Goal: Communication & Community: Answer question/provide support

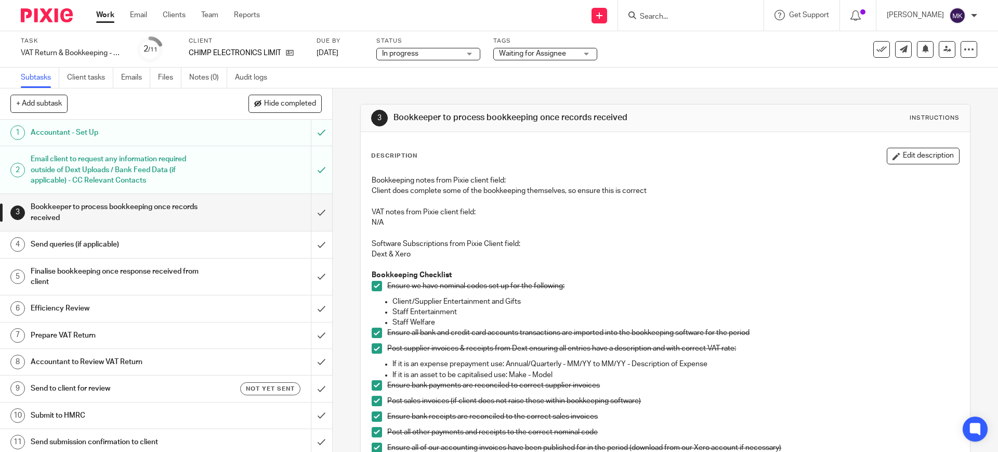
scroll to position [195, 0]
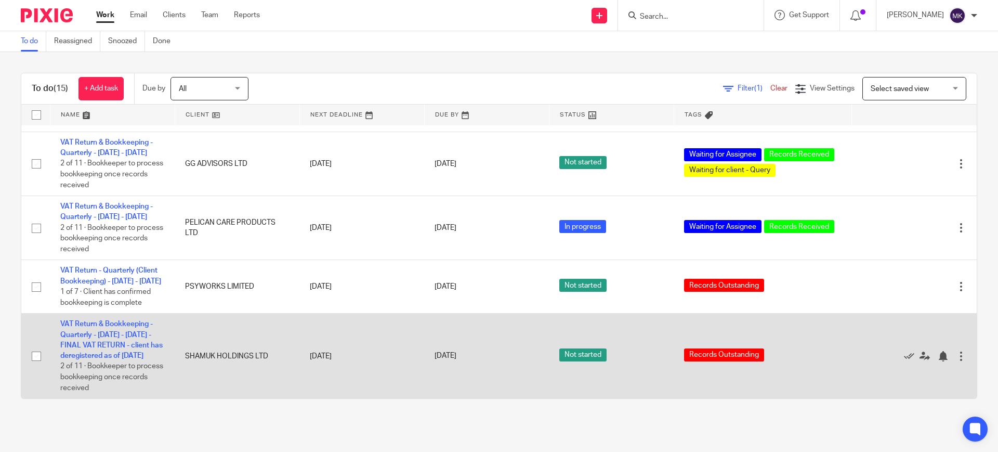
scroll to position [698, 0]
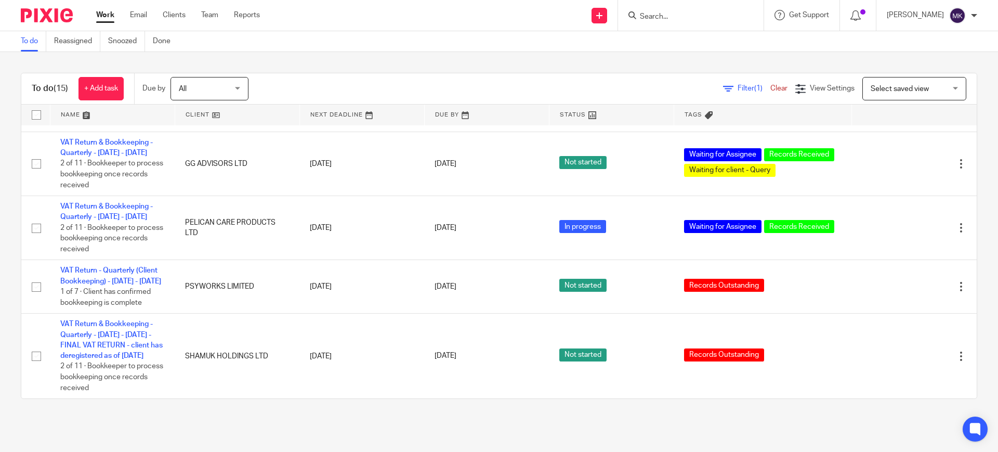
click at [682, 21] on input "Search" at bounding box center [686, 16] width 94 height 9
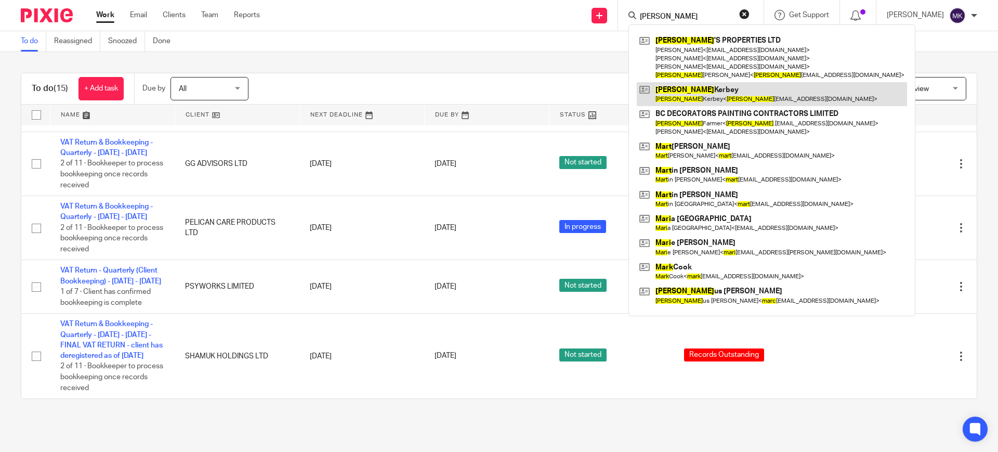
type input "mary"
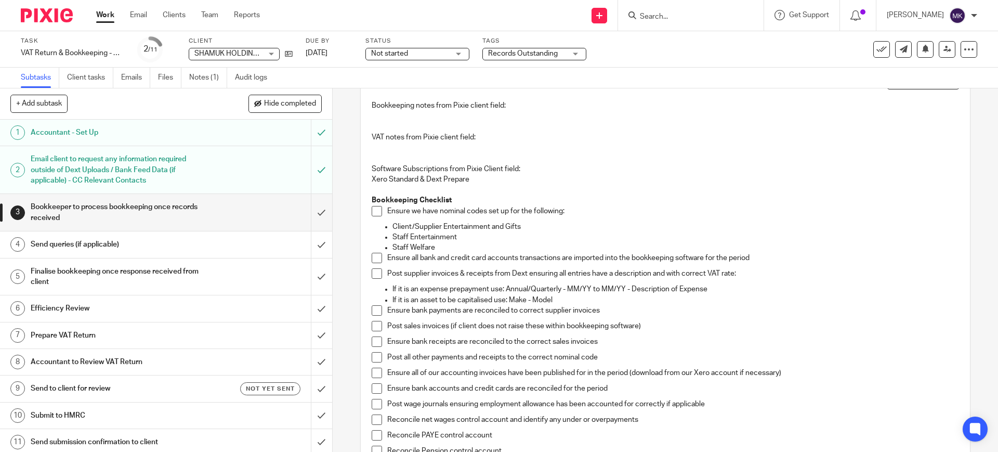
scroll to position [195, 0]
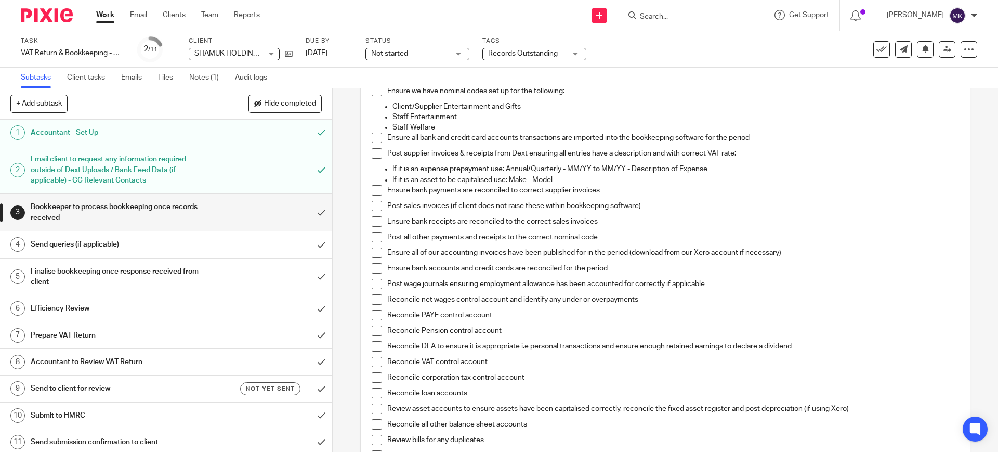
click at [371, 93] on span at bounding box center [376, 91] width 10 height 10
click at [371, 138] on span at bounding box center [376, 137] width 10 height 10
click at [371, 156] on span at bounding box center [376, 153] width 10 height 10
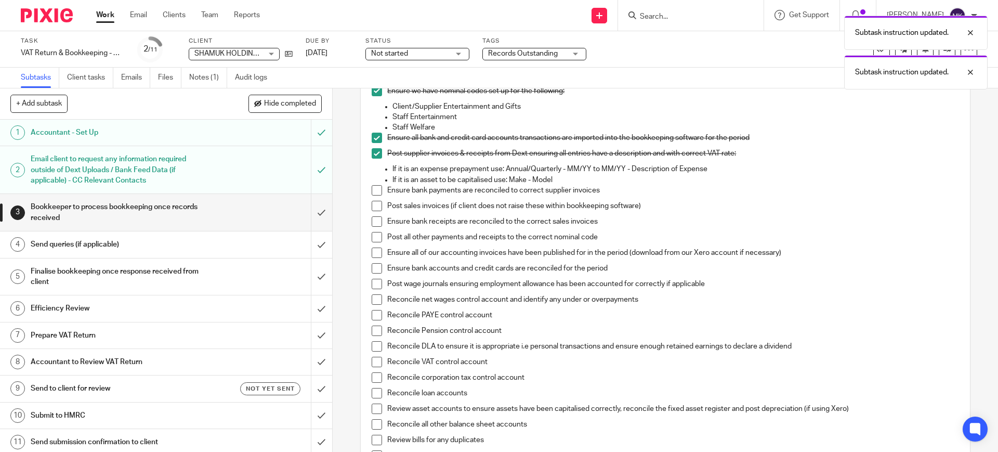
click at [376, 192] on span at bounding box center [376, 190] width 10 height 10
click at [376, 212] on li "Post sales invoices (if client does not raise these within bookkeeping software)" at bounding box center [664, 209] width 587 height 16
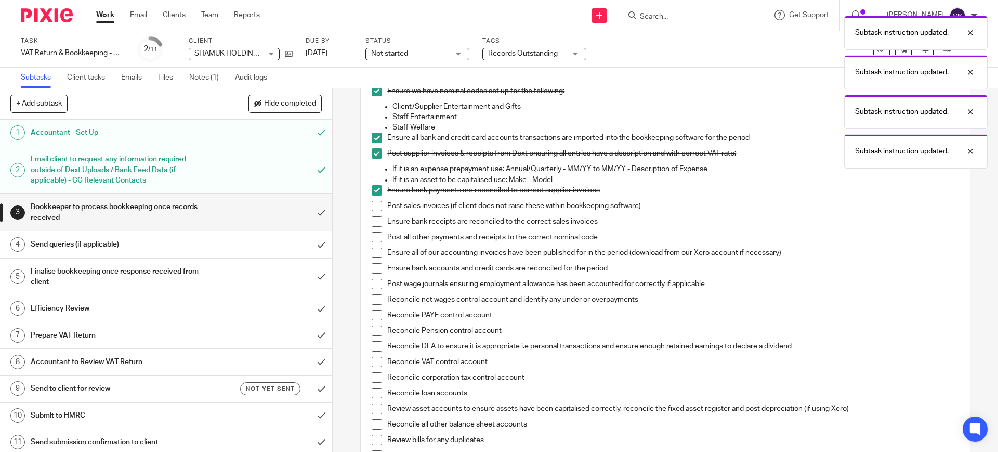
click at [371, 200] on ul "Ensure bank payments are reconciled to correct supplier invoices Post sales inv…" at bounding box center [664, 356] width 587 height 343
click at [377, 207] on span at bounding box center [376, 206] width 10 height 10
click at [371, 220] on span at bounding box center [376, 221] width 10 height 10
click at [373, 241] on span at bounding box center [376, 237] width 10 height 10
click at [373, 256] on span at bounding box center [376, 252] width 10 height 10
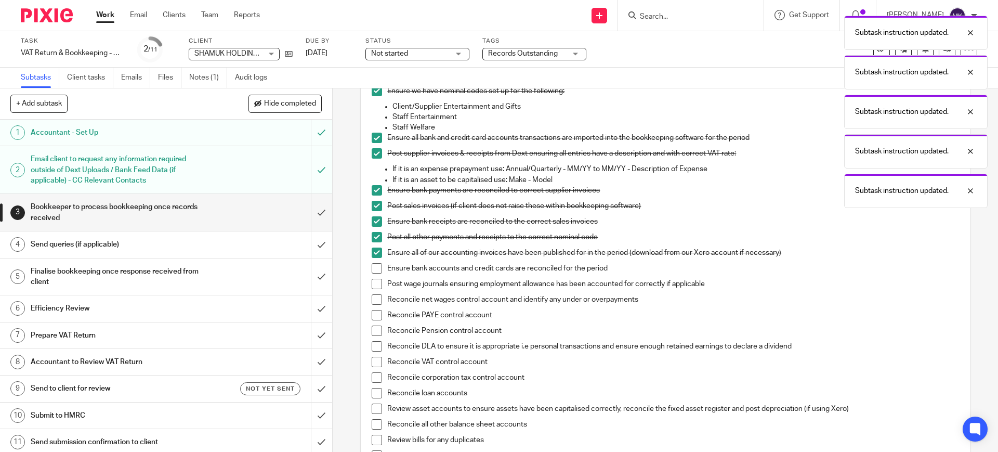
click at [372, 268] on span at bounding box center [376, 268] width 10 height 10
drag, startPoint x: 365, startPoint y: 302, endPoint x: 365, endPoint y: 310, distance: 8.3
click at [366, 303] on div "Bookkeeping notes from Pixie client field: VAT notes from Pixie client field: S…" at bounding box center [664, 323] width 597 height 697
click at [376, 278] on span at bounding box center [376, 283] width 10 height 10
click at [371, 299] on span at bounding box center [376, 299] width 10 height 10
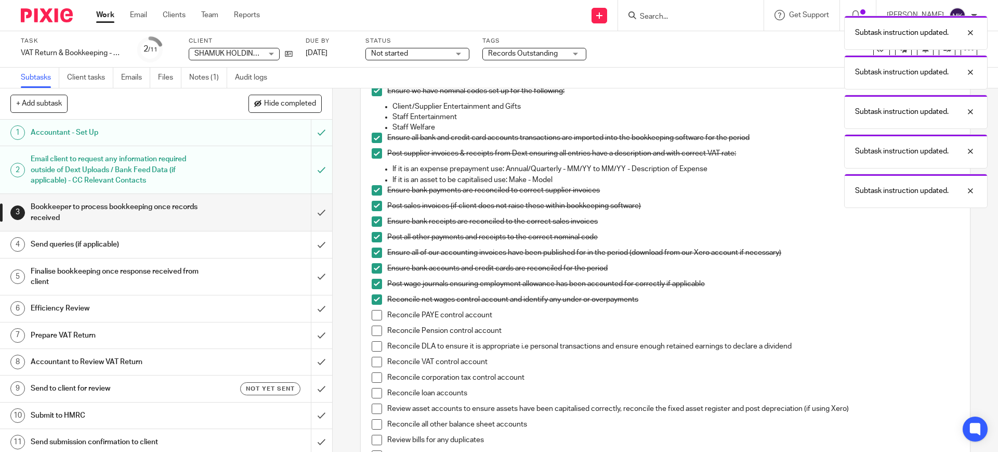
click at [371, 315] on span at bounding box center [376, 315] width 10 height 10
click at [371, 349] on span at bounding box center [376, 346] width 10 height 10
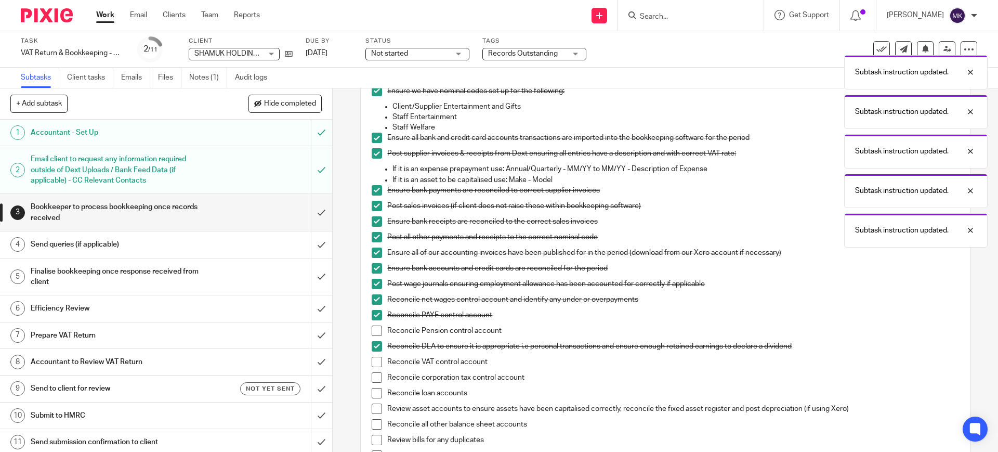
click at [371, 351] on li "Reconcile DLA to ensure it is appropriate i.e personal transactions and ensure …" at bounding box center [664, 349] width 587 height 16
click at [371, 339] on li "Reconcile Pension control account" at bounding box center [664, 333] width 587 height 16
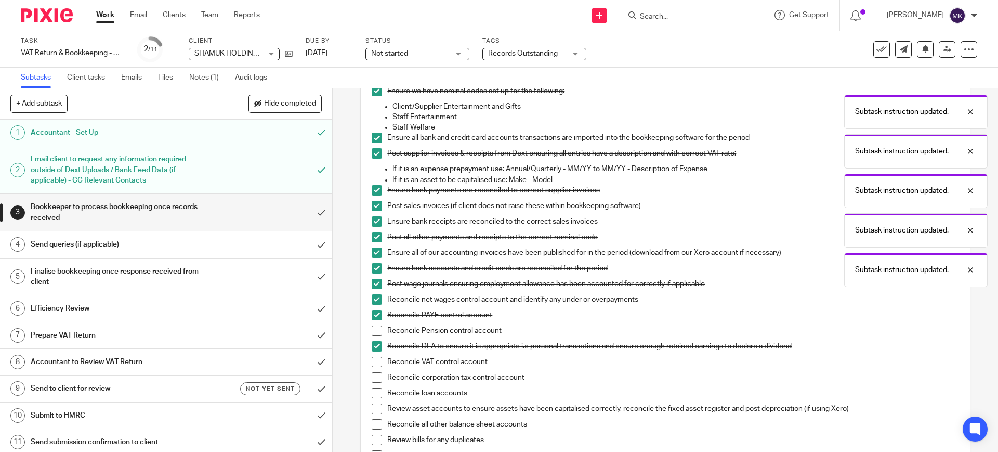
click at [371, 334] on span at bounding box center [376, 330] width 10 height 10
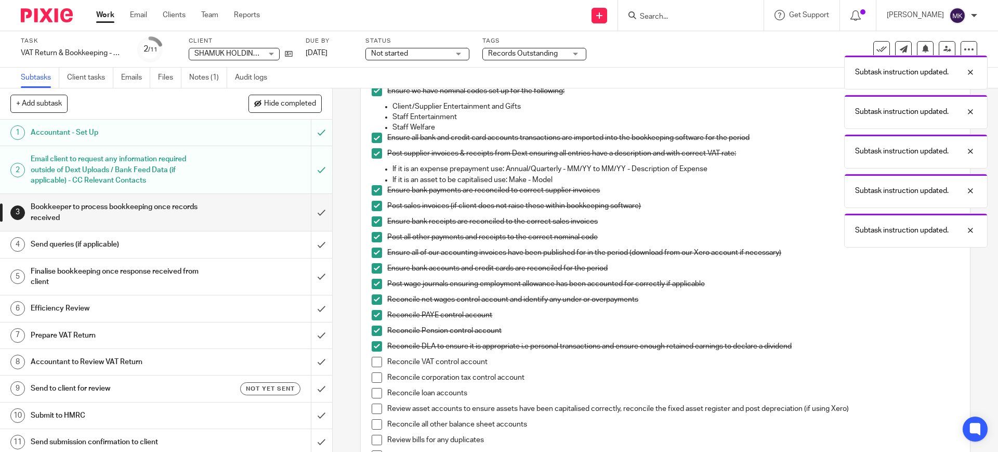
click at [366, 361] on div "Bookkeeping notes from Pixie client field: VAT notes from Pixie client field: S…" at bounding box center [664, 323] width 597 height 697
click at [371, 364] on span at bounding box center [376, 361] width 10 height 10
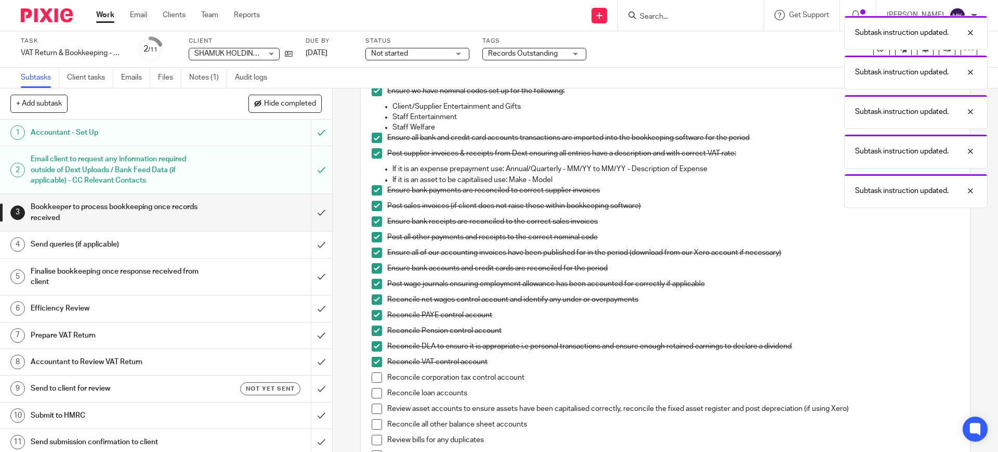
drag, startPoint x: 373, startPoint y: 382, endPoint x: 374, endPoint y: 395, distance: 12.6
click at [374, 384] on li "Reconcile corporation tax control account" at bounding box center [664, 380] width 587 height 16
click at [374, 395] on span at bounding box center [376, 393] width 10 height 10
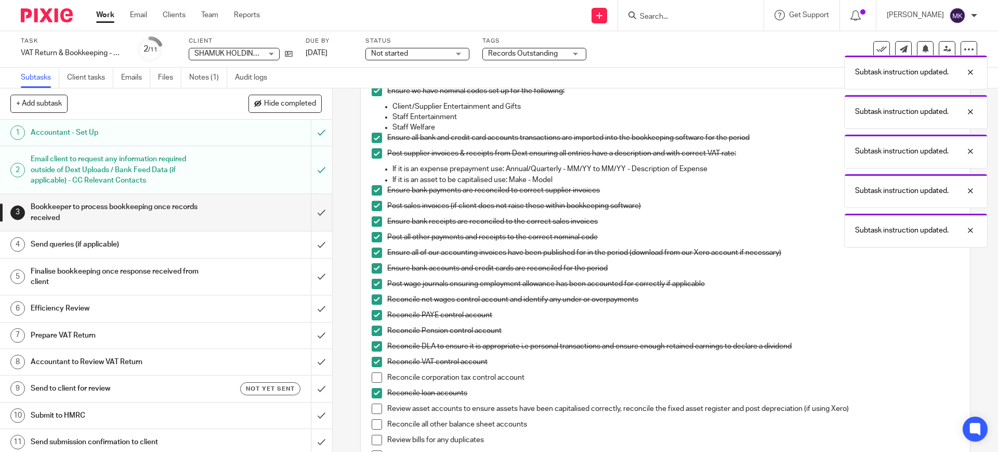
click at [375, 371] on li "Reconcile VAT control account" at bounding box center [664, 364] width 587 height 16
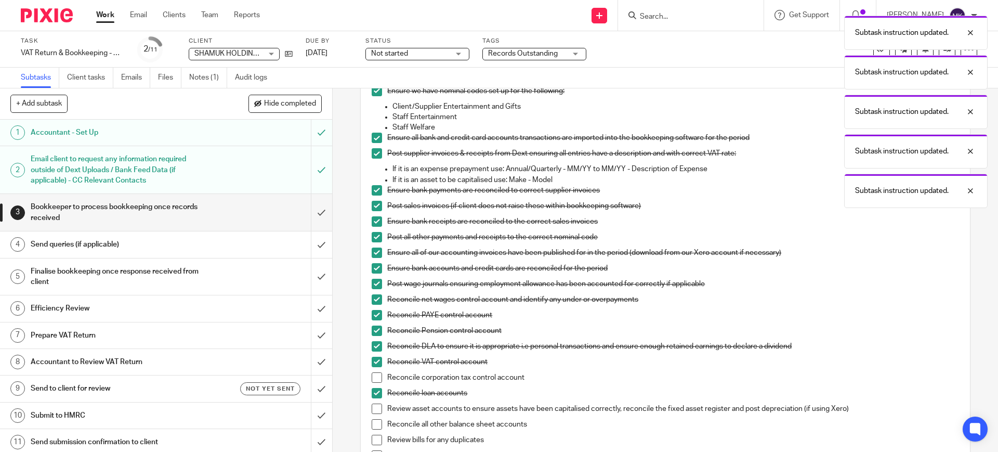
click at [374, 409] on span at bounding box center [376, 408] width 10 height 10
click at [371, 377] on span at bounding box center [376, 377] width 10 height 10
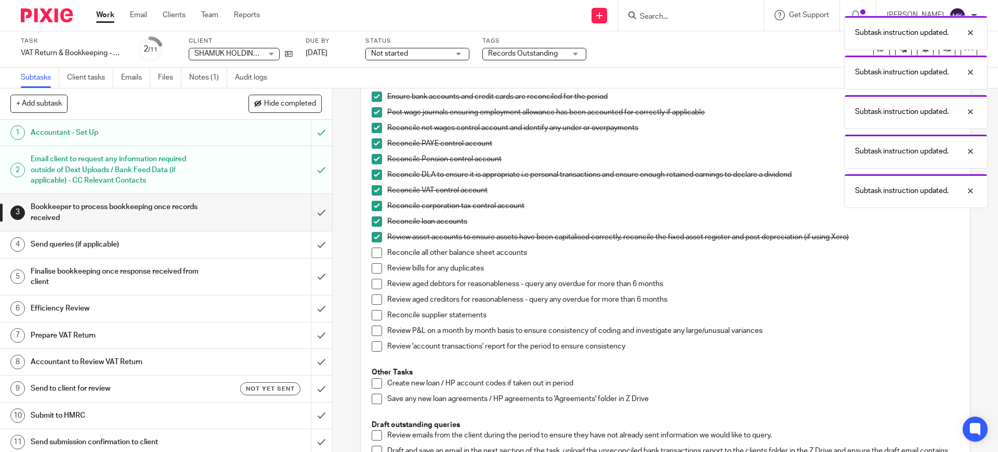
scroll to position [390, 0]
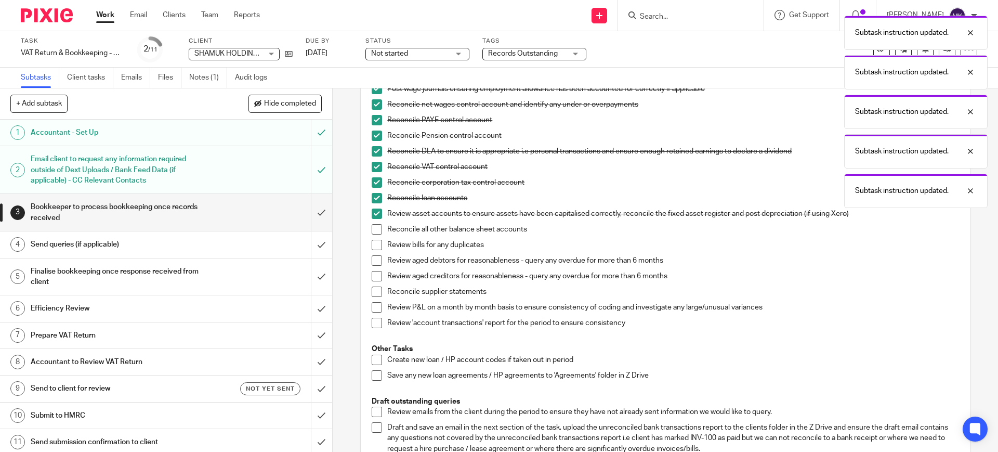
click at [373, 227] on span at bounding box center [376, 229] width 10 height 10
click at [371, 237] on li "Reconcile all other balance sheet accounts" at bounding box center [664, 232] width 587 height 16
click at [371, 249] on span at bounding box center [376, 245] width 10 height 10
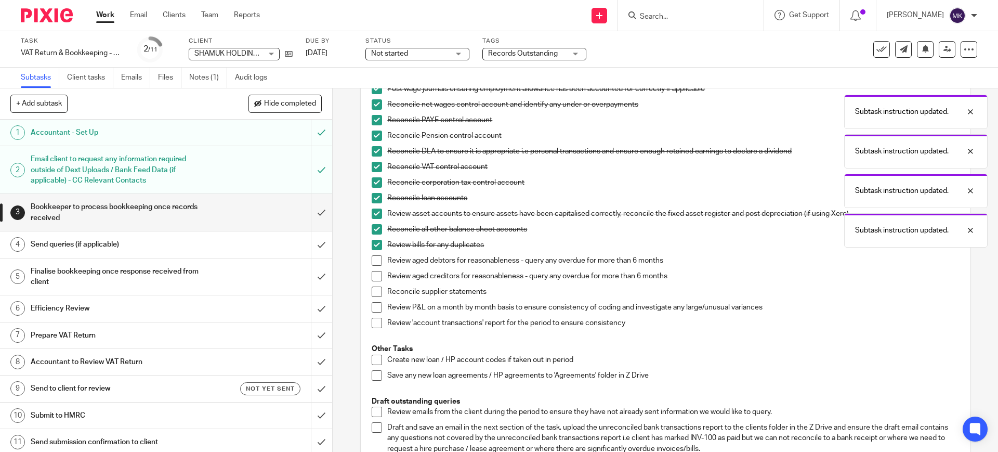
click at [371, 268] on li "Review aged debtors for reasonableness - query any overdue for more than 6 mont…" at bounding box center [664, 263] width 587 height 16
click at [371, 273] on span at bounding box center [376, 276] width 10 height 10
click at [373, 262] on span at bounding box center [376, 260] width 10 height 10
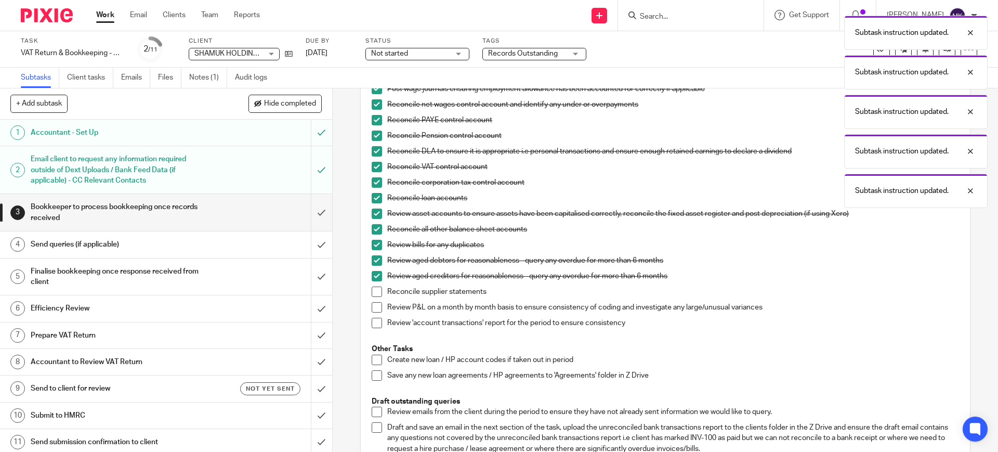
click at [373, 301] on li "Reconcile supplier statements" at bounding box center [664, 294] width 587 height 16
click at [373, 291] on span at bounding box center [376, 291] width 10 height 10
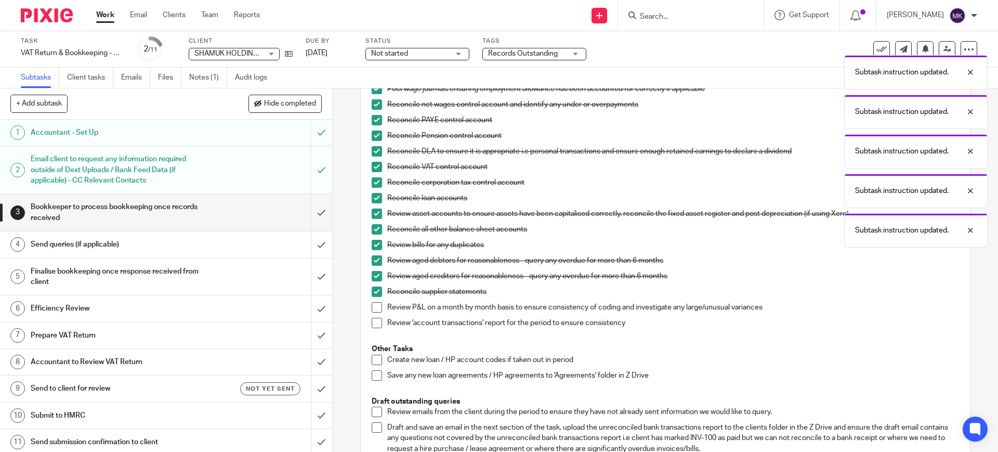
click at [373, 306] on span at bounding box center [376, 307] width 10 height 10
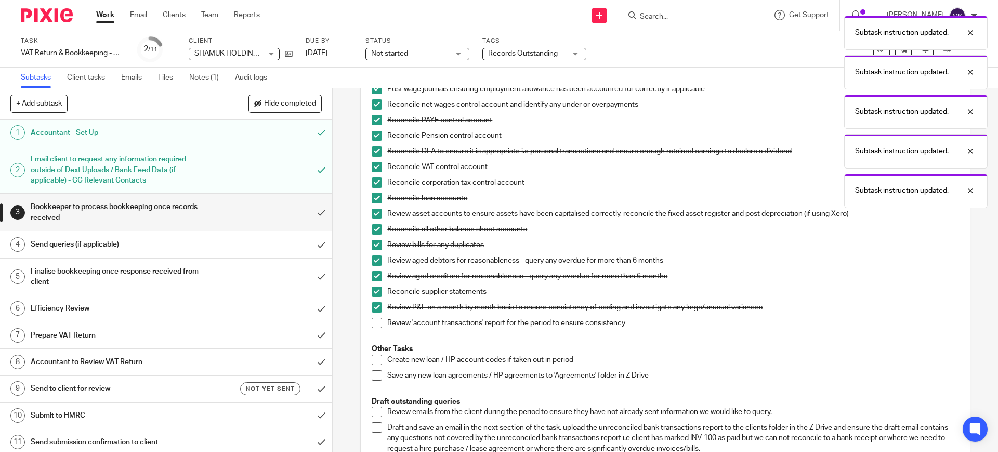
click at [371, 320] on span at bounding box center [376, 322] width 10 height 10
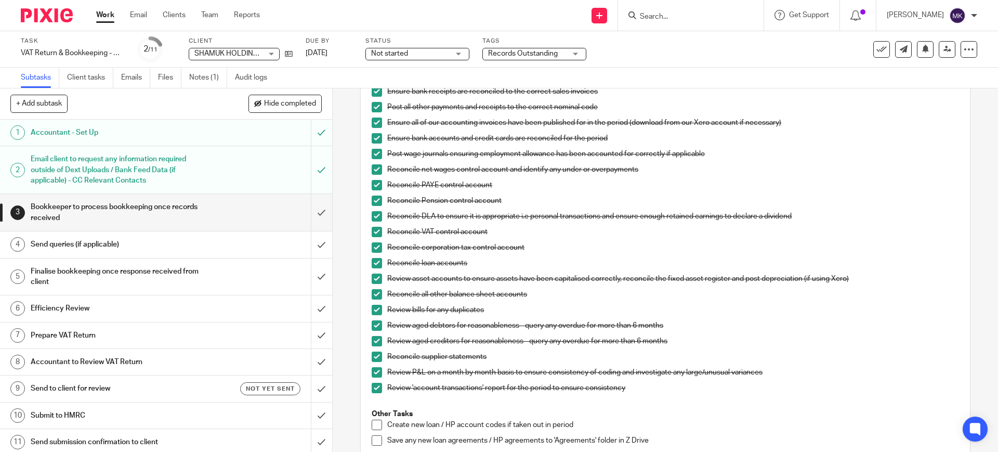
scroll to position [260, 0]
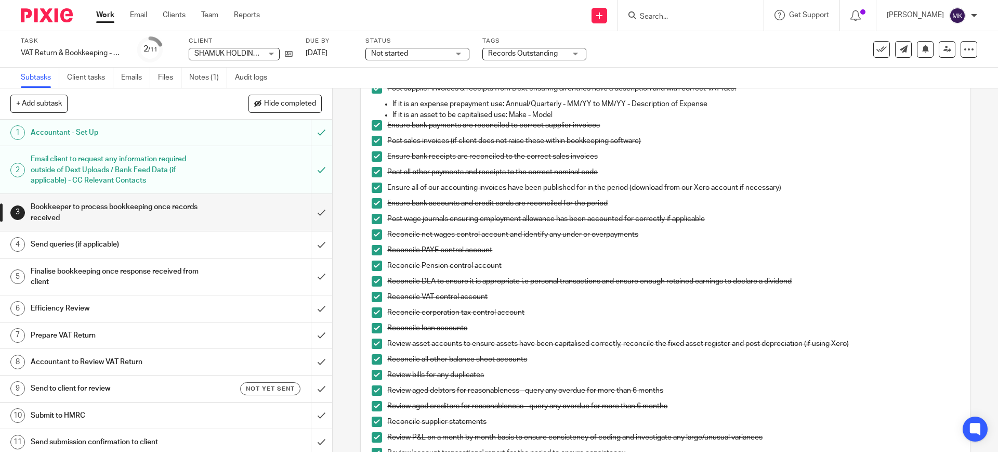
click at [441, 48] on span "Not started" at bounding box center [410, 53] width 78 height 11
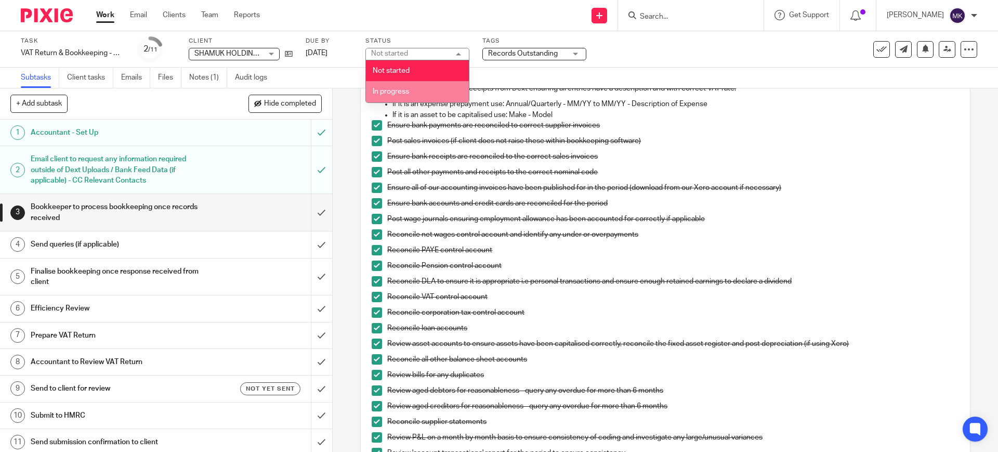
click at [409, 98] on li "In progress" at bounding box center [417, 91] width 103 height 21
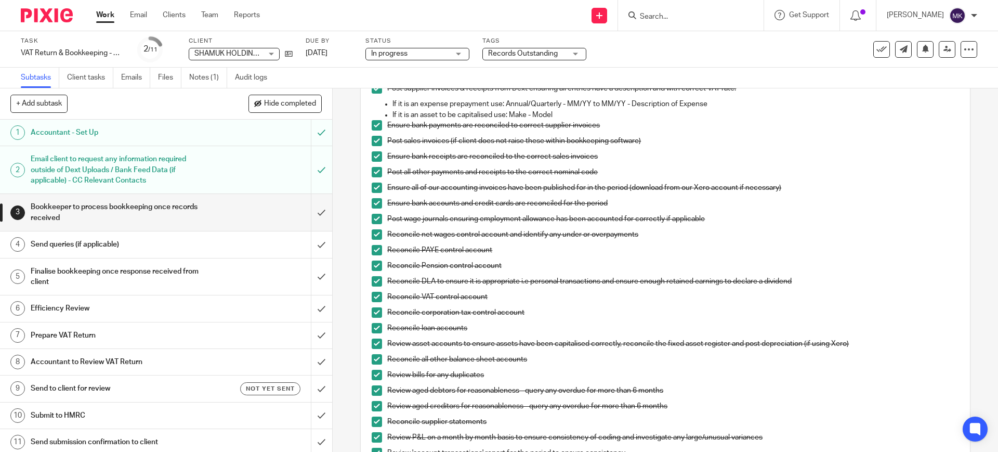
click at [514, 65] on div "Task VAT Return & Bookkeeping - Quarterly - Jul - 1st Sep, 2025 - FINAL VAT RET…" at bounding box center [499, 49] width 998 height 36
click at [537, 57] on span "Records Outstanding" at bounding box center [527, 53] width 78 height 11
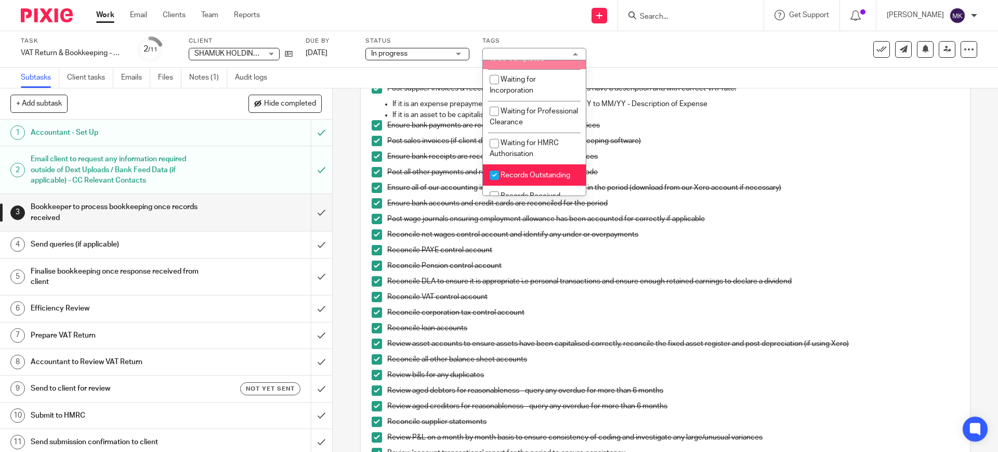
scroll to position [130, 0]
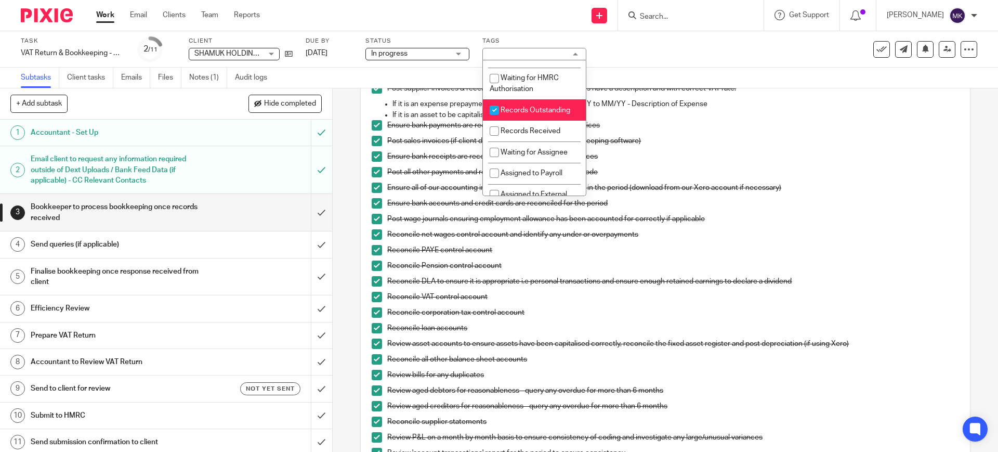
click at [509, 114] on span "Records Outstanding" at bounding box center [535, 110] width 70 height 7
checkbox input "false"
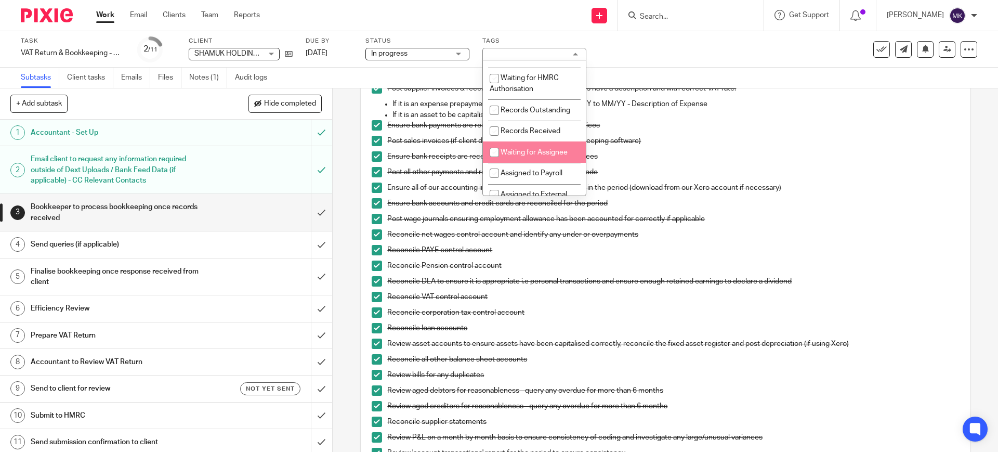
click at [522, 156] on span "Waiting for Assignee" at bounding box center [533, 152] width 67 height 7
checkbox input "true"
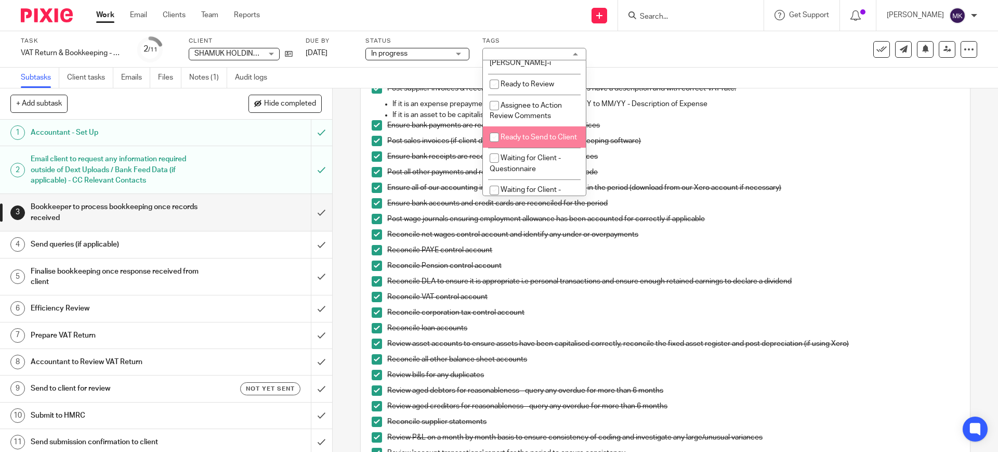
scroll to position [325, 0]
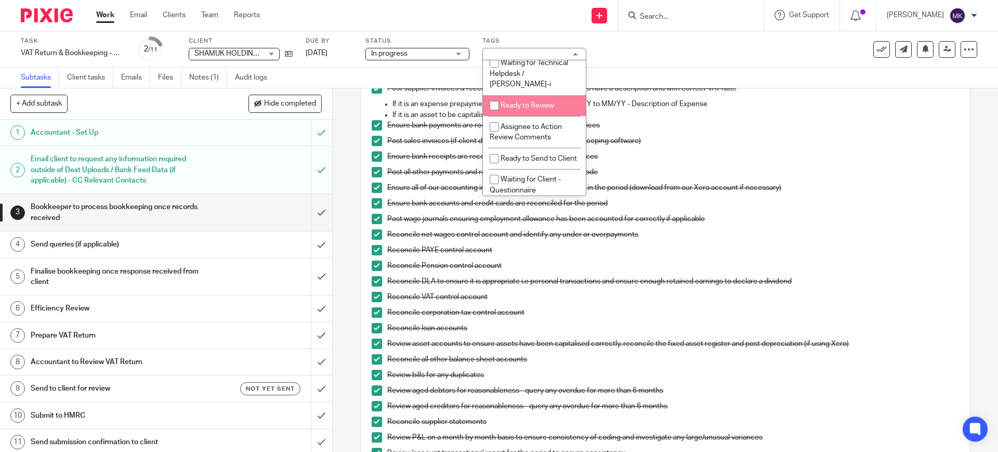
click at [530, 108] on li "Ready to Review" at bounding box center [534, 105] width 103 height 21
checkbox input "true"
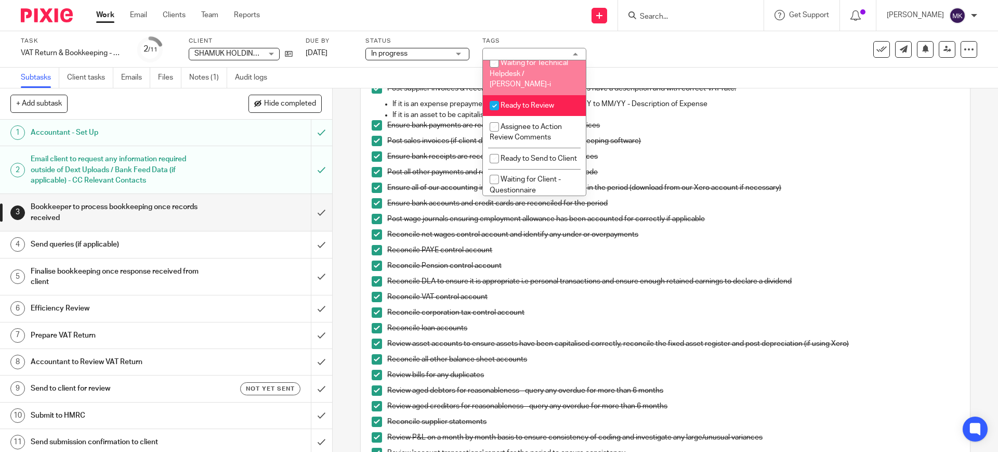
click at [665, 59] on div "Task VAT Return & Bookkeeping - Quarterly - Jul - 1st Sep, 2025 - FINAL VAT RET…" at bounding box center [419, 49] width 797 height 25
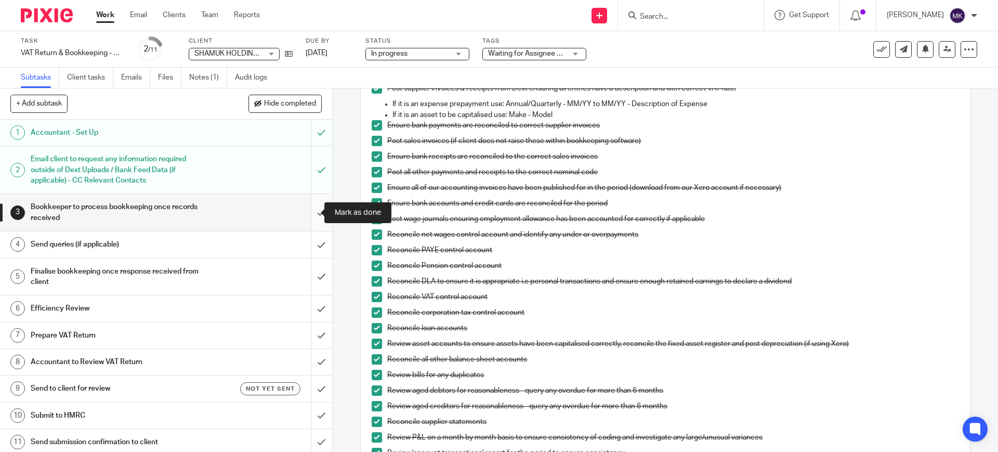
click at [303, 215] on input "submit" at bounding box center [166, 212] width 332 height 37
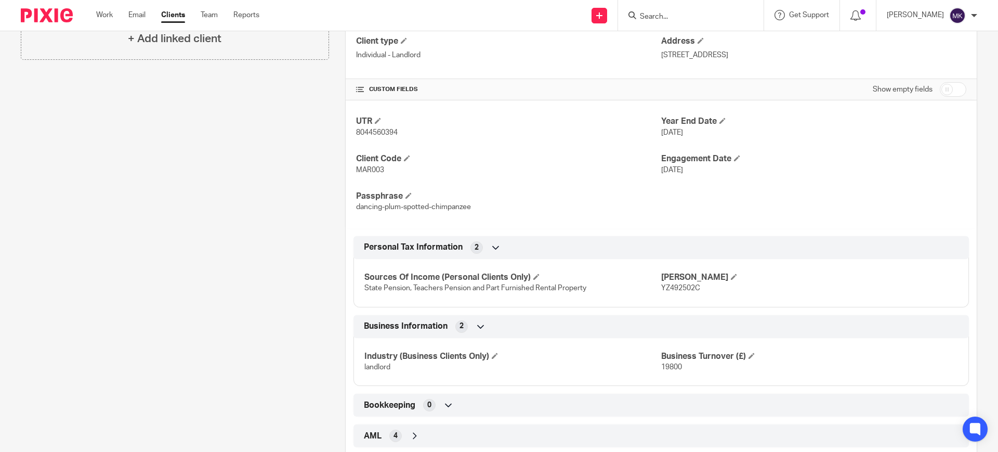
scroll to position [302, 0]
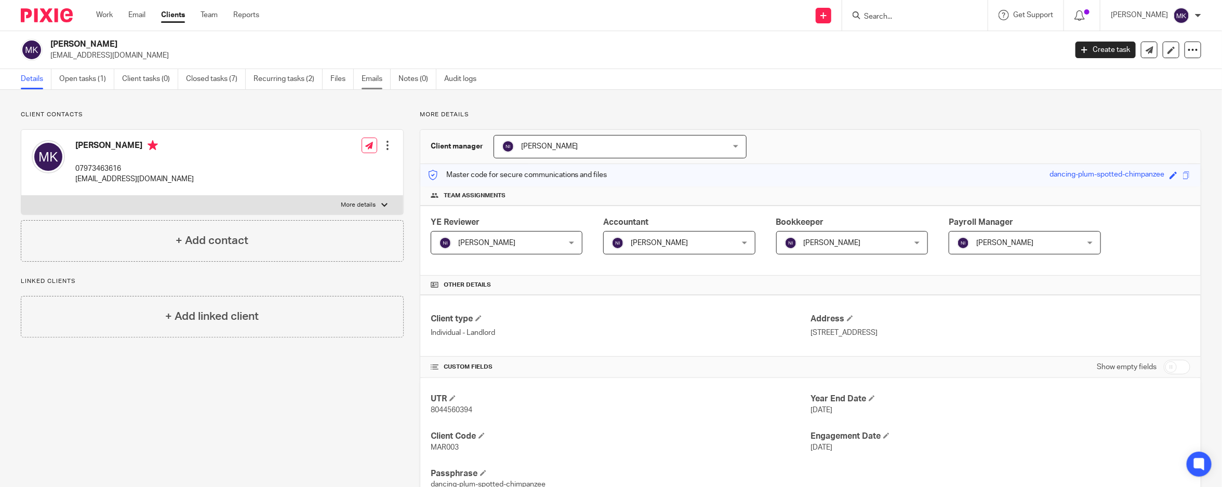
click at [363, 81] on link "Emails" at bounding box center [376, 79] width 29 height 20
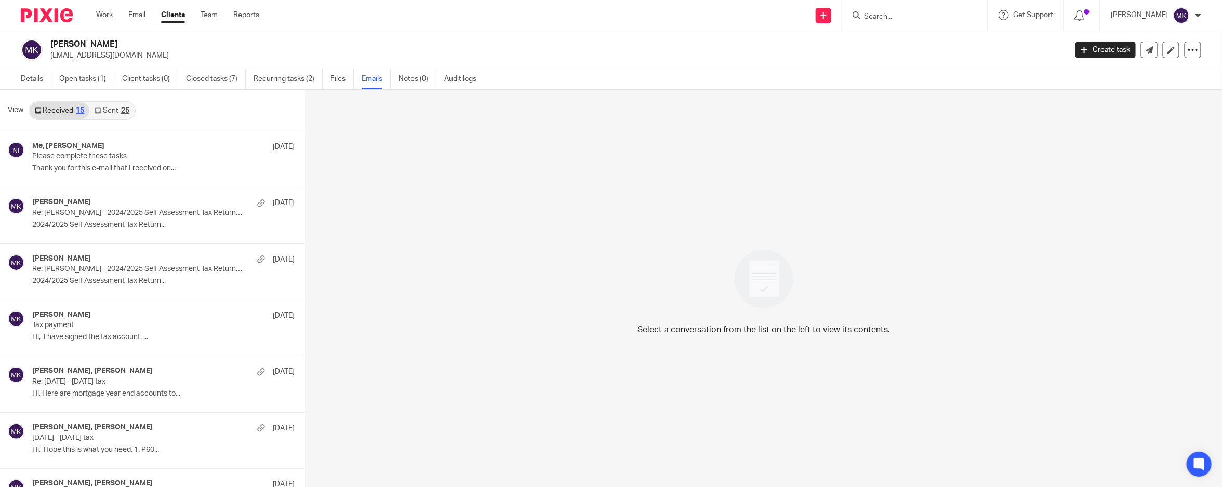
click at [108, 112] on link "Sent 25" at bounding box center [111, 110] width 45 height 17
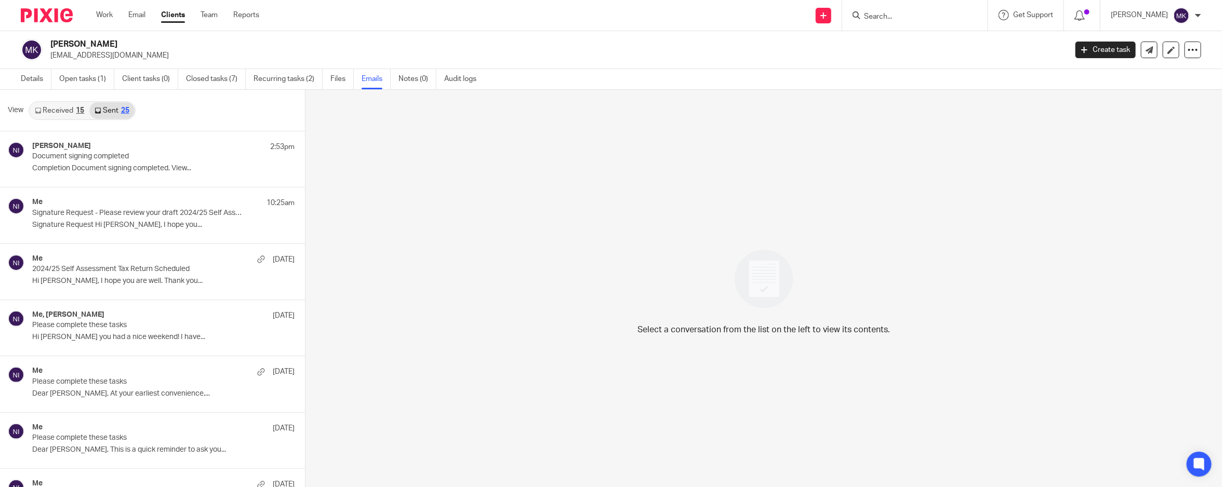
scroll to position [2, 0]
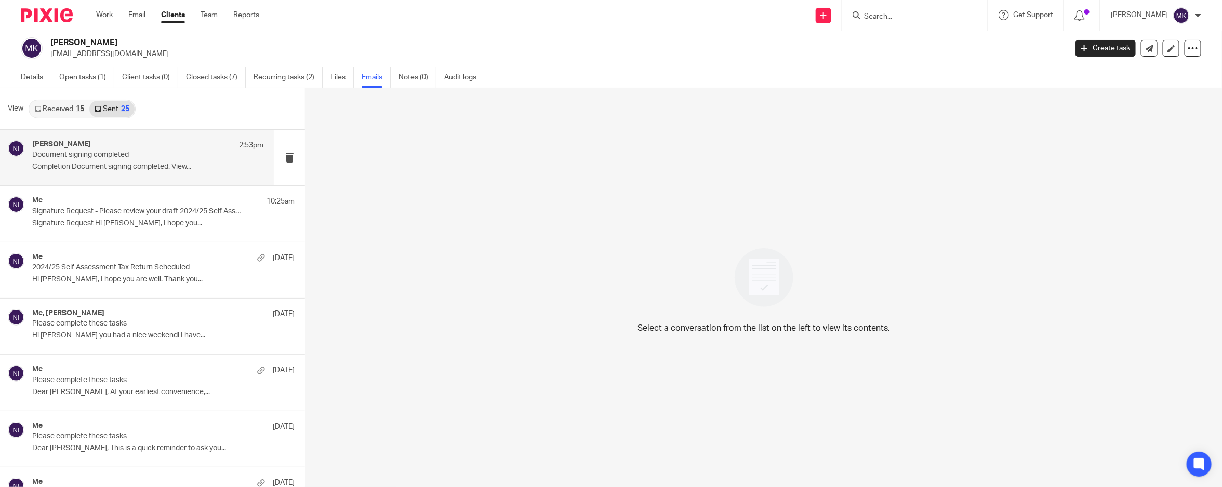
click at [152, 158] on p "Document signing completed" at bounding box center [124, 155] width 185 height 9
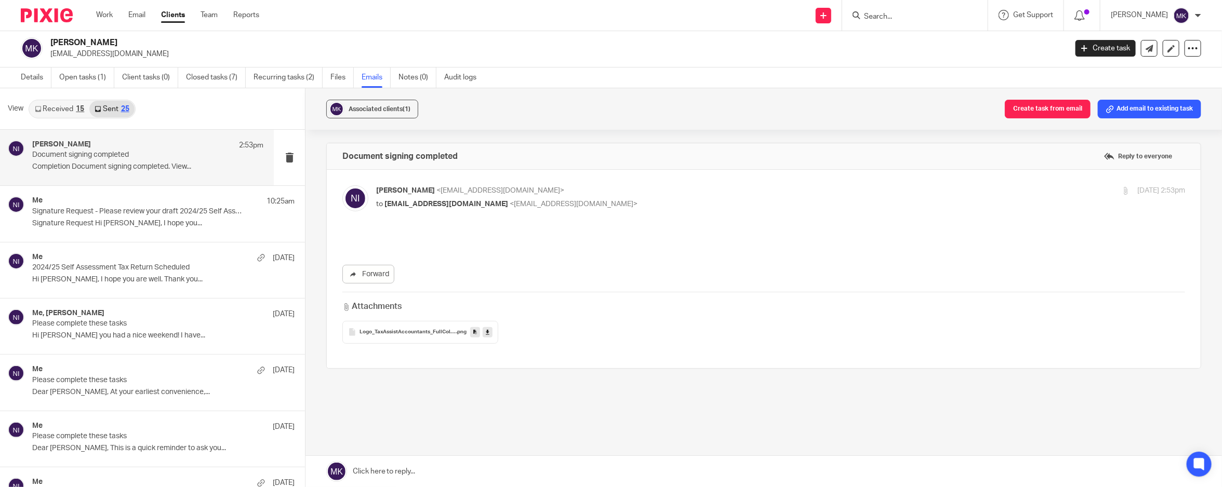
scroll to position [0, 0]
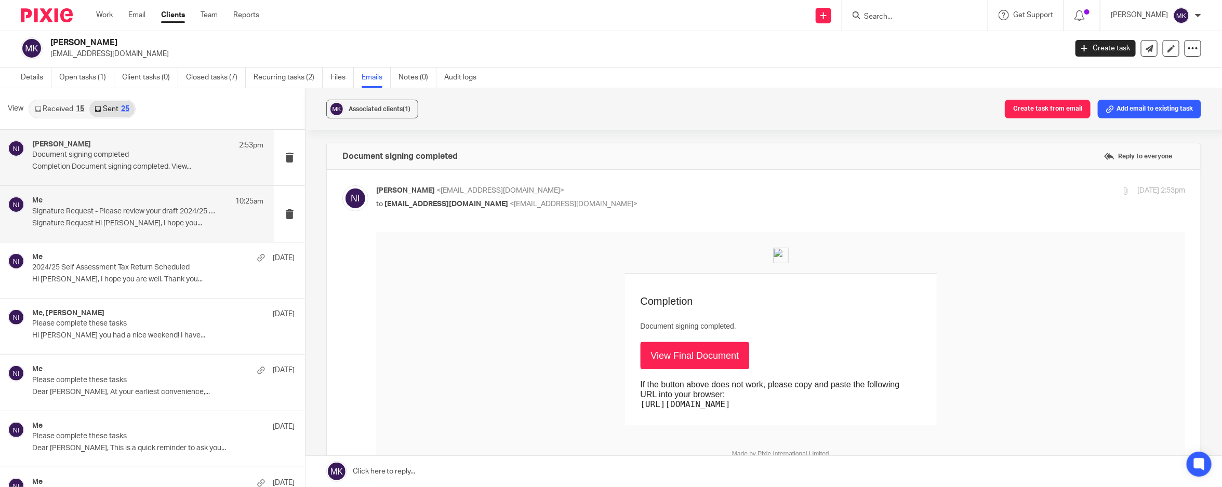
click at [128, 211] on p "Signature Request - Please review your draft 2024/25 Self Assessment Tax Return" at bounding box center [124, 211] width 185 height 9
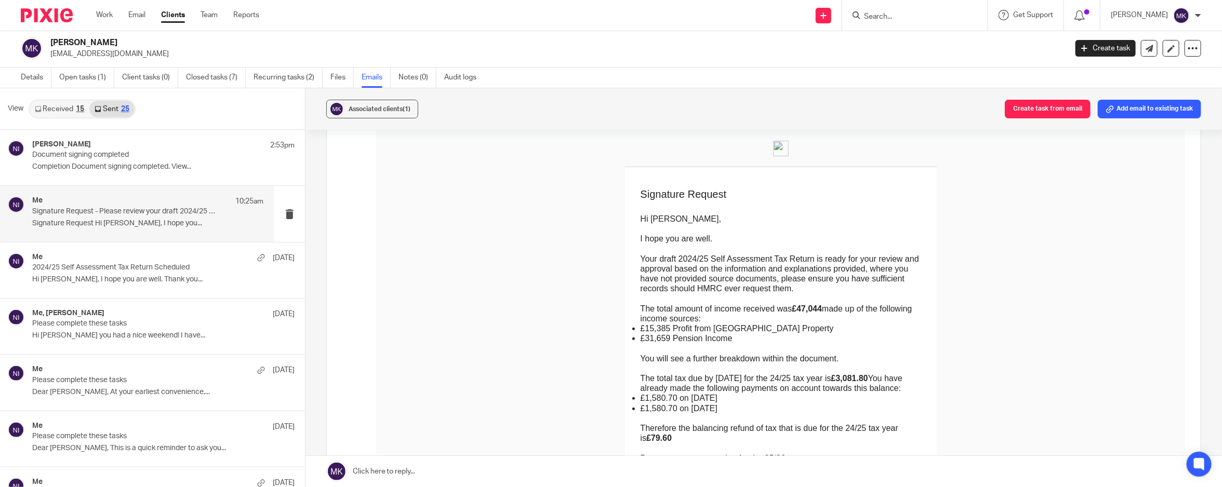
scroll to position [130, 0]
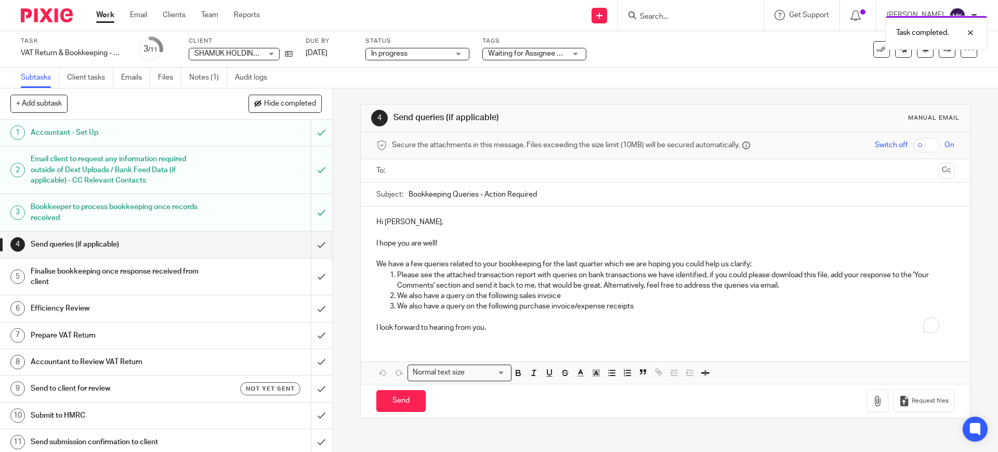
click at [215, 306] on div "Efficiency Review" at bounding box center [166, 308] width 270 height 16
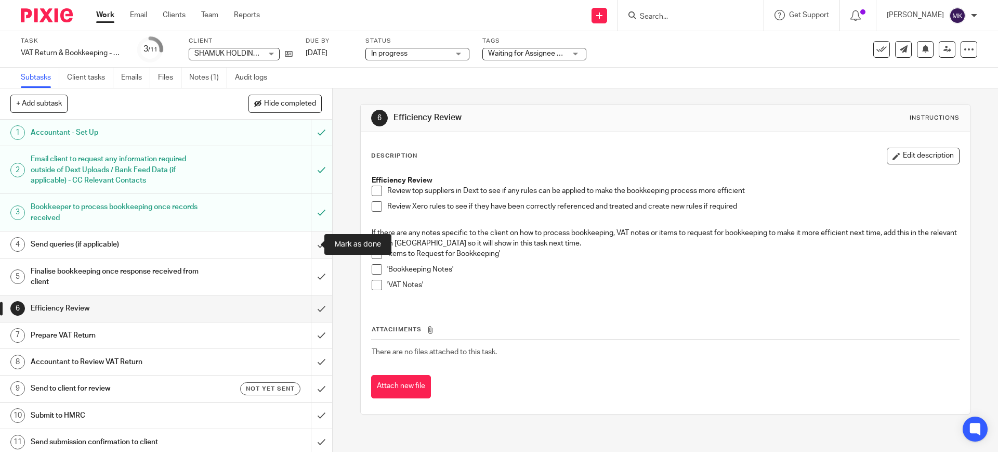
click at [306, 248] on input "submit" at bounding box center [166, 244] width 332 height 26
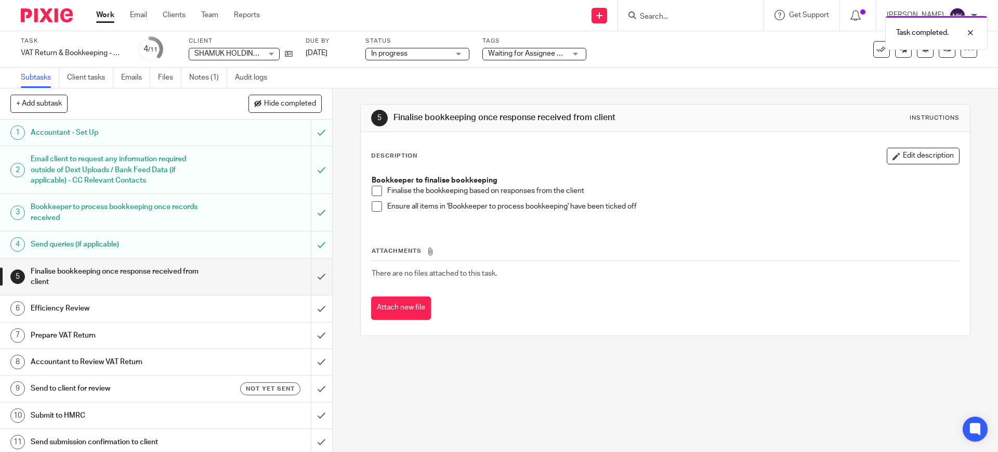
click at [371, 190] on span at bounding box center [376, 190] width 10 height 10
click at [373, 201] on span at bounding box center [376, 206] width 10 height 10
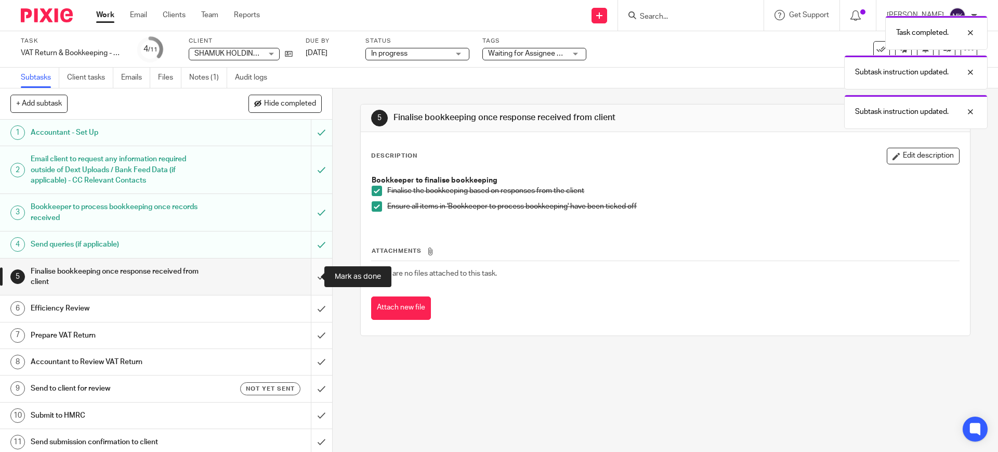
drag, startPoint x: 313, startPoint y: 268, endPoint x: 310, endPoint y: 273, distance: 5.9
click at [313, 268] on input "submit" at bounding box center [166, 276] width 332 height 37
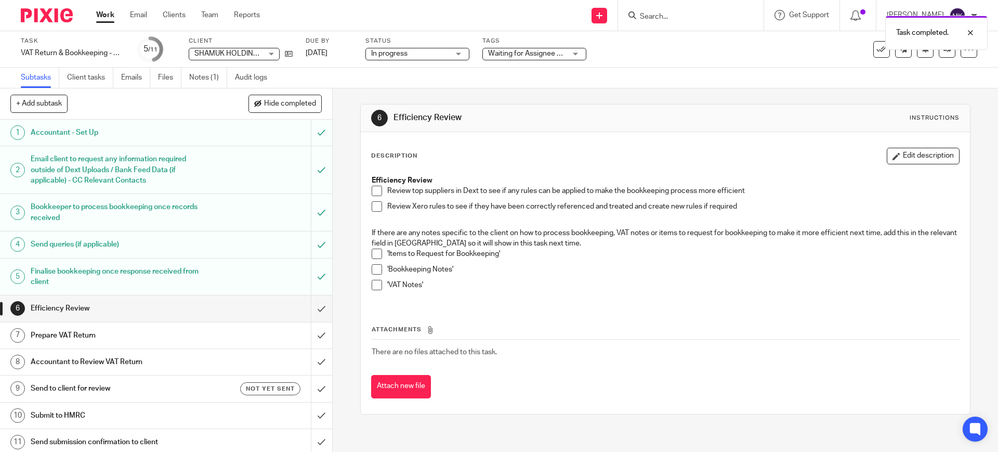
click at [379, 189] on li "Review top suppliers in Dext to see if any rules can be applied to make the boo…" at bounding box center [664, 193] width 587 height 16
click at [375, 192] on span at bounding box center [376, 190] width 10 height 10
click at [371, 208] on span at bounding box center [376, 206] width 10 height 10
click at [373, 254] on span at bounding box center [376, 253] width 10 height 10
click at [374, 271] on span at bounding box center [376, 269] width 10 height 10
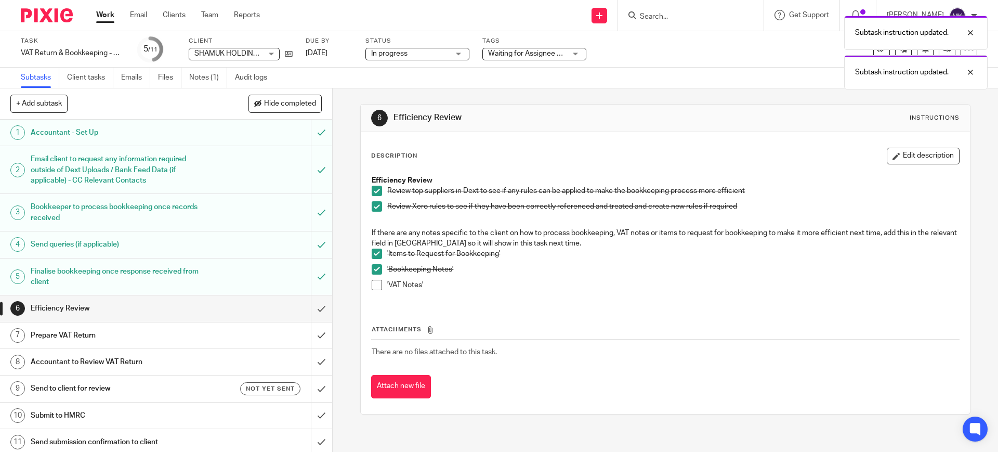
click at [373, 285] on span at bounding box center [376, 285] width 10 height 10
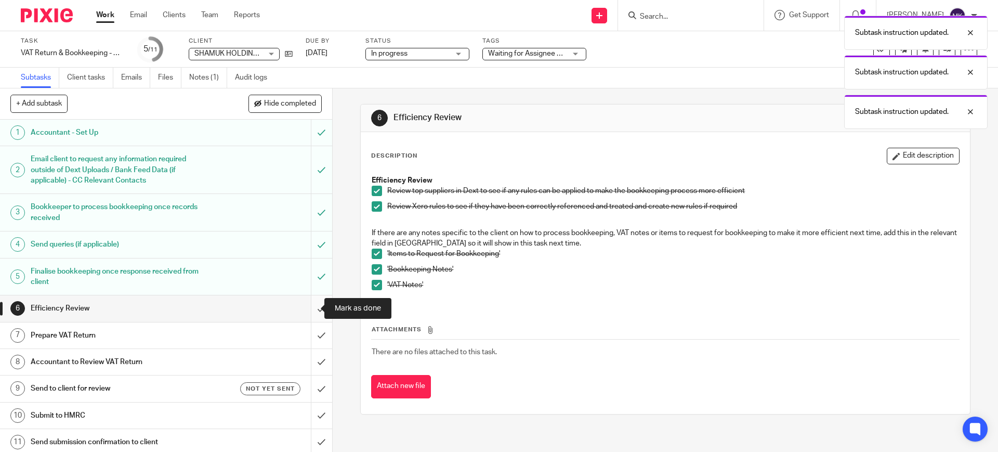
click at [302, 304] on input "submit" at bounding box center [166, 308] width 332 height 26
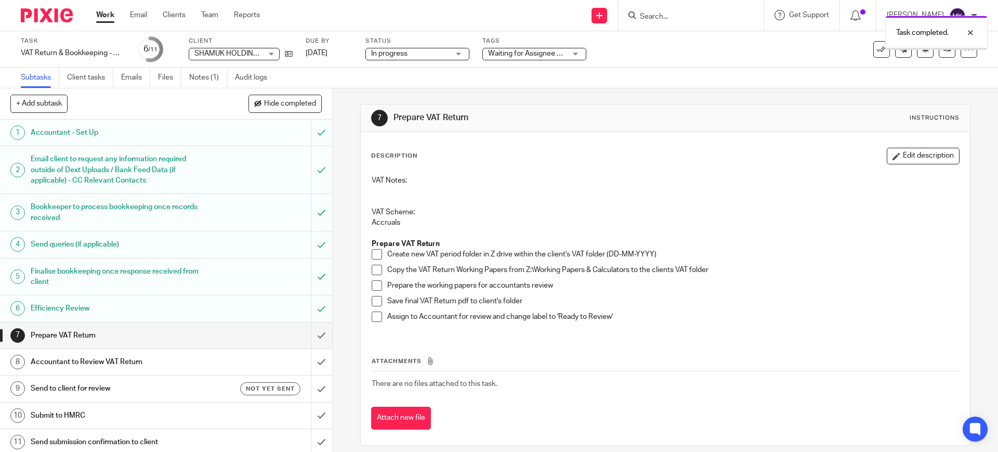
click at [371, 256] on span at bounding box center [376, 254] width 10 height 10
click at [371, 268] on span at bounding box center [376, 269] width 10 height 10
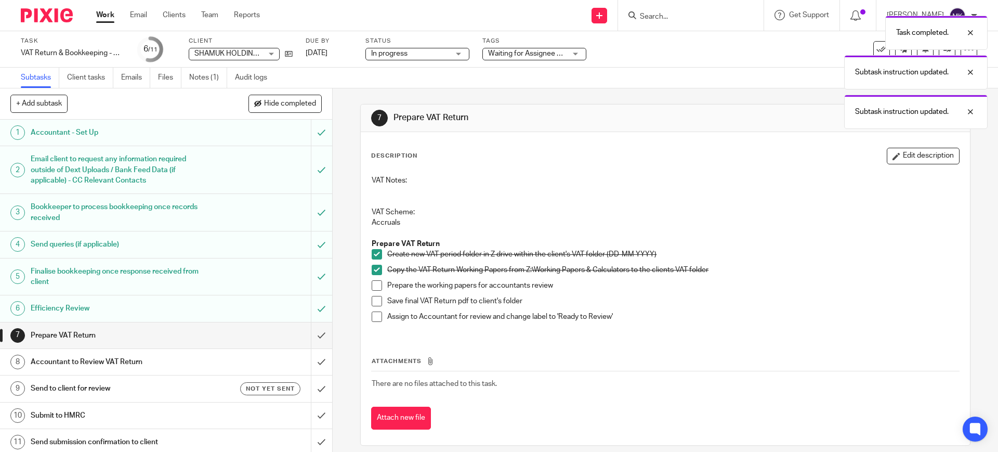
click at [371, 286] on span at bounding box center [376, 285] width 10 height 10
click at [374, 299] on span at bounding box center [376, 301] width 10 height 10
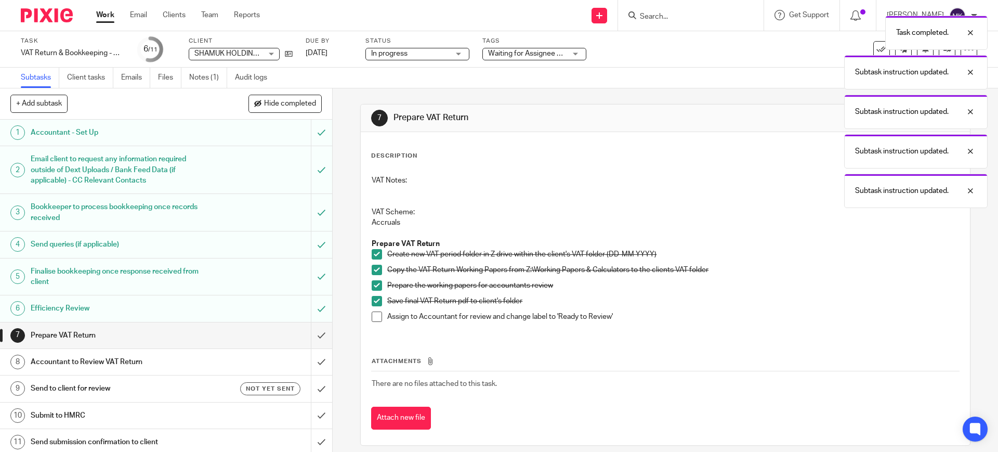
click at [374, 312] on span at bounding box center [376, 316] width 10 height 10
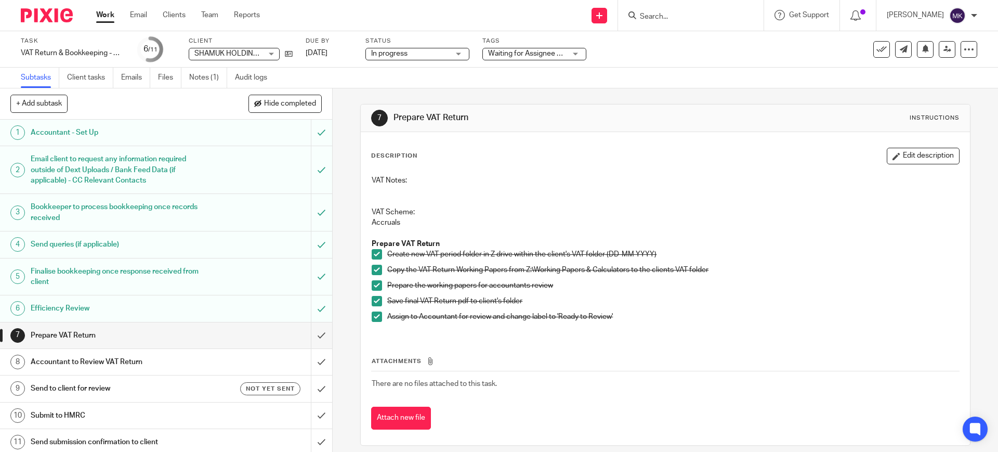
click at [528, 50] on span "Waiting for Assignee + 1" at bounding box center [527, 53] width 78 height 7
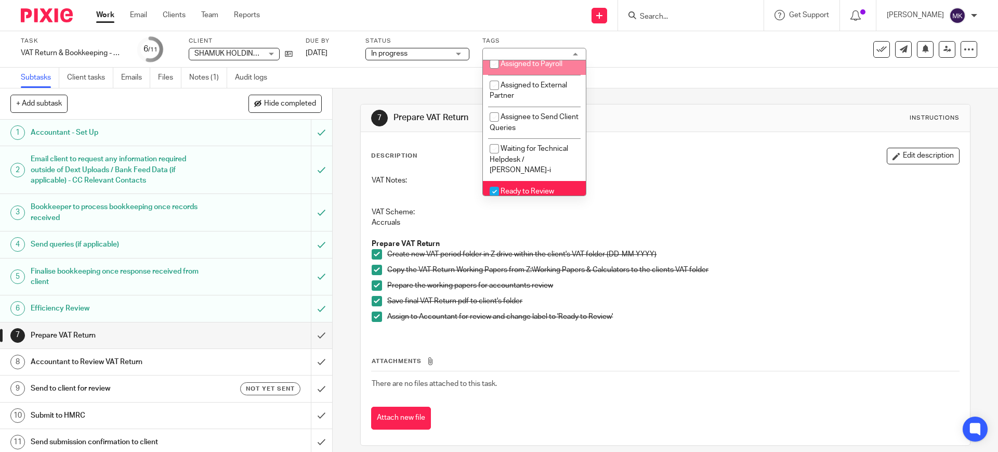
scroll to position [325, 0]
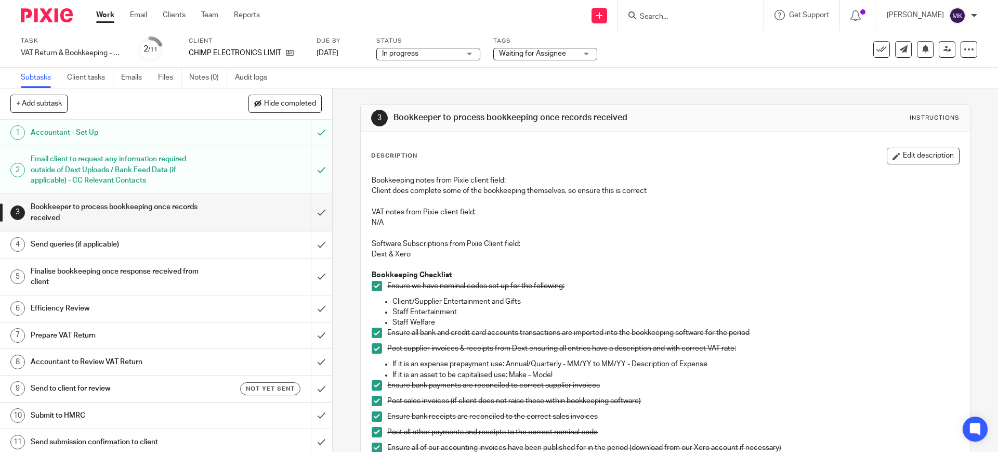
scroll to position [195, 0]
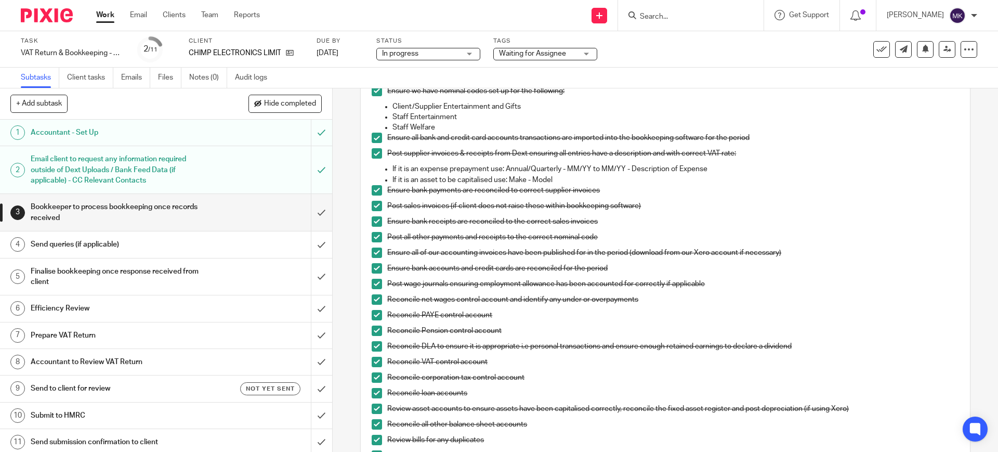
click at [511, 50] on span "Waiting for Assignee" at bounding box center [532, 53] width 67 height 7
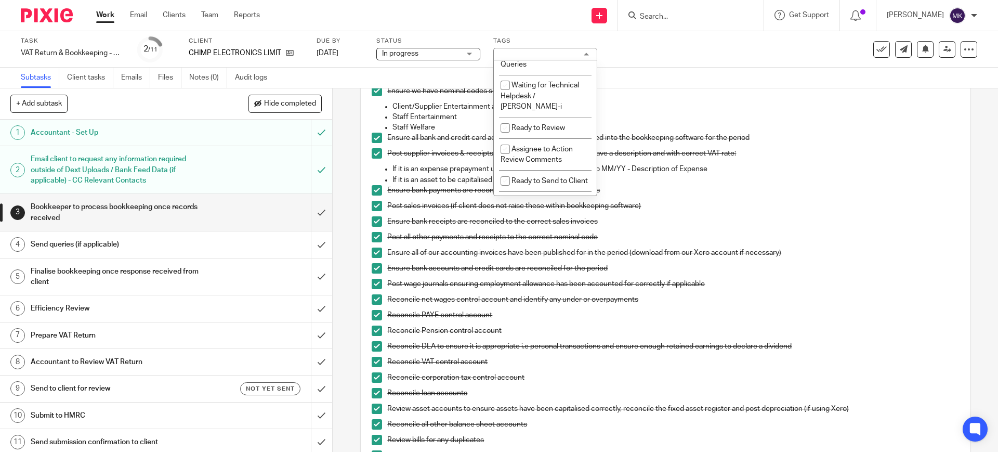
scroll to position [325, 0]
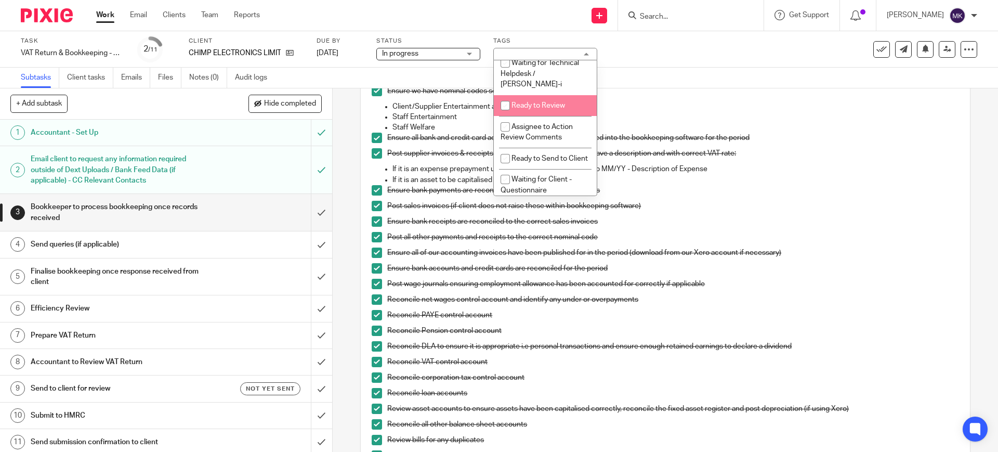
click at [537, 116] on li "Ready to Review" at bounding box center [545, 105] width 103 height 21
checkbox input "true"
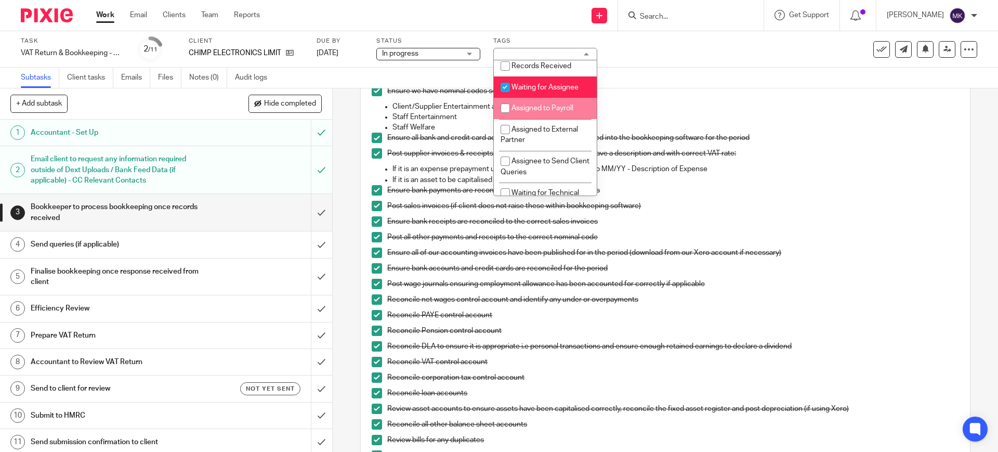
scroll to position [130, 0]
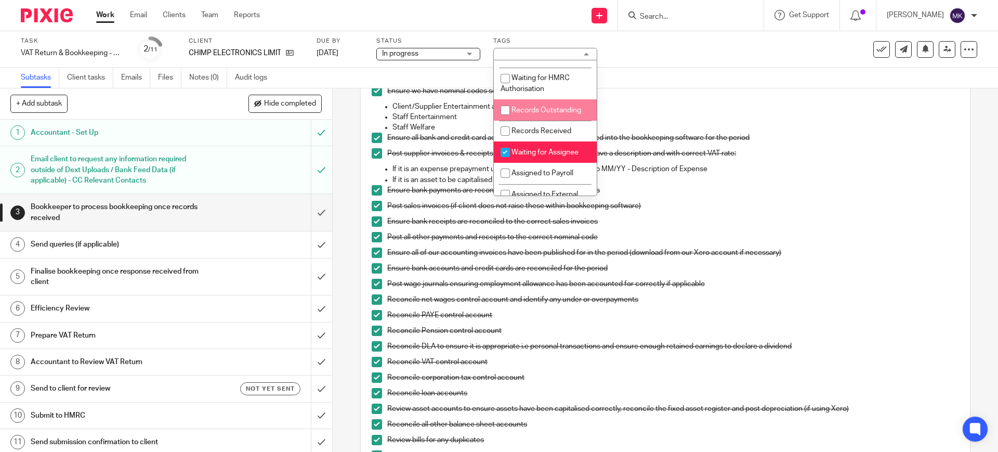
click at [673, 56] on div "Task VAT Return & Bookkeeping - Quarterly - June - August, 2025 Save VAT Return…" at bounding box center [419, 49] width 797 height 25
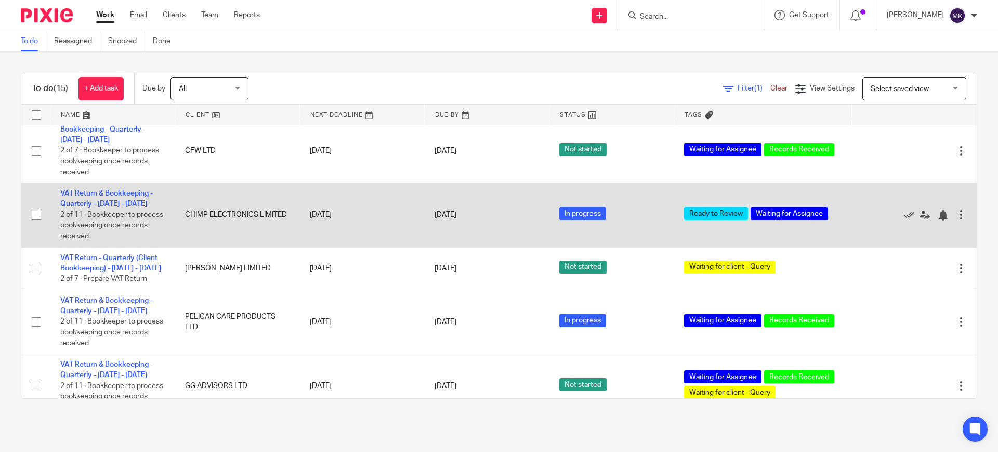
scroll to position [455, 0]
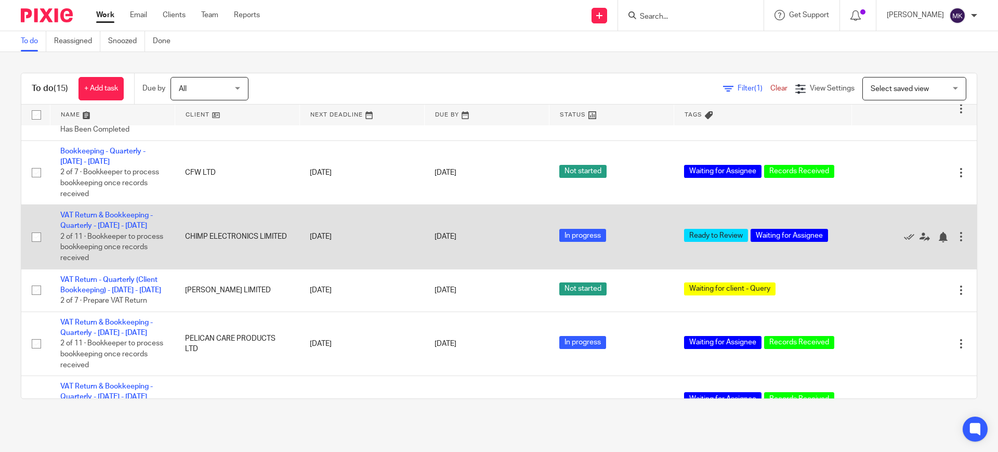
click at [34, 241] on input "checkbox" at bounding box center [36, 237] width 20 height 20
checkbox input "true"
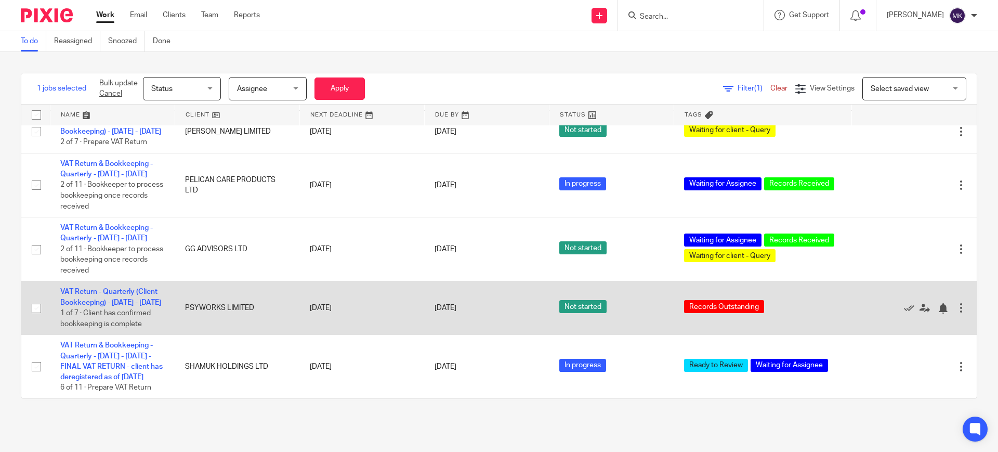
scroll to position [676, 0]
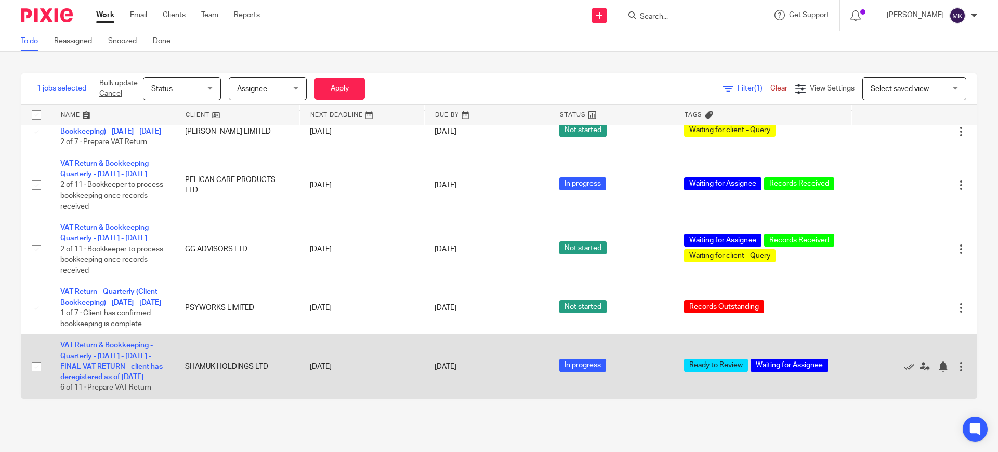
click at [37, 361] on input "checkbox" at bounding box center [36, 366] width 20 height 20
checkbox input "true"
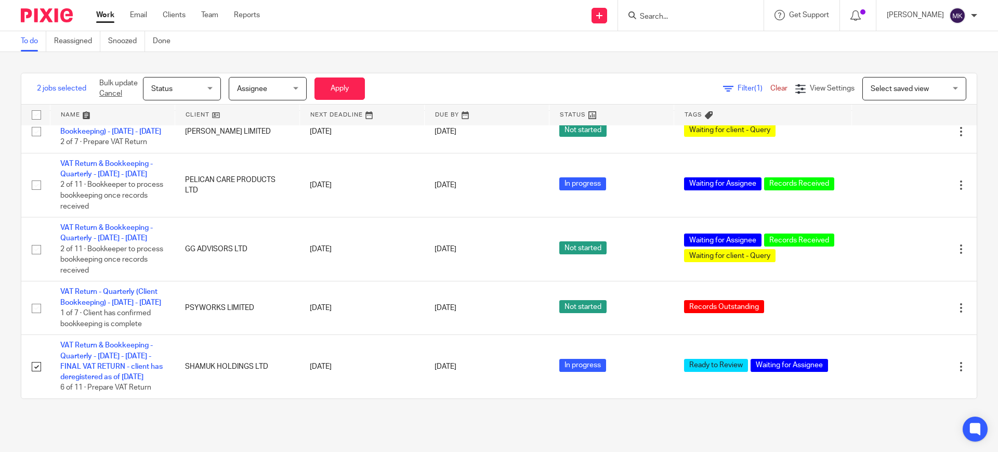
click at [284, 82] on span "Assignee" at bounding box center [264, 88] width 55 height 22
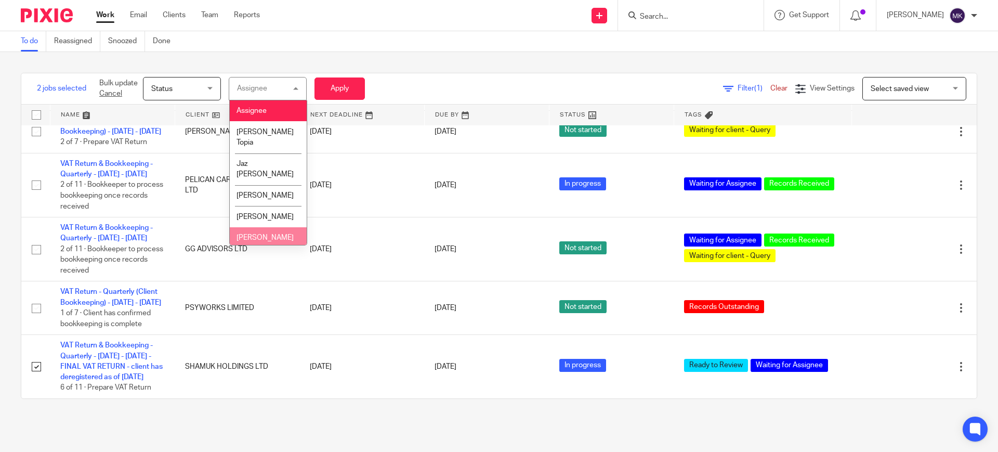
click at [274, 227] on li "Naeem Ibrahim" at bounding box center [268, 237] width 77 height 21
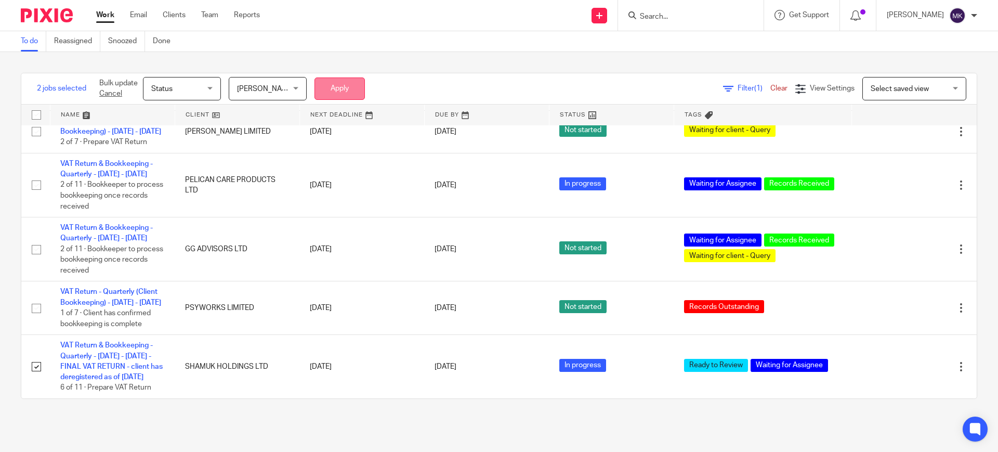
click at [352, 86] on button "Apply" at bounding box center [339, 88] width 50 height 22
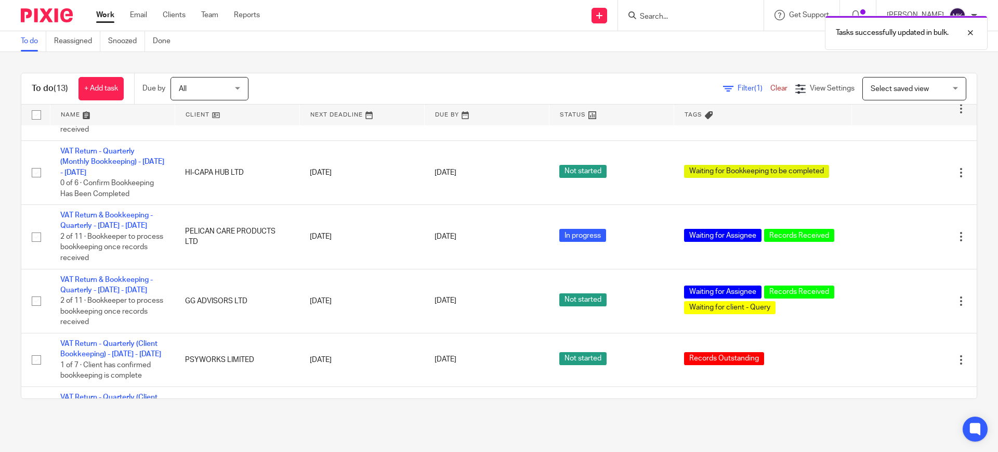
scroll to position [527, 0]
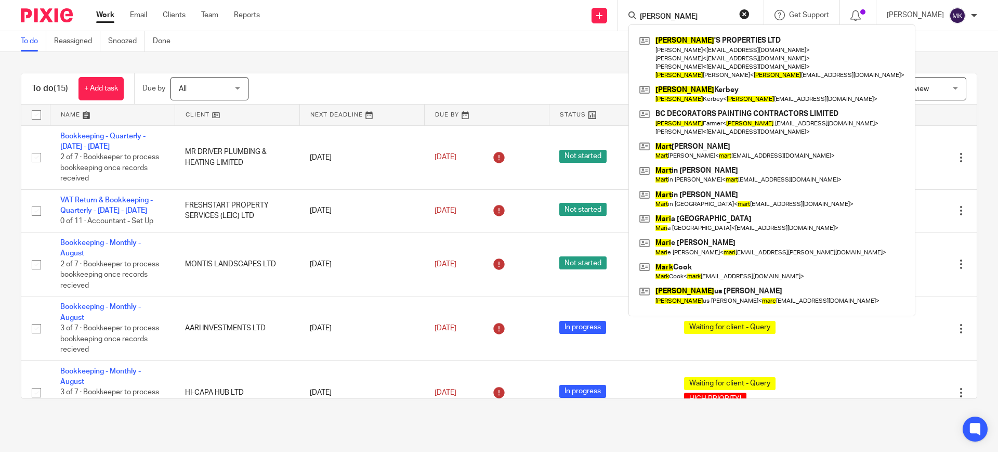
scroll to position [698, 0]
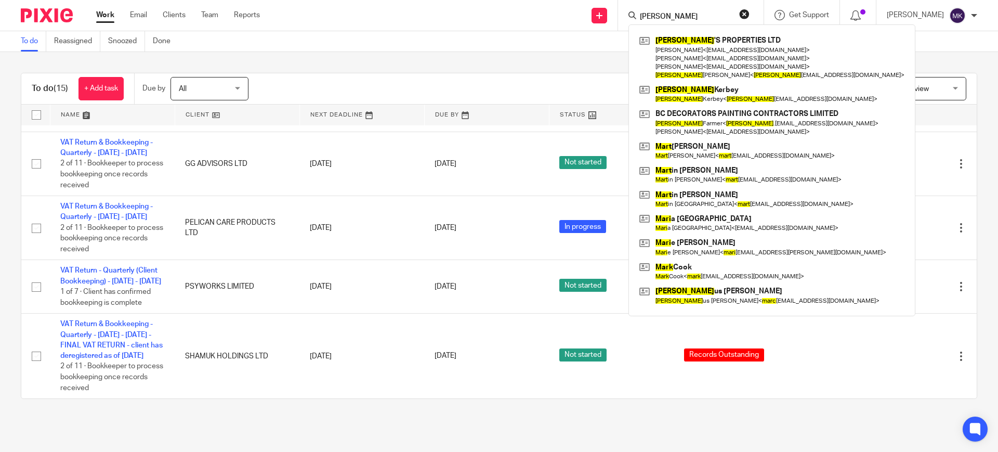
click at [699, 20] on input "mary" at bounding box center [686, 16] width 94 height 9
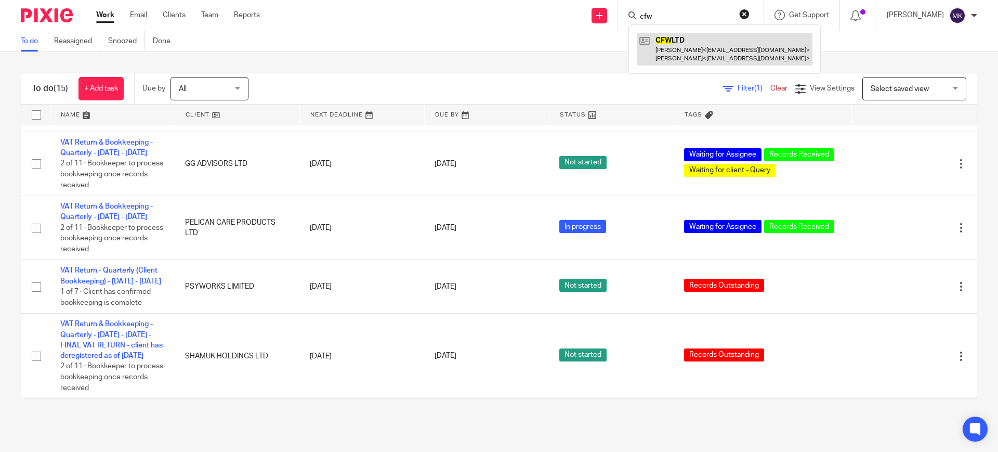
type input "cfw"
click at [668, 45] on link at bounding box center [724, 49] width 176 height 32
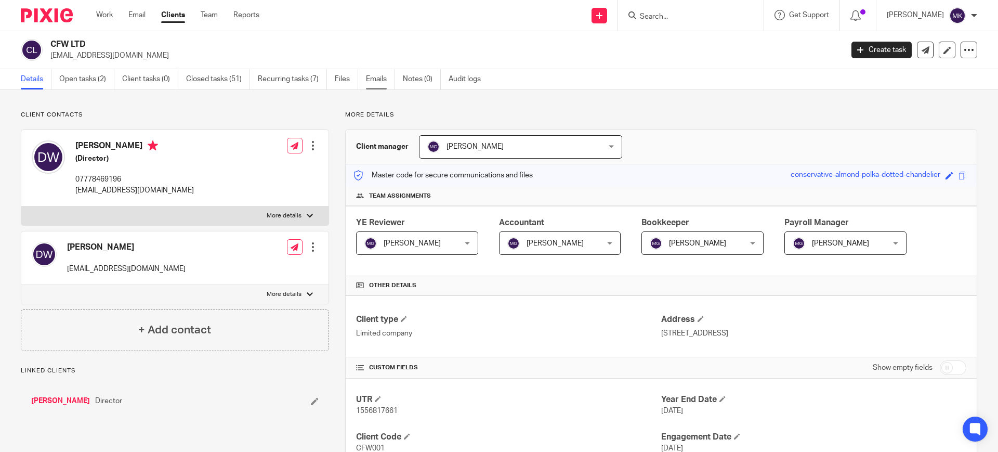
click at [379, 78] on link "Emails" at bounding box center [380, 79] width 29 height 20
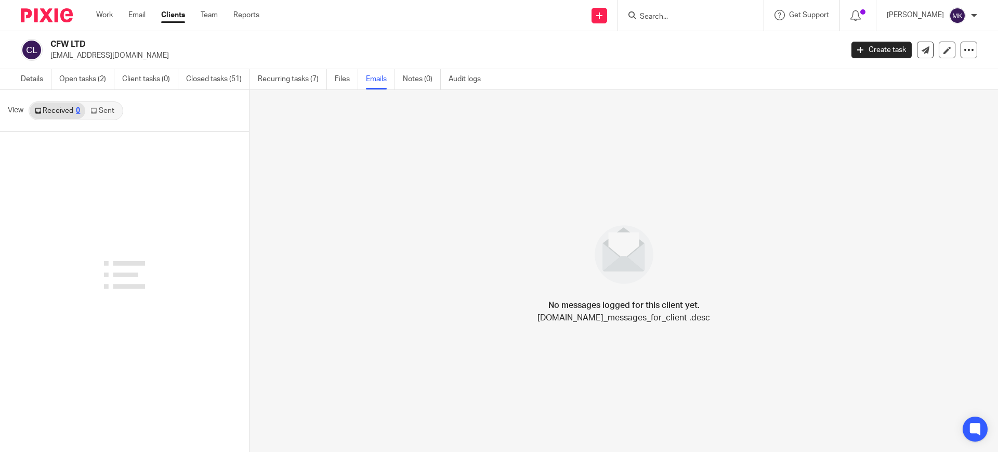
click at [98, 113] on link "Sent" at bounding box center [103, 110] width 36 height 17
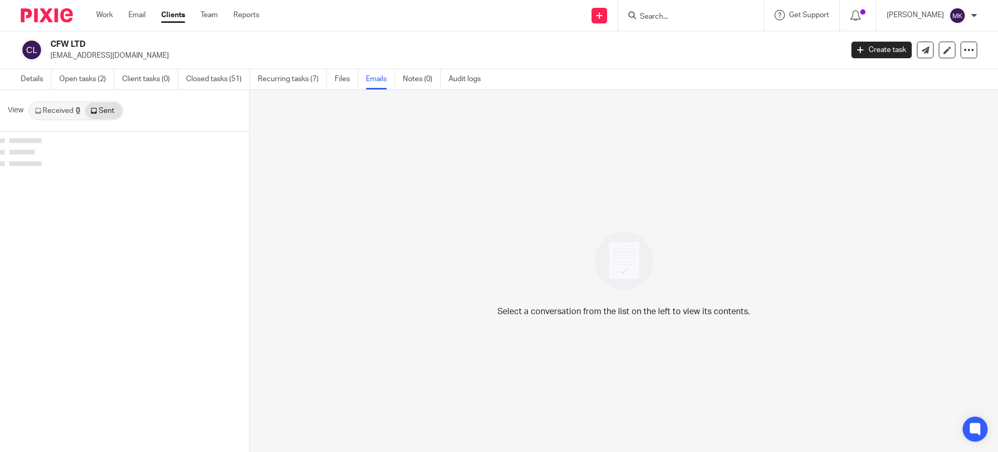
click at [49, 113] on link "Received 0" at bounding box center [58, 110] width 56 height 17
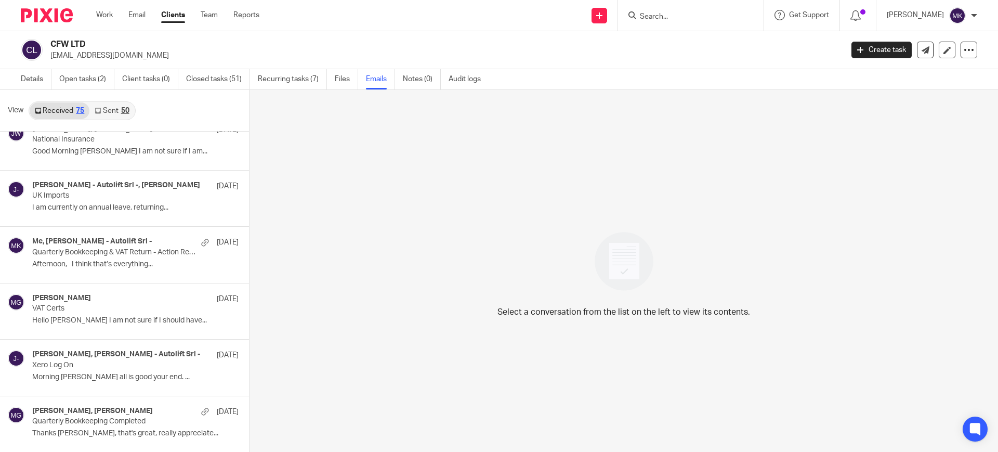
scroll to position [195, 0]
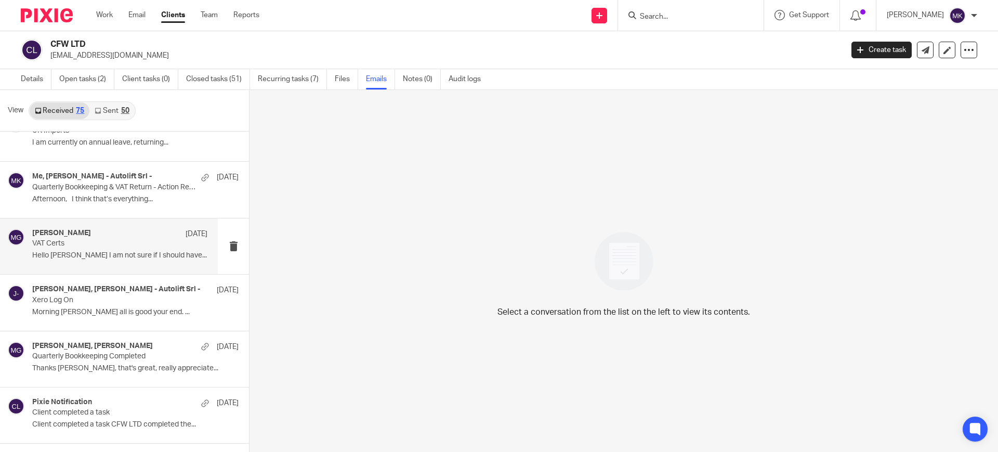
click at [96, 248] on div "Mason Graves 17 Jul VAT Certs Hello Mason I am not sure if I should have..." at bounding box center [119, 246] width 175 height 35
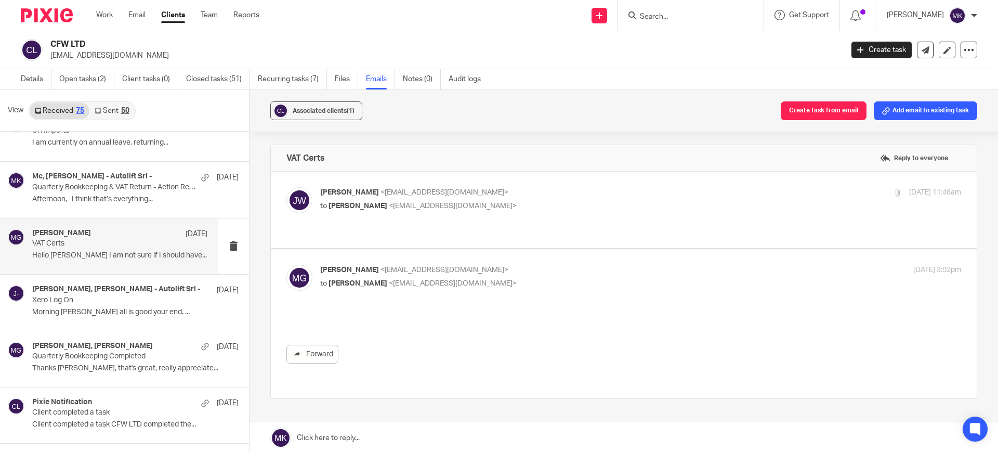
scroll to position [0, 0]
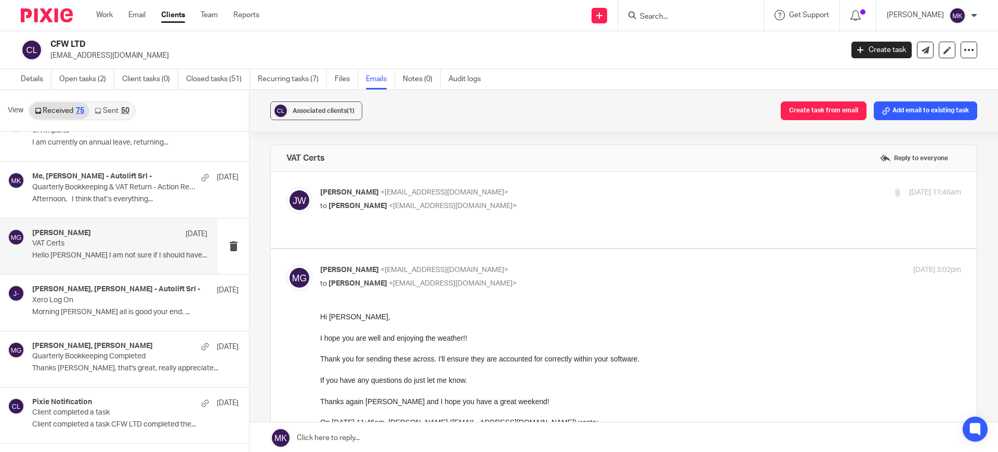
click at [540, 197] on div "Jon Weatherhog <djweatherhog@outlook.com> to Mason Graves <mgraves@taxassist.co…" at bounding box center [533, 199] width 427 height 24
checkbox input "true"
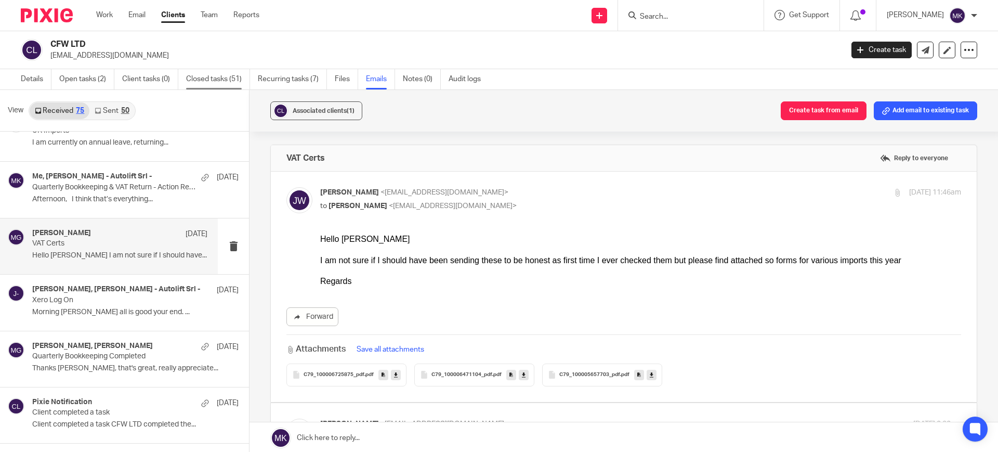
click at [210, 87] on link "Closed tasks (51)" at bounding box center [218, 79] width 64 height 20
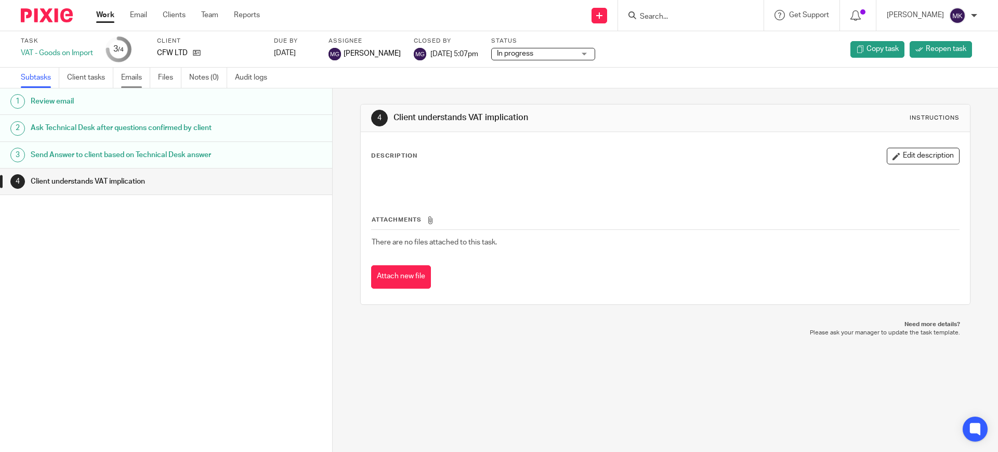
click at [135, 83] on link "Emails" at bounding box center [135, 78] width 29 height 20
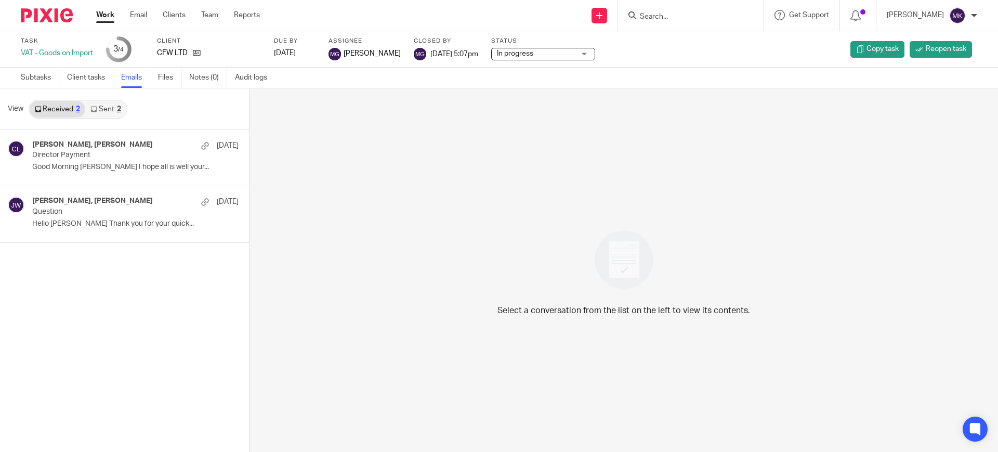
click at [112, 108] on link "Sent 2" at bounding box center [105, 109] width 41 height 17
click at [76, 111] on div "2" at bounding box center [78, 108] width 4 height 7
click at [107, 222] on p "Hello Mason Thank you for your quick..." at bounding box center [119, 223] width 175 height 9
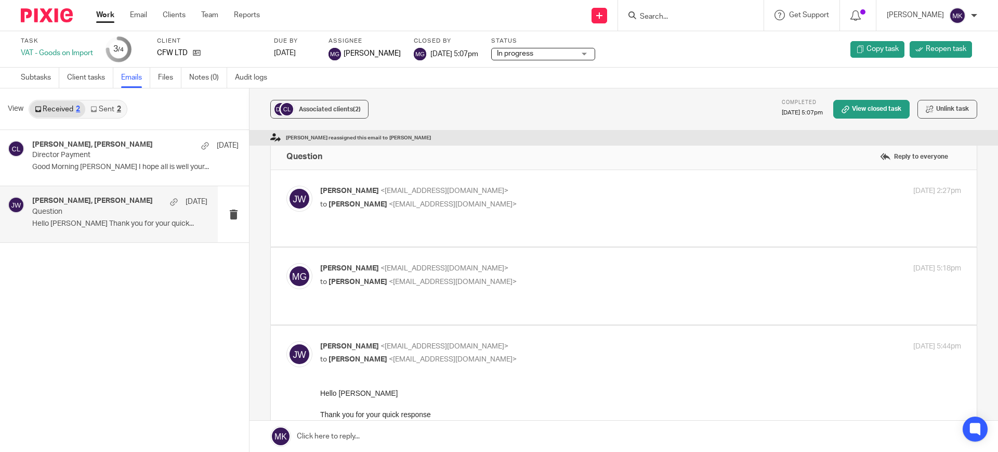
click at [585, 182] on label at bounding box center [624, 208] width 706 height 76
click at [286, 185] on input "checkbox" at bounding box center [286, 185] width 1 height 1
checkbox input "true"
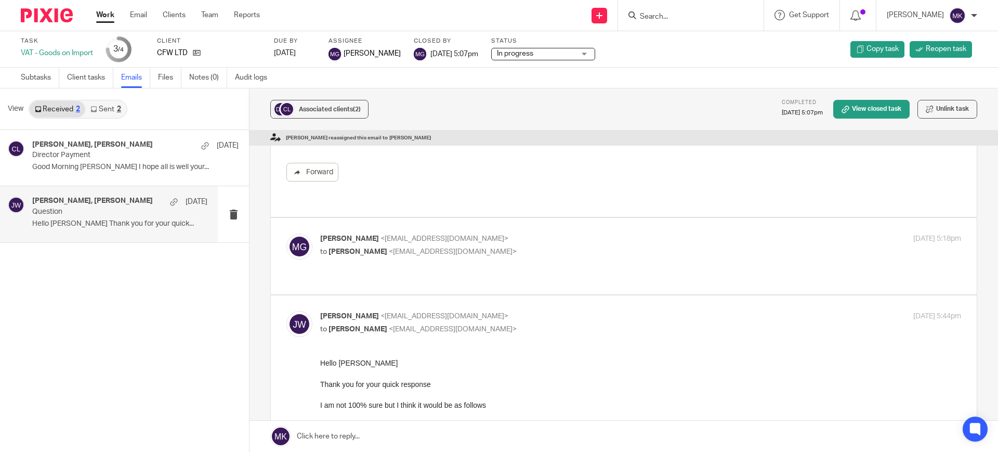
scroll to position [260, 0]
click at [585, 232] on p "Mason Graves <mgraves@taxassist.co.uk>" at bounding box center [533, 237] width 427 height 11
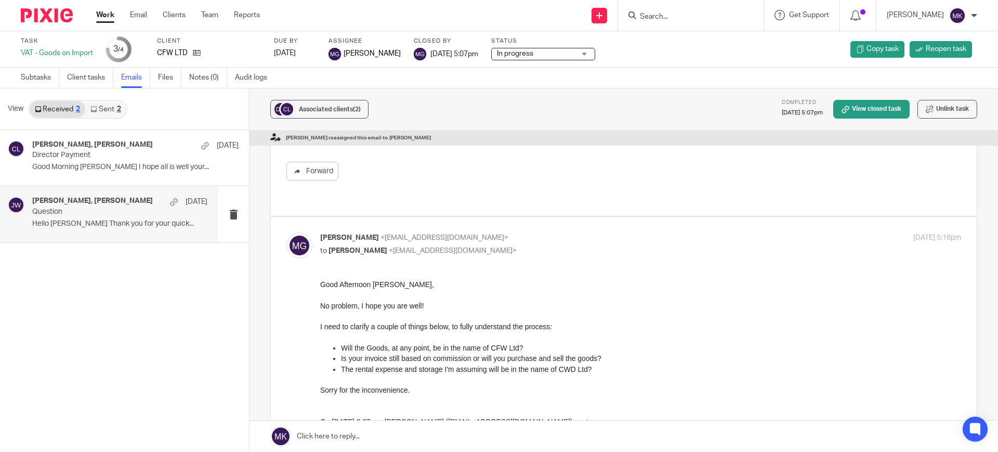
scroll to position [325, 0]
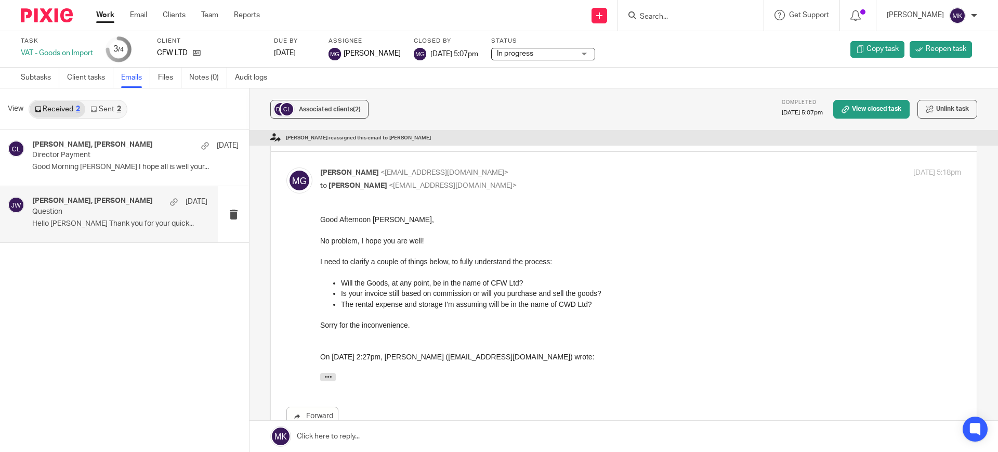
click at [598, 180] on p "to Jon Weatherhog <djweatherhog@outlook.com>" at bounding box center [533, 185] width 427 height 11
checkbox input "false"
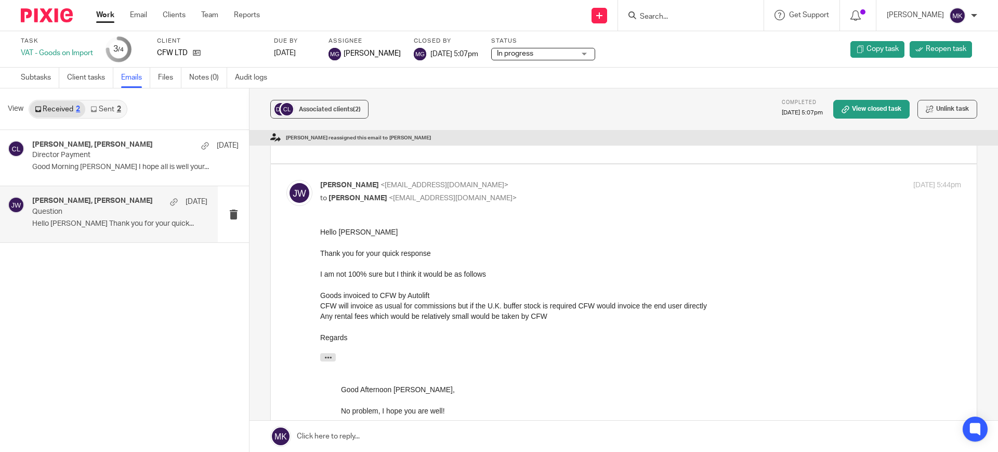
scroll to position [455, 0]
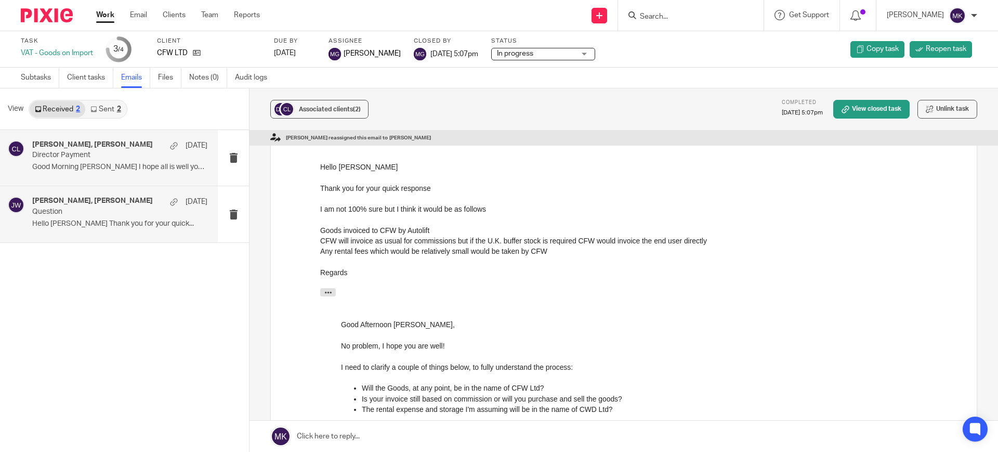
click at [114, 160] on div "Mason Graves, Jon Weatherhog 20 May 2024 Director Payment Good Morning Mason I …" at bounding box center [119, 157] width 175 height 35
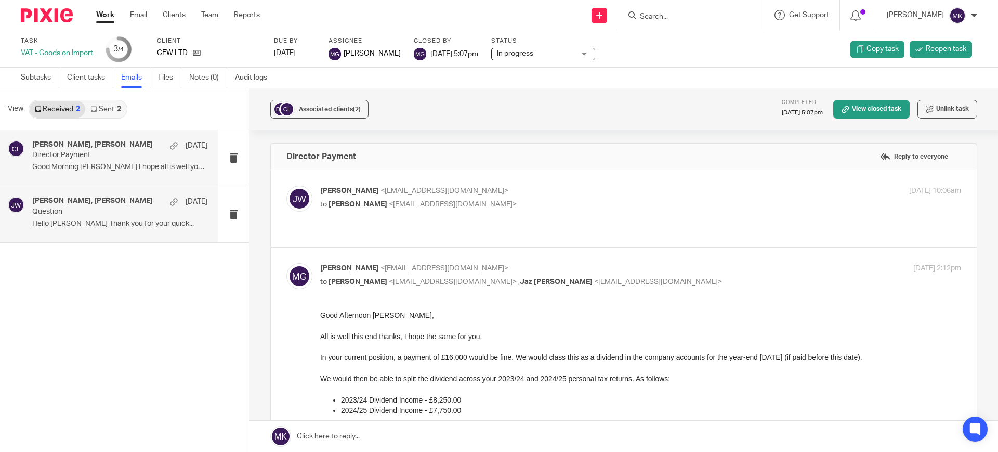
scroll to position [0, 0]
click at [529, 189] on p "Jon Weatherhog <djweatherhog@outlook.com>" at bounding box center [533, 190] width 427 height 11
checkbox input "true"
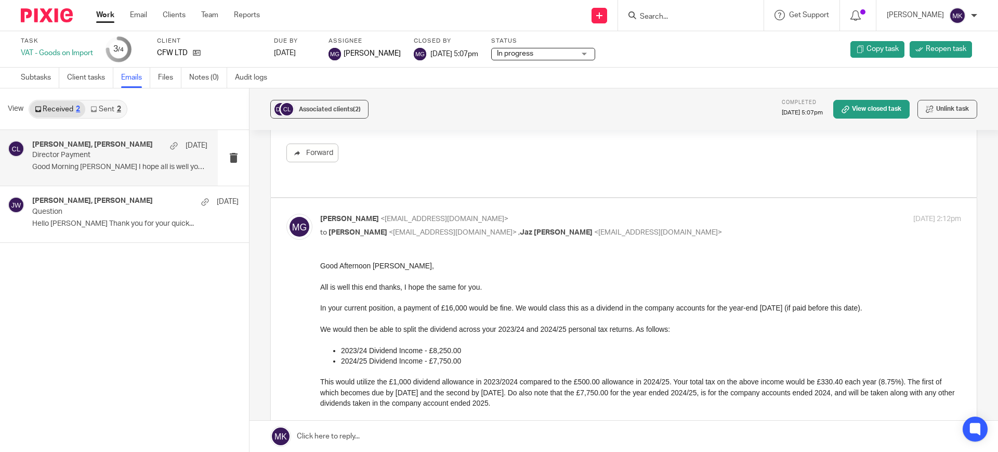
scroll to position [325, 0]
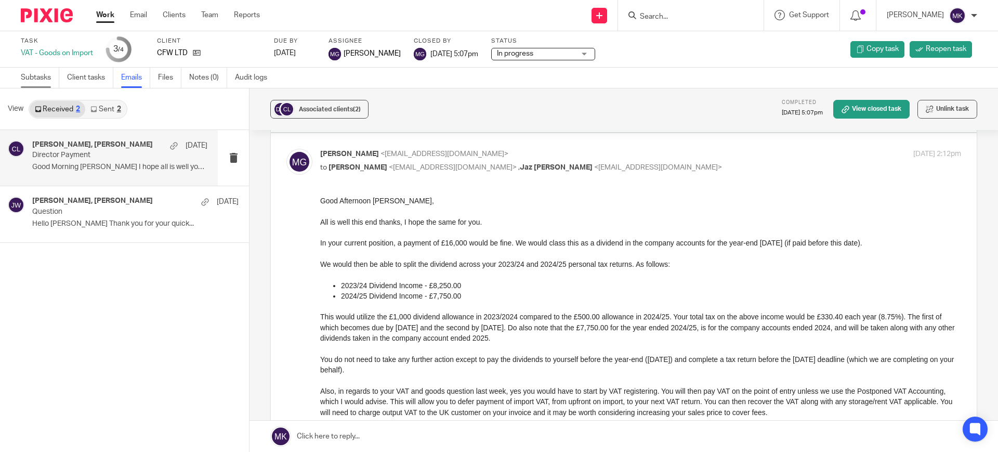
click at [32, 75] on link "Subtasks" at bounding box center [40, 78] width 38 height 20
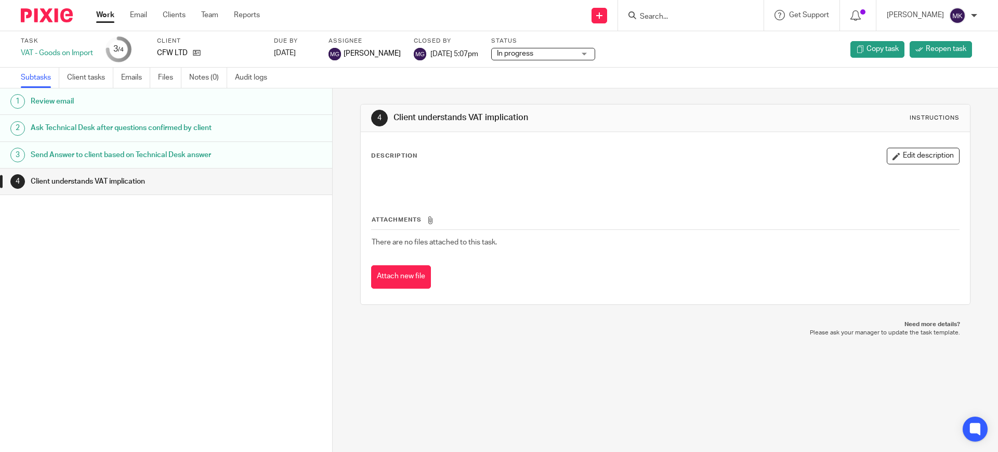
click at [198, 100] on h1 "Review email" at bounding box center [128, 102] width 194 height 16
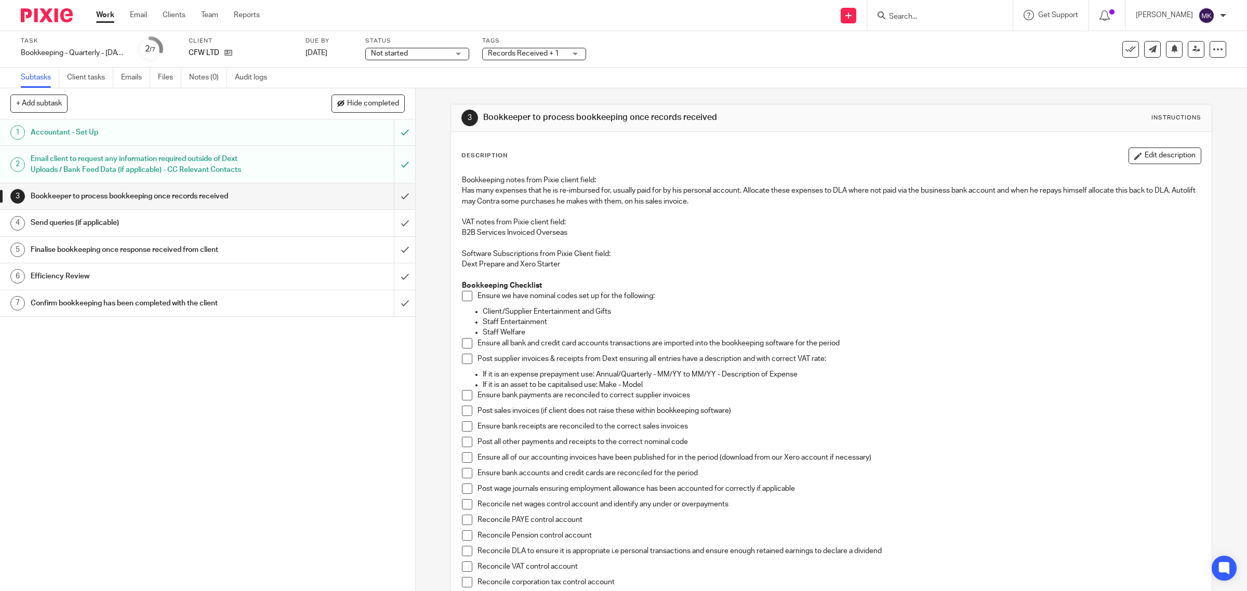
click at [391, 52] on span "Not started" at bounding box center [389, 53] width 37 height 7
click at [407, 90] on span "In progress" at bounding box center [391, 91] width 36 height 7
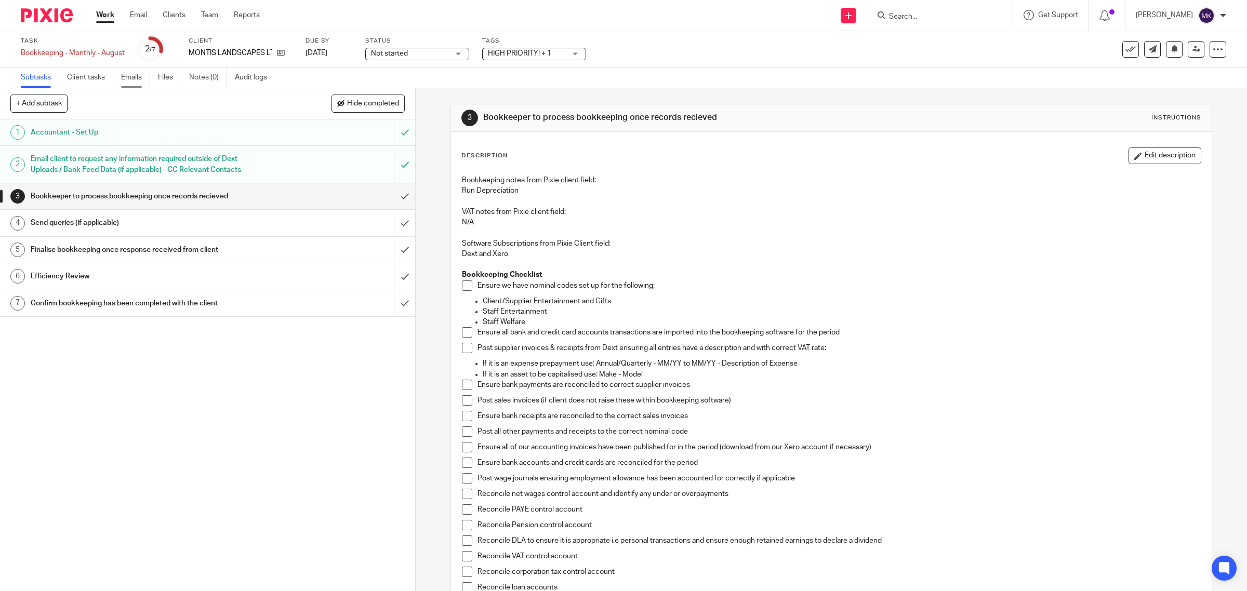
click at [136, 76] on link "Emails" at bounding box center [135, 78] width 29 height 20
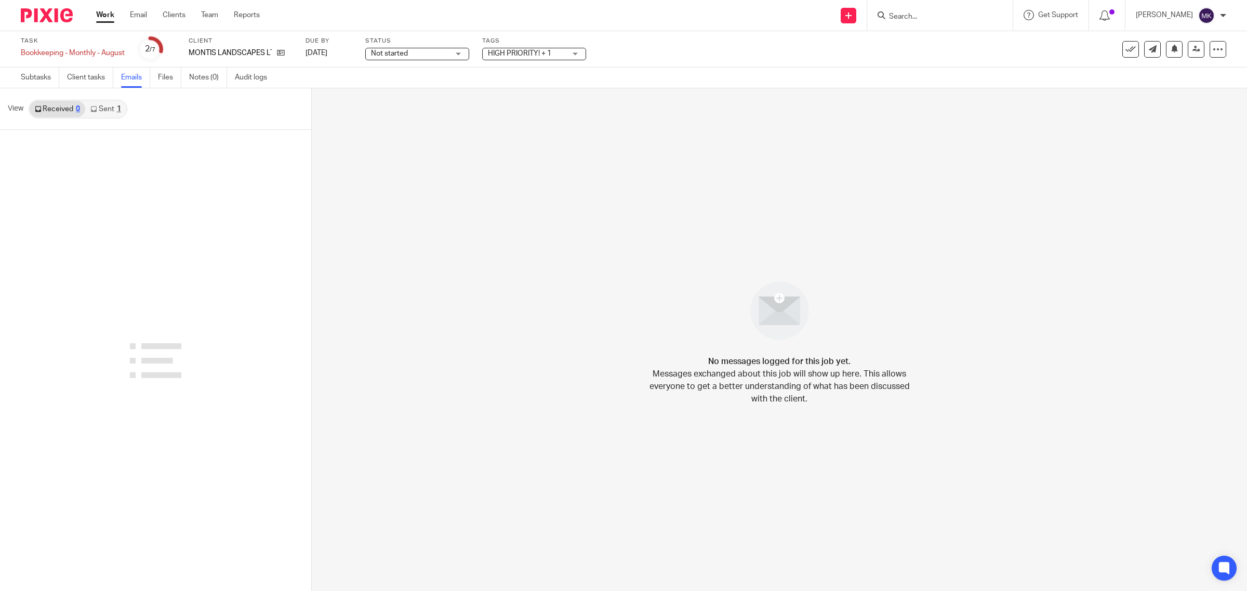
click at [104, 114] on link "Sent 1" at bounding box center [105, 109] width 41 height 17
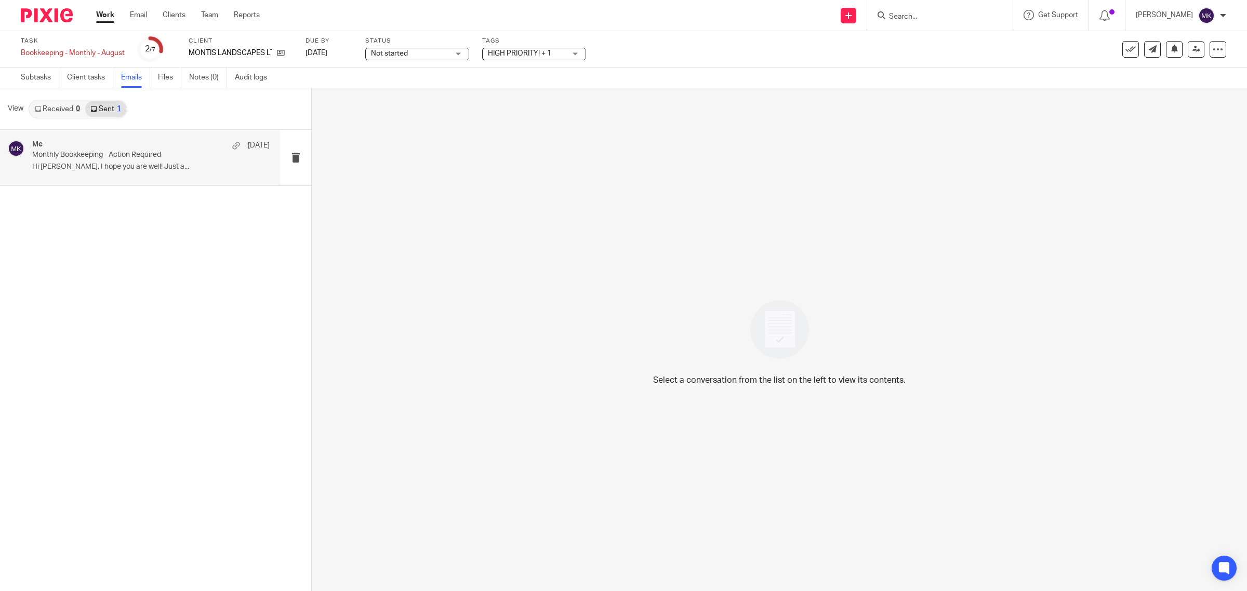
click at [107, 155] on p "Monthly Bookkeeping - Action Required" at bounding box center [127, 155] width 190 height 9
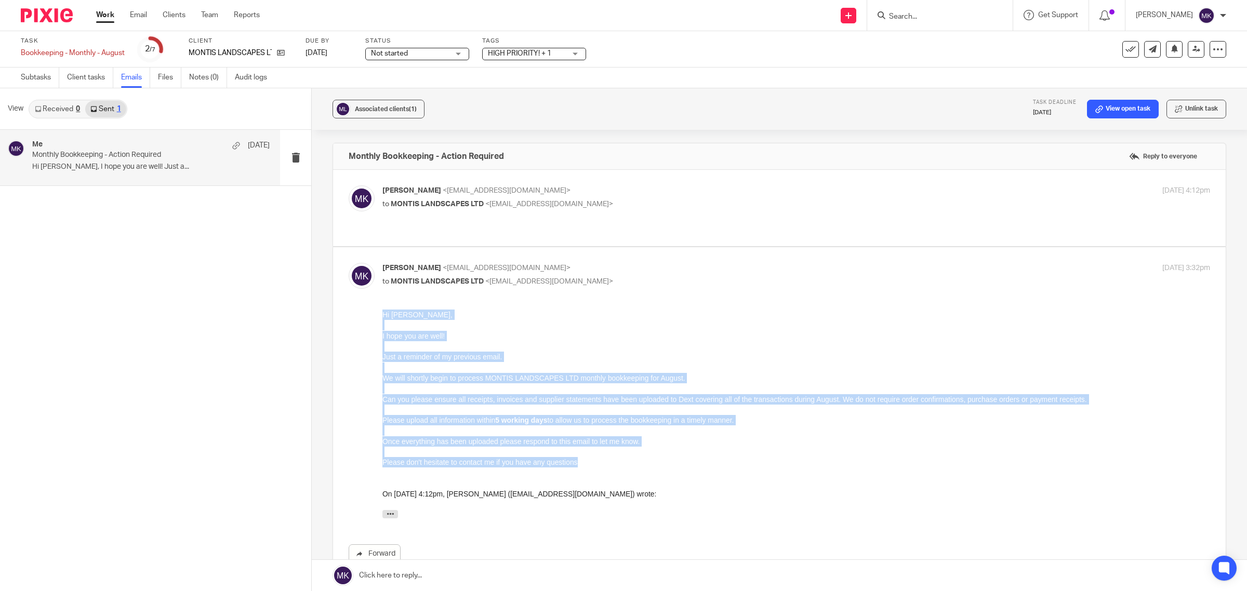
drag, startPoint x: 582, startPoint y: 465, endPoint x: 760, endPoint y: 609, distance: 229.7
click at [382, 311] on html "Hi Daniel, I hope you are well! Just a reminder of my previous email. We will s…" at bounding box center [796, 417] width 828 height 214
copy div "Hi Daniel, I hope you are well! Just a reminder of my previous email. We will s…"
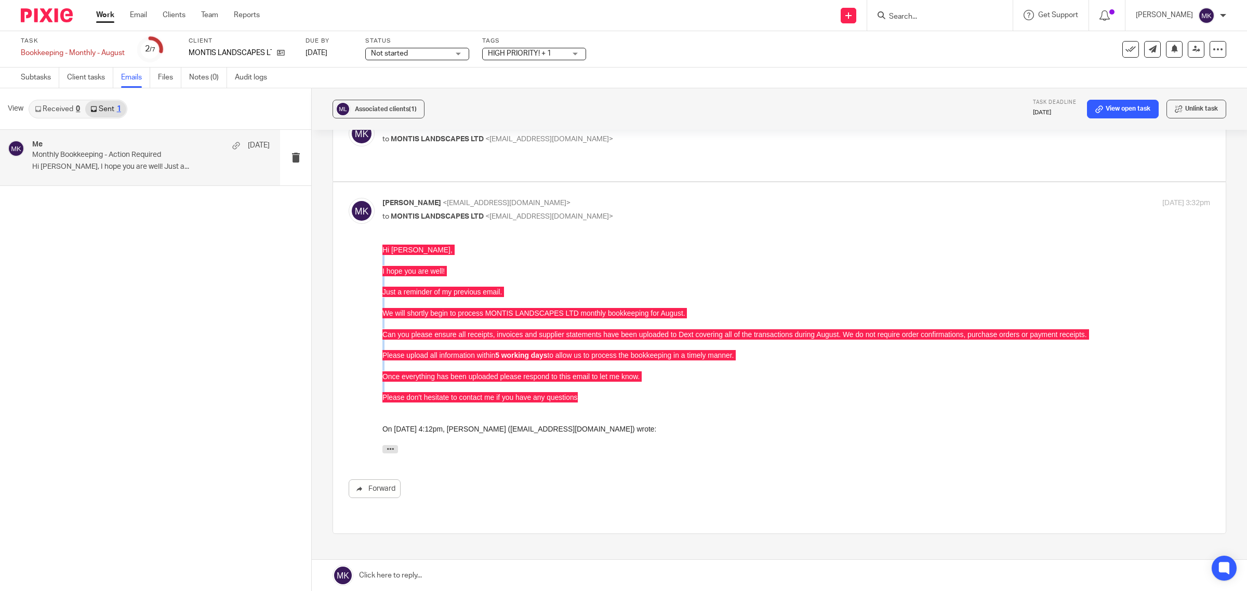
click at [424, 573] on link at bounding box center [779, 575] width 935 height 31
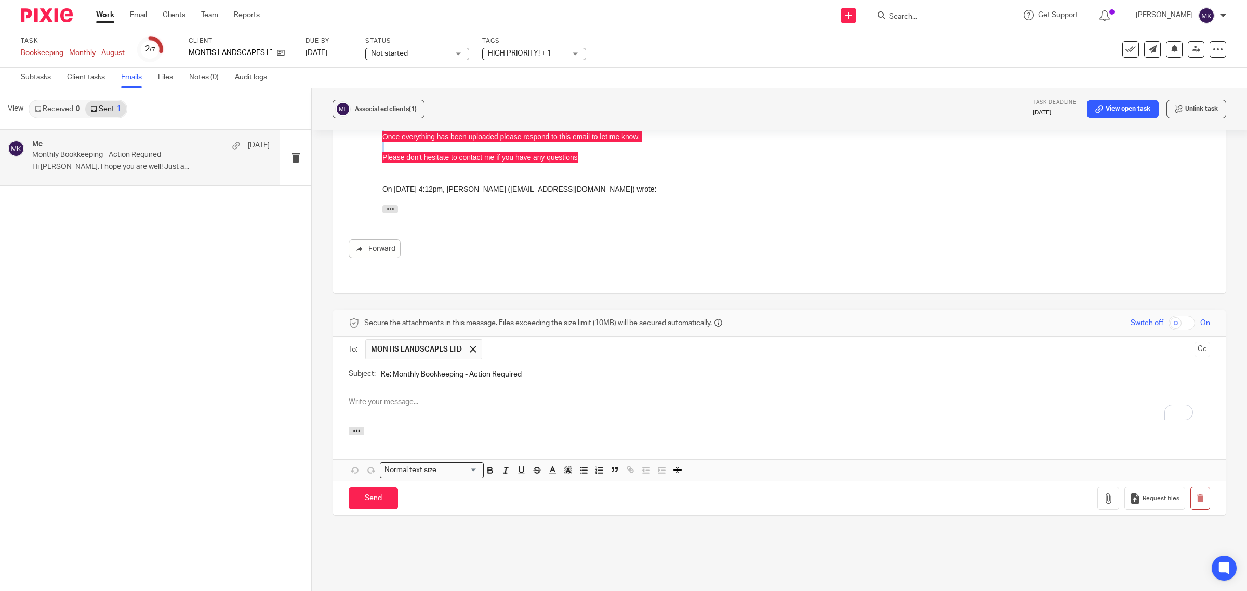
click at [408, 391] on div "To enrich screen reader interactions, please activate Accessibility in Grammarl…" at bounding box center [779, 407] width 893 height 41
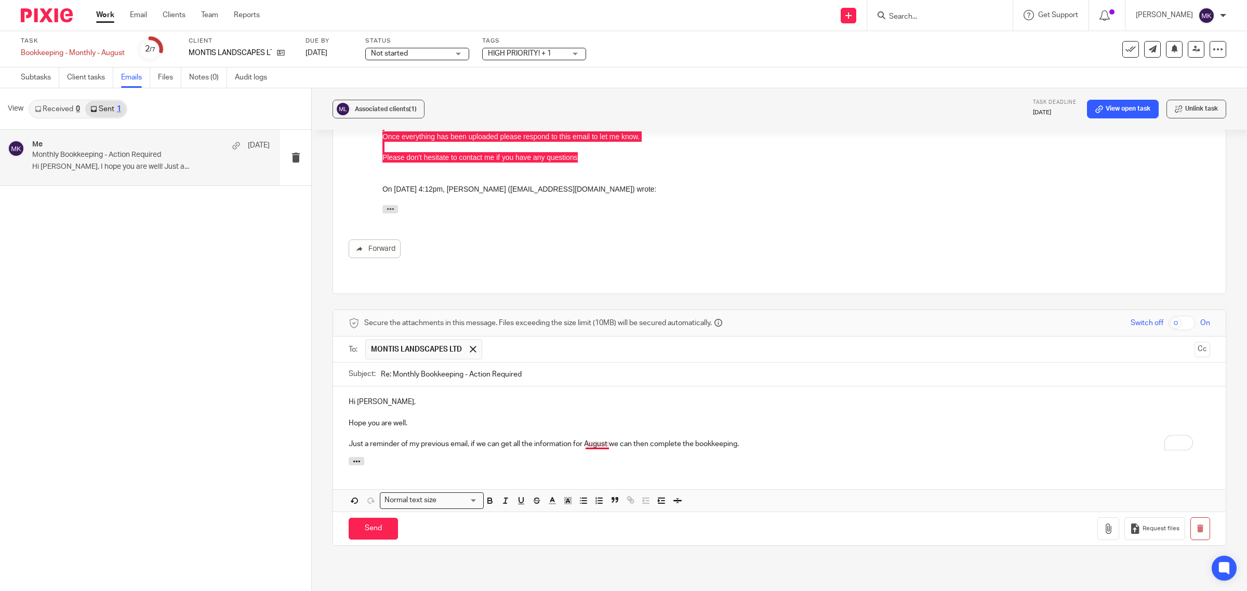
click at [598, 439] on p "Just a reminder of my previous email, if we can get all the information for Aug…" at bounding box center [779, 444] width 861 height 10
click at [699, 436] on div "Hi Daniel, Hope you are well. Just a reminder of my previous email, if we can g…" at bounding box center [779, 422] width 893 height 71
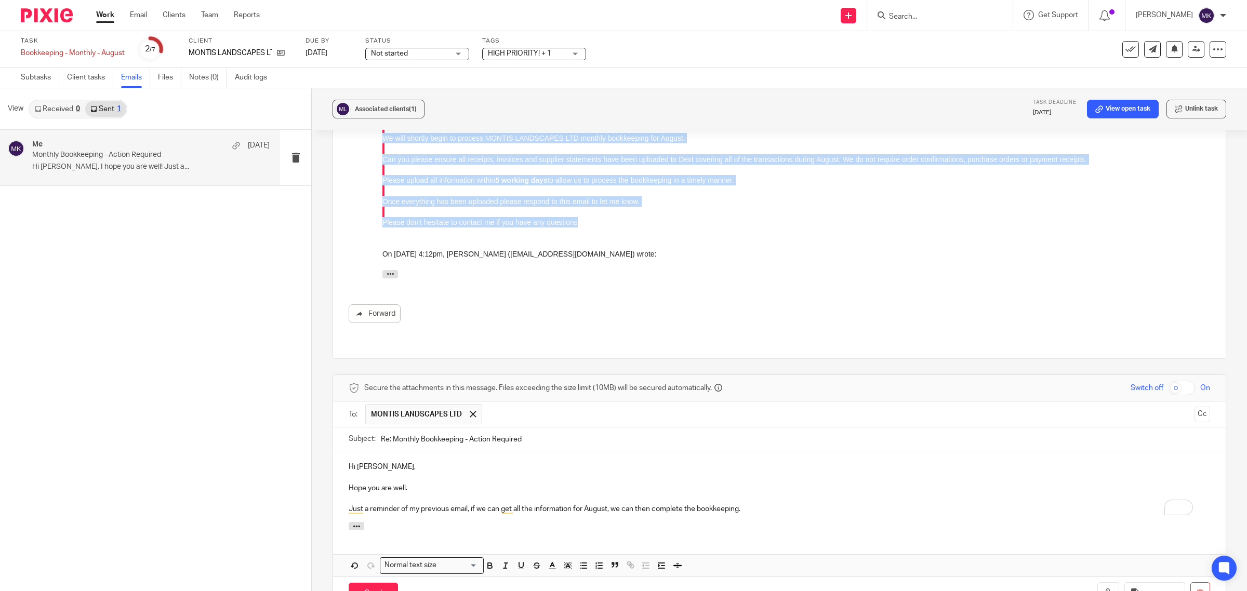
click at [657, 193] on div "Hi Daniel, I hope you are well! Just a reminder of my previous email. We will s…" at bounding box center [796, 177] width 828 height 214
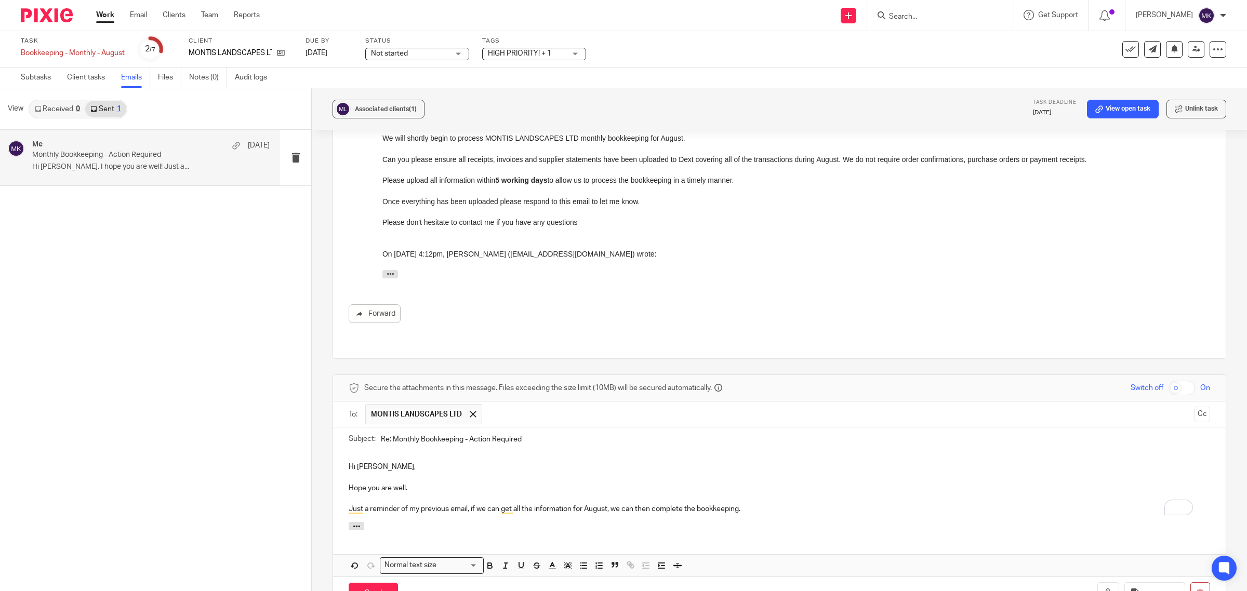
drag, startPoint x: 653, startPoint y: 193, endPoint x: 375, endPoint y: 193, distance: 278.0
click at [382, 193] on html "Hi Daniel, I hope you are well! Just a reminder of my previous email. We will s…" at bounding box center [796, 177] width 828 height 214
drag, startPoint x: 761, startPoint y: 258, endPoint x: 559, endPoint y: 198, distance: 210.6
click at [637, 204] on p "Once everything has been uploaded please respond to this email to let me know." at bounding box center [796, 201] width 828 height 10
click at [635, 202] on p "Once everything has been uploaded please respond to this email to let me know." at bounding box center [796, 201] width 828 height 10
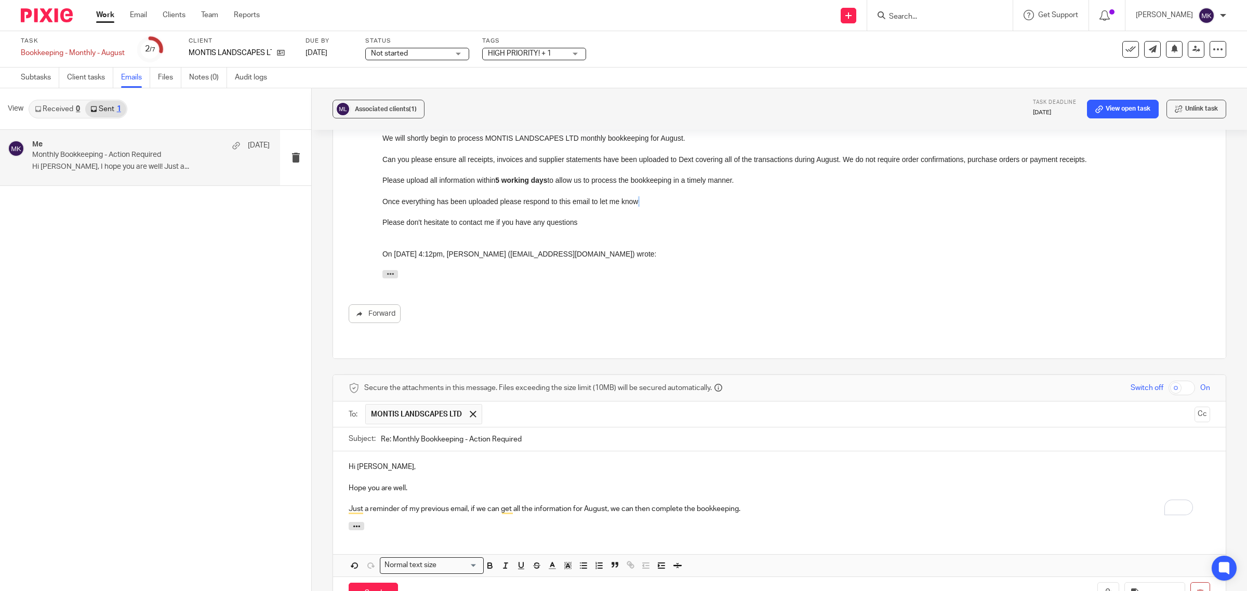
click at [640, 202] on p "Once everything has been uploaded please respond to this email to let me know." at bounding box center [796, 201] width 828 height 10
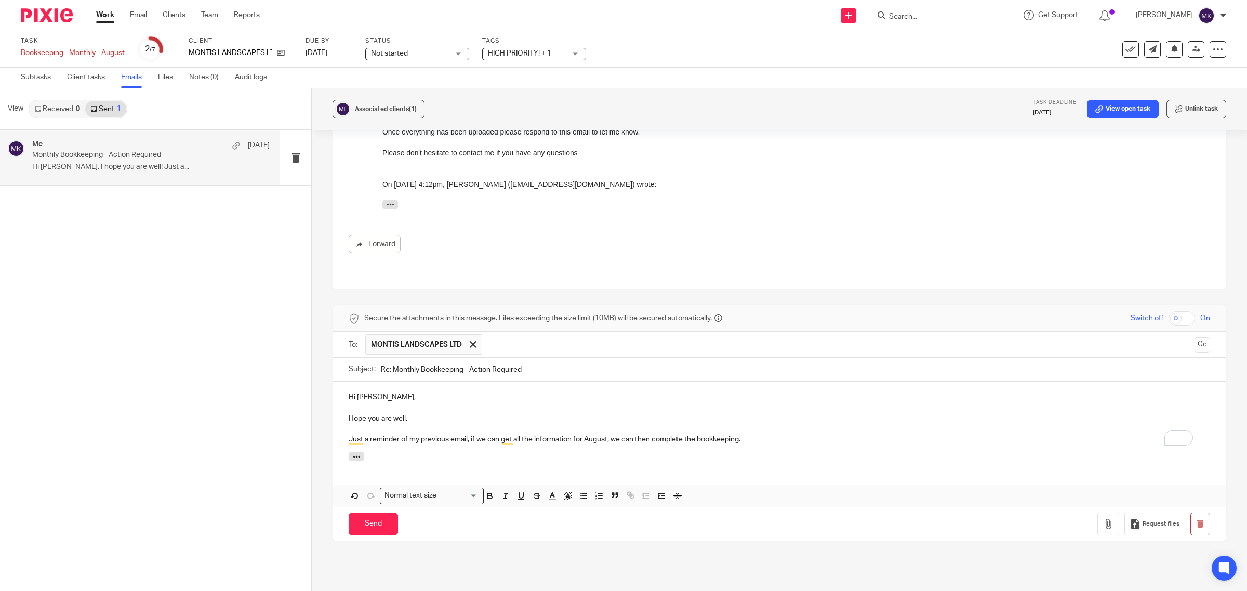
scroll to position [370, 0]
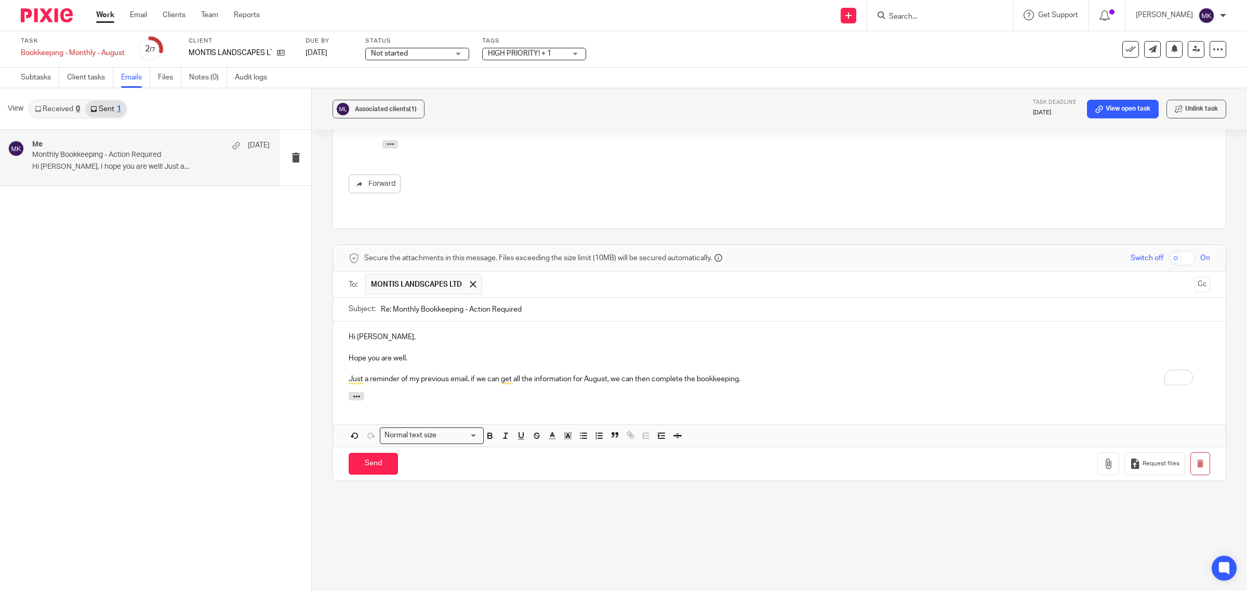
click at [715, 374] on p "Just a reminder of my previous email, if we can get all the information for Aug…" at bounding box center [779, 379] width 861 height 10
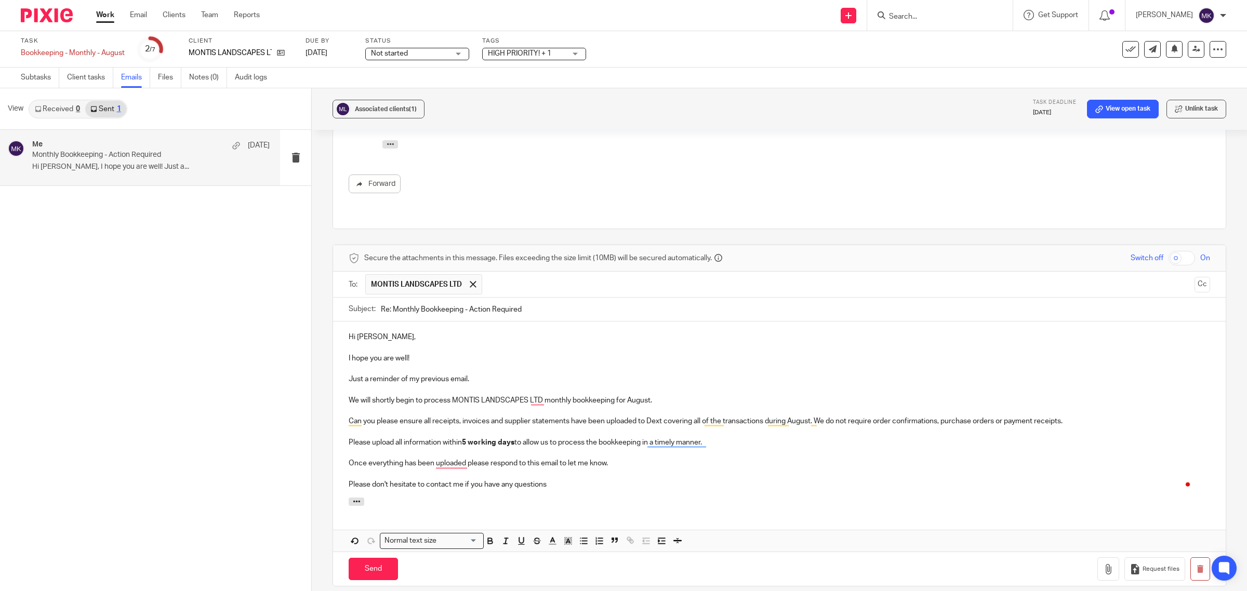
click at [450, 374] on p "Just a reminder of my previous email." at bounding box center [779, 379] width 861 height 10
click at [366, 374] on p "Just a reminder of my previous email." at bounding box center [779, 379] width 861 height 10
click at [367, 374] on p "Just a reminder of my previous email." at bounding box center [779, 379] width 861 height 10
click at [772, 480] on p "Please don't hesitate to contact me if you have any questions" at bounding box center [779, 485] width 861 height 10
drag, startPoint x: 461, startPoint y: 419, endPoint x: 494, endPoint y: 422, distance: 32.9
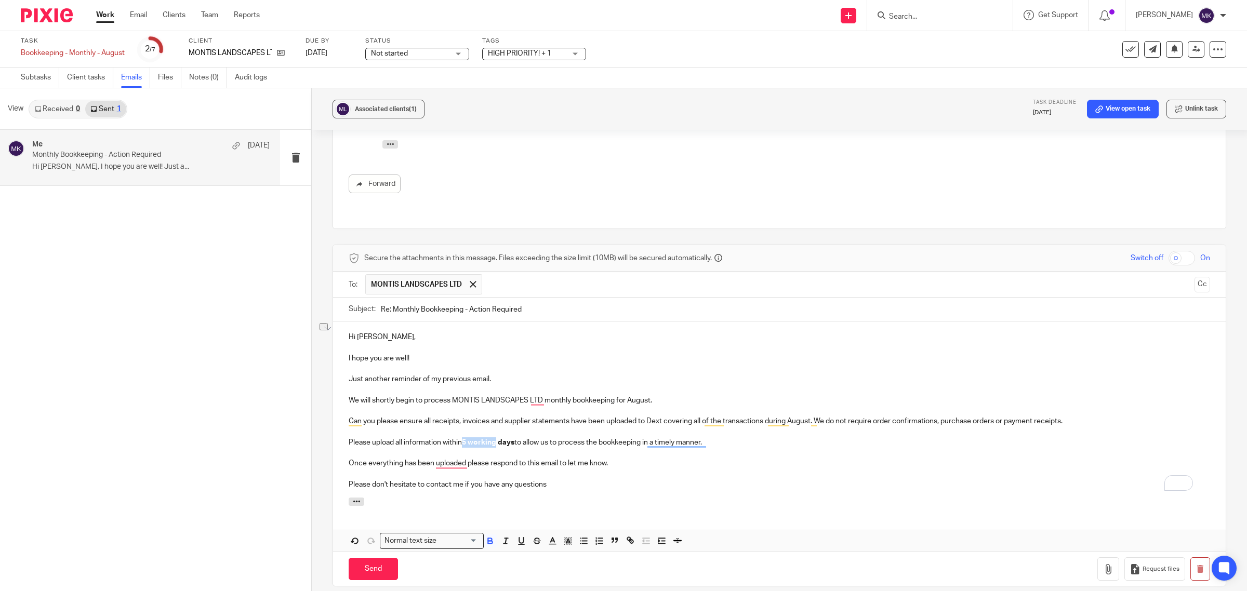
click at [494, 437] on p "Please upload all information within 5 working days to allow us to process the …" at bounding box center [779, 442] width 861 height 10
click at [494, 439] on strong "5 working days" at bounding box center [488, 442] width 52 height 7
click at [442, 437] on p "Please upload all information within 5 working days to allow us to process the …" at bounding box center [779, 442] width 861 height 10
click at [439, 437] on p "Please upload all information within 5 working days to allow us to process the …" at bounding box center [779, 442] width 861 height 10
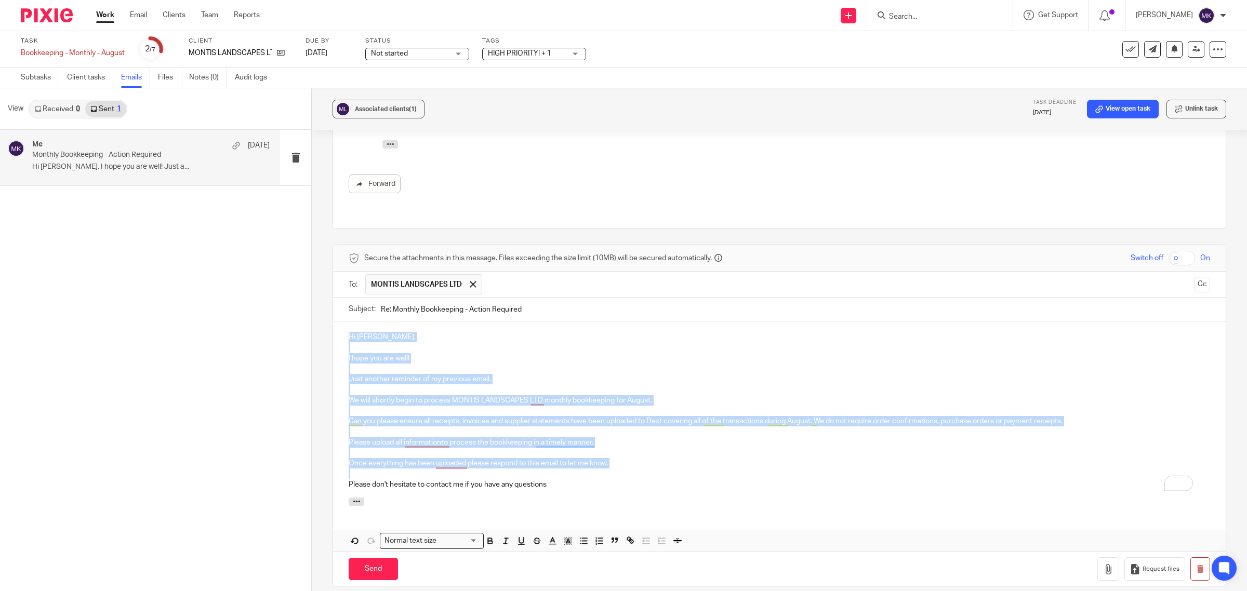
click at [573, 437] on p "Please upload all informationto process the bookkeeping in a timely manner." at bounding box center [779, 442] width 861 height 10
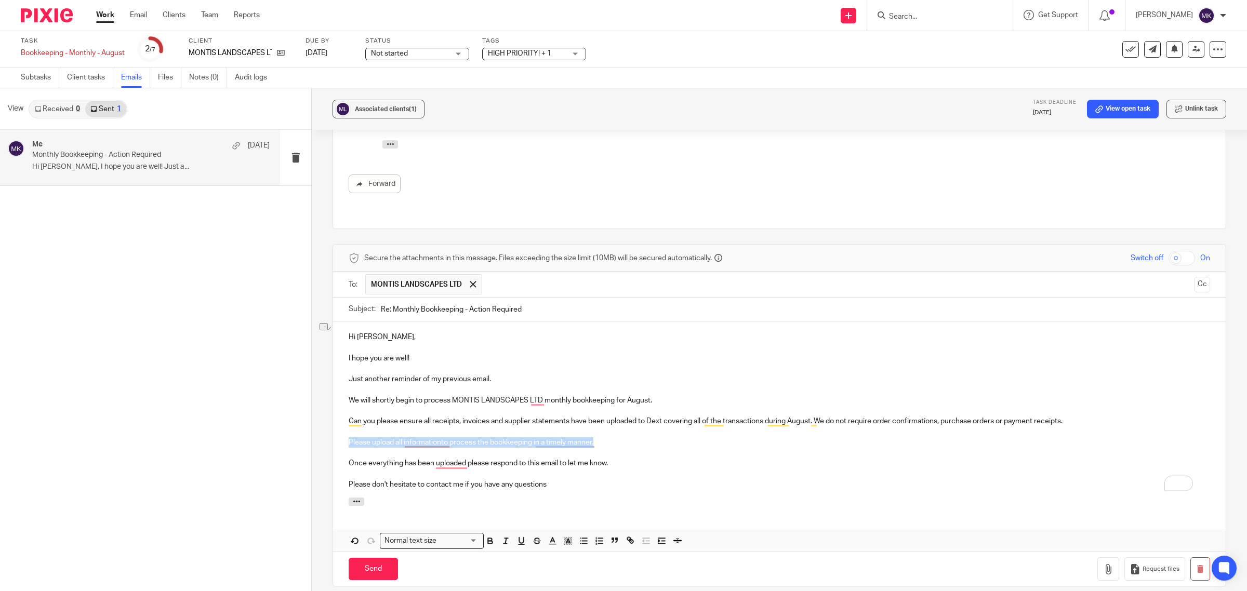
drag, startPoint x: 630, startPoint y: 421, endPoint x: 344, endPoint y: 427, distance: 286.3
click at [344, 427] on div "Hi Daniel, I hope you are well! Just another reminder of my previous email. We …" at bounding box center [779, 410] width 893 height 176
click at [622, 437] on p "Please upload all informationto process the bookkeeping in a timely manner." at bounding box center [779, 442] width 861 height 10
click at [441, 437] on p "Please upload all informationto process the bookkeeping in a timely manner." at bounding box center [779, 442] width 861 height 10
click at [657, 458] on p "Once everything has been uploaded please respond to this email to let me know." at bounding box center [779, 463] width 861 height 10
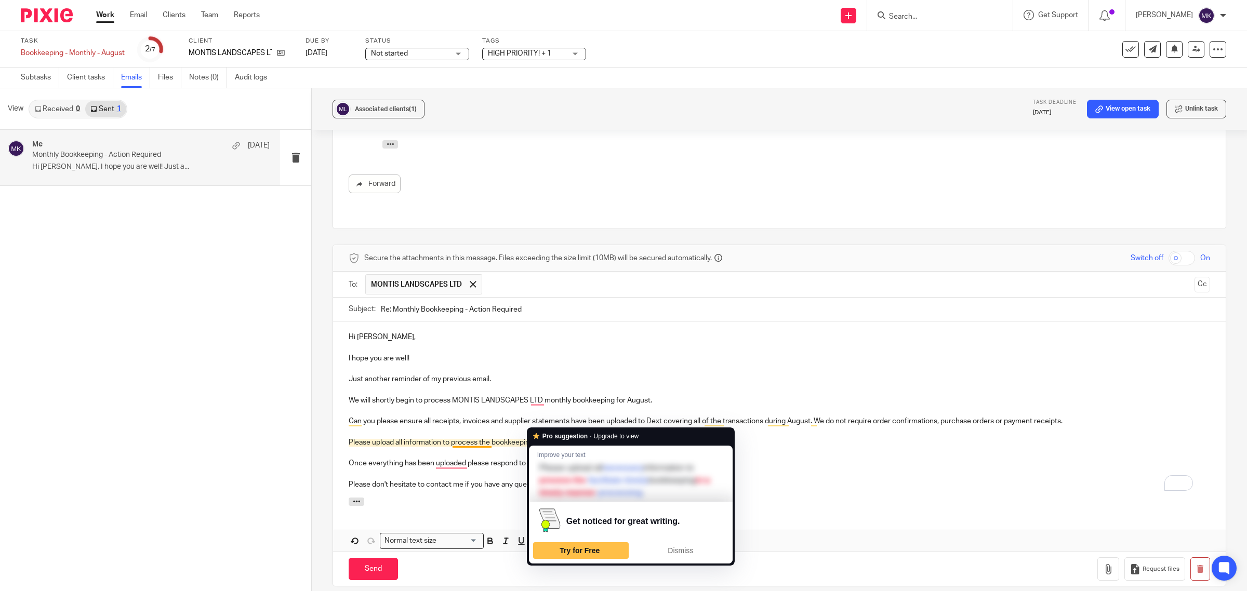
click at [835, 469] on p "To enrich screen reader interactions, please activate Accessibility in Grammarl…" at bounding box center [779, 474] width 861 height 10
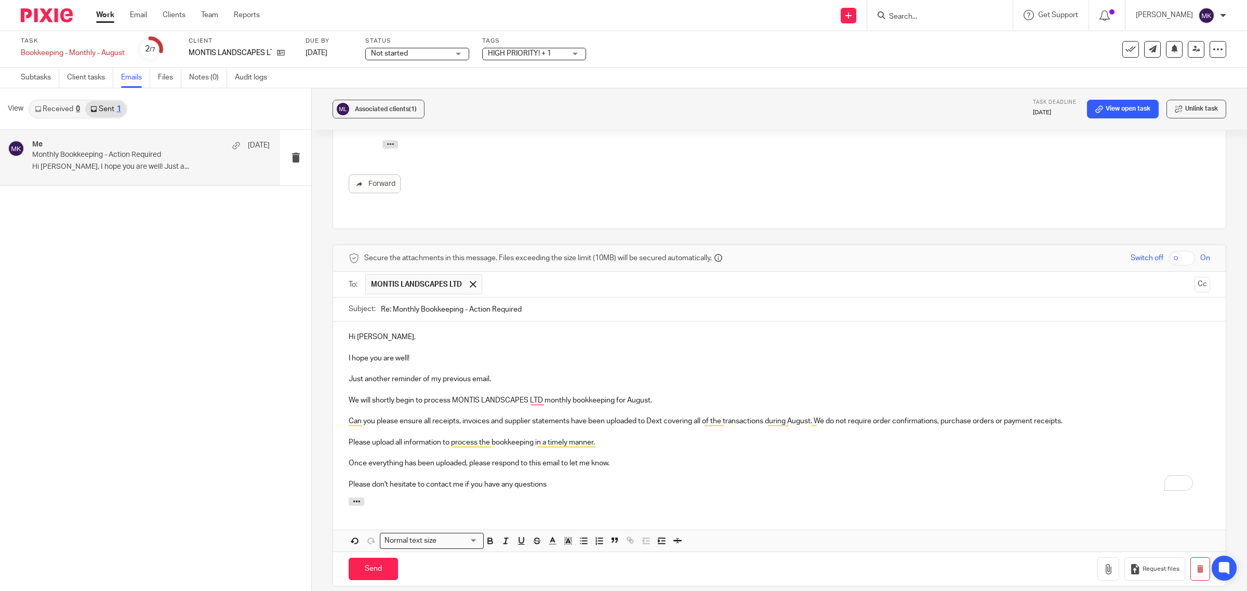
click at [661, 480] on p "Please don't hesitate to contact me if you have any questions" at bounding box center [779, 485] width 861 height 10
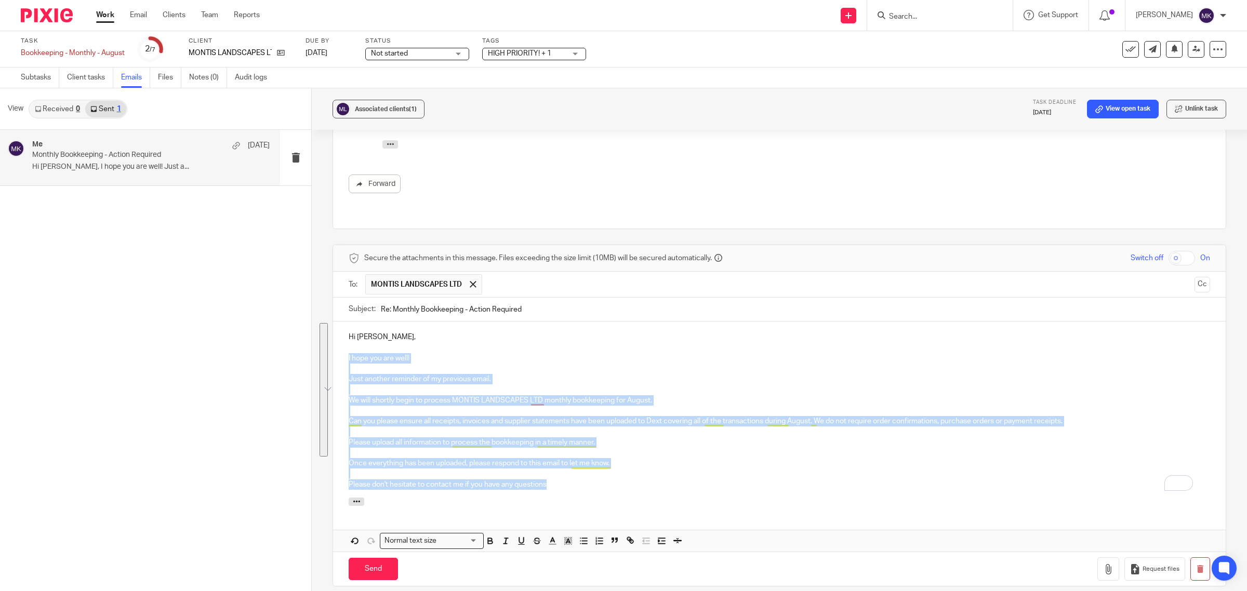
drag, startPoint x: 562, startPoint y: 469, endPoint x: 344, endPoint y: 337, distance: 255.3
click at [344, 337] on div "Hi Daniel, I hope you are well! Just another reminder of my previous email. We …" at bounding box center [779, 410] width 893 height 176
copy div "I hope you are well! Just another reminder of my previous email. We will shortl…"
click at [661, 480] on p "Please don't hesitate to contact me if you have any questions" at bounding box center [779, 485] width 861 height 10
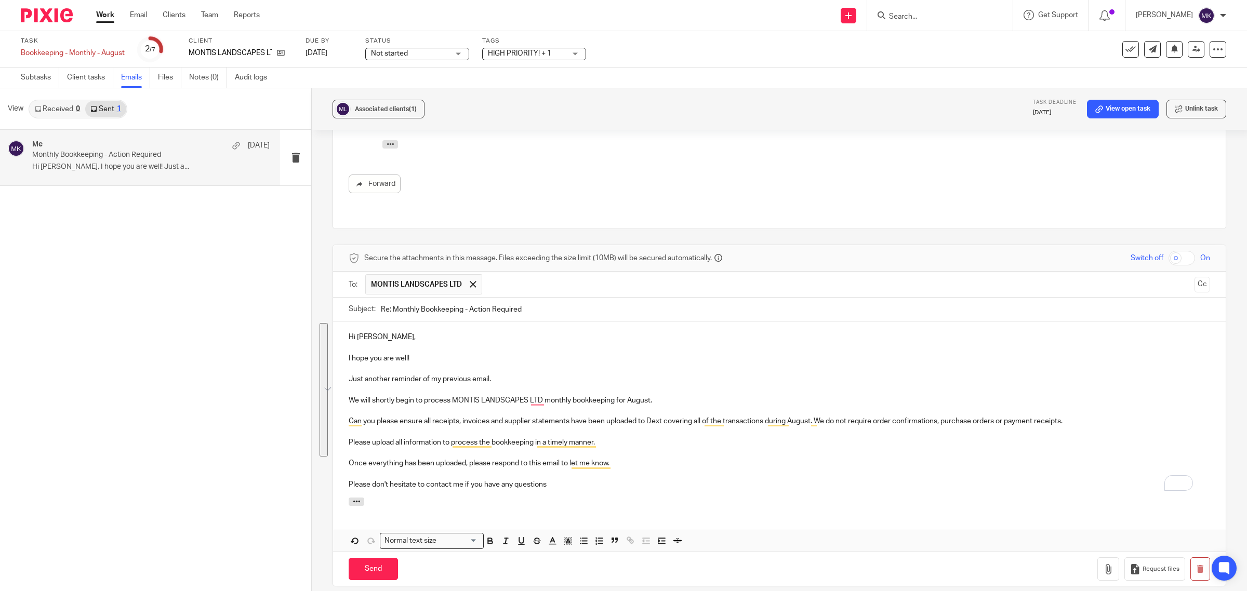
click at [661, 480] on p "Please don't hesitate to contact me if you have any questions" at bounding box center [779, 485] width 861 height 10
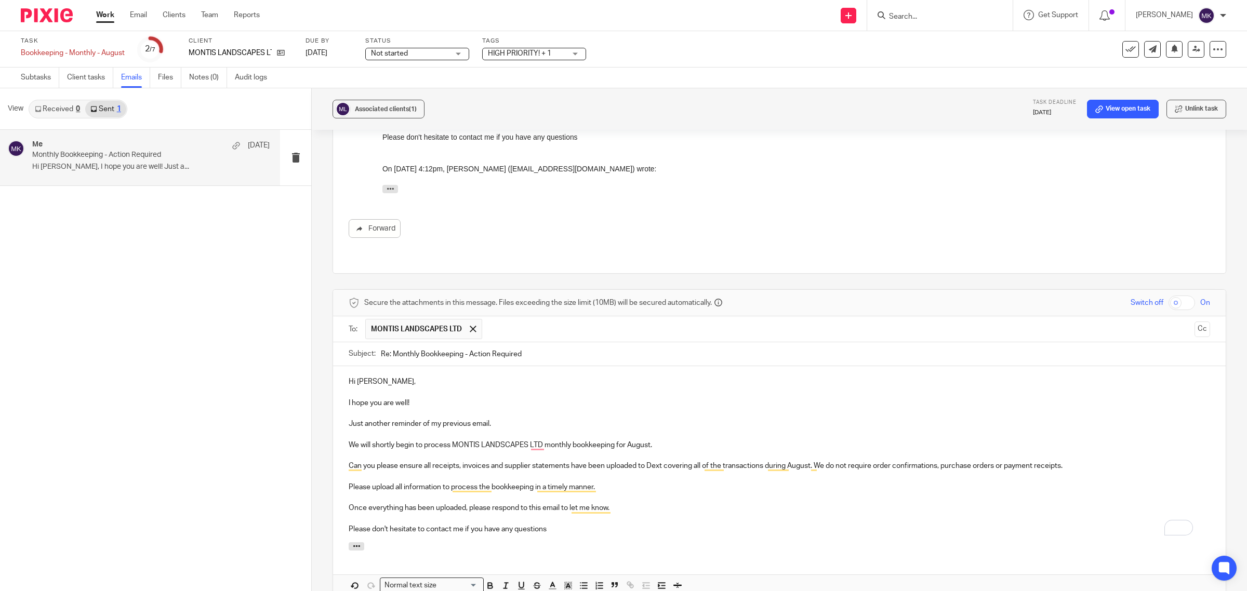
scroll to position [435, 0]
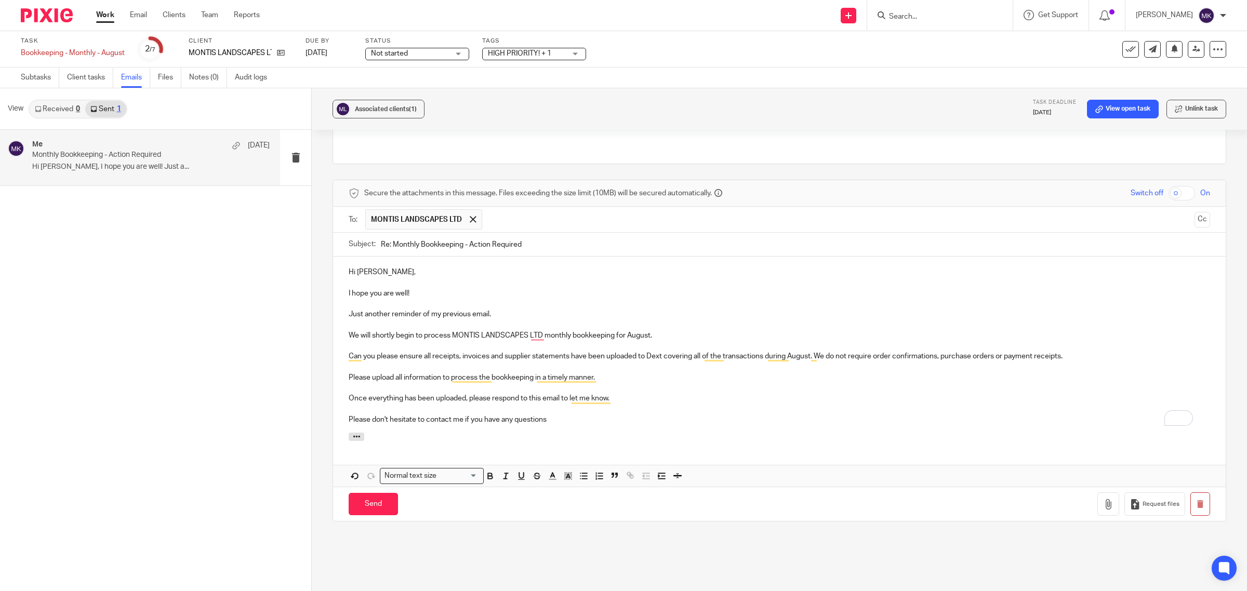
click at [712, 415] on p "Please don't hesitate to contact me if you have any questions" at bounding box center [779, 420] width 861 height 10
click at [362, 493] on input "Send" at bounding box center [373, 504] width 49 height 22
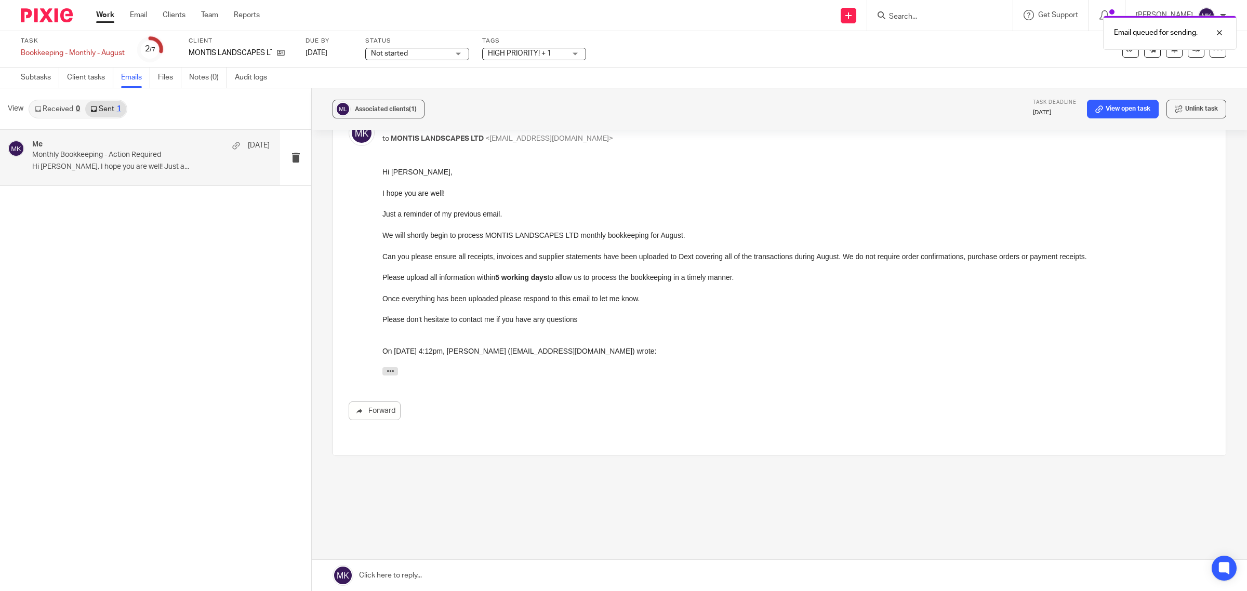
scroll to position [121, 0]
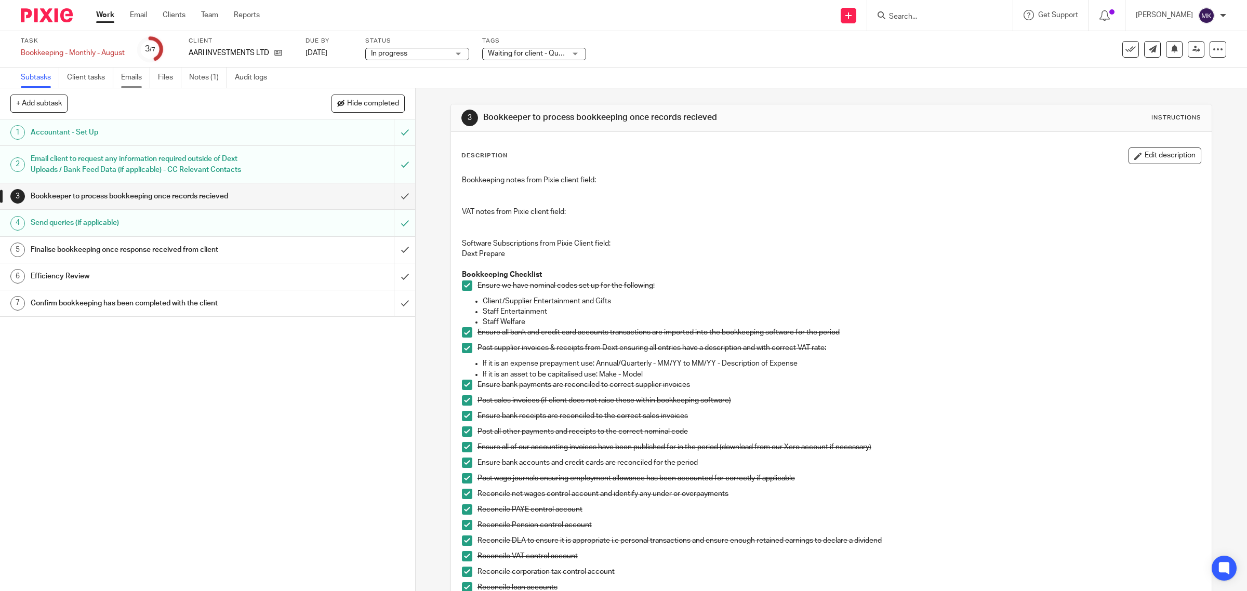
click at [137, 75] on link "Emails" at bounding box center [135, 78] width 29 height 20
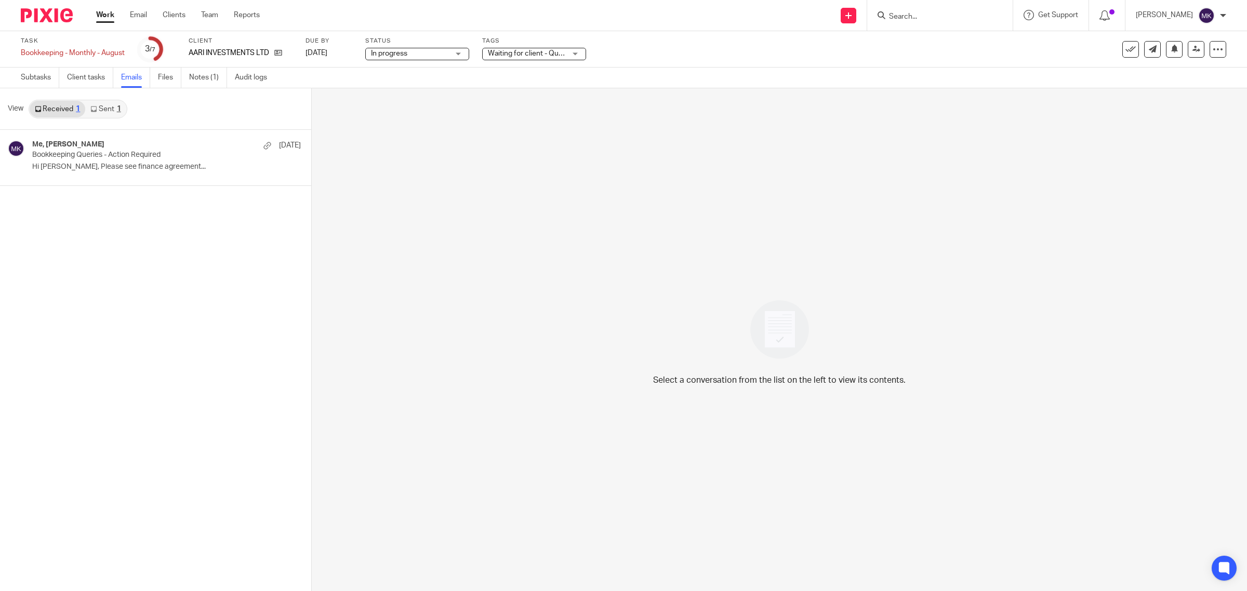
click at [111, 113] on link "Sent 1" at bounding box center [105, 109] width 41 height 17
click at [144, 167] on p "Hi [PERSON_NAME], Hope you are well, Please raise..." at bounding box center [150, 167] width 237 height 9
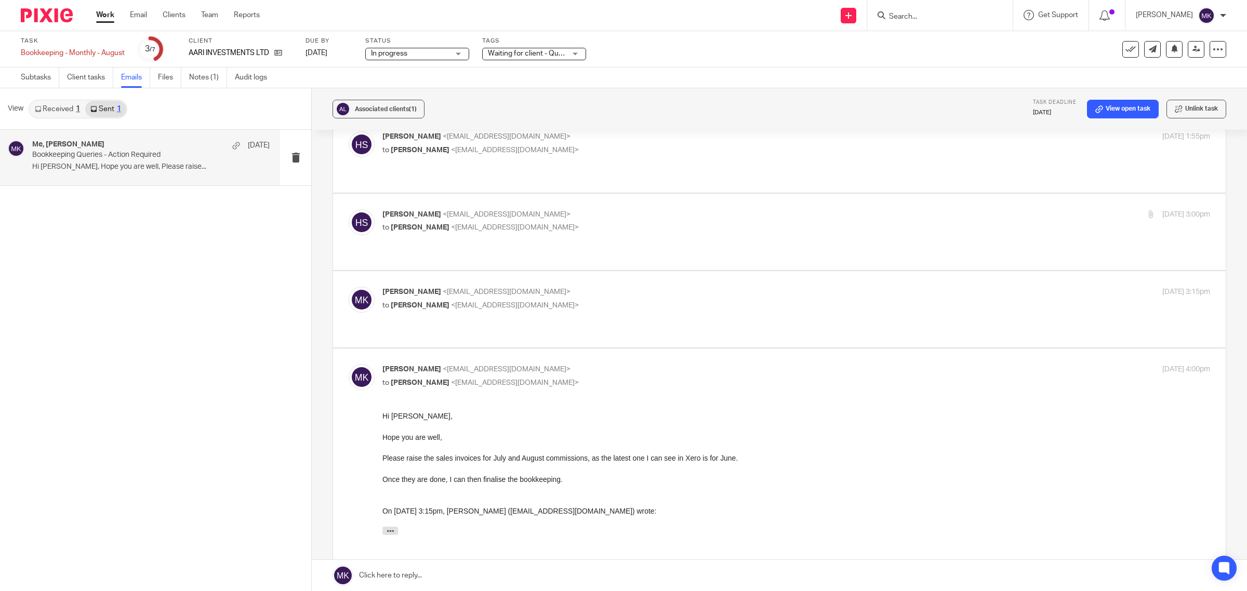
scroll to position [195, 0]
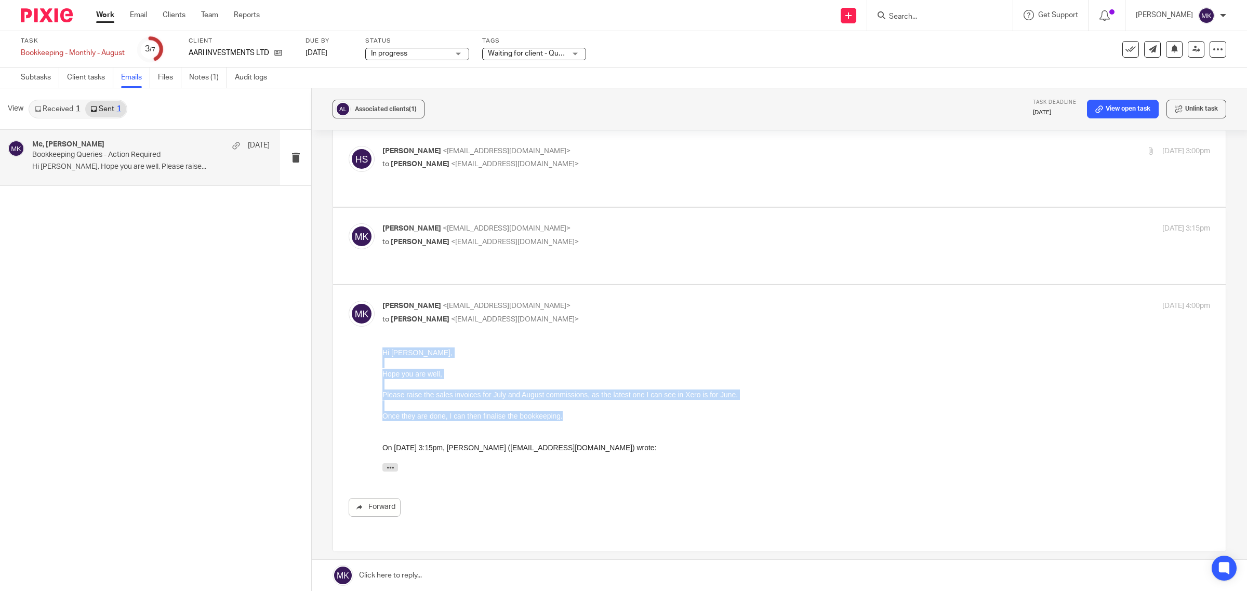
drag, startPoint x: 562, startPoint y: 417, endPoint x: 378, endPoint y: 337, distance: 200.3
click at [382, 348] on html "Hi Hurrit, Hope you are well, Please raise the sales invoices for July and Augu…" at bounding box center [796, 412] width 828 height 129
copy div "Hi Hurrit, Hope you are well, Please raise the sales invoices for July and Augu…"
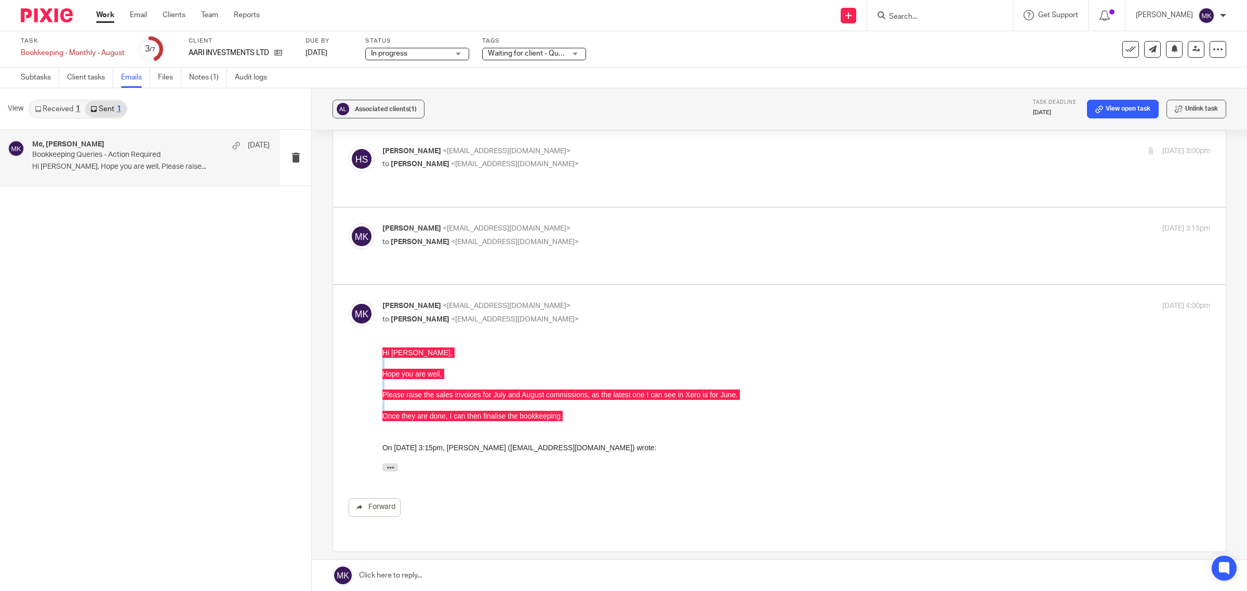
drag, startPoint x: 401, startPoint y: 564, endPoint x: 409, endPoint y: 504, distance: 60.4
click at [400, 564] on link at bounding box center [779, 575] width 935 height 31
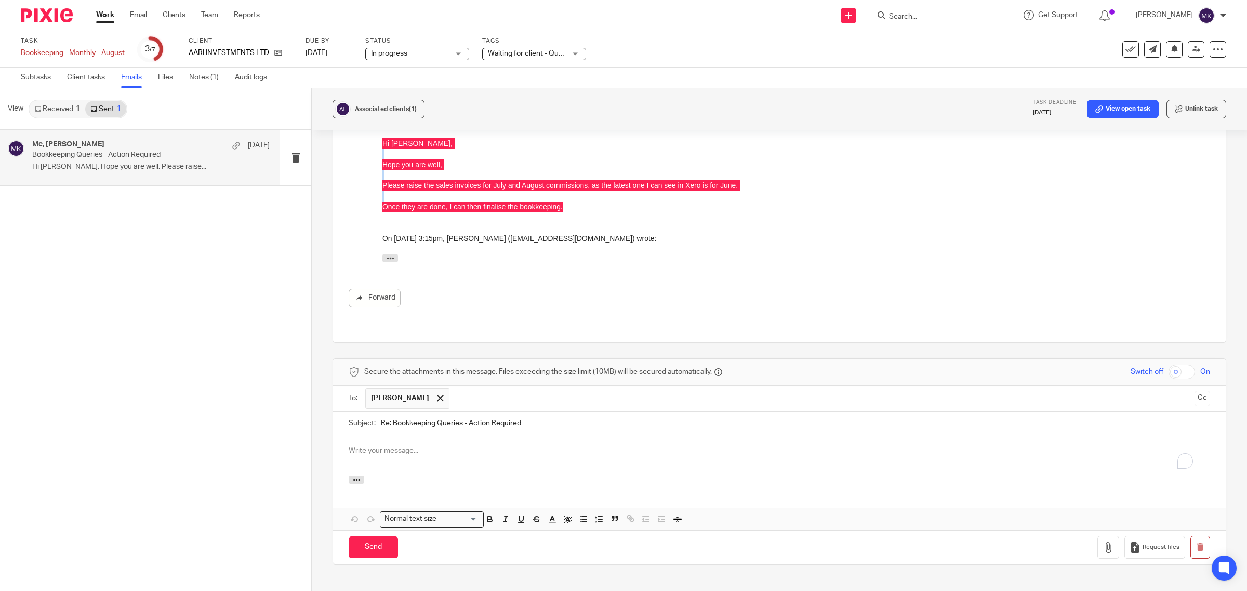
scroll to position [0, 0]
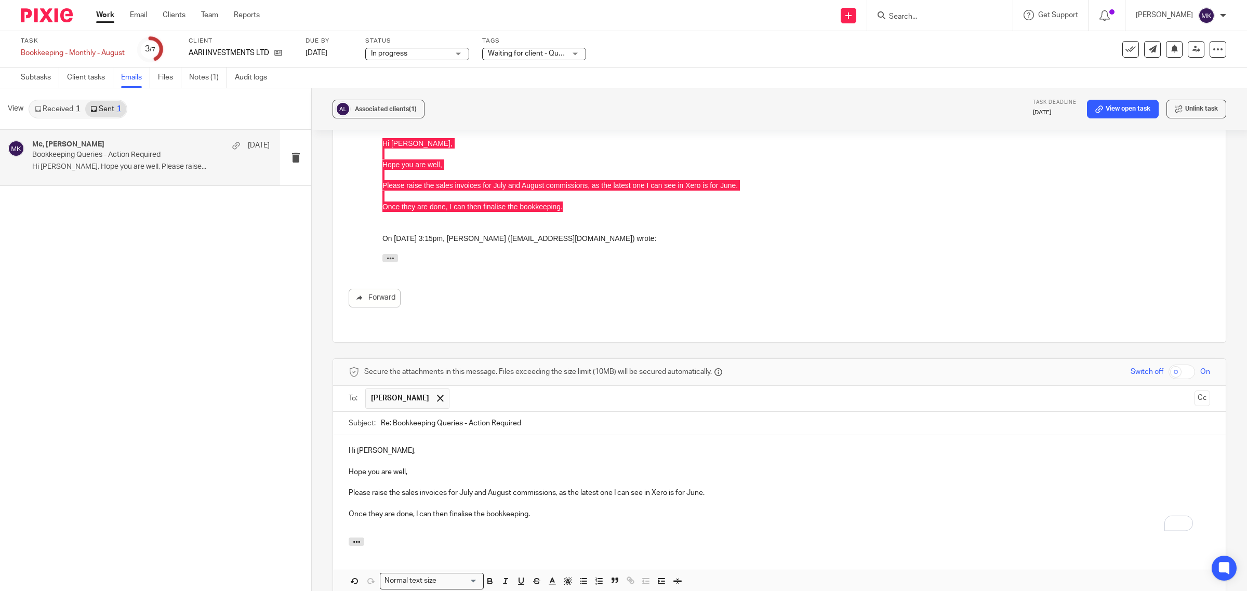
click at [413, 477] on p "To enrich screen reader interactions, please activate Accessibility in Grammarl…" at bounding box center [779, 482] width 861 height 10
click at [408, 467] on p "Hope you are well," at bounding box center [779, 472] width 861 height 10
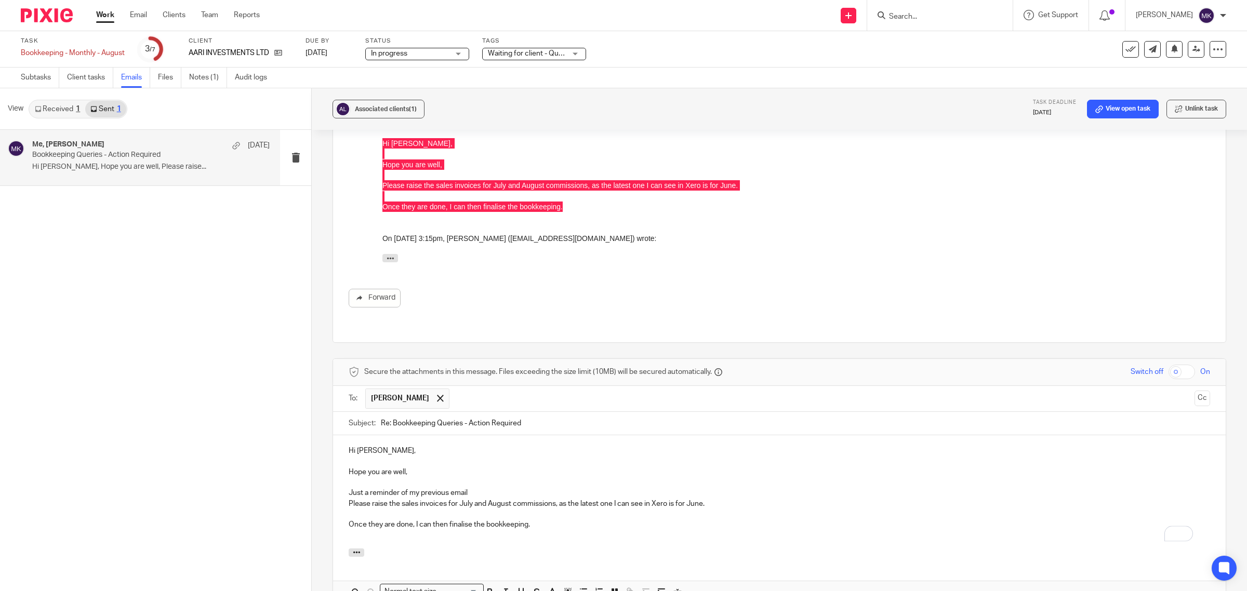
click at [473, 488] on p "Just a reminder of my previous email" at bounding box center [779, 493] width 861 height 10
click at [648, 530] on p "Once they are done, I can then finalise the bookkeeping." at bounding box center [779, 535] width 861 height 10
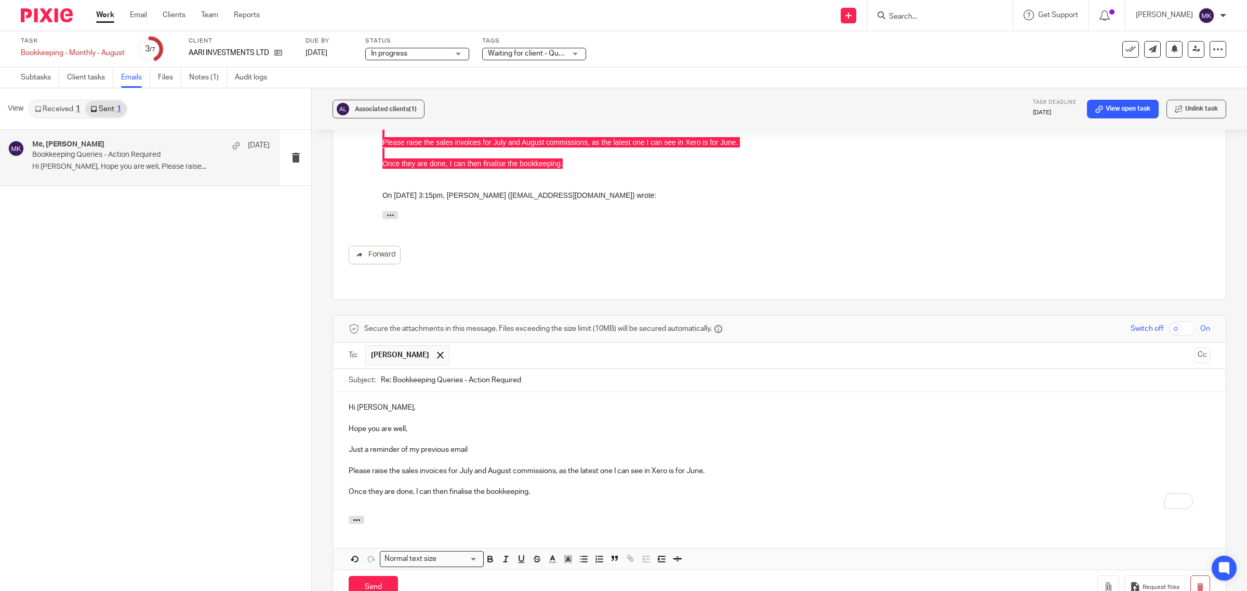
scroll to position [469, 0]
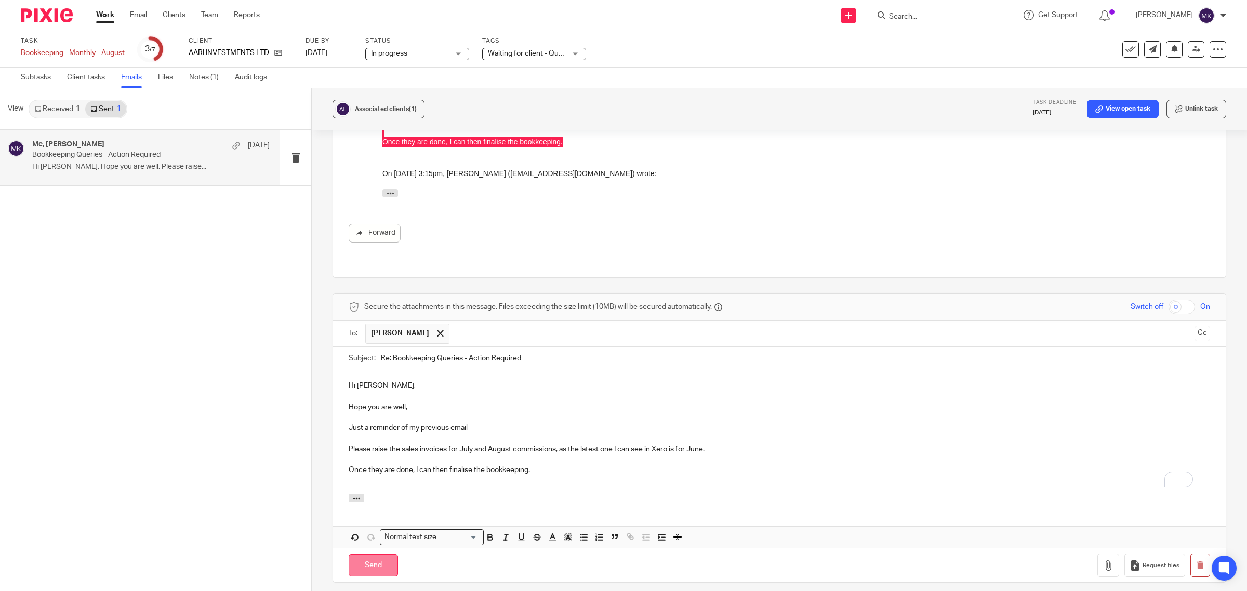
click at [359, 554] on input "Send" at bounding box center [373, 565] width 49 height 22
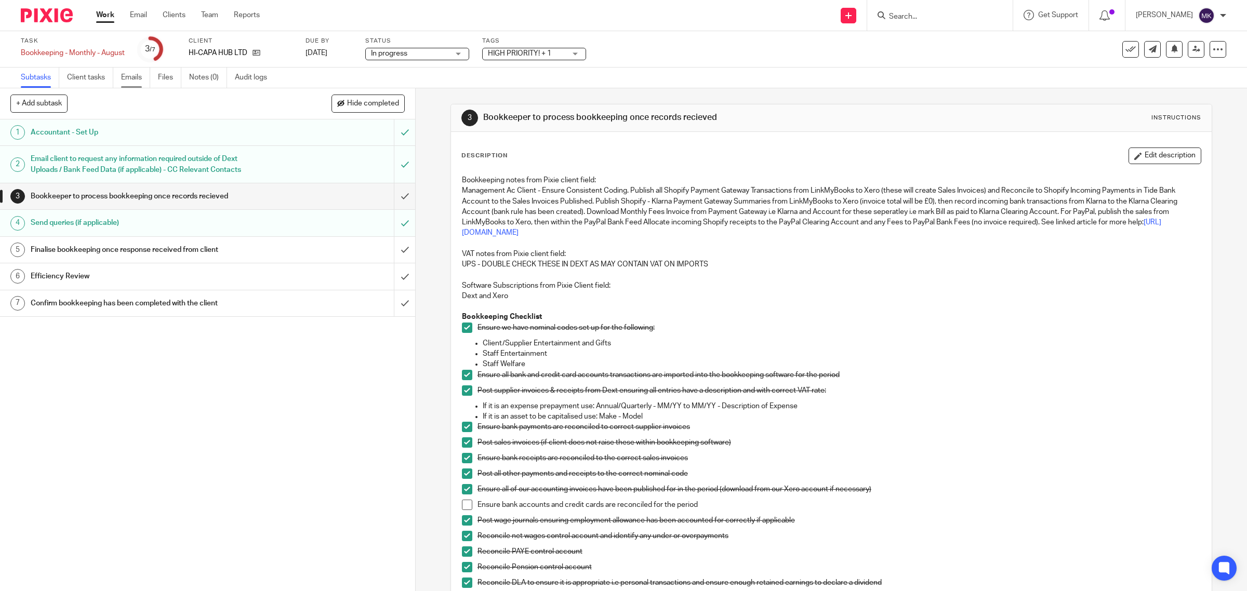
click at [146, 78] on link "Emails" at bounding box center [135, 78] width 29 height 20
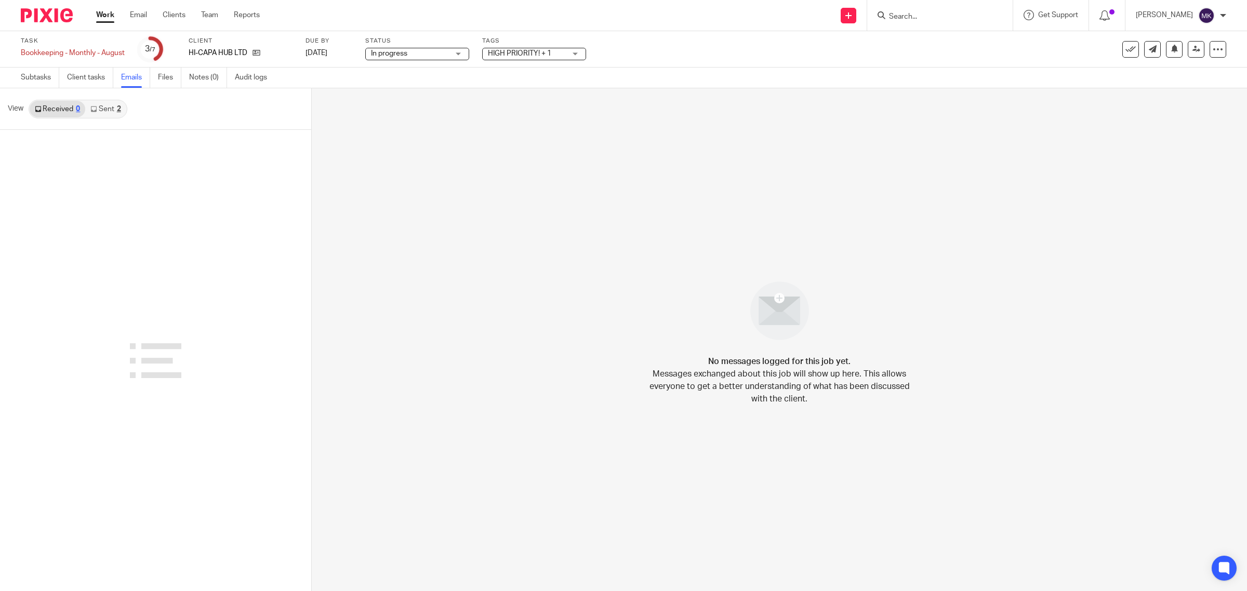
click at [117, 110] on div "2" at bounding box center [119, 108] width 4 height 7
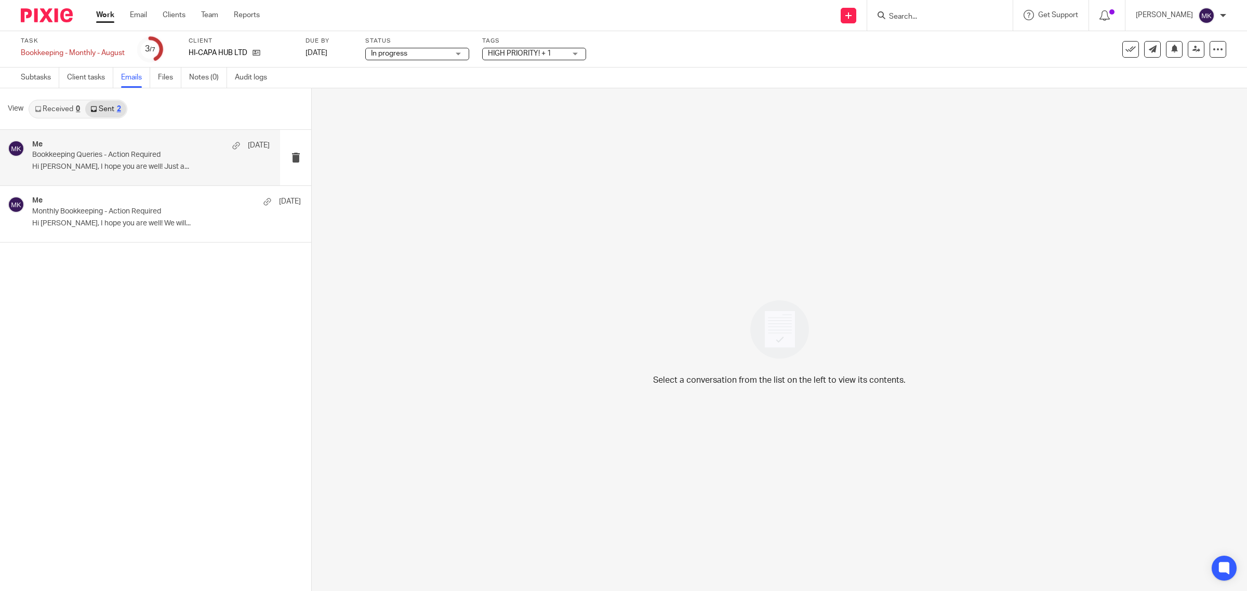
click at [118, 151] on p "Bookkeeping Queries - Action Required" at bounding box center [127, 155] width 190 height 9
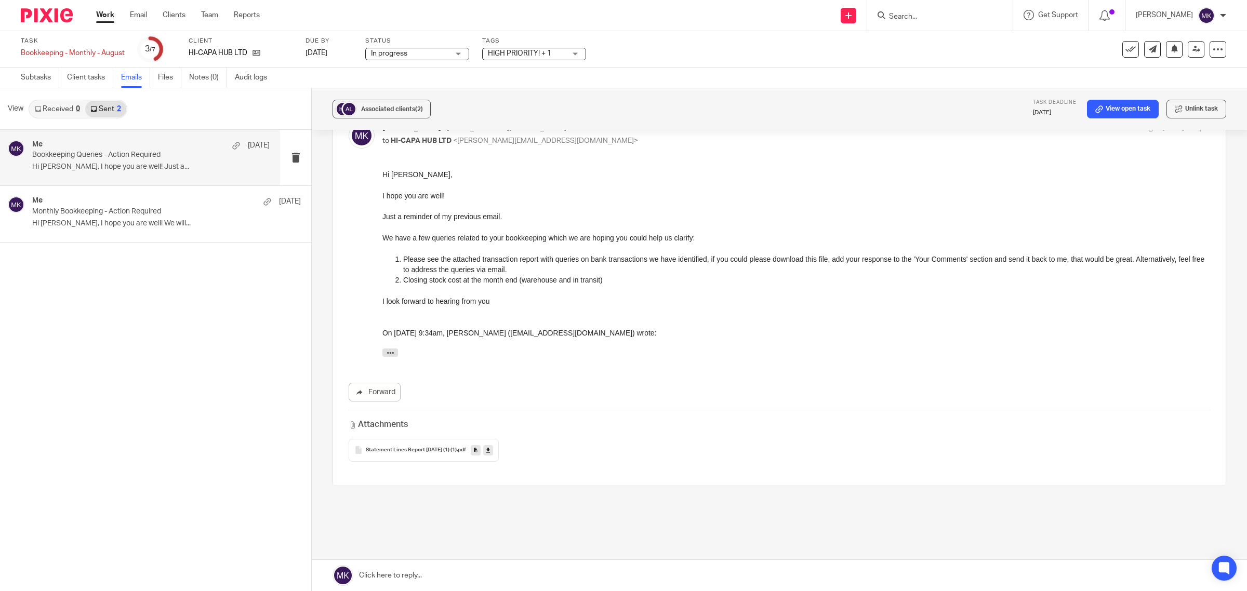
scroll to position [65, 0]
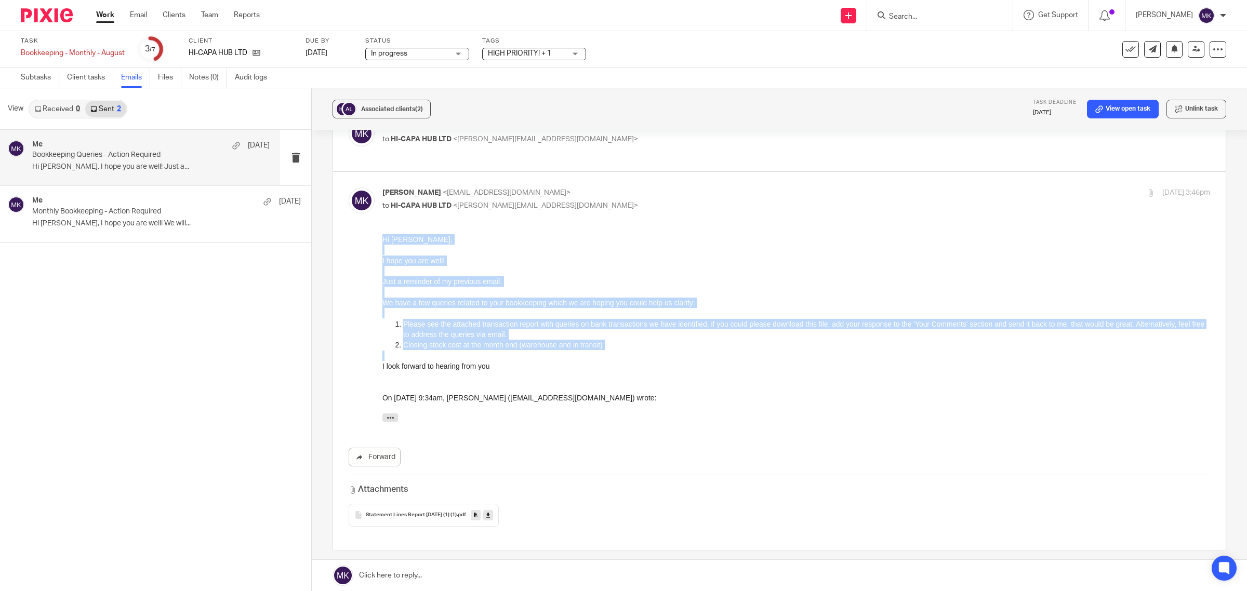
drag, startPoint x: 597, startPoint y: 371, endPoint x: 382, endPoint y: 229, distance: 257.9
click at [382, 234] on html "Hi [PERSON_NAME], I hope you are well! Just a reminder of my previous email. We…" at bounding box center [796, 330] width 828 height 193
copy div "Hi [PERSON_NAME], I hope you are well! Just a reminder of my previous email. We…"
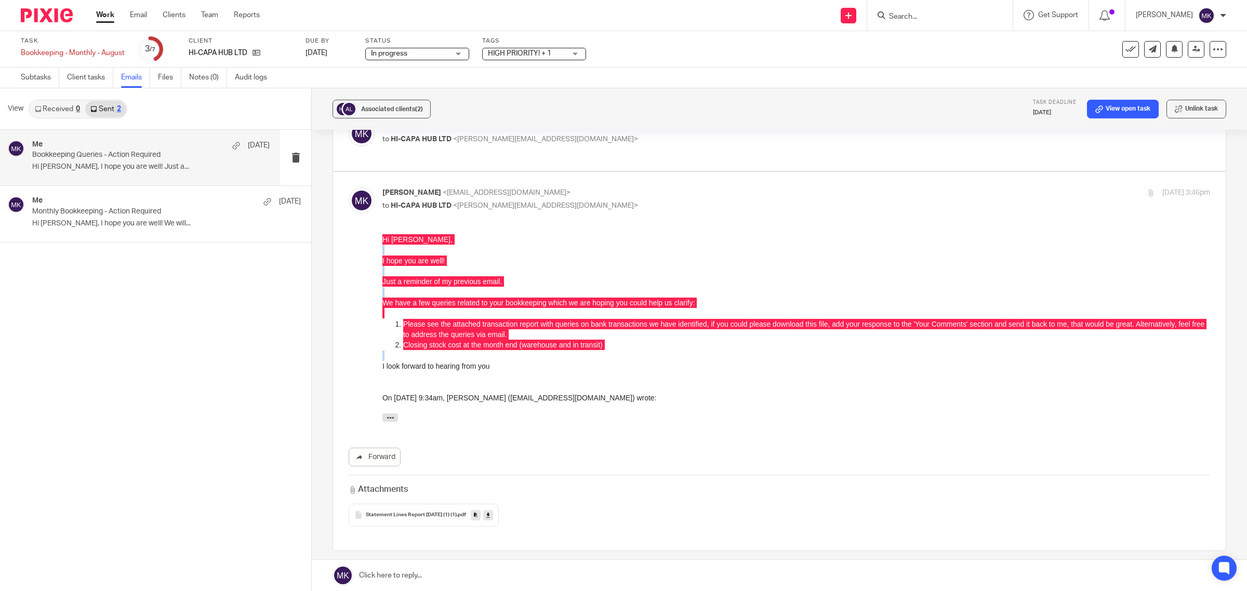
click at [460, 578] on link at bounding box center [779, 575] width 935 height 31
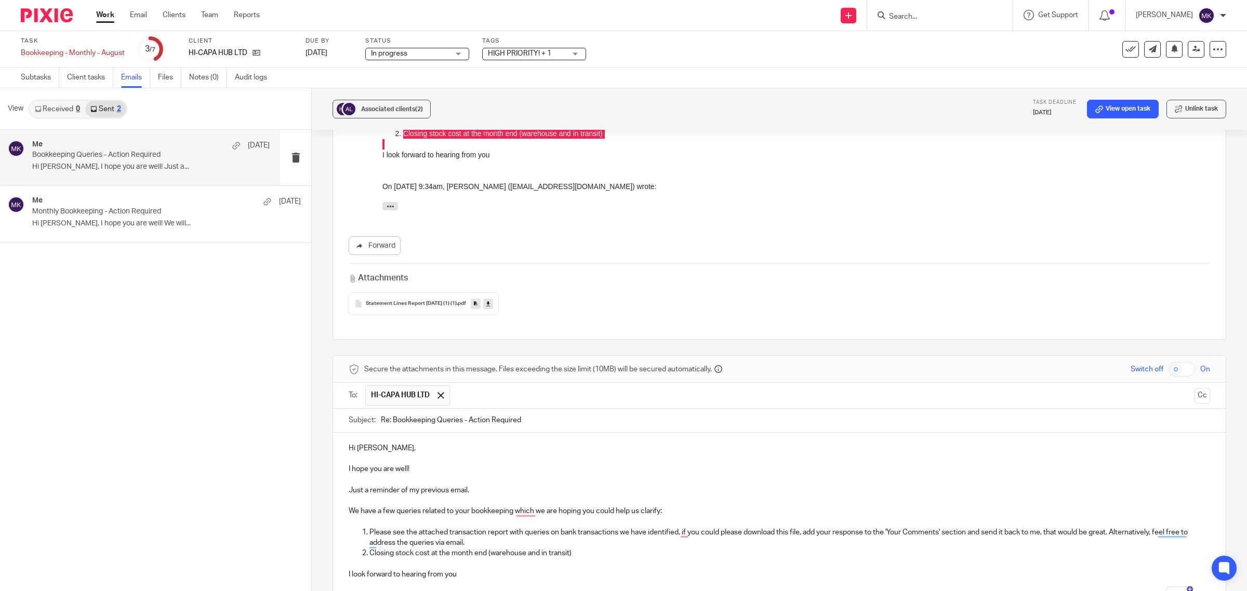
scroll to position [300, 0]
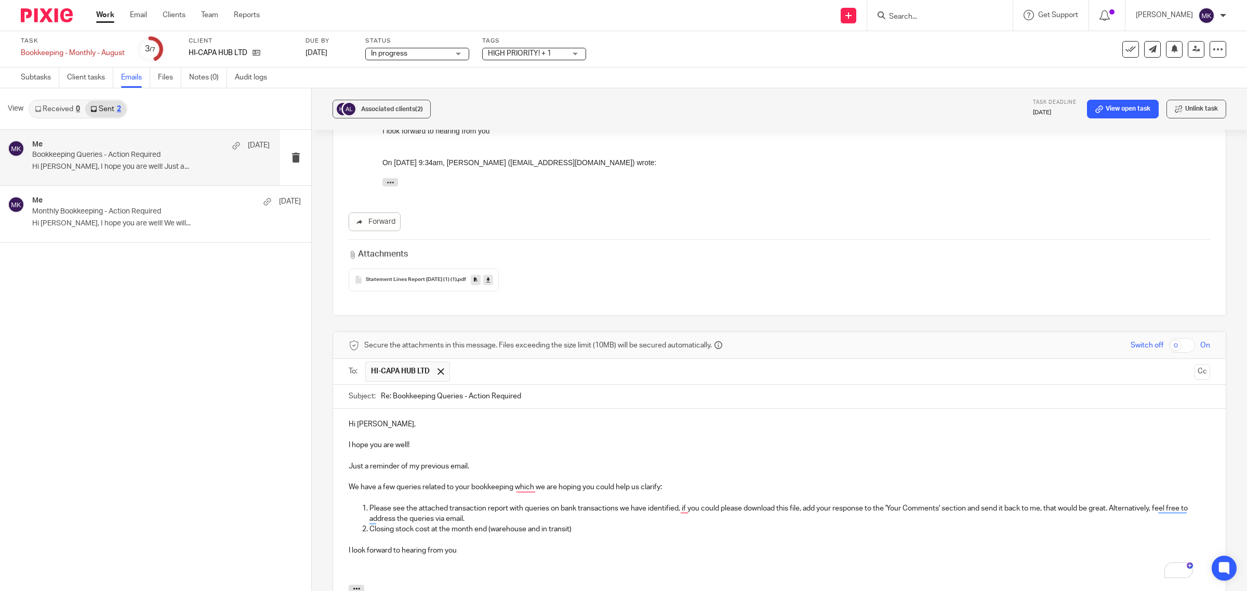
click at [367, 461] on p "Just a reminder of my previous email." at bounding box center [779, 466] width 861 height 10
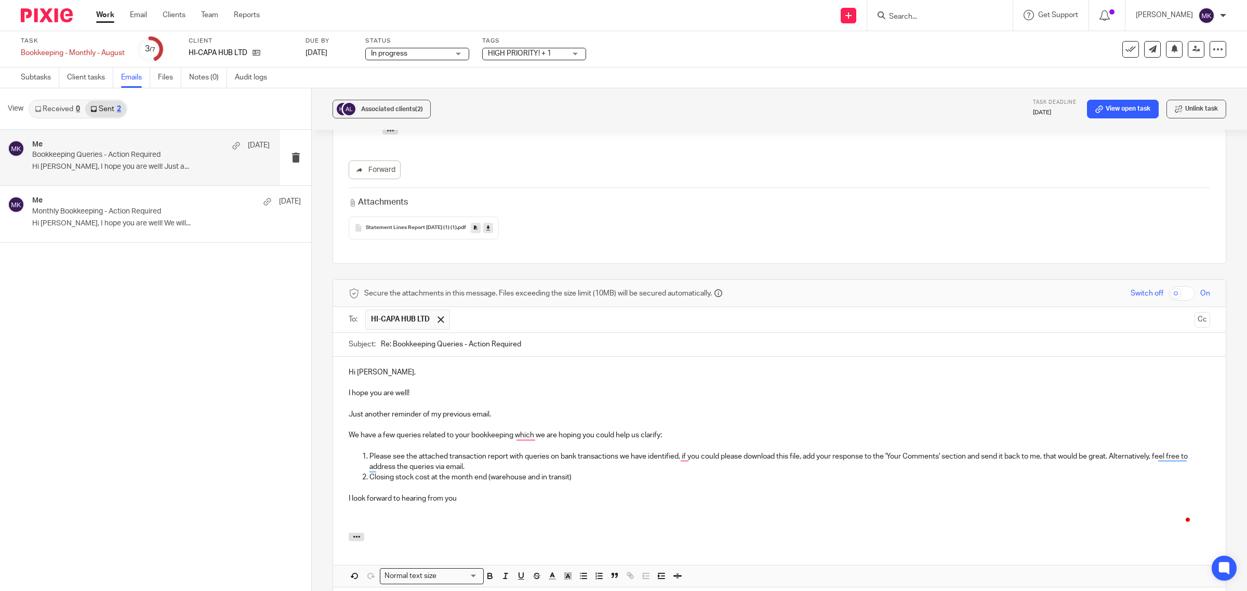
scroll to position [430, 0]
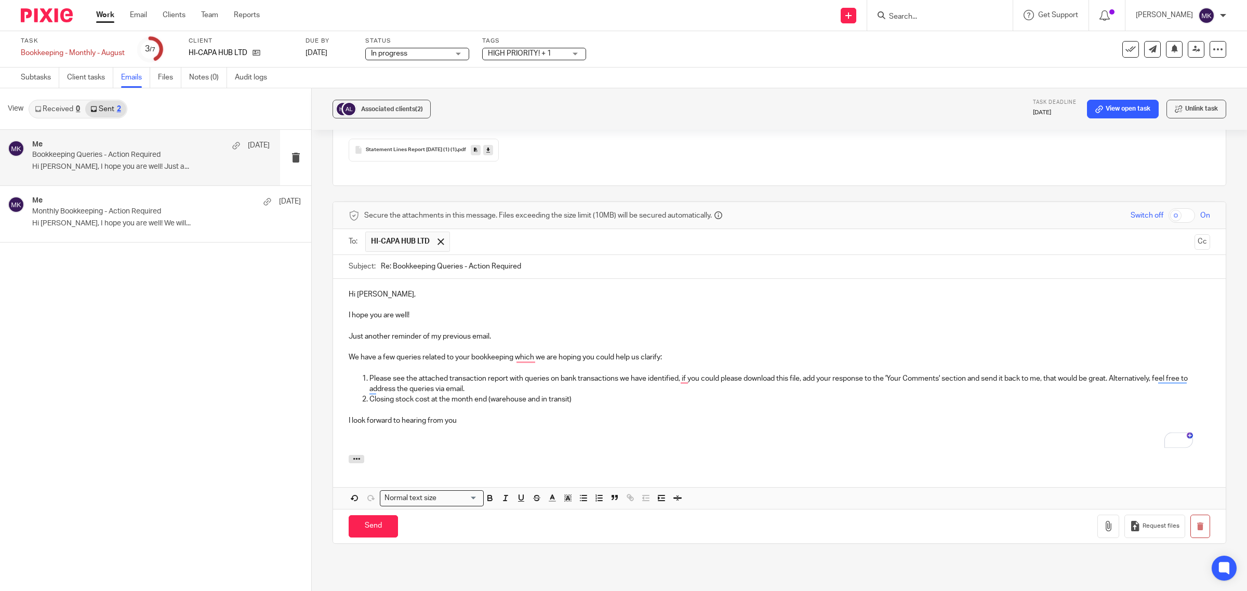
click at [479, 437] on p "To enrich screen reader interactions, please activate Accessibility in Grammarl…" at bounding box center [779, 442] width 861 height 10
click at [489, 146] on icon at bounding box center [488, 150] width 4 height 8
click at [1097, 518] on button "button" at bounding box center [1108, 526] width 22 height 23
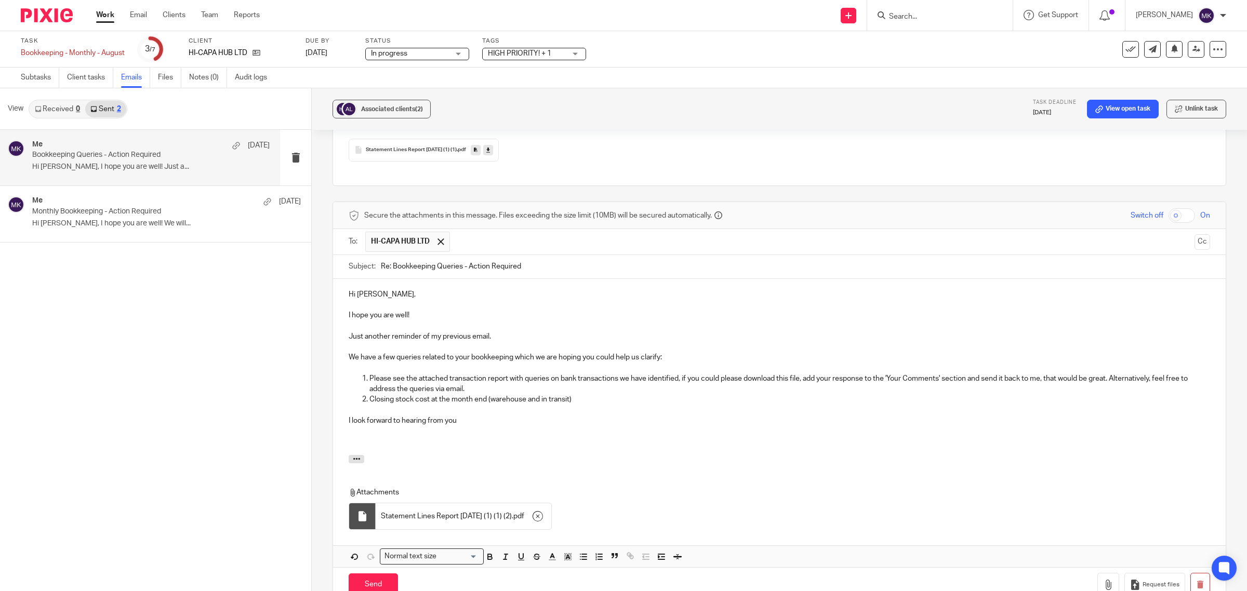
click at [615, 455] on div at bounding box center [779, 460] width 893 height 11
click at [676, 405] on p "To enrich screen reader interactions, please activate Accessibility in Grammarl…" at bounding box center [779, 410] width 861 height 10
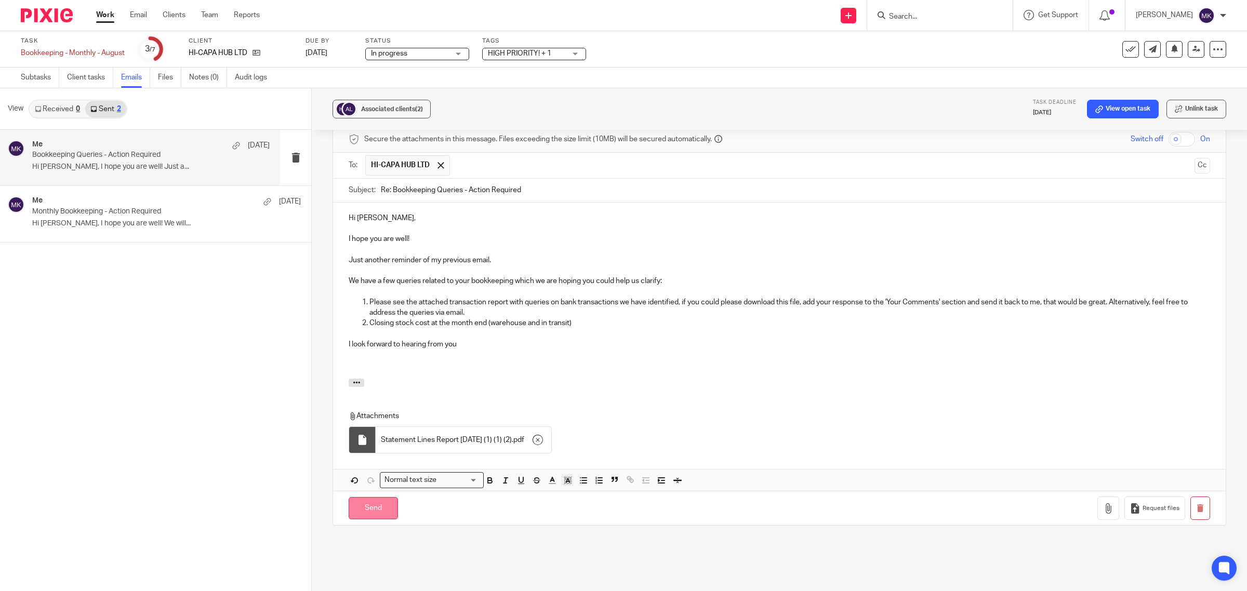
scroll to position [520, 0]
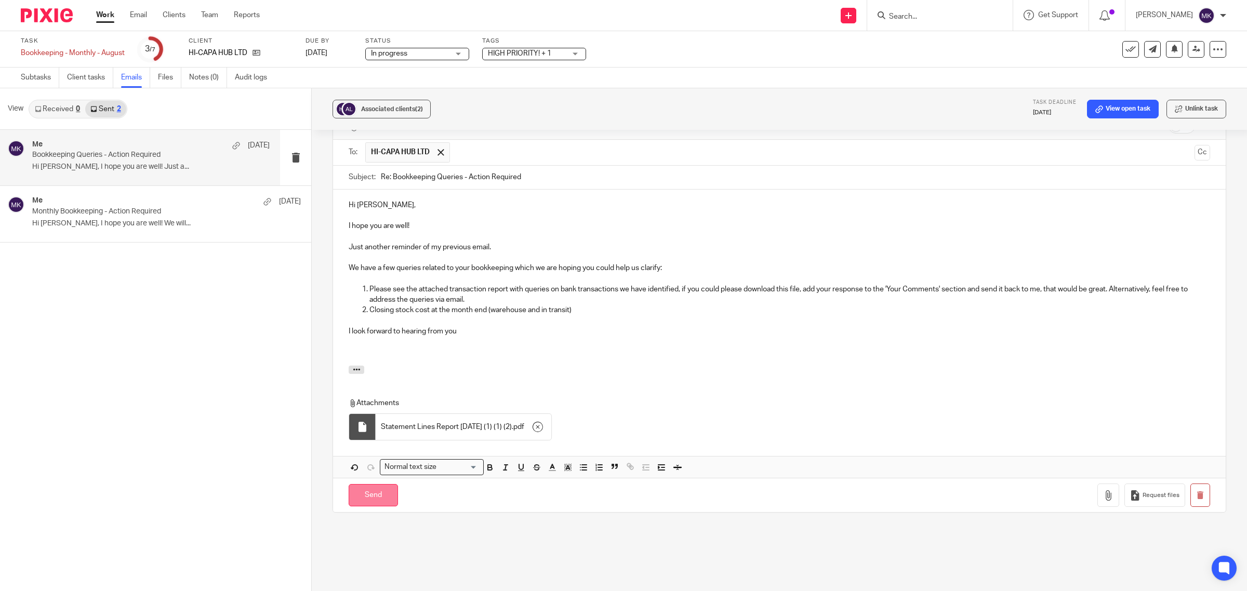
click at [383, 484] on input "Send" at bounding box center [373, 495] width 49 height 22
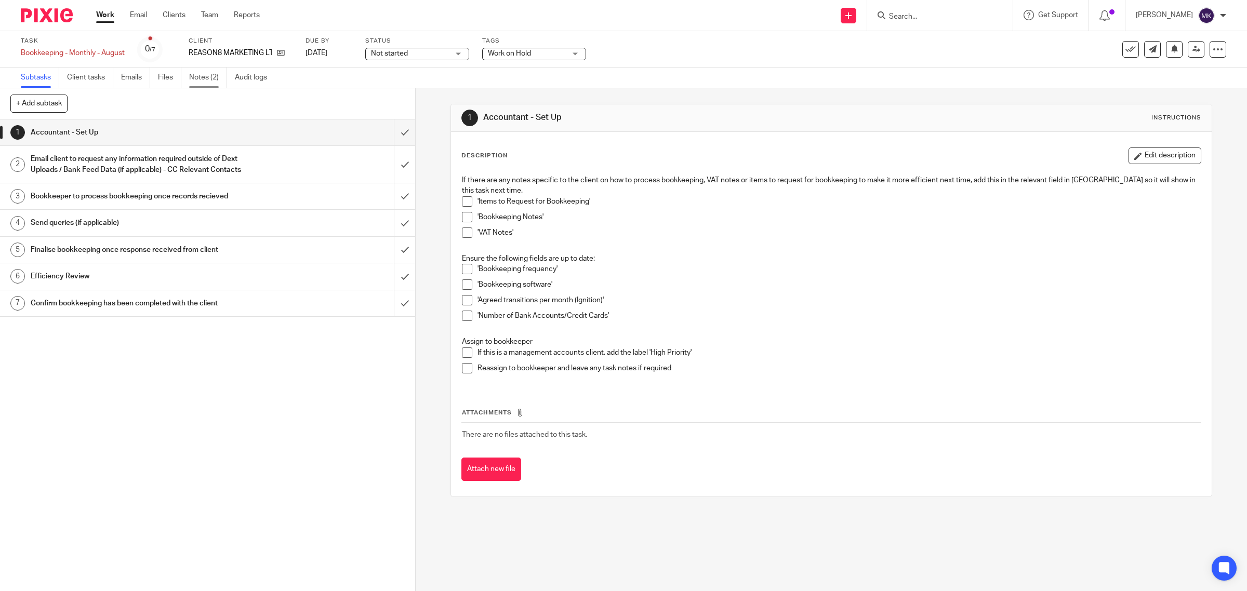
click at [207, 75] on link "Notes (2)" at bounding box center [208, 78] width 38 height 20
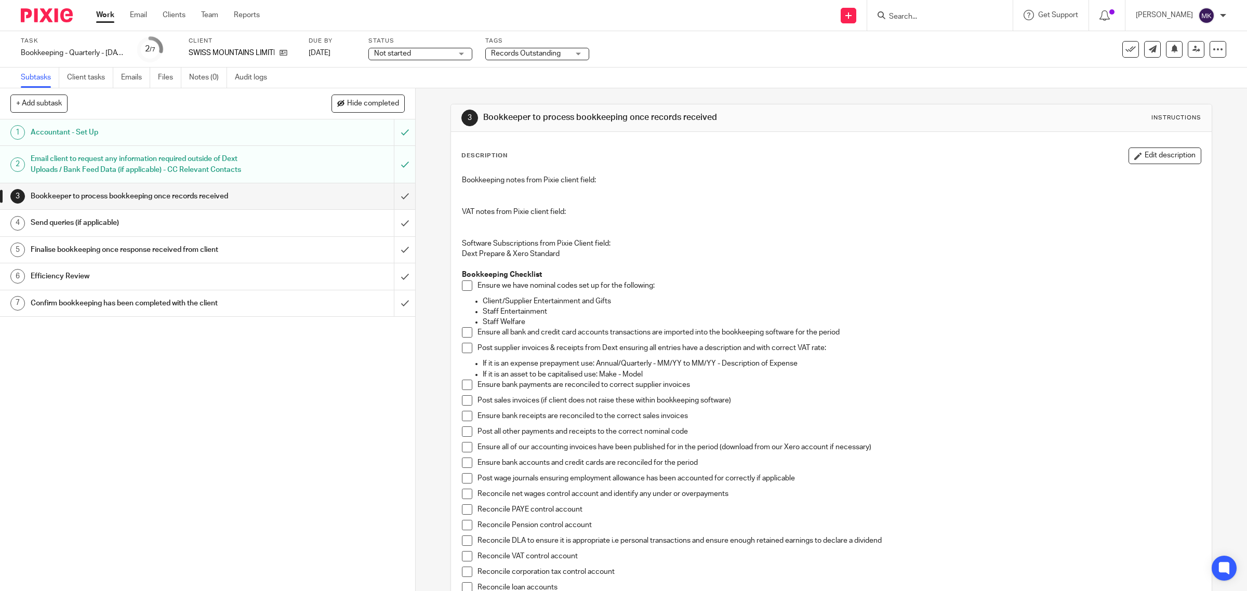
drag, startPoint x: 136, startPoint y: 73, endPoint x: 179, endPoint y: 61, distance: 45.3
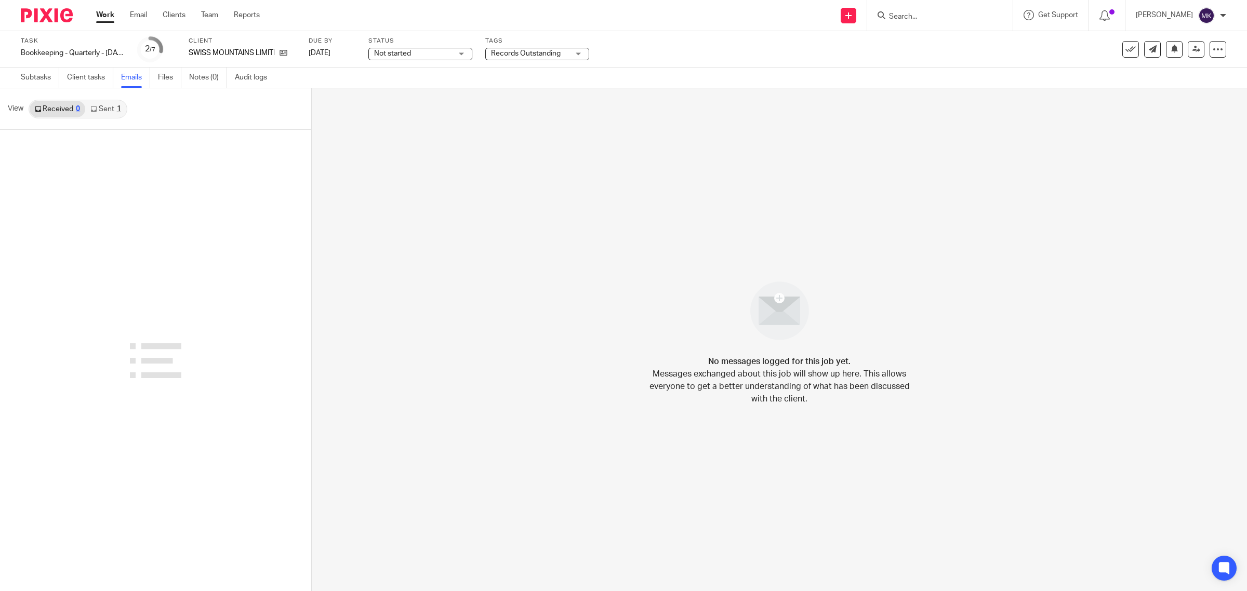
click at [95, 106] on icon at bounding box center [93, 109] width 6 height 6
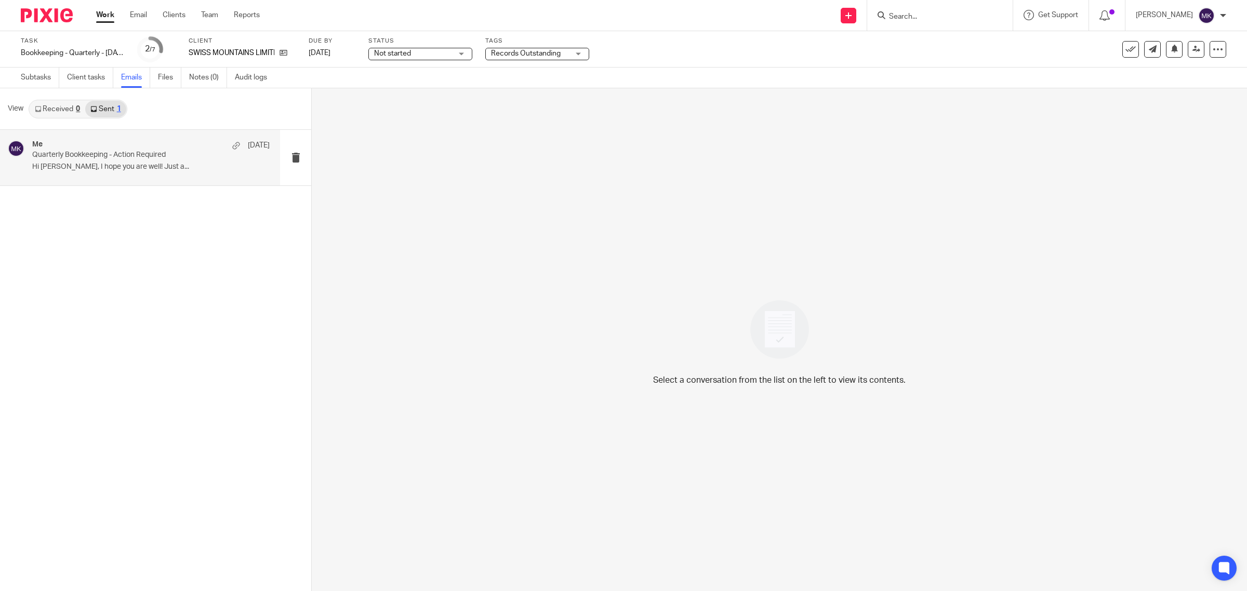
click at [142, 144] on div "Me 12 Sep" at bounding box center [150, 145] width 237 height 10
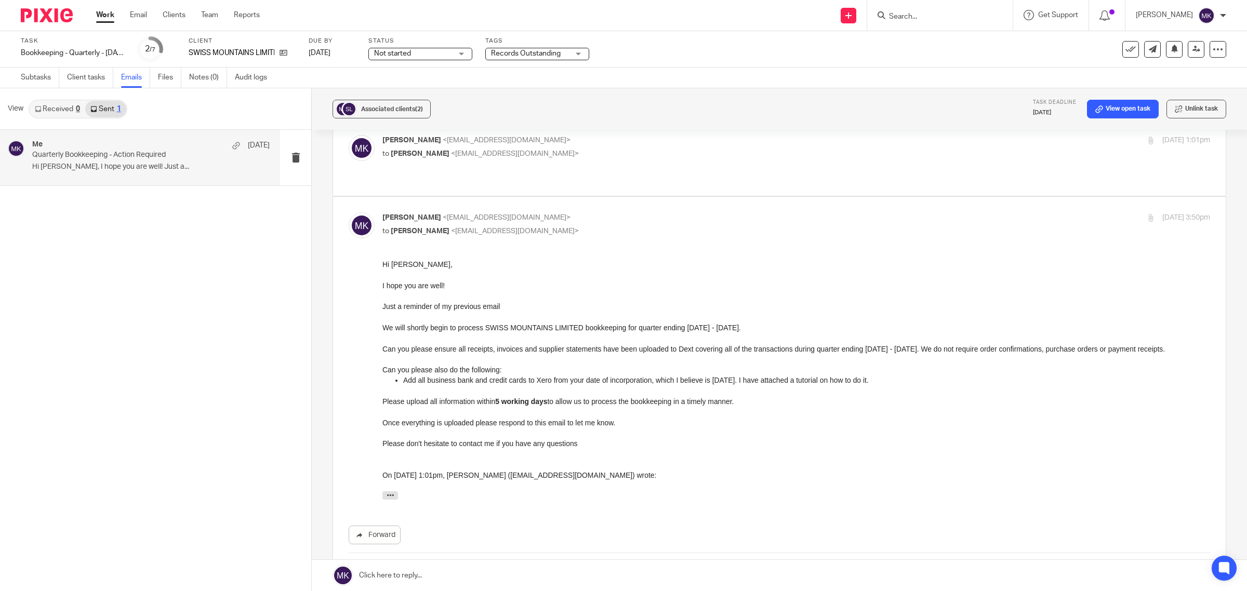
scroll to position [130, 0]
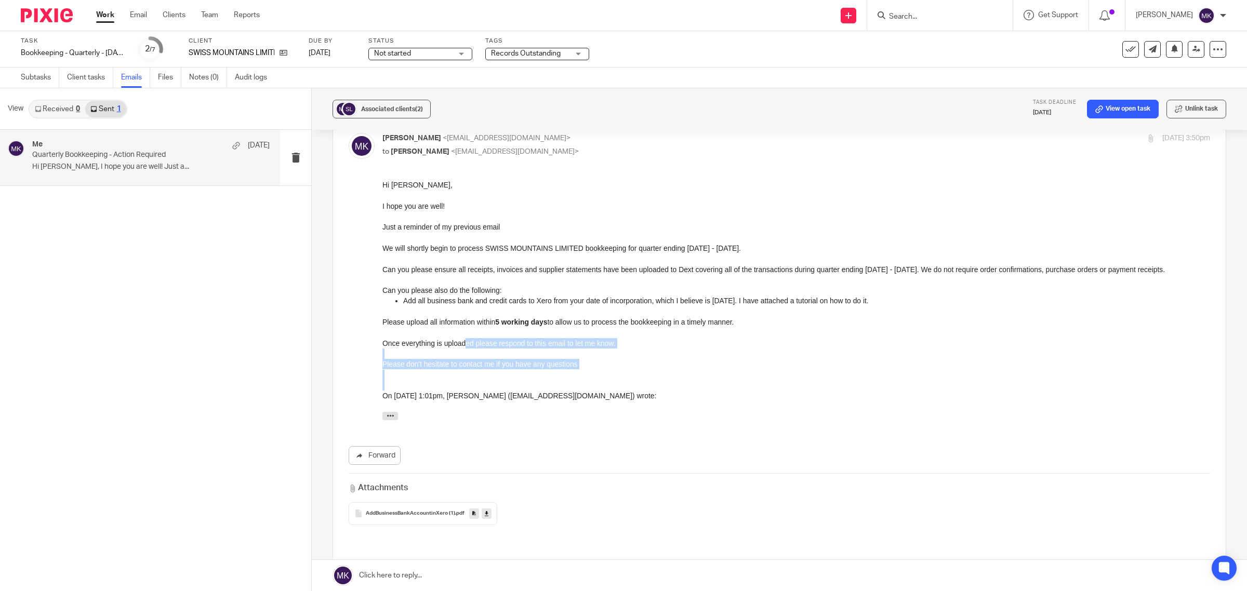
drag, startPoint x: 630, startPoint y: 405, endPoint x: 493, endPoint y: 359, distance: 145.2
click at [469, 351] on div "Hi Rubina, I hope you are well! Just a reminder of my previous email We will sh…" at bounding box center [796, 303] width 828 height 246
click at [580, 371] on div "Hi Rubina, I hope you are well! Just a reminder of my previous email We will sh…" at bounding box center [796, 303] width 828 height 246
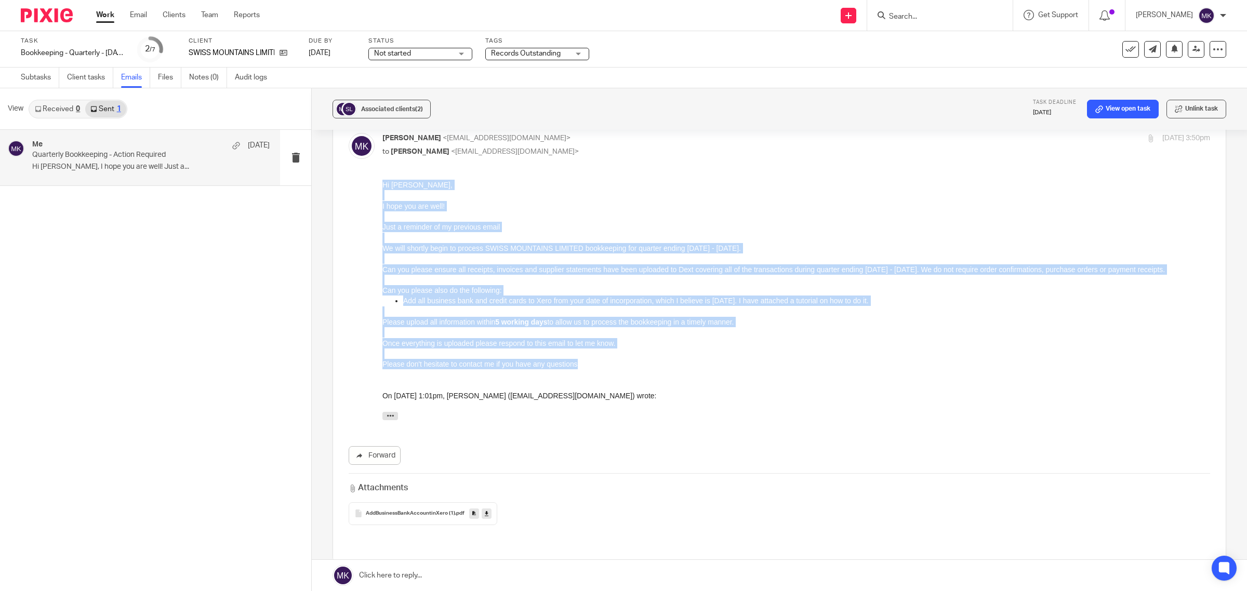
drag, startPoint x: 581, startPoint y: 366, endPoint x: 763, endPoint y: 347, distance: 183.4
click at [382, 180] on html "Hi Rubina, I hope you are well! Just a reminder of my previous email We will sh…" at bounding box center [796, 303] width 828 height 246
copy div "Hi Rubina, I hope you are well! Just a reminder of my previous email We will sh…"
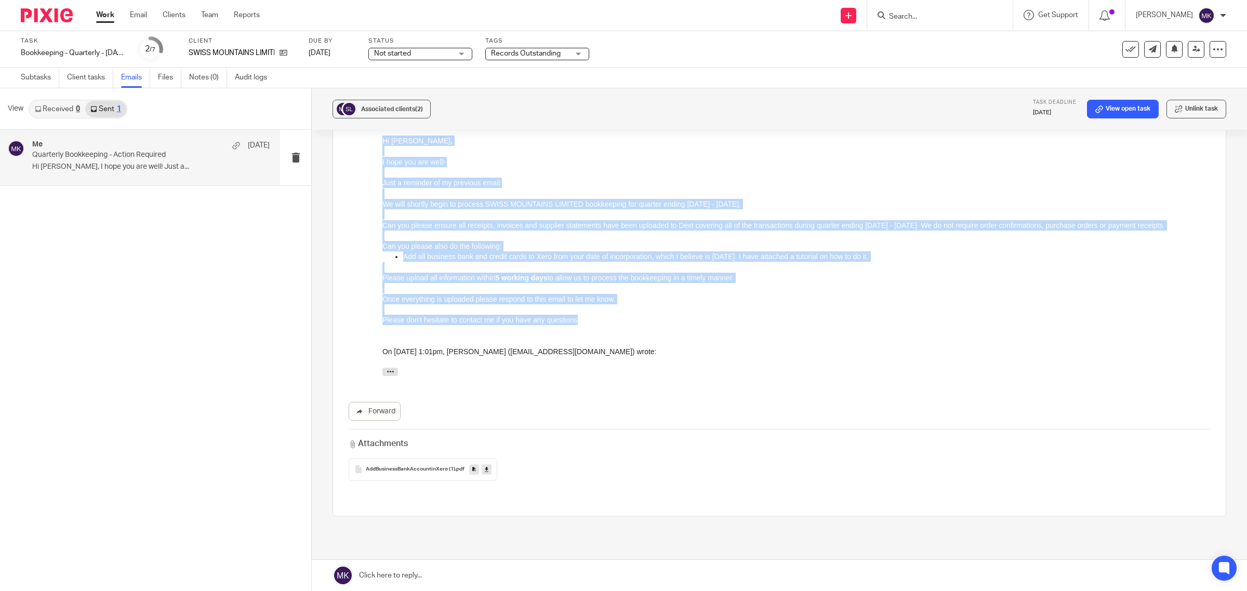
scroll to position [195, 0]
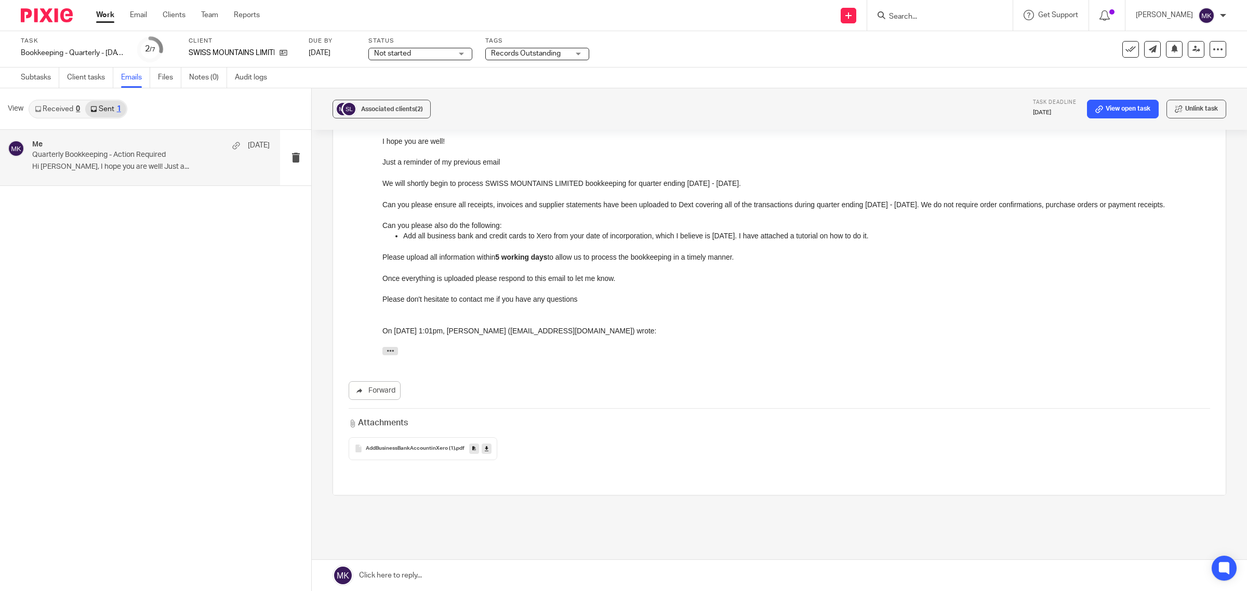
click at [694, 317] on div "Hi Rubina, I hope you are well! Just a reminder of my previous email We will sh…" at bounding box center [796, 238] width 828 height 246
click at [554, 565] on link at bounding box center [779, 575] width 935 height 31
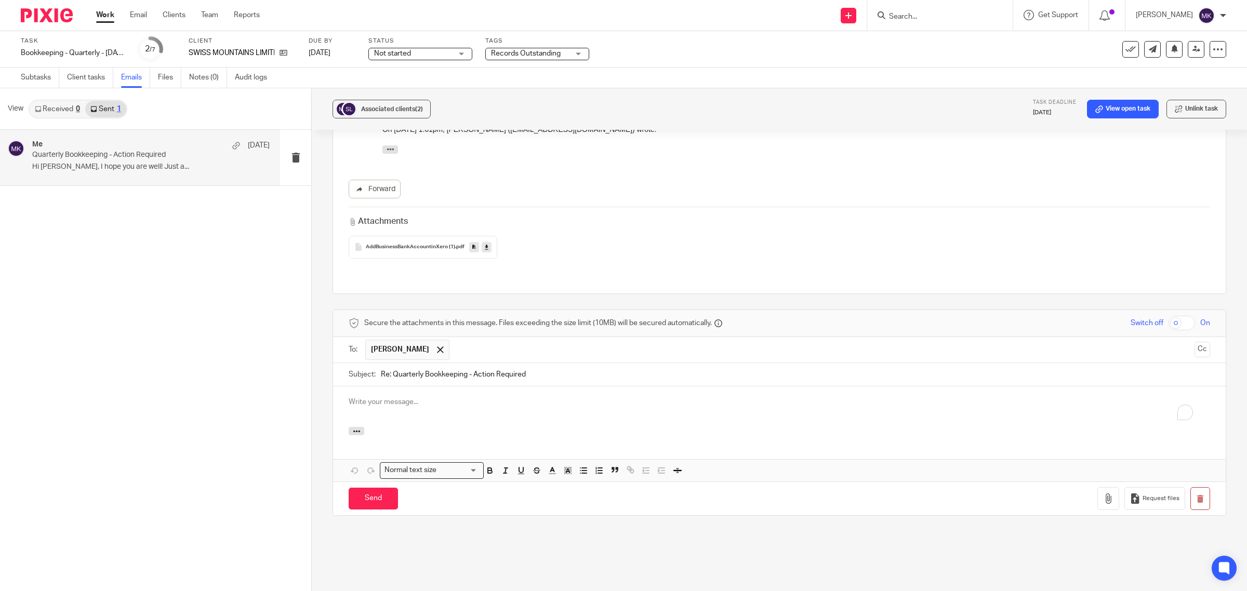
scroll to position [0, 0]
click at [673, 340] on input "text" at bounding box center [822, 350] width 735 height 20
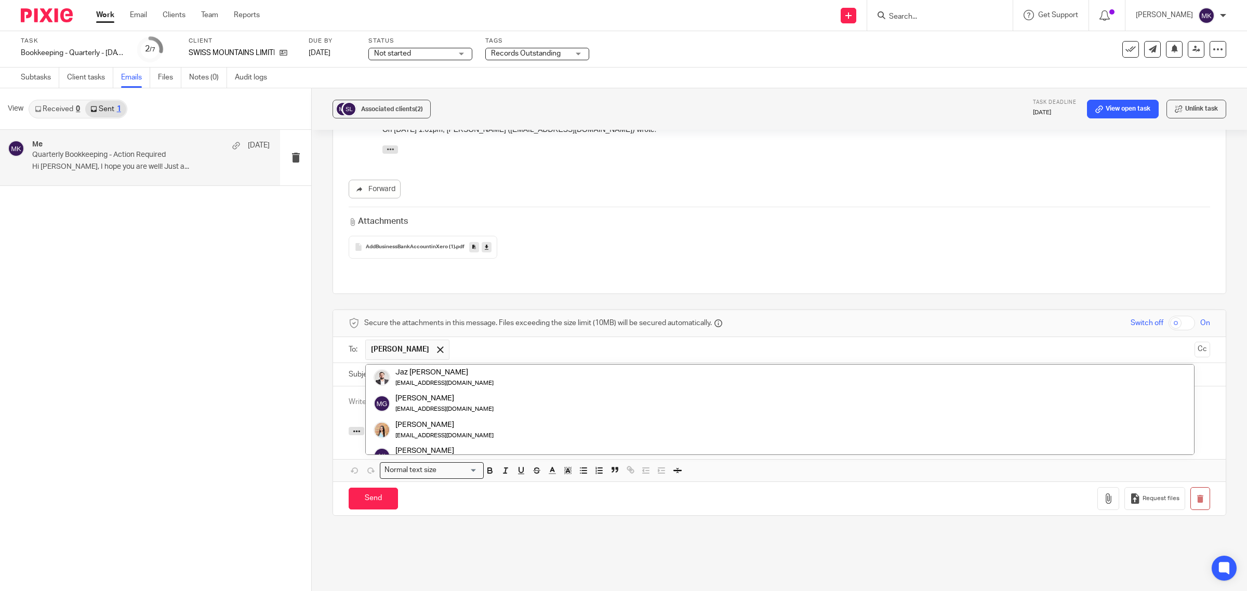
paste input "marium@milfordrealestate.co.uk"
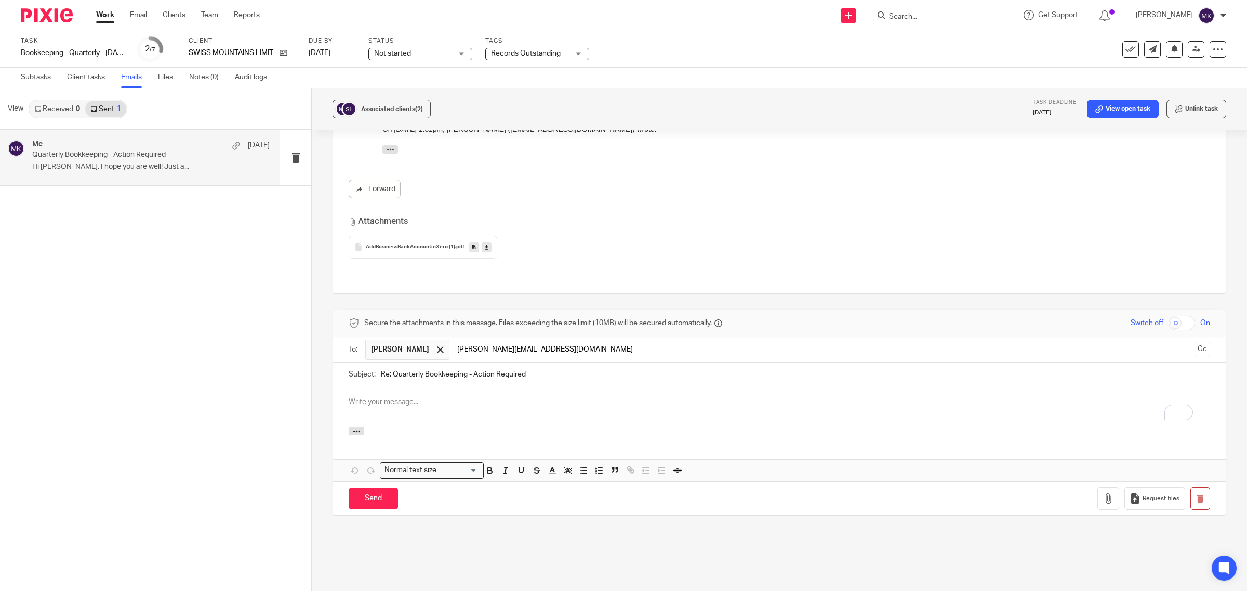
type input "marium@milfordrealestate.co.uk"
click at [631, 401] on div "To enrich screen reader interactions, please activate Accessibility in Grammarl…" at bounding box center [779, 407] width 893 height 41
click at [440, 397] on p "To enrich screen reader interactions, please activate Accessibility in Grammarl…" at bounding box center [779, 402] width 861 height 10
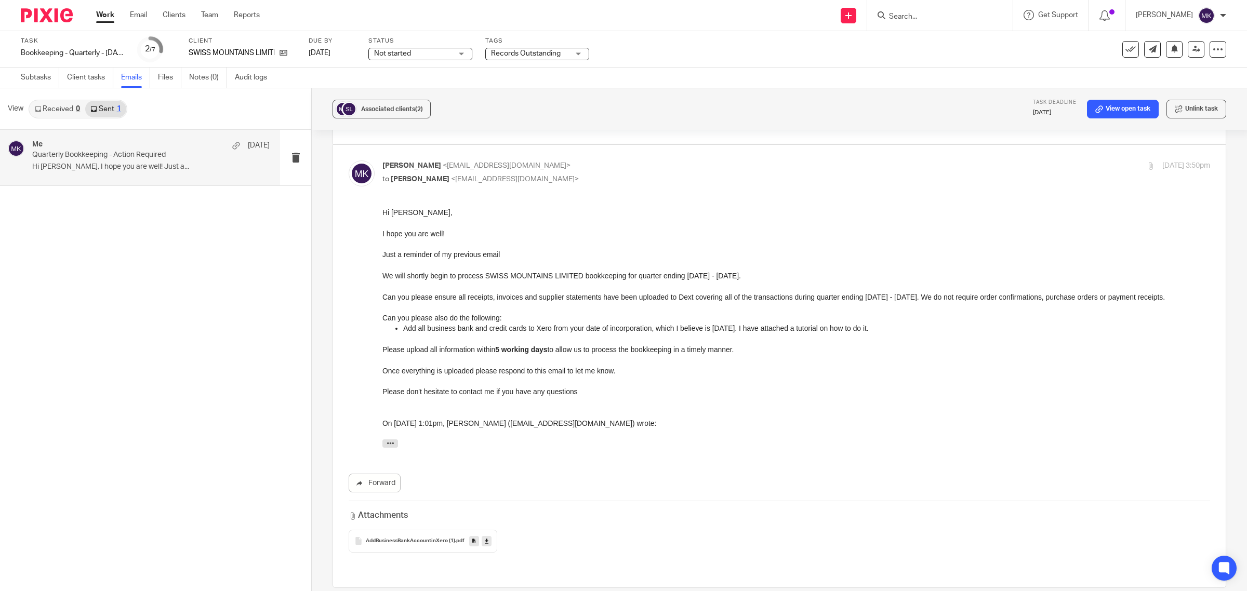
scroll to position [72, 0]
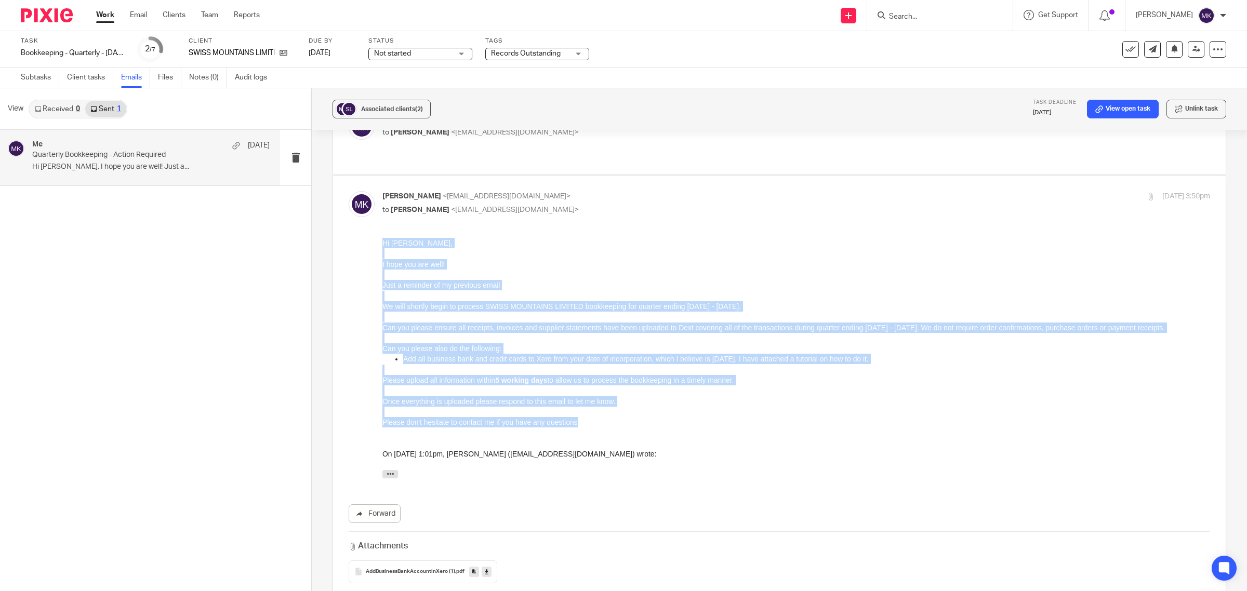
drag, startPoint x: 582, startPoint y: 422, endPoint x: 381, endPoint y: 246, distance: 267.3
click at [382, 246] on html "Hi Rubina, I hope you are well! Just a reminder of my previous email We will sh…" at bounding box center [796, 361] width 828 height 246
copy div "Hi Rubina, I hope you are well! Just a reminder of my previous email We will sh…"
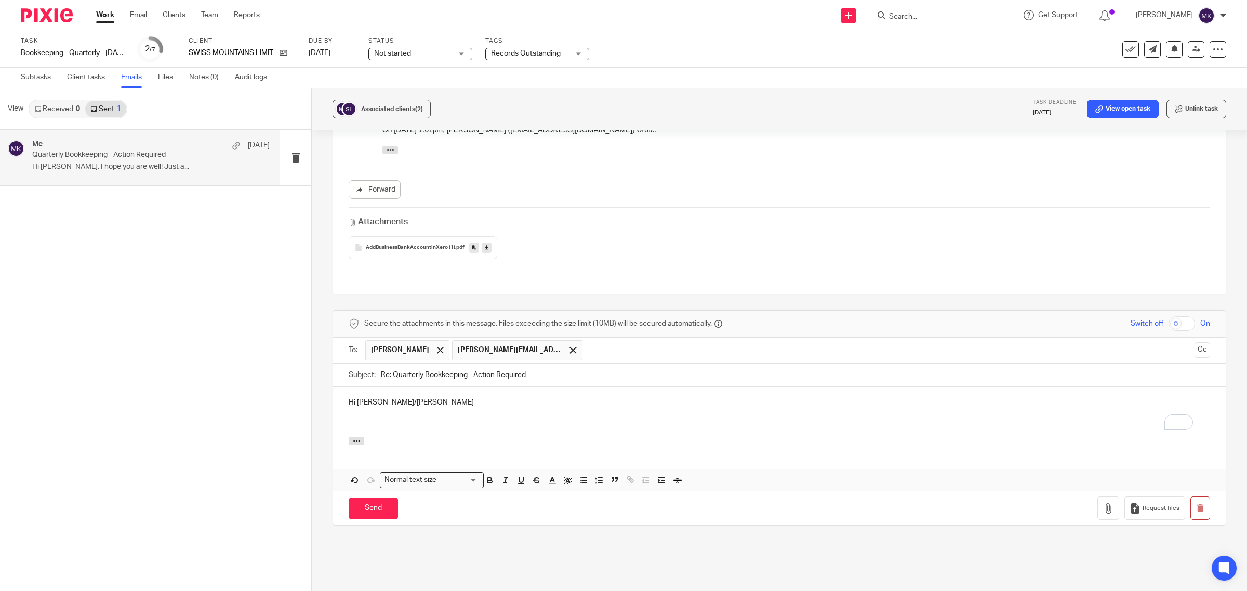
scroll to position [396, 0]
click at [429, 418] on p "To enrich screen reader interactions, please activate Accessibility in Grammarl…" at bounding box center [779, 423] width 861 height 10
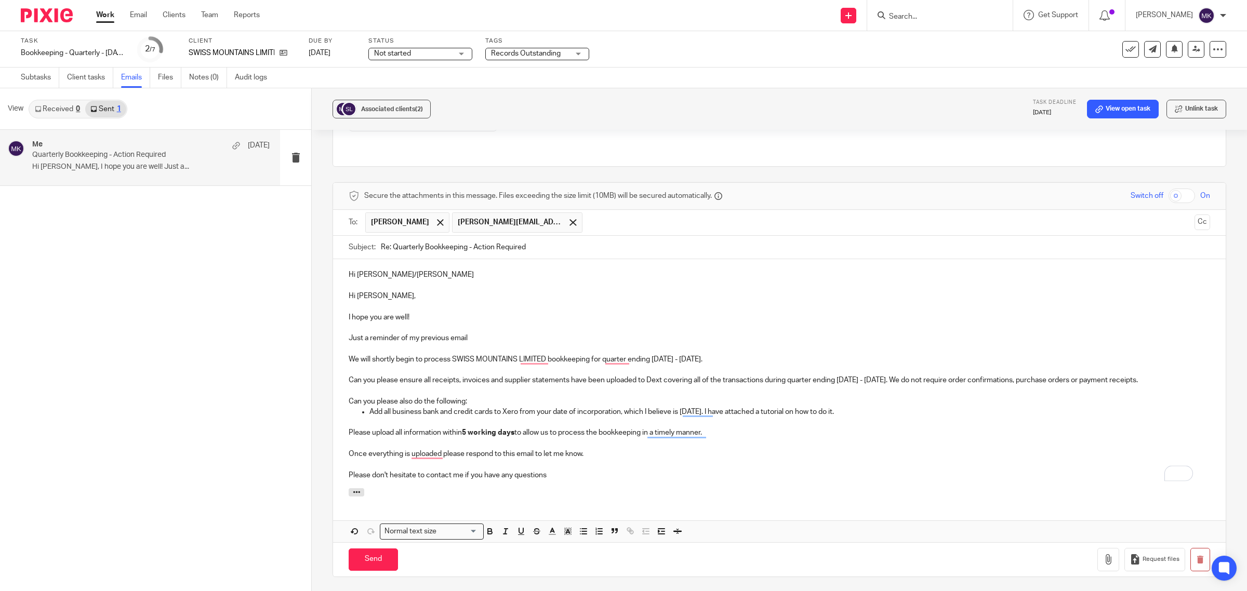
scroll to position [526, 0]
drag, startPoint x: 395, startPoint y: 273, endPoint x: 343, endPoint y: 274, distance: 52.0
click at [343, 274] on div "Hi Rubina/Marium Hi Rubina, I hope you are well! Just a reminder of my previous…" at bounding box center [779, 371] width 893 height 229
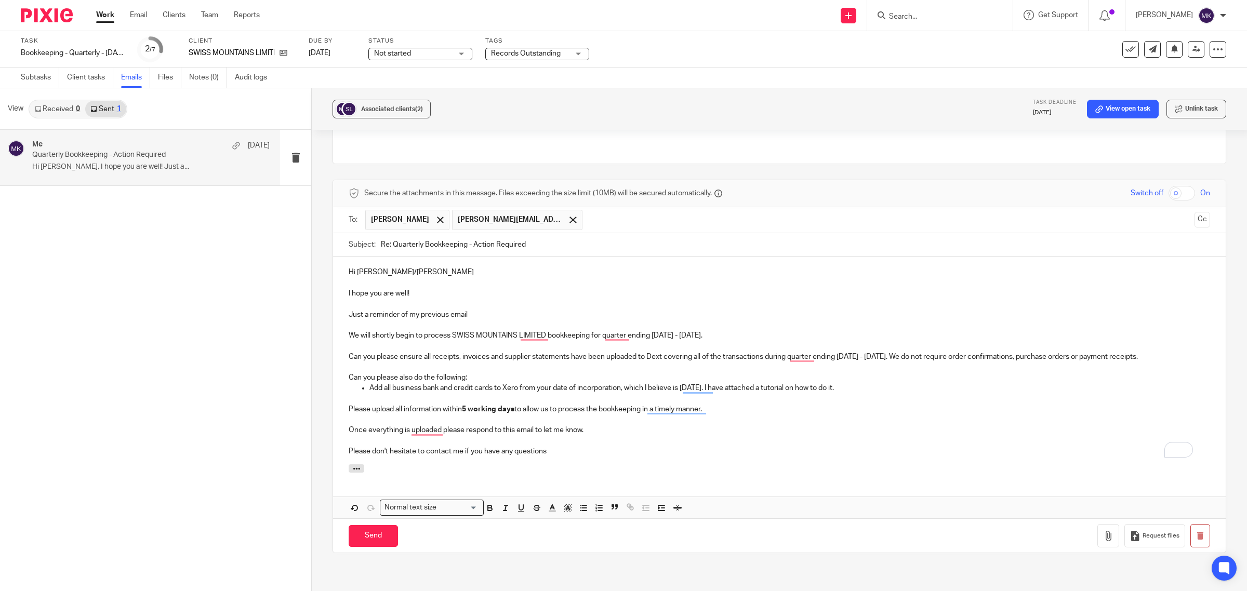
click at [482, 310] on p "Just a reminder of my previous email" at bounding box center [779, 315] width 861 height 10
click at [780, 436] on p "To enrich screen reader interactions, please activate Accessibility in Grammarl…" at bounding box center [779, 441] width 861 height 10
click at [369, 383] on p "Add all business bank and credit cards to Xero from your date of incorporation,…" at bounding box center [789, 388] width 841 height 10
click at [370, 383] on p "Add all business bank and credit cards to Xero from your date of incorporation,…" at bounding box center [789, 388] width 841 height 10
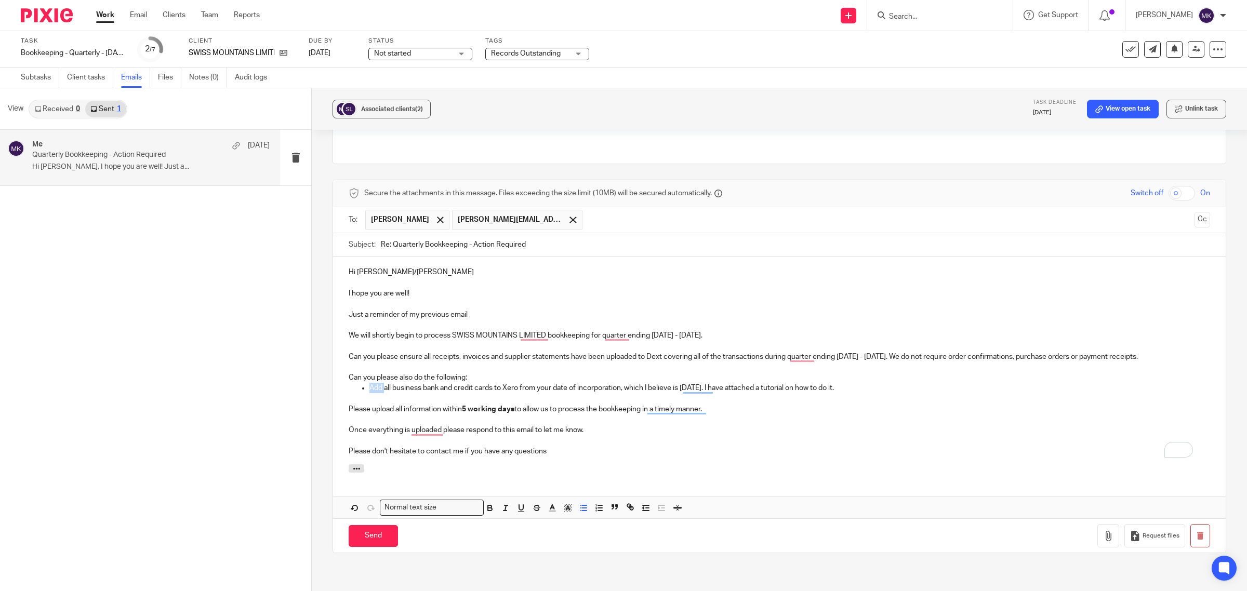
click at [370, 383] on p "Add all business bank and credit cards to Xero from your date of incorporation,…" at bounding box center [789, 388] width 841 height 10
click at [366, 383] on ul "Add all business bank and credit cards to Xero from your date of incorporation,…" at bounding box center [779, 388] width 861 height 10
click at [867, 436] on p "To enrich screen reader interactions, please activate Accessibility in Grammarl…" at bounding box center [779, 441] width 861 height 10
drag, startPoint x: 850, startPoint y: 371, endPoint x: 683, endPoint y: 364, distance: 166.4
click at [683, 383] on p "Send a copy of your bank statements from your date of incorporation, which I be…" at bounding box center [789, 388] width 841 height 10
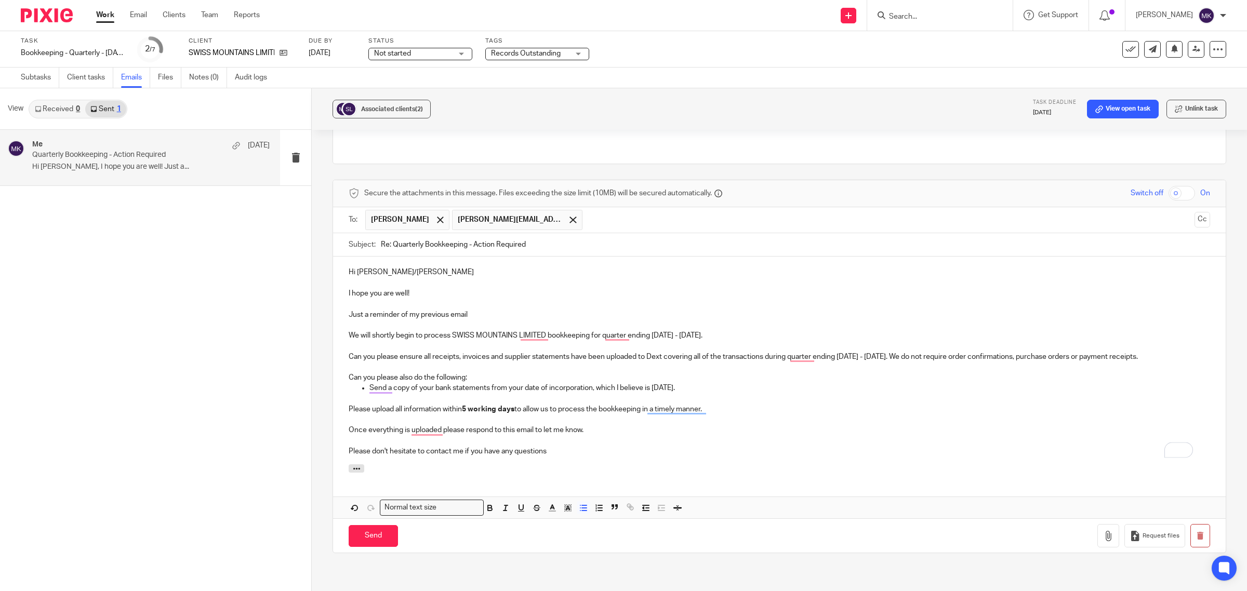
click at [639, 465] on div at bounding box center [779, 470] width 893 height 11
click at [378, 383] on p "Send a copy of your bank statements from your date of incorporation, which I be…" at bounding box center [789, 388] width 841 height 10
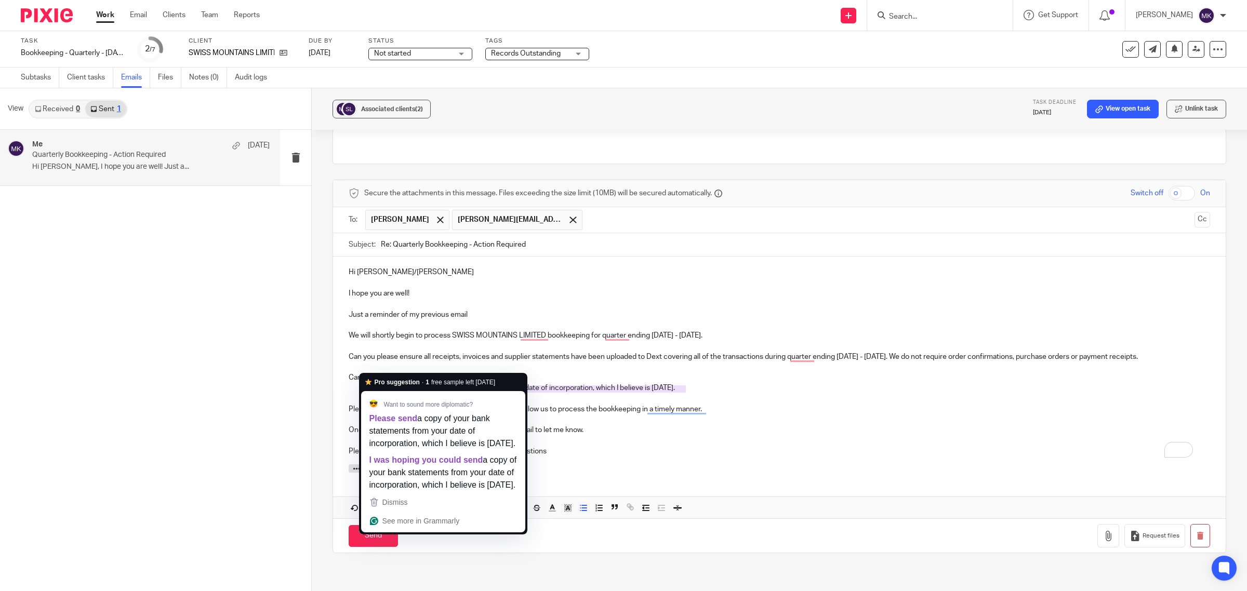
click at [777, 404] on p "Please upload all information within 5 working days to allow us to process the …" at bounding box center [779, 409] width 861 height 10
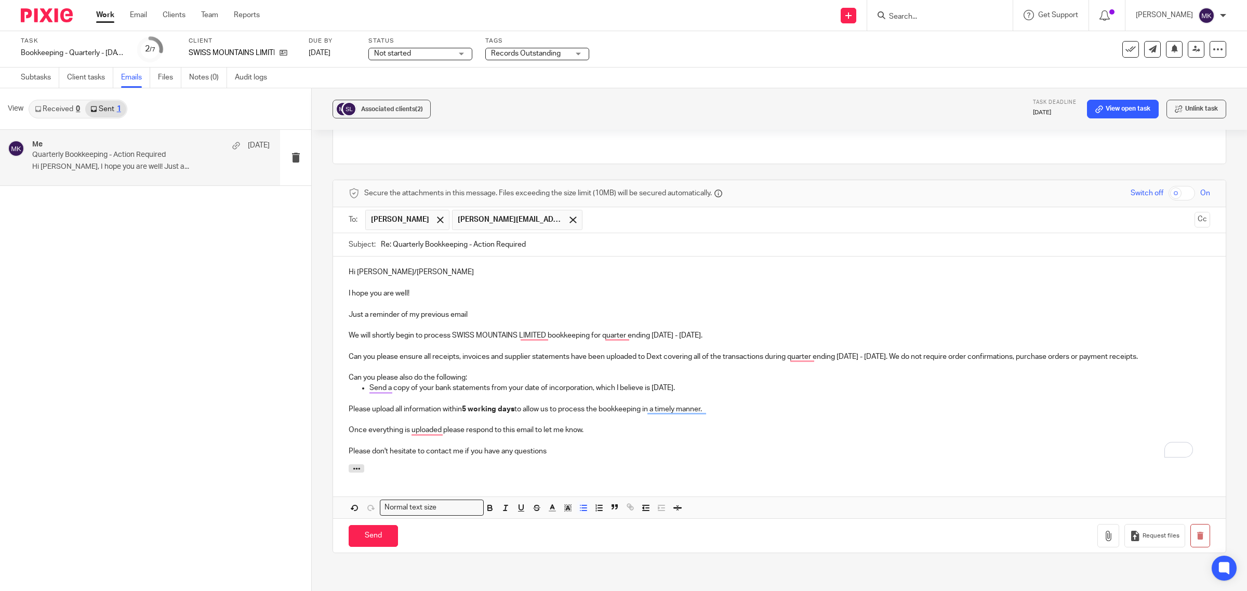
click at [416, 383] on p "Send a copy of your bank statements from your date of incorporation, which I be…" at bounding box center [789, 388] width 841 height 10
click at [707, 436] on p "To enrich screen reader interactions, please activate Accessibility in Grammarl…" at bounding box center [779, 441] width 861 height 10
drag, startPoint x: 482, startPoint y: 293, endPoint x: 340, endPoint y: 295, distance: 141.9
click at [340, 295] on div "Hi Rubina/Marium I hope you are well! Just a reminder of my previous email We w…" at bounding box center [779, 361] width 893 height 208
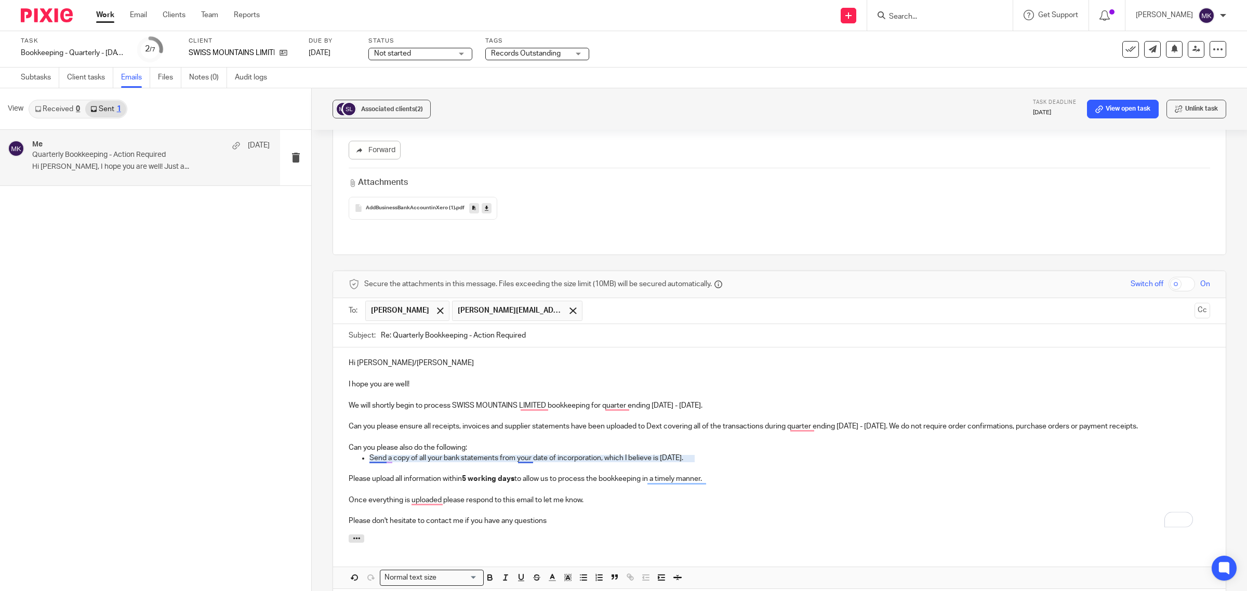
scroll to position [565, 0]
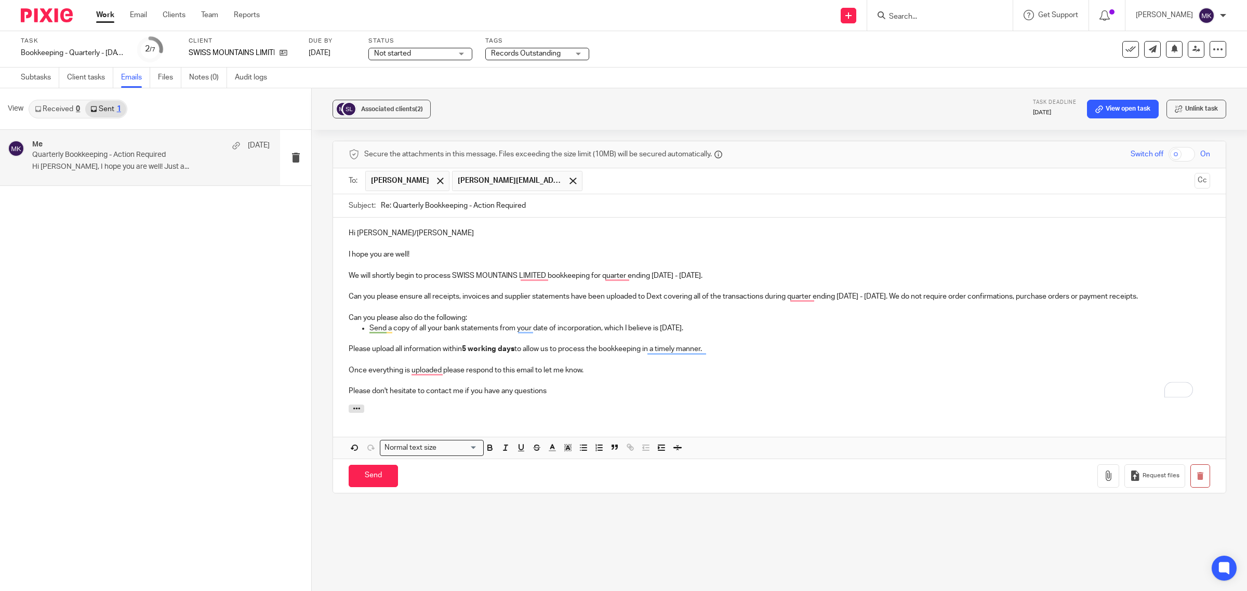
click at [727, 376] on p "To enrich screen reader interactions, please activate Accessibility in Grammarl…" at bounding box center [779, 381] width 861 height 10
click at [349, 465] on input "Send" at bounding box center [373, 476] width 49 height 22
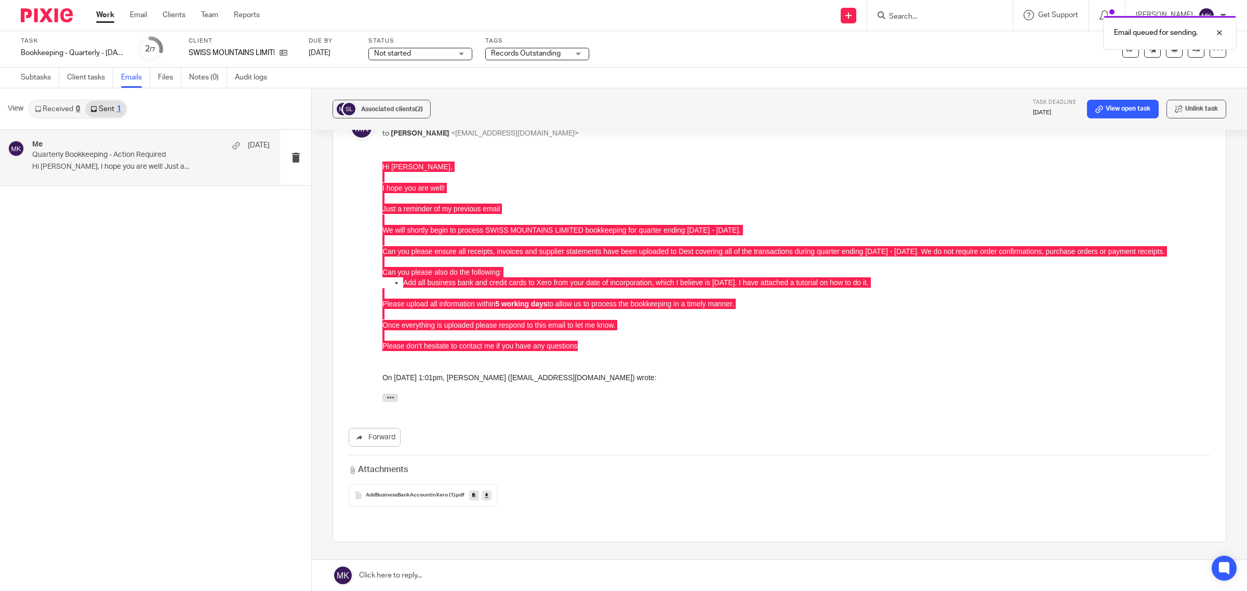
scroll to position [213, 0]
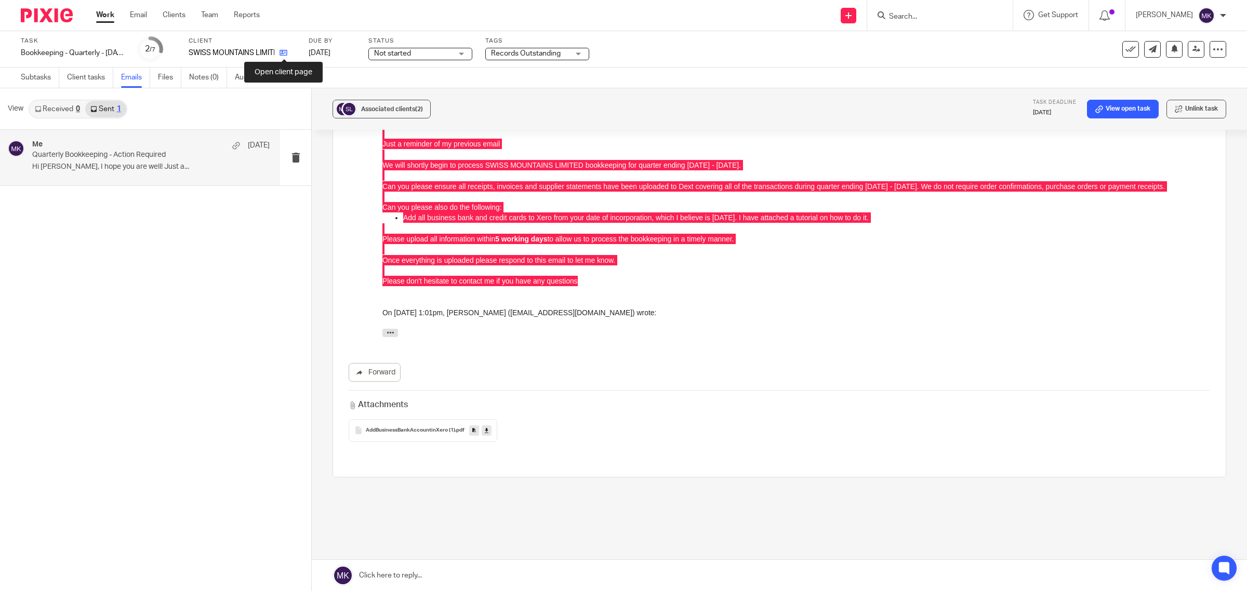
click at [287, 55] on icon at bounding box center [284, 53] width 8 height 8
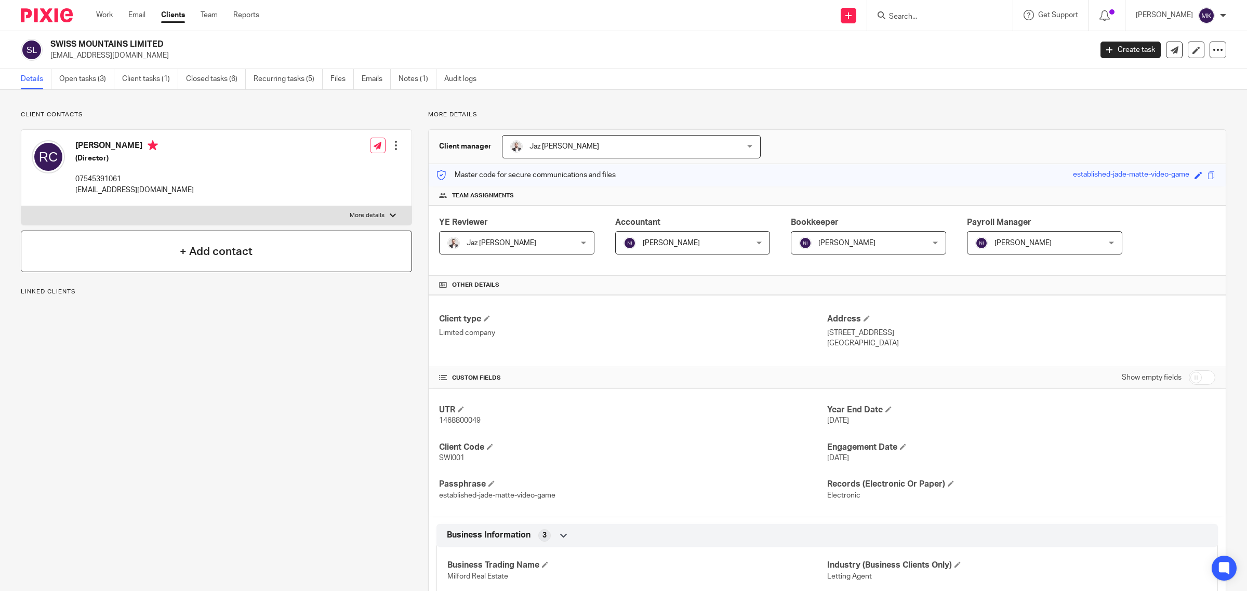
click at [219, 260] on h4 "+ Add contact" at bounding box center [216, 252] width 73 height 16
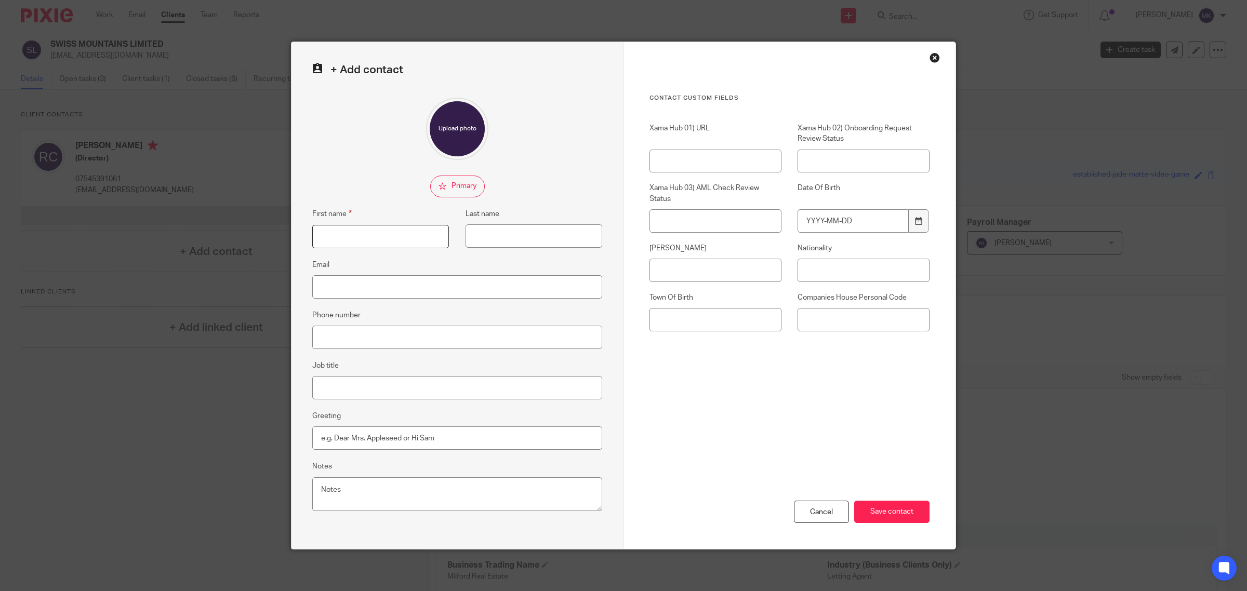
click at [382, 247] on input "First name" at bounding box center [380, 236] width 137 height 23
click at [930, 59] on div "Close this dialog window" at bounding box center [935, 57] width 10 height 10
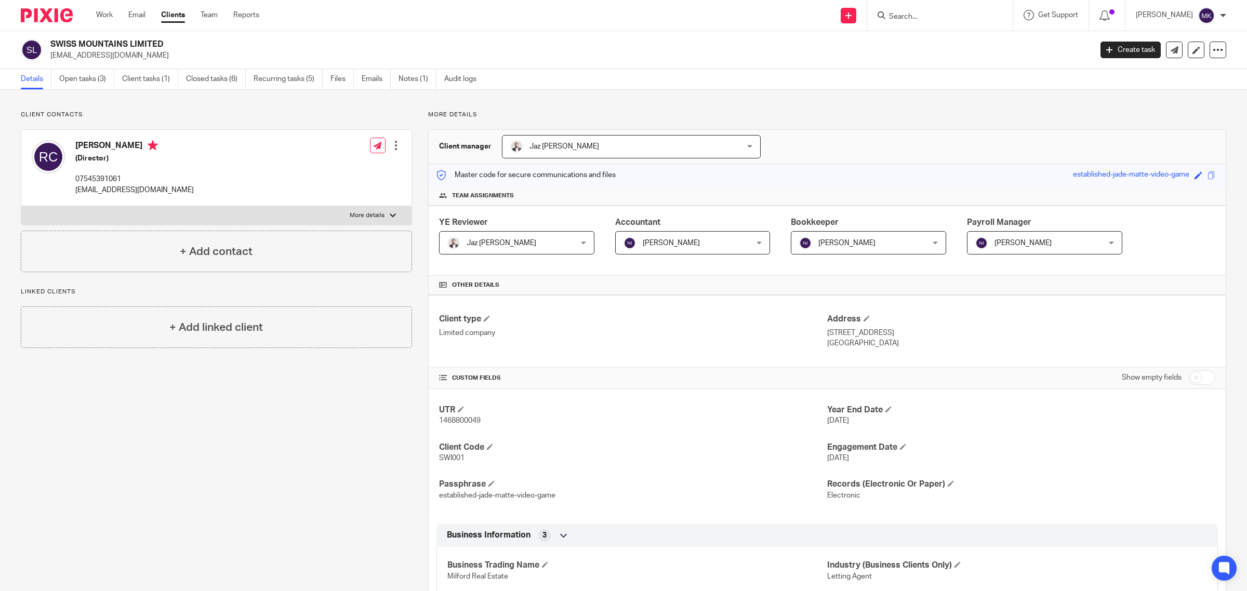
click at [381, 214] on label "More details" at bounding box center [216, 215] width 390 height 19
click at [21, 206] on input "More details" at bounding box center [21, 206] width 1 height 1
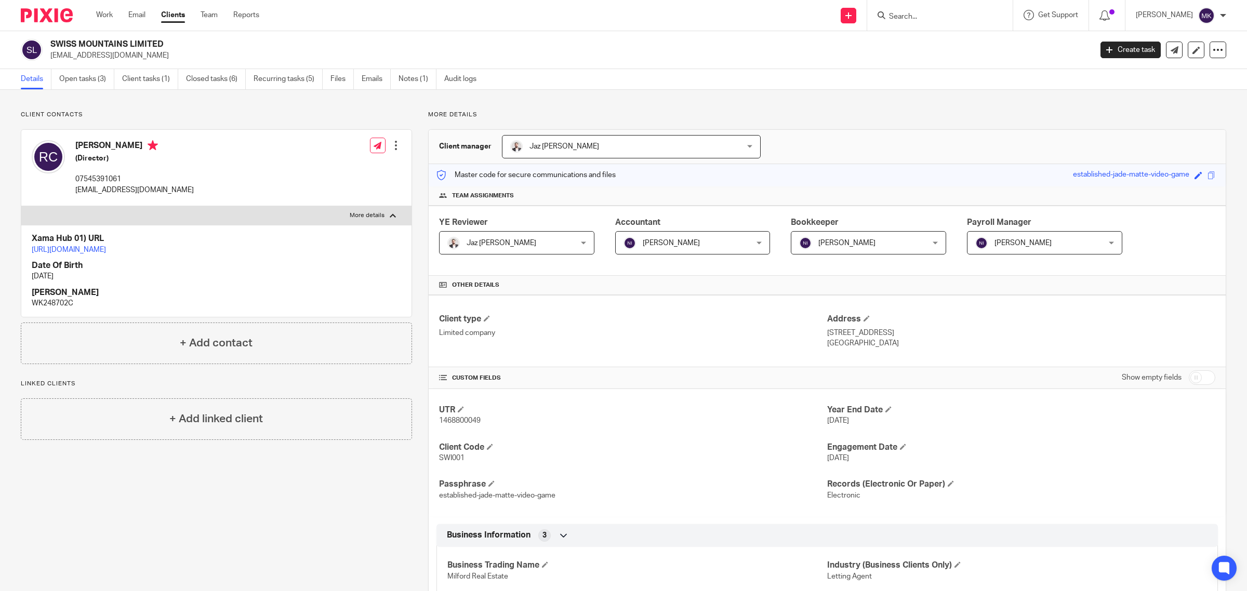
click at [381, 214] on label "More details" at bounding box center [216, 215] width 390 height 19
click at [21, 206] on input "More details" at bounding box center [21, 206] width 1 height 1
checkbox input "false"
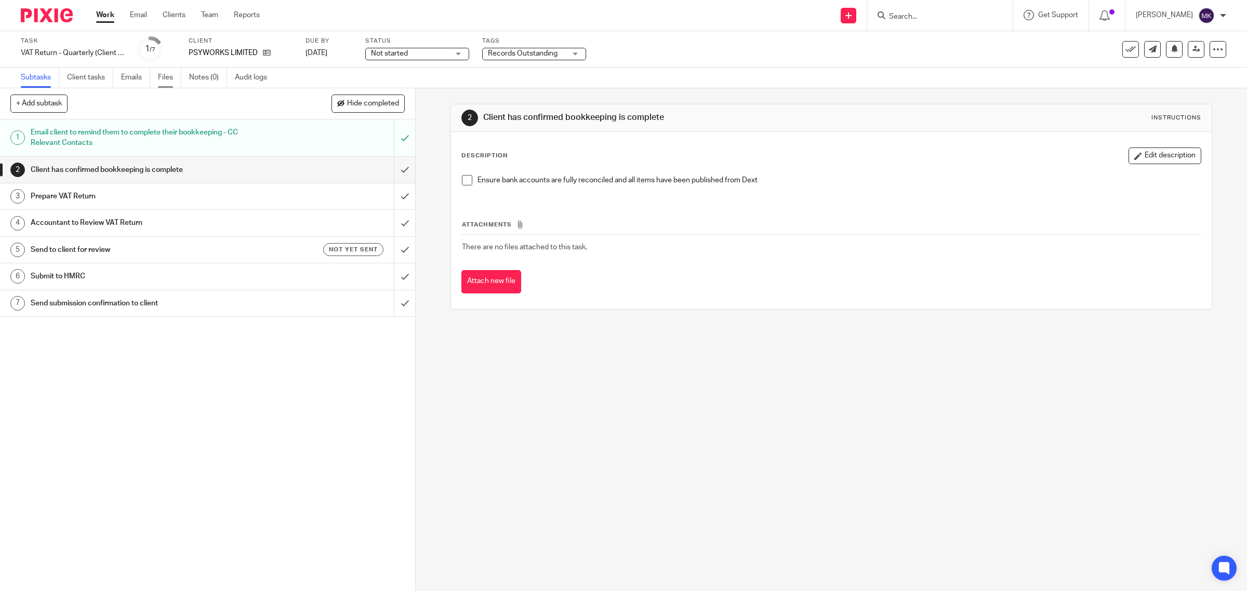
click at [160, 75] on link "Files" at bounding box center [169, 78] width 23 height 20
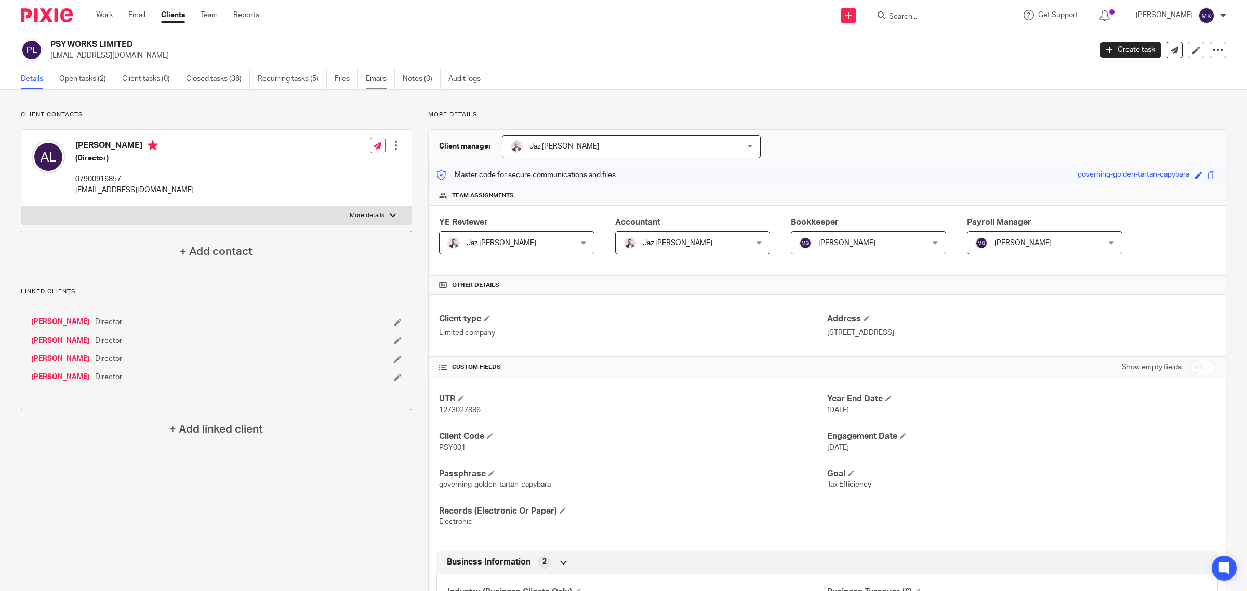
click at [380, 78] on link "Emails" at bounding box center [380, 79] width 29 height 20
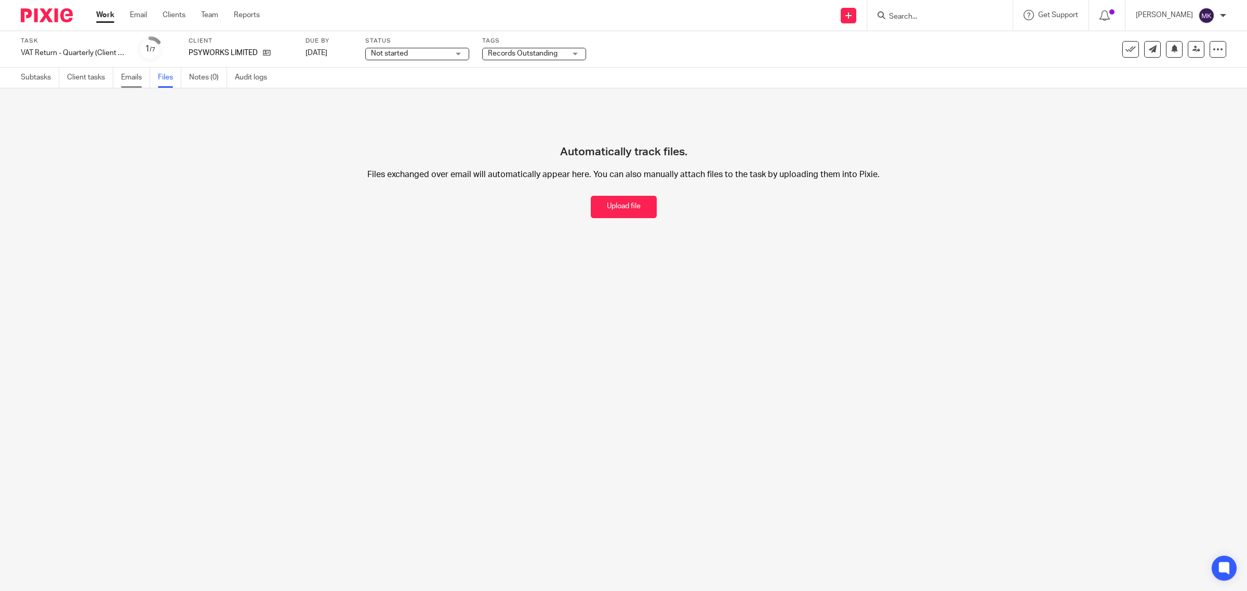
click at [132, 75] on link "Emails" at bounding box center [135, 78] width 29 height 20
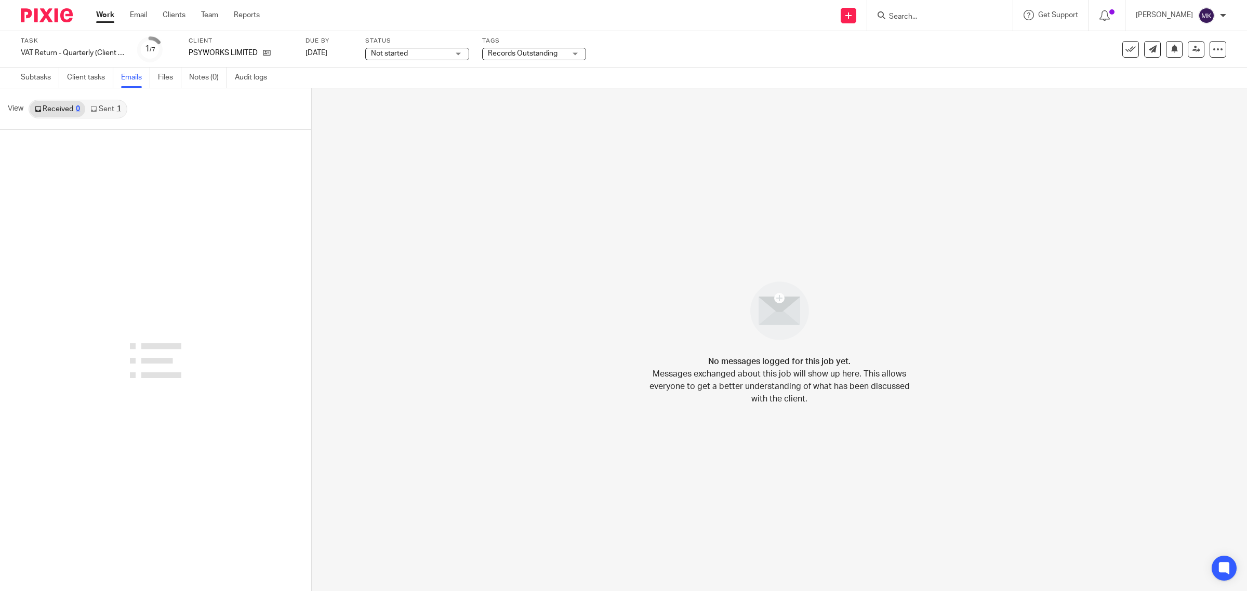
click at [118, 105] on div "1" at bounding box center [119, 108] width 4 height 7
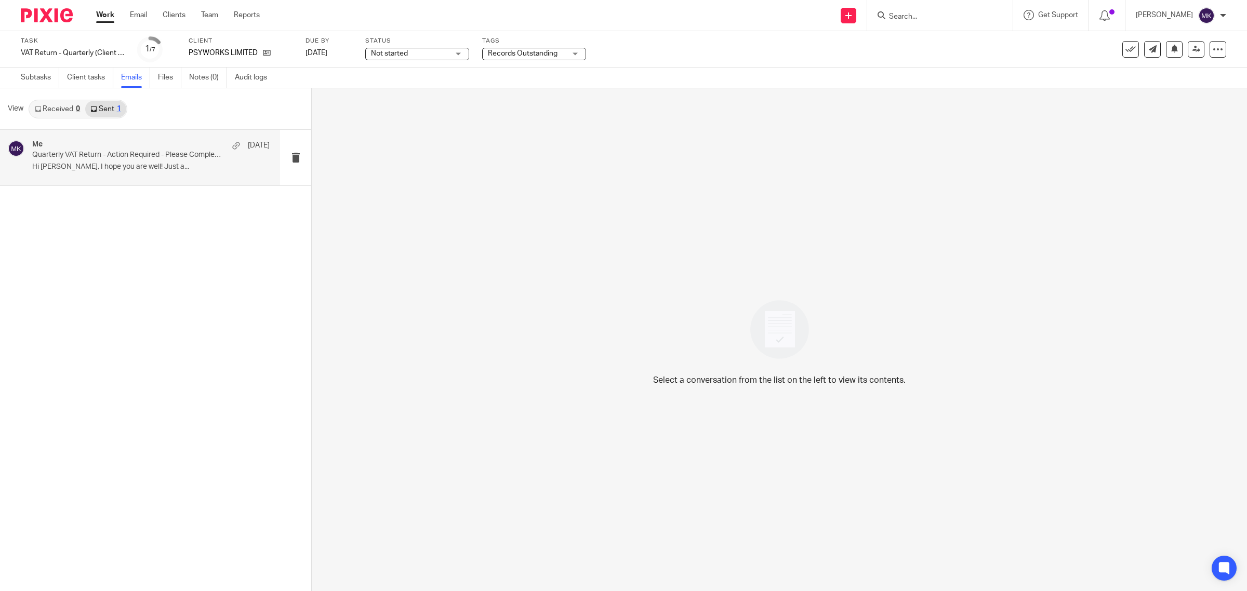
click at [150, 165] on p "Hi [PERSON_NAME], I hope you are well! Just a..." at bounding box center [150, 167] width 237 height 9
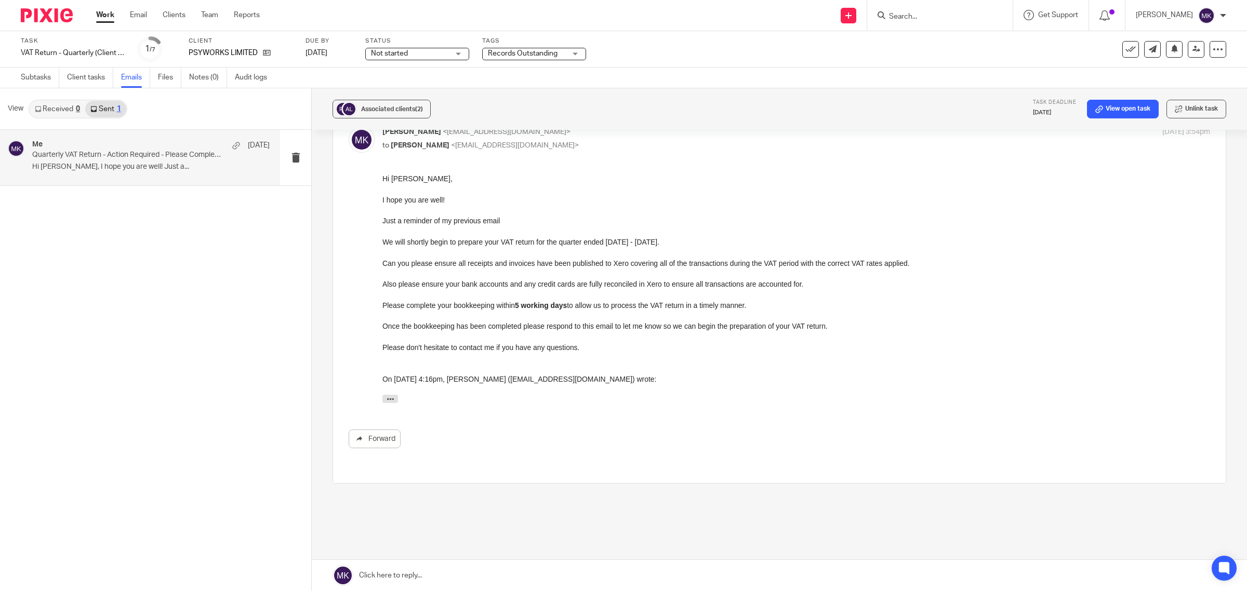
scroll to position [143, 0]
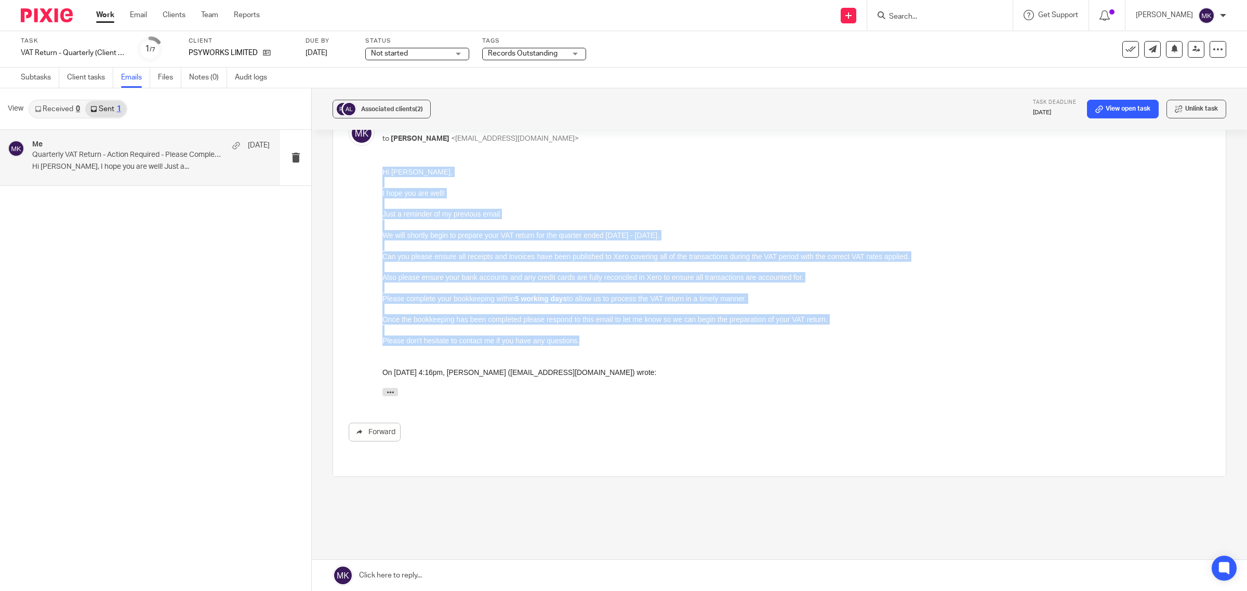
drag, startPoint x: 579, startPoint y: 342, endPoint x: 368, endPoint y: 167, distance: 274.1
click at [382, 167] on html "Hi [PERSON_NAME], I hope you are well! Just a reminder of my previous email We …" at bounding box center [796, 284] width 828 height 235
copy div "Hi [PERSON_NAME], I hope you are well! Just a reminder of my previous email We …"
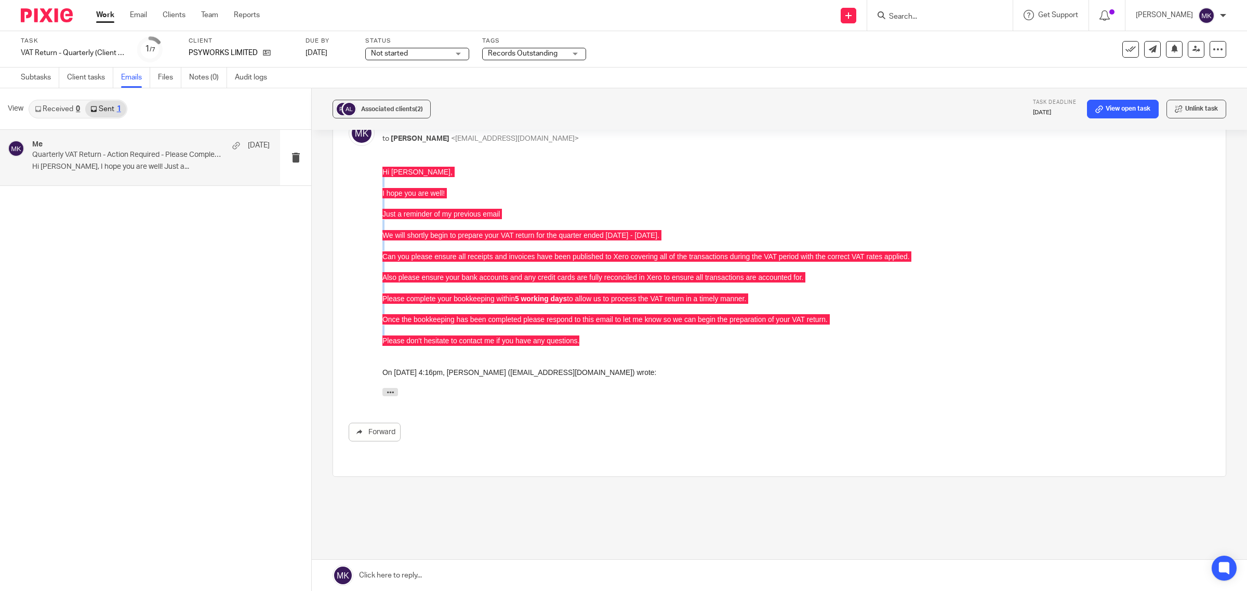
click at [456, 575] on link at bounding box center [779, 575] width 935 height 31
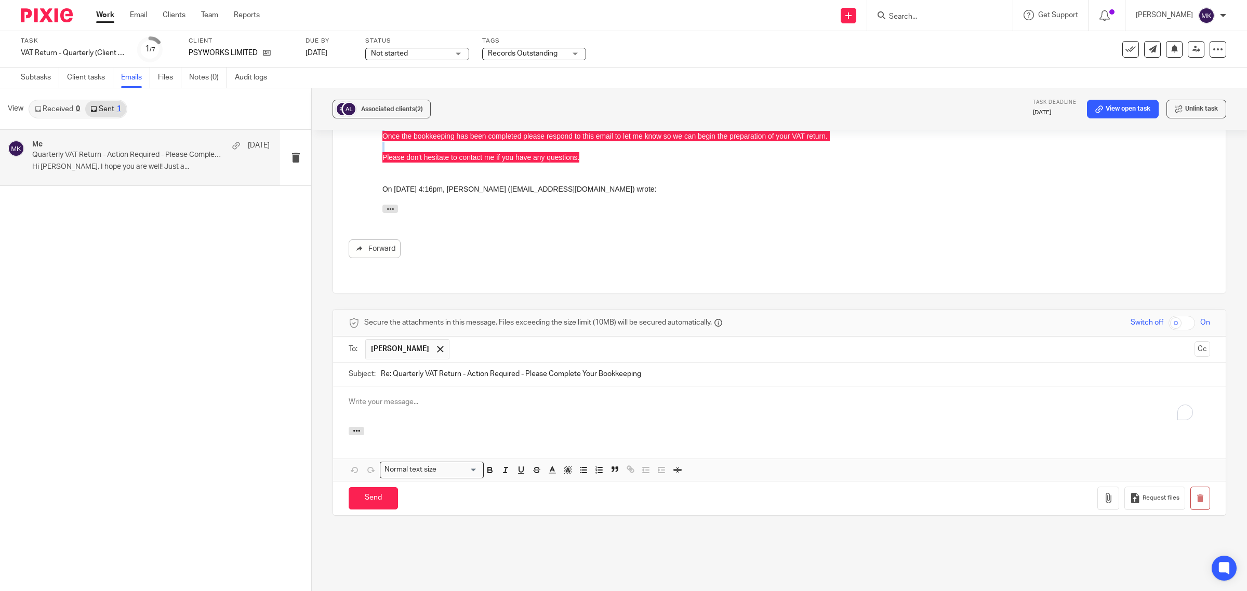
scroll to position [0, 0]
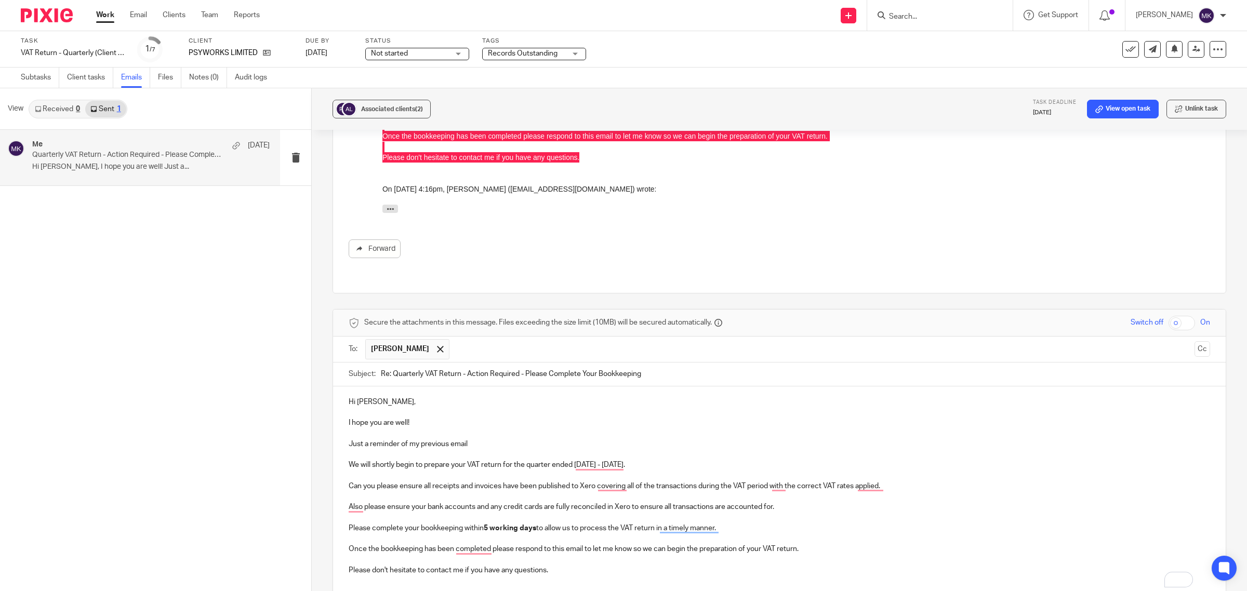
click at [365, 439] on p "Just a reminder of my previous email" at bounding box center [779, 444] width 861 height 10
click at [653, 576] on p "To enrich screen reader interactions, please activate Accessibility in Grammarl…" at bounding box center [779, 581] width 861 height 10
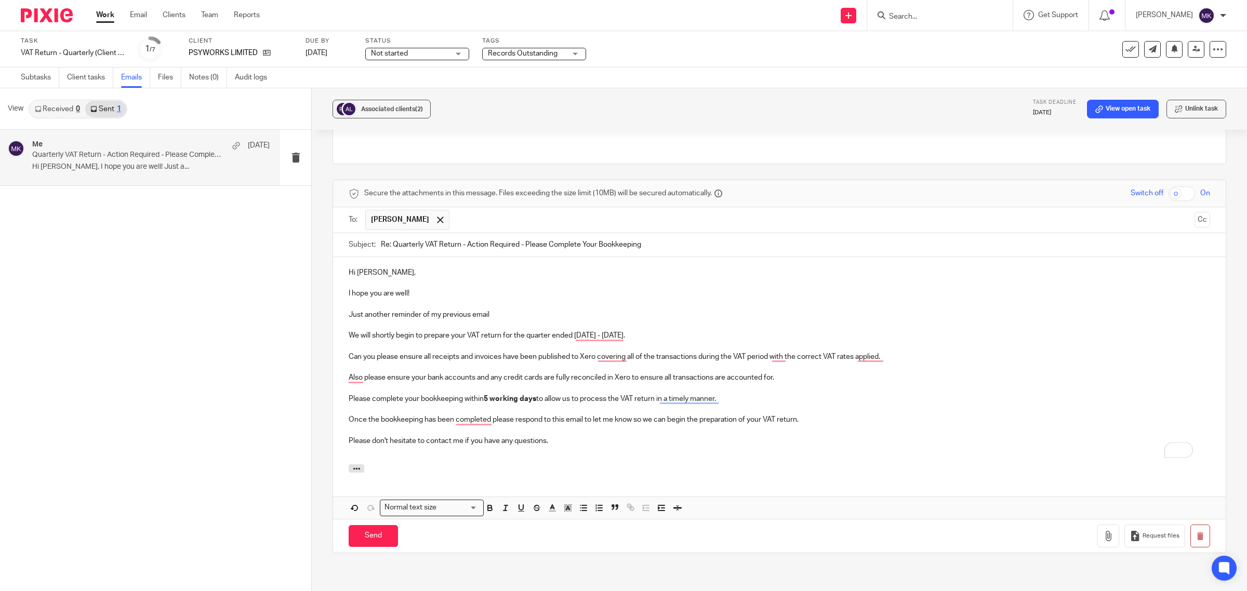
scroll to position [456, 0]
click at [582, 446] on p "To enrich screen reader interactions, please activate Accessibility in Grammarl…" at bounding box center [779, 451] width 861 height 10
click at [370, 525] on input "Send" at bounding box center [373, 536] width 49 height 22
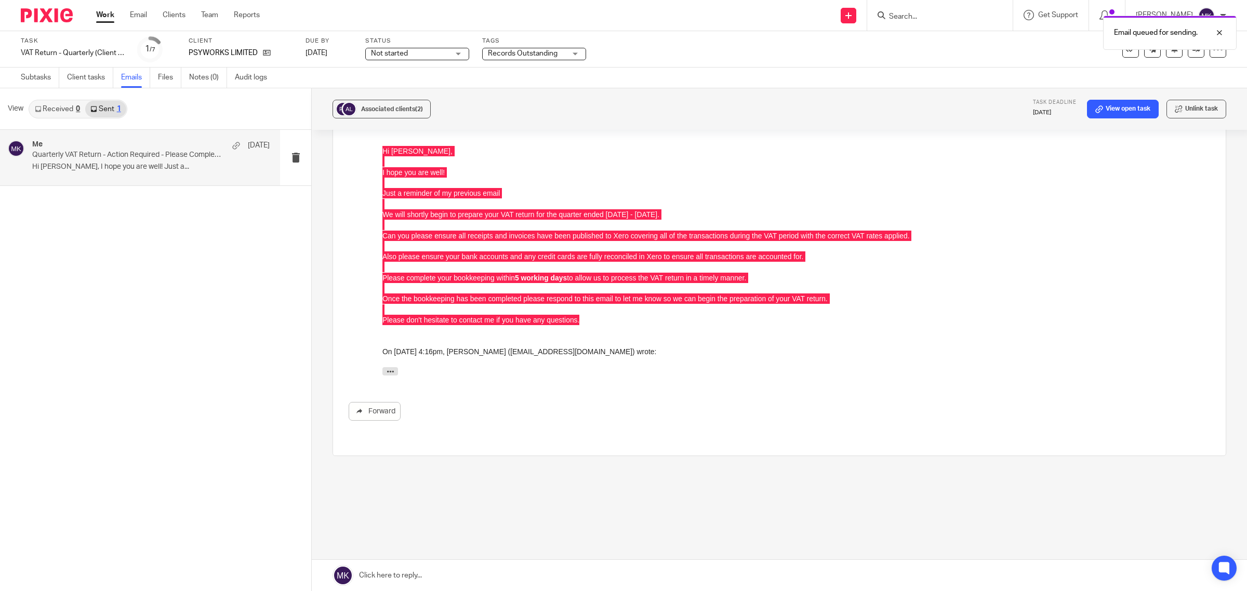
scroll to position [143, 0]
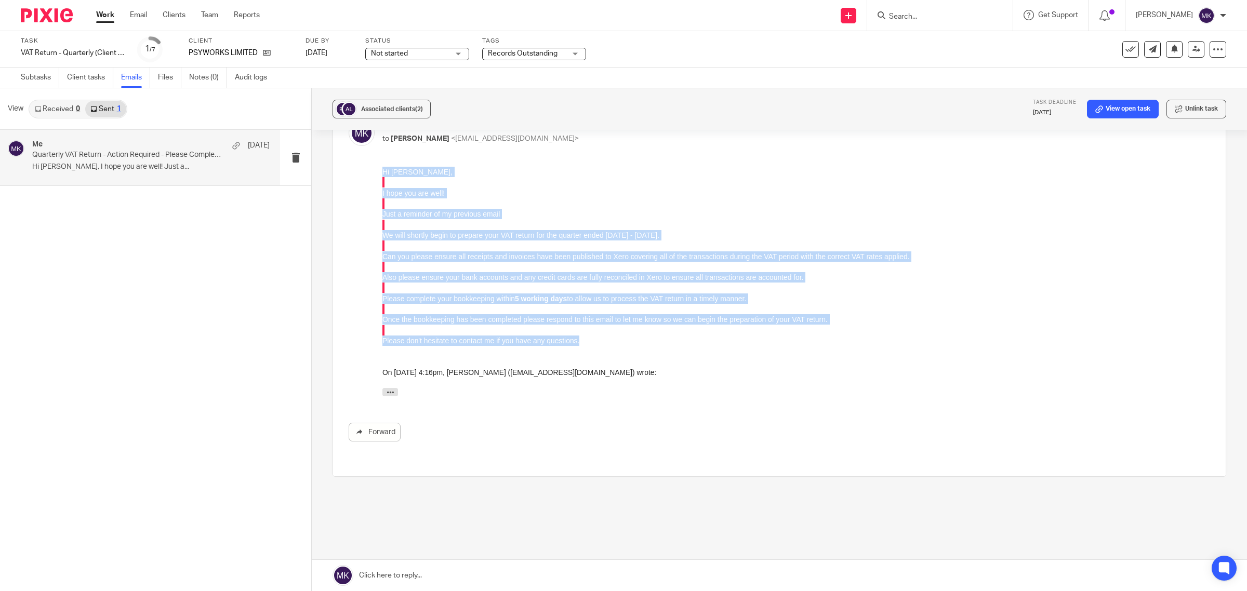
click at [1005, 332] on div "Hi [PERSON_NAME], I hope you are well! Just a reminder of my previous email We …" at bounding box center [796, 284] width 828 height 235
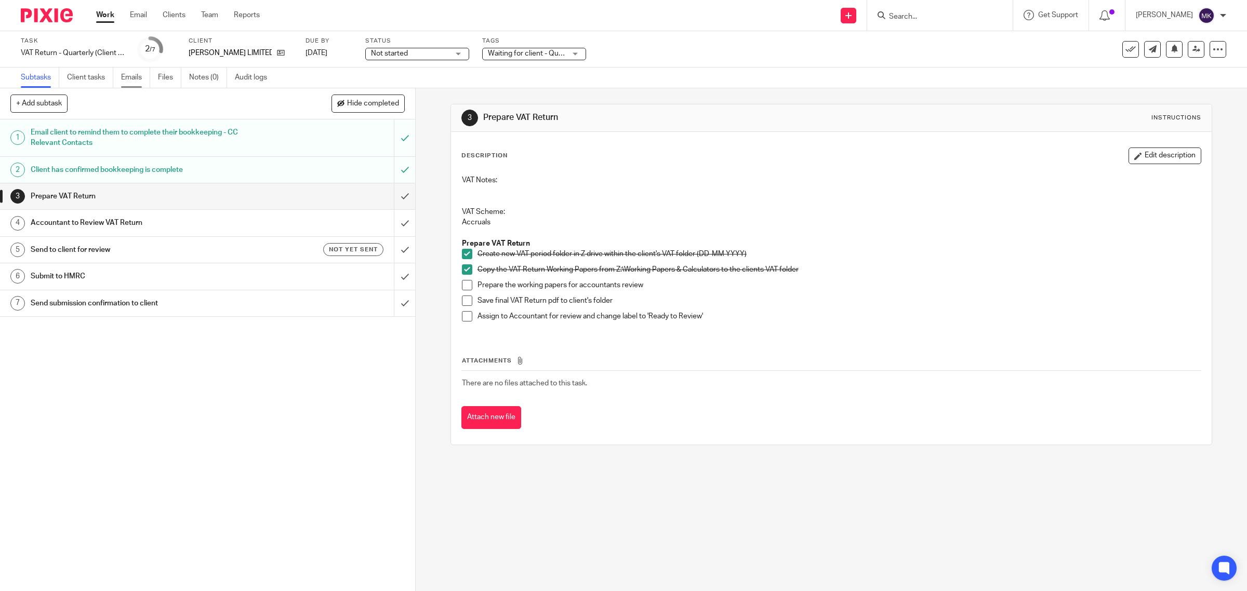
click at [142, 75] on link "Emails" at bounding box center [135, 78] width 29 height 20
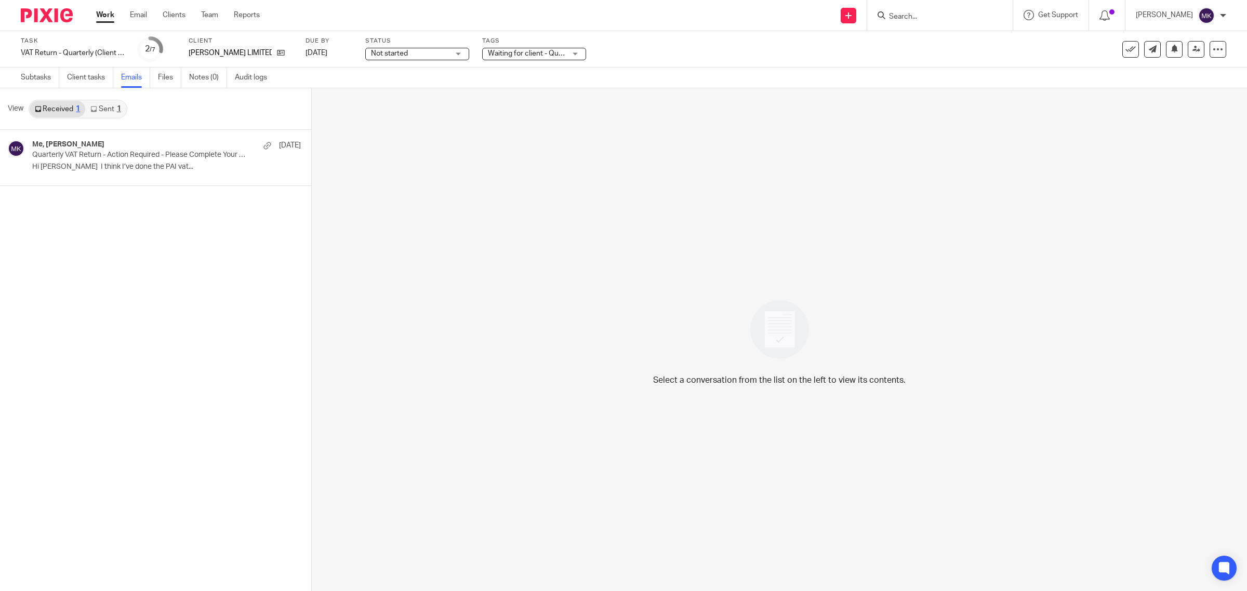
click at [107, 110] on link "Sent 1" at bounding box center [105, 109] width 41 height 17
click at [120, 151] on p "Quarterly VAT Return - Action Required - Please Complete Your Bookkeeping" at bounding box center [127, 155] width 190 height 9
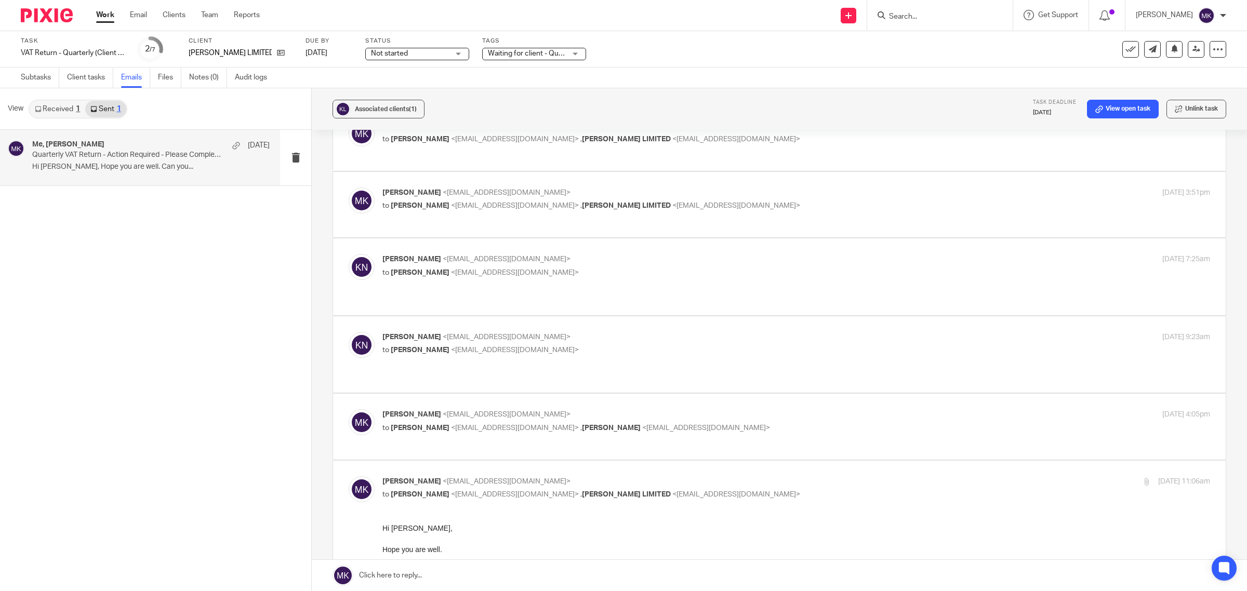
scroll to position [130, 0]
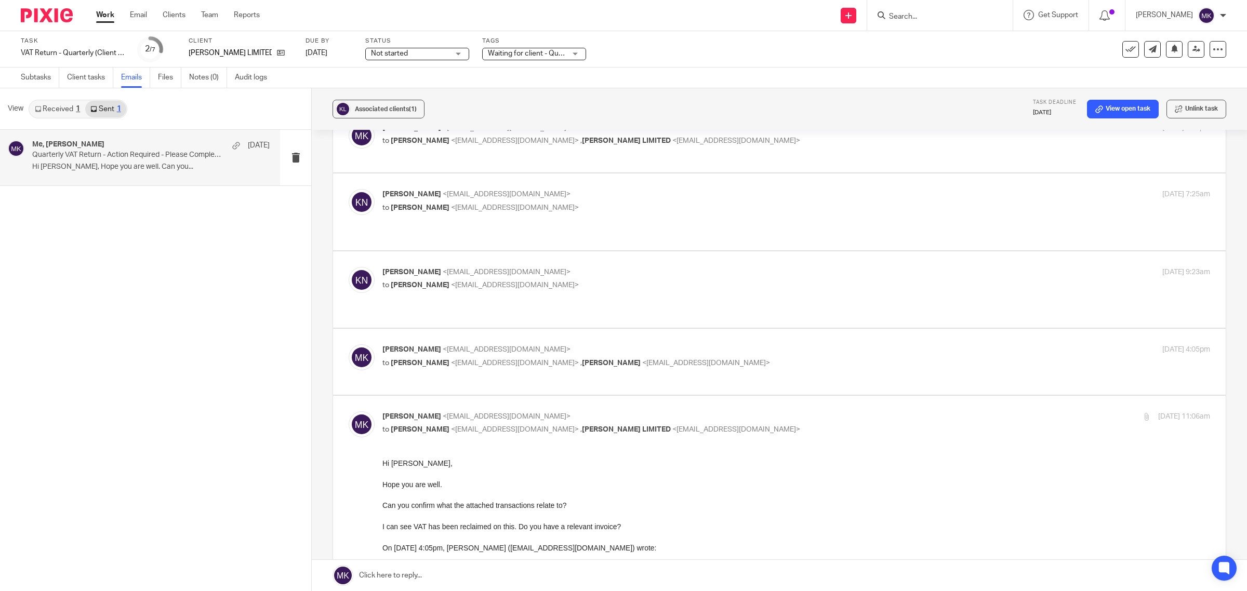
click at [832, 217] on div "[PERSON_NAME] <[EMAIL_ADDRESS][DOMAIN_NAME]> to [PERSON_NAME] <[EMAIL_ADDRESS][…" at bounding box center [779, 211] width 861 height 45
click at [837, 195] on p "[PERSON_NAME] <[EMAIL_ADDRESS][DOMAIN_NAME]>" at bounding box center [658, 194] width 552 height 11
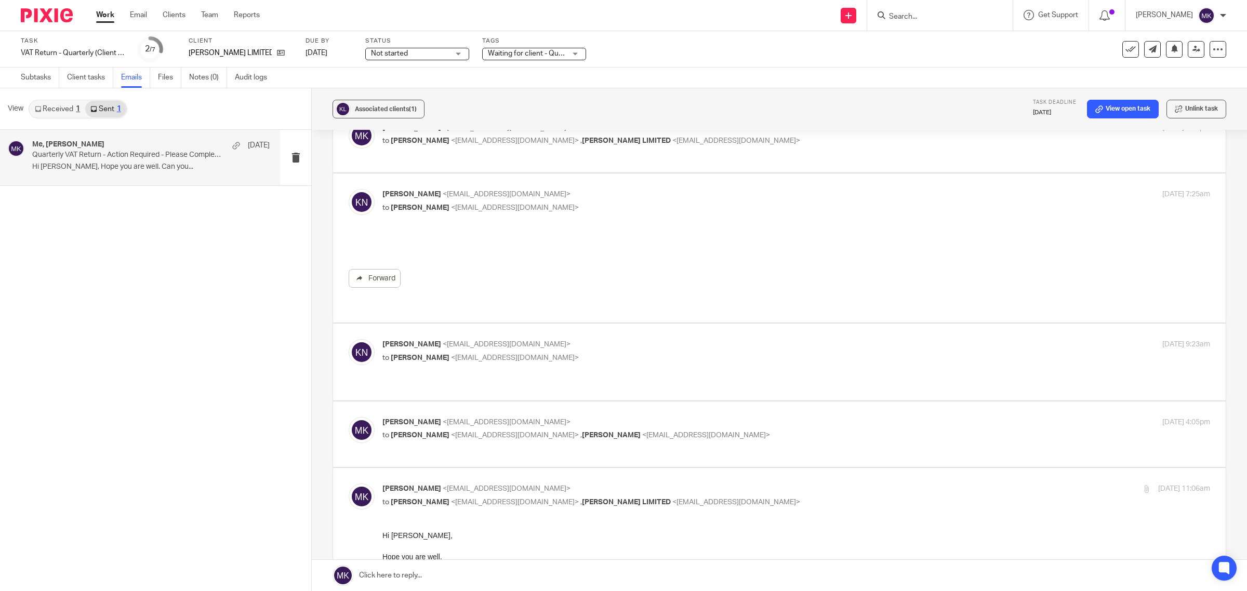
scroll to position [0, 0]
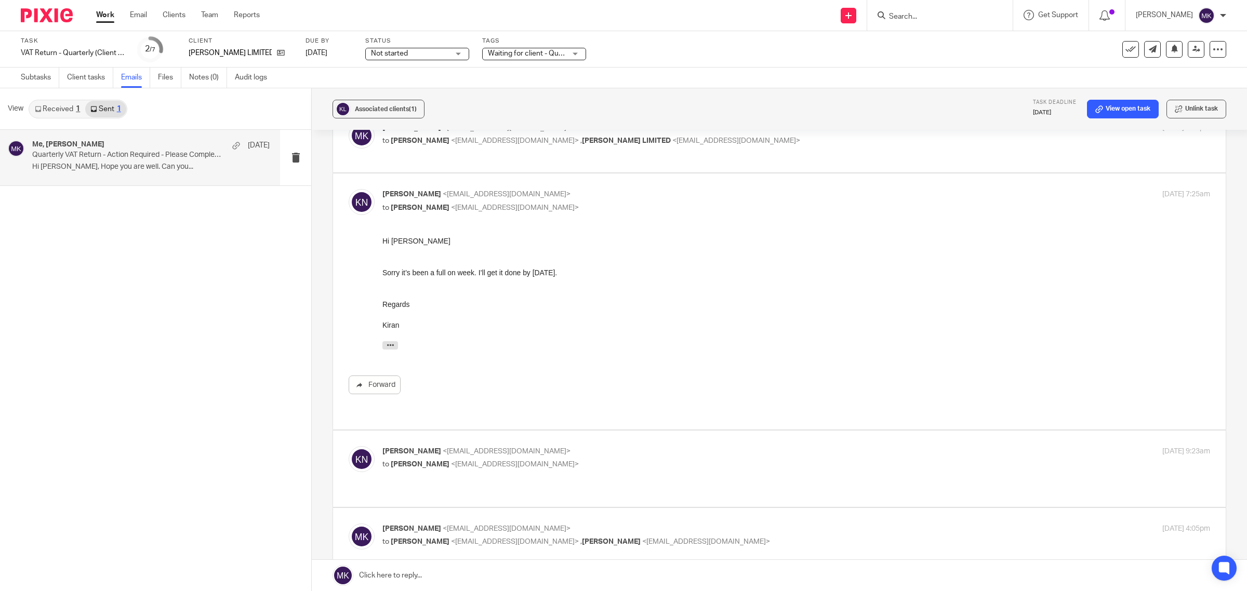
click at [837, 195] on p "Kiran Nagra <eat@pai.pizza>" at bounding box center [658, 194] width 552 height 11
checkbox input "false"
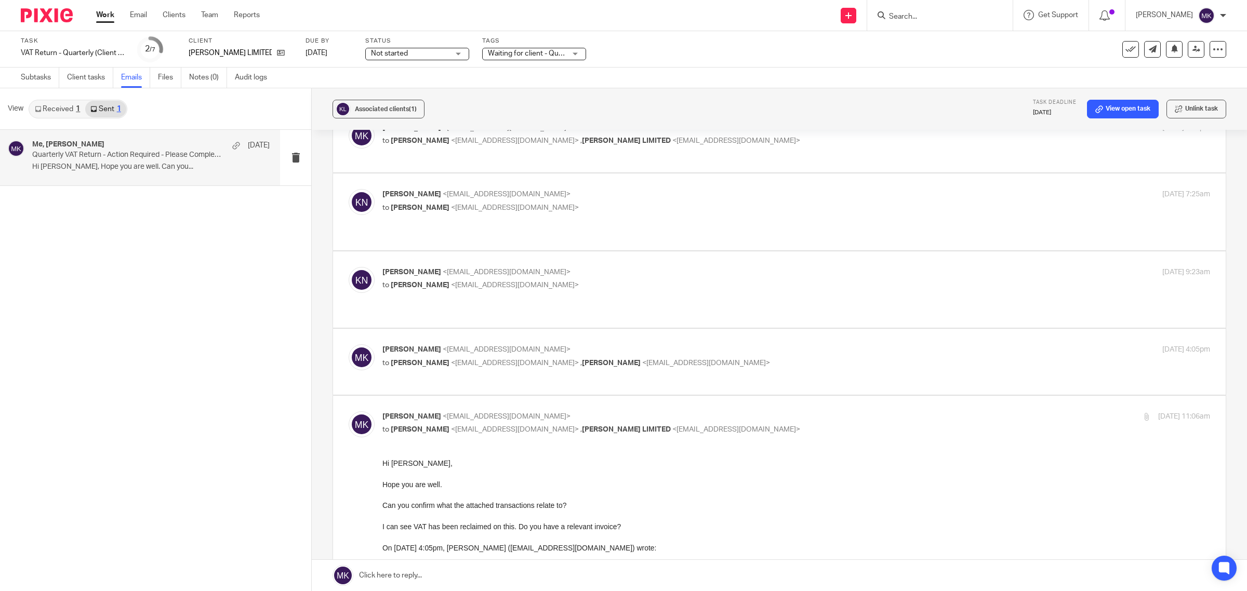
click at [807, 256] on label at bounding box center [779, 289] width 893 height 76
click at [349, 267] on input "checkbox" at bounding box center [348, 267] width 1 height 1
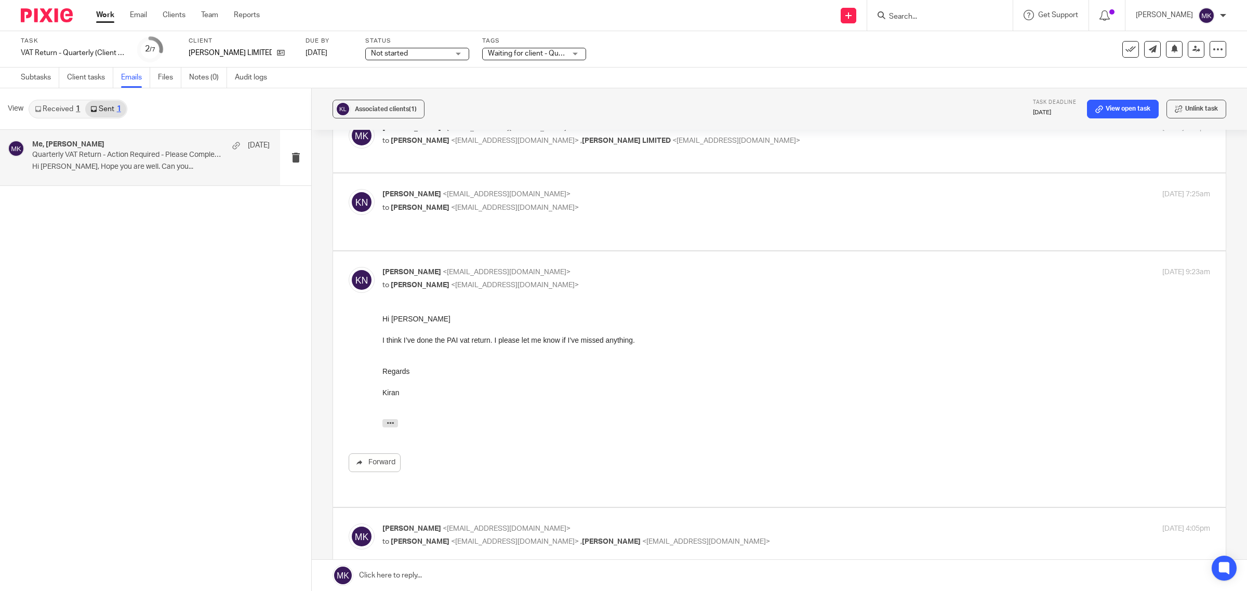
click at [807, 256] on label at bounding box center [779, 379] width 893 height 256
click at [349, 267] on input "checkbox" at bounding box center [348, 267] width 1 height 1
checkbox input "false"
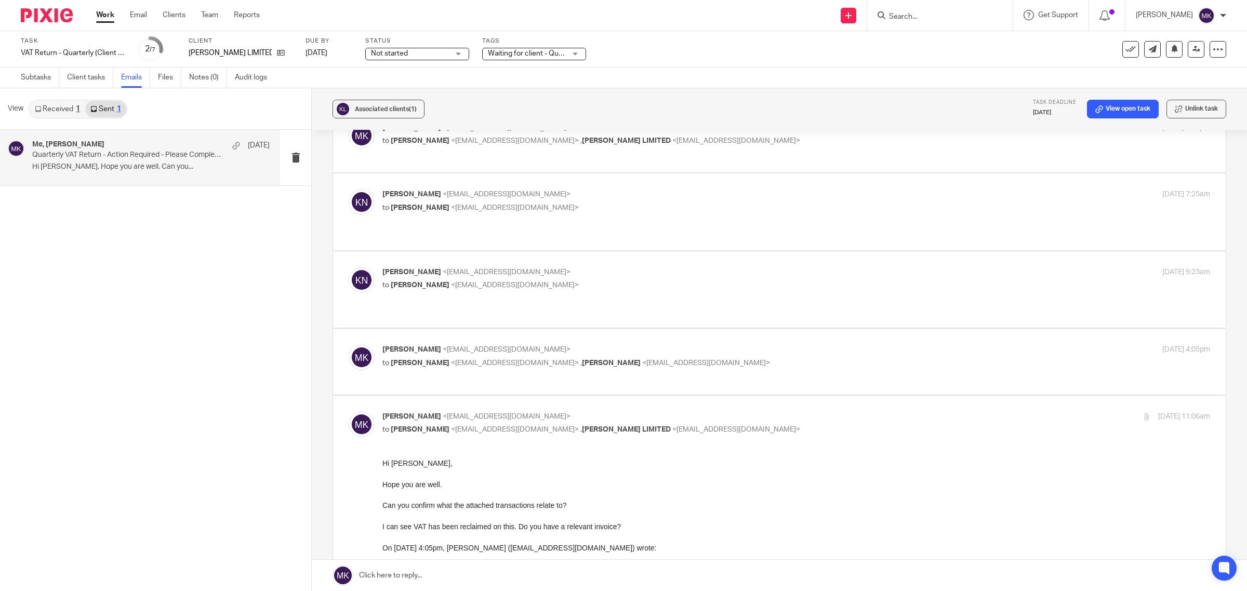
click at [782, 358] on p "to Kiranjit Nagra <kiznagra@gmail.com> , Kiran Nagra <eat@pai.pizza>" at bounding box center [658, 363] width 552 height 11
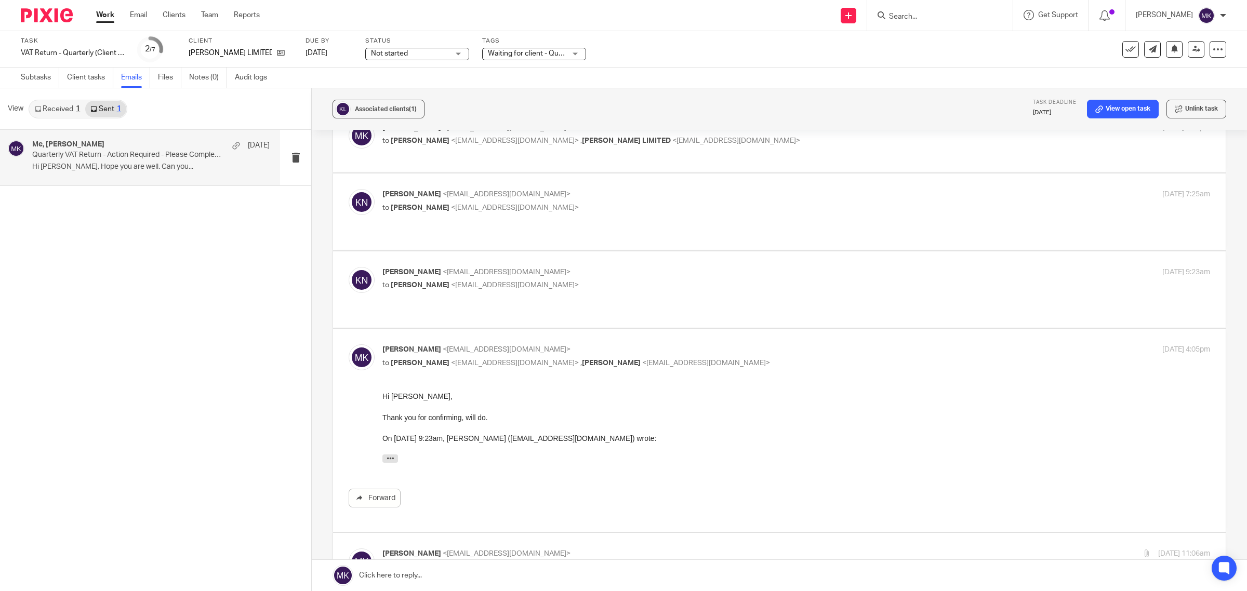
click at [775, 358] on p "to Kiranjit Nagra <kiznagra@gmail.com> , Kiran Nagra <eat@pai.pizza>" at bounding box center [658, 363] width 552 height 11
checkbox input "false"
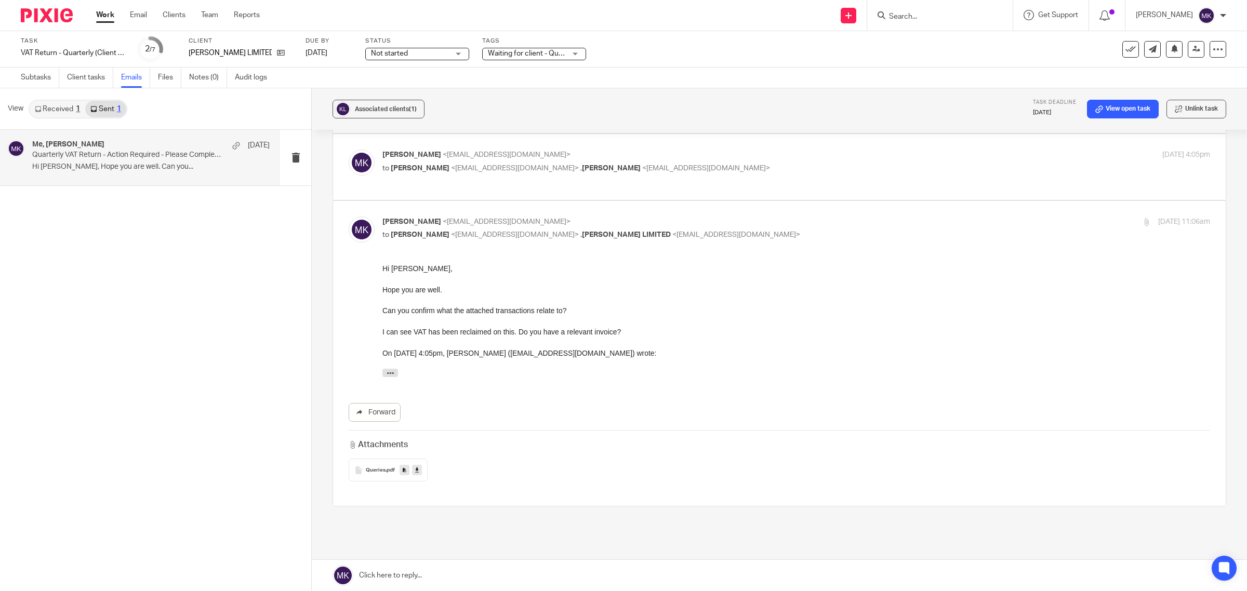
scroll to position [355, 0]
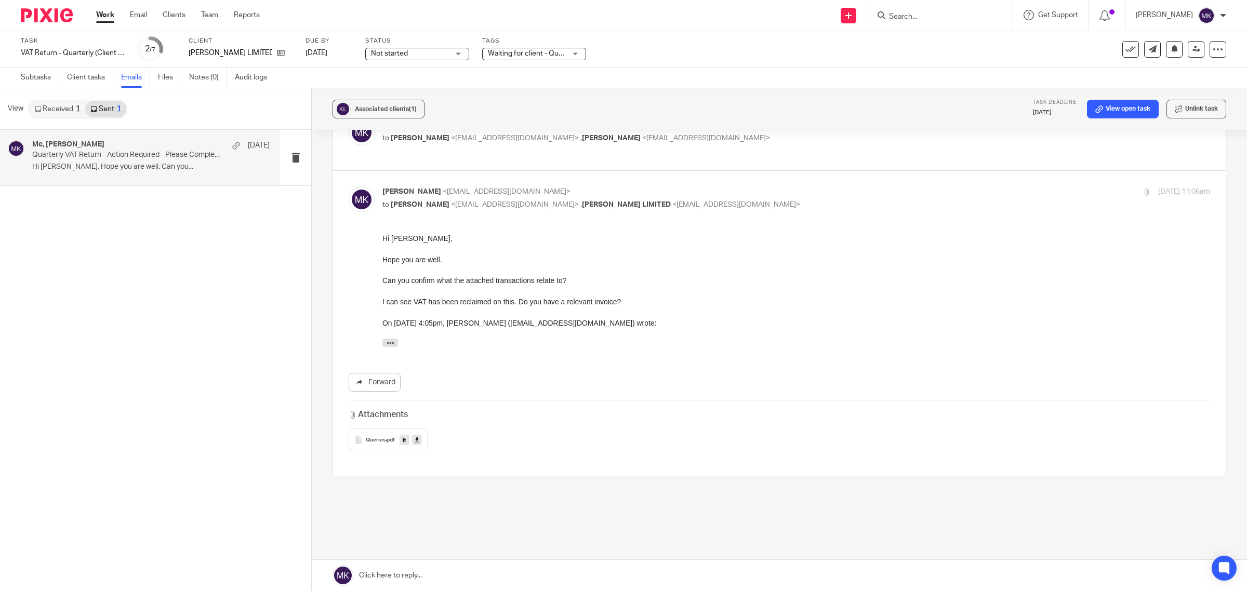
click at [953, 14] on input "Search" at bounding box center [935, 16] width 94 height 9
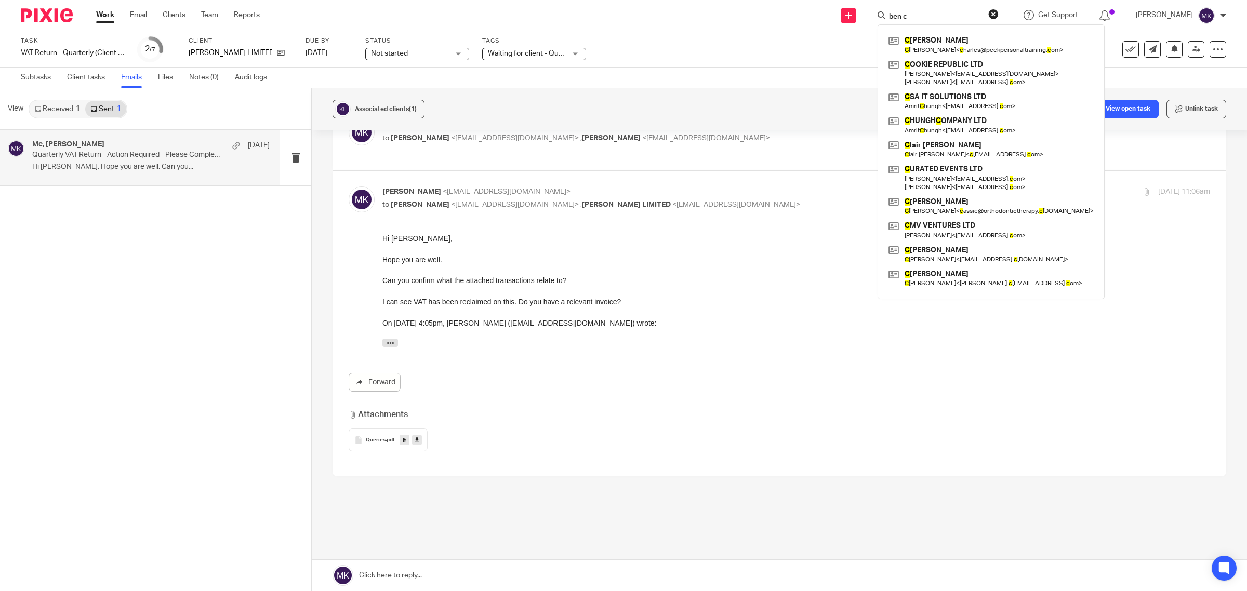
click at [953, 14] on input "ben c" at bounding box center [935, 16] width 94 height 9
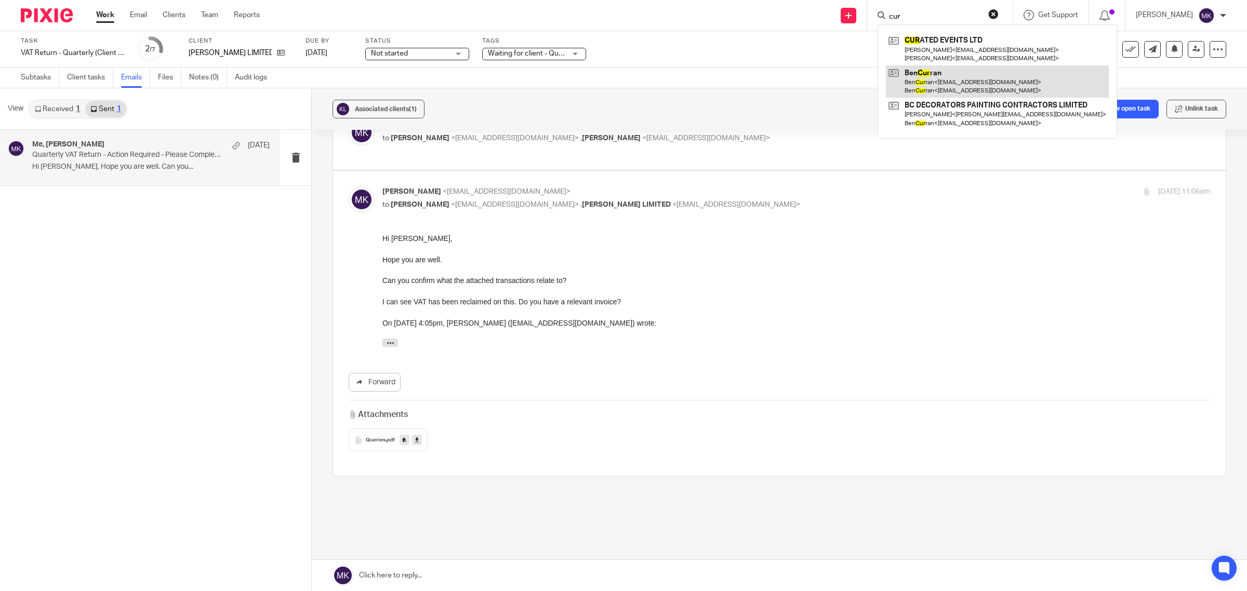
type input "cur"
click at [962, 85] on link at bounding box center [997, 81] width 223 height 32
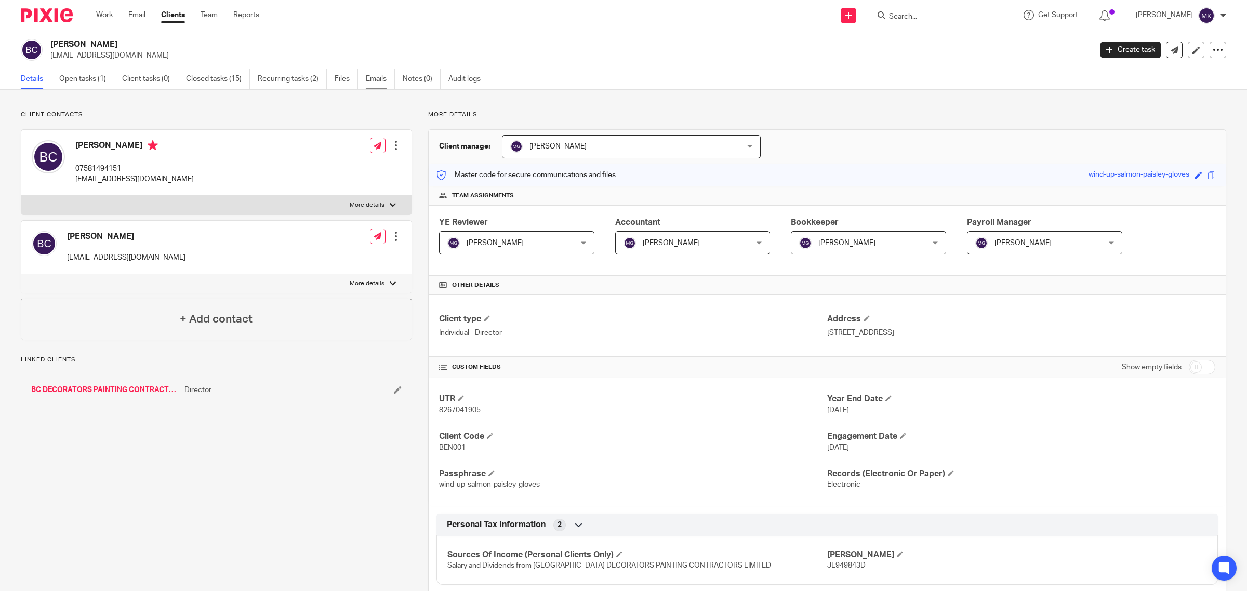
click at [367, 76] on link "Emails" at bounding box center [380, 79] width 29 height 20
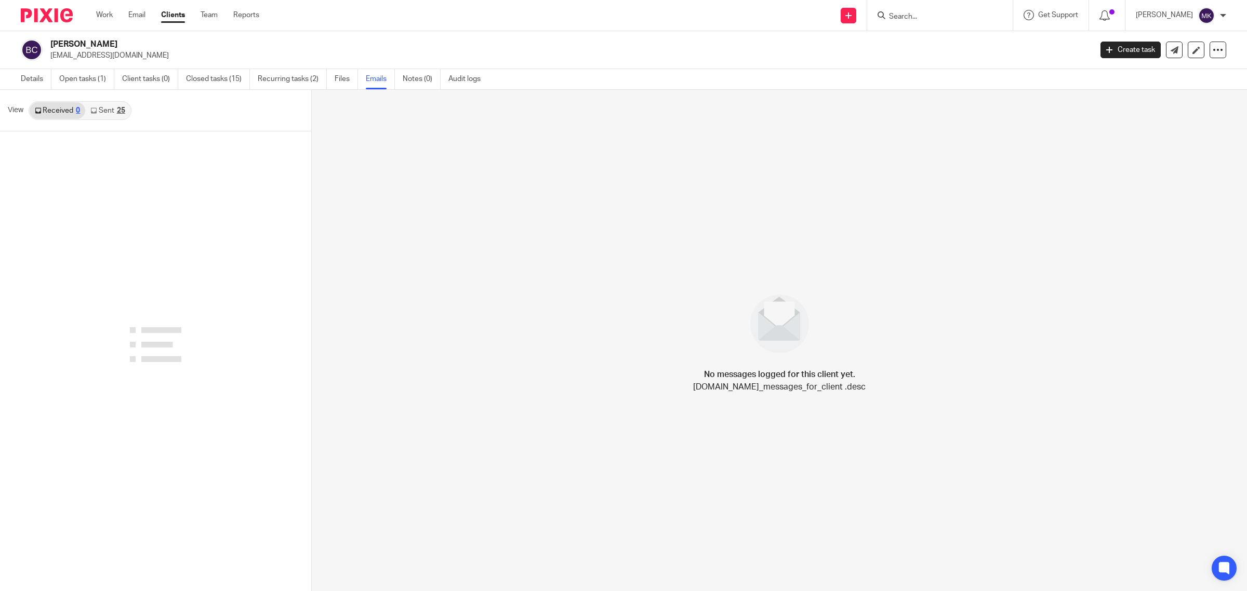
click at [108, 112] on link "Sent 25" at bounding box center [107, 110] width 45 height 17
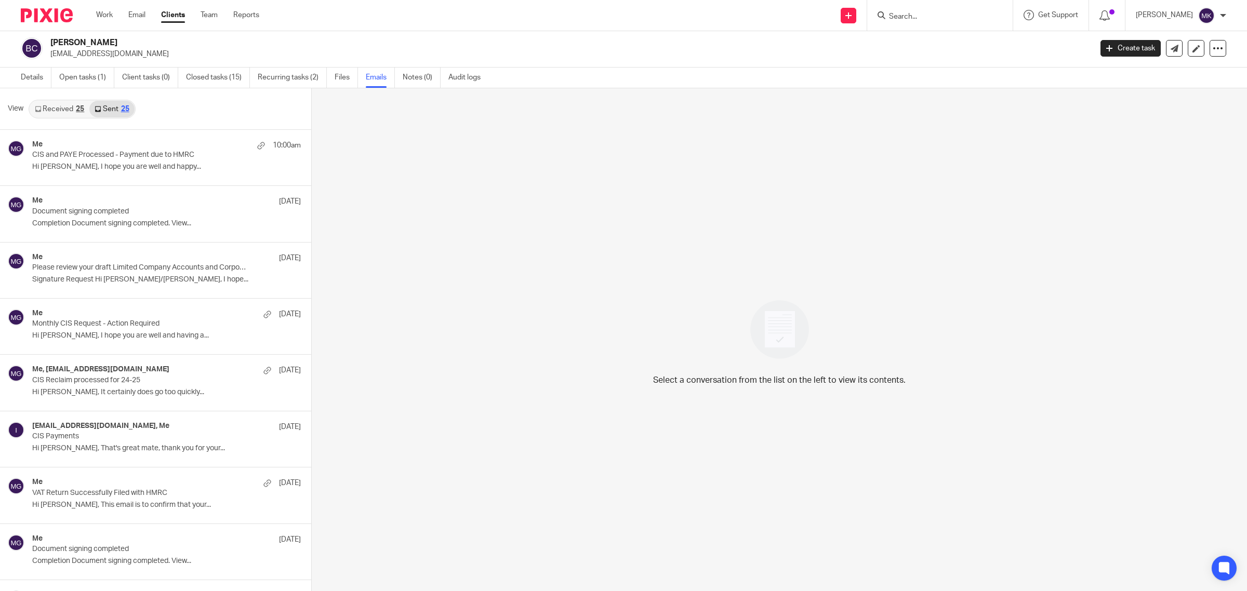
click at [58, 103] on link "Received 25" at bounding box center [60, 109] width 60 height 17
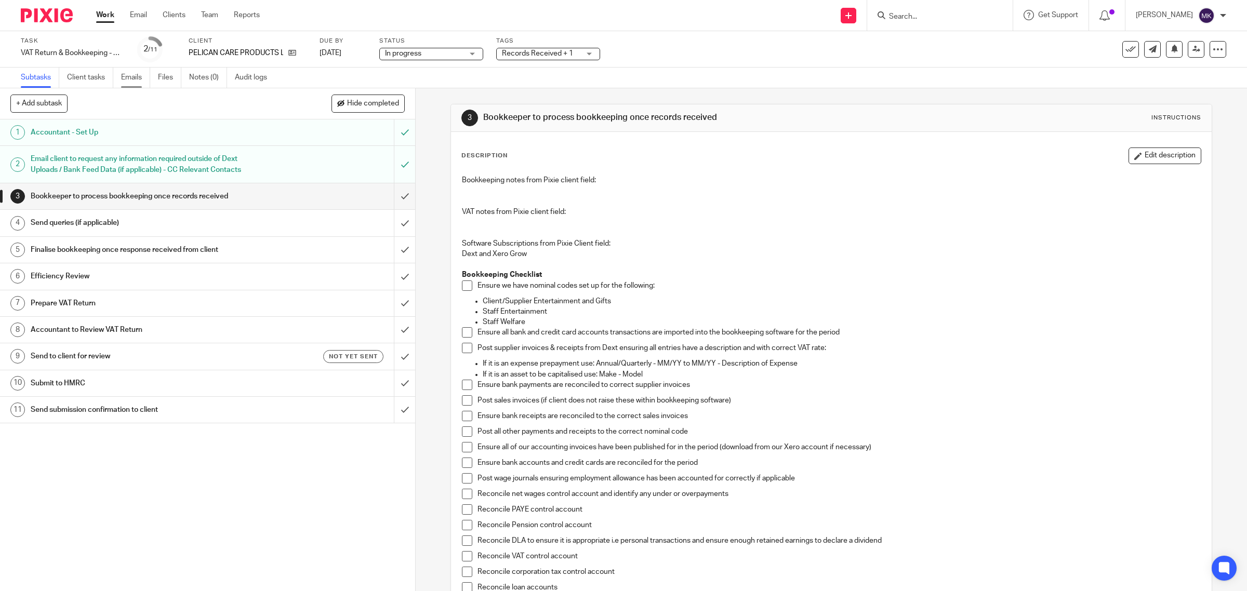
click at [131, 84] on link "Emails" at bounding box center [135, 78] width 29 height 20
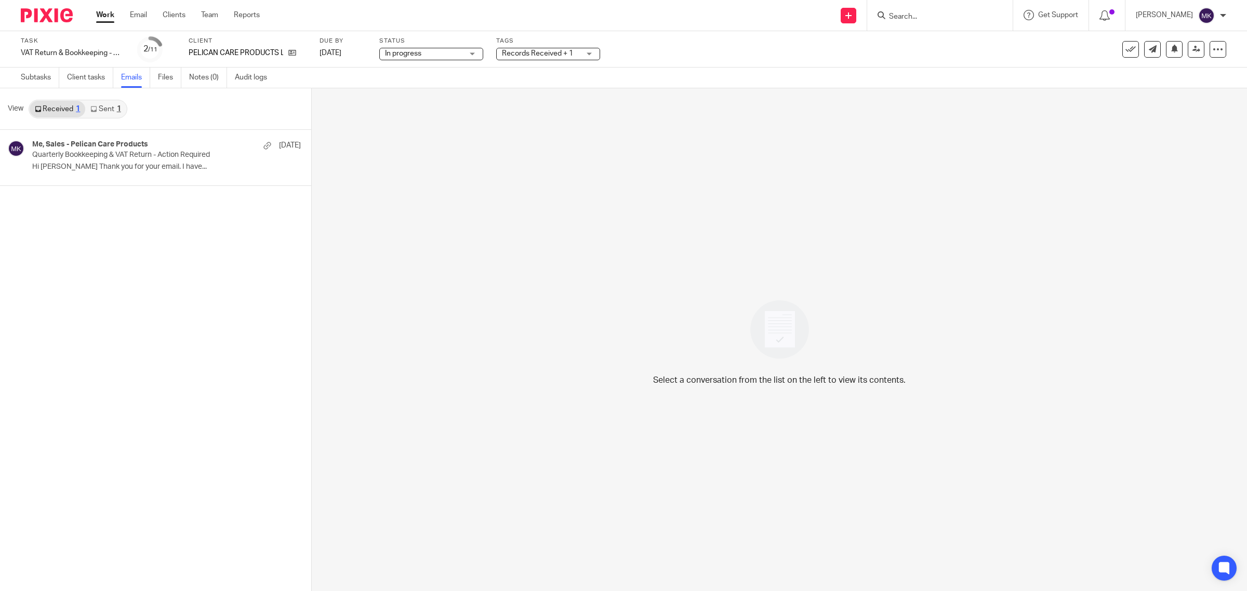
click at [117, 117] on link "Sent 1" at bounding box center [105, 109] width 41 height 17
click at [36, 78] on link "Subtasks" at bounding box center [40, 78] width 38 height 20
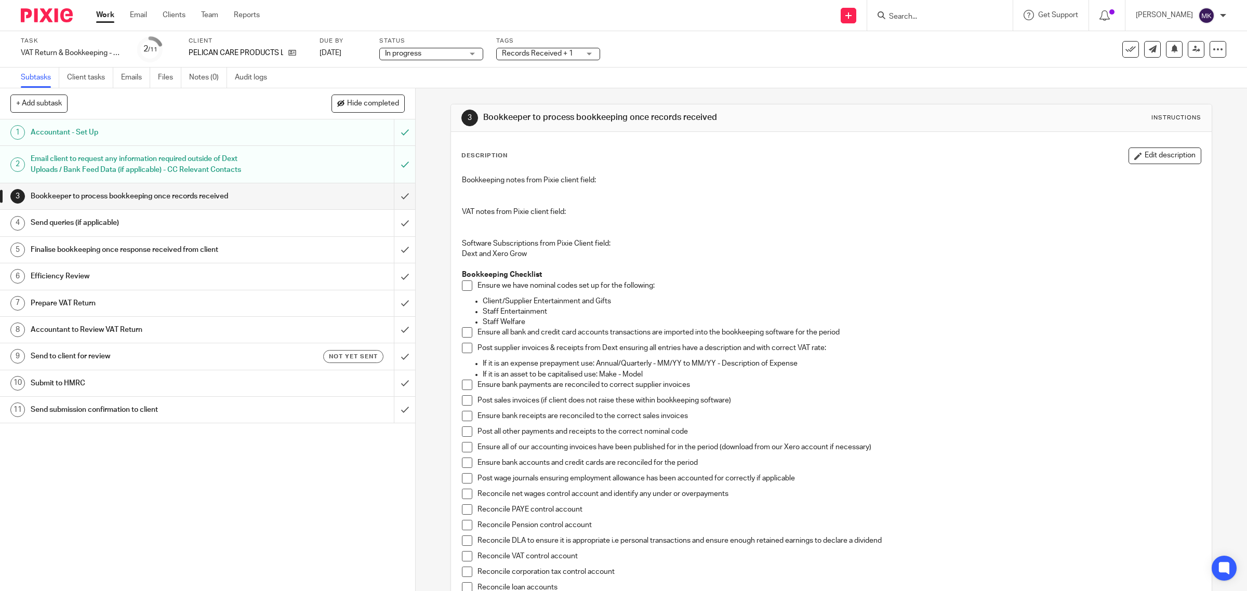
click at [148, 225] on h1 "Send queries (if applicable)" at bounding box center [148, 223] width 235 height 16
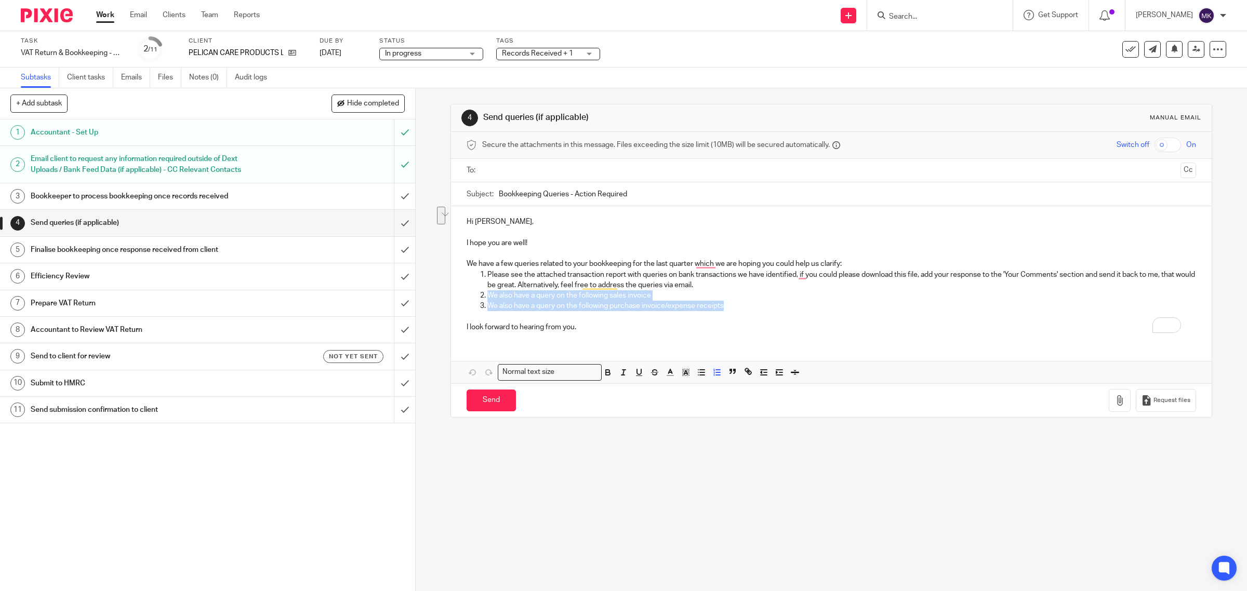
drag, startPoint x: 736, startPoint y: 311, endPoint x: 480, endPoint y: 292, distance: 257.4
click at [480, 292] on ol "Please see the attached transaction report with queries on bank transactions we…" at bounding box center [832, 291] width 730 height 42
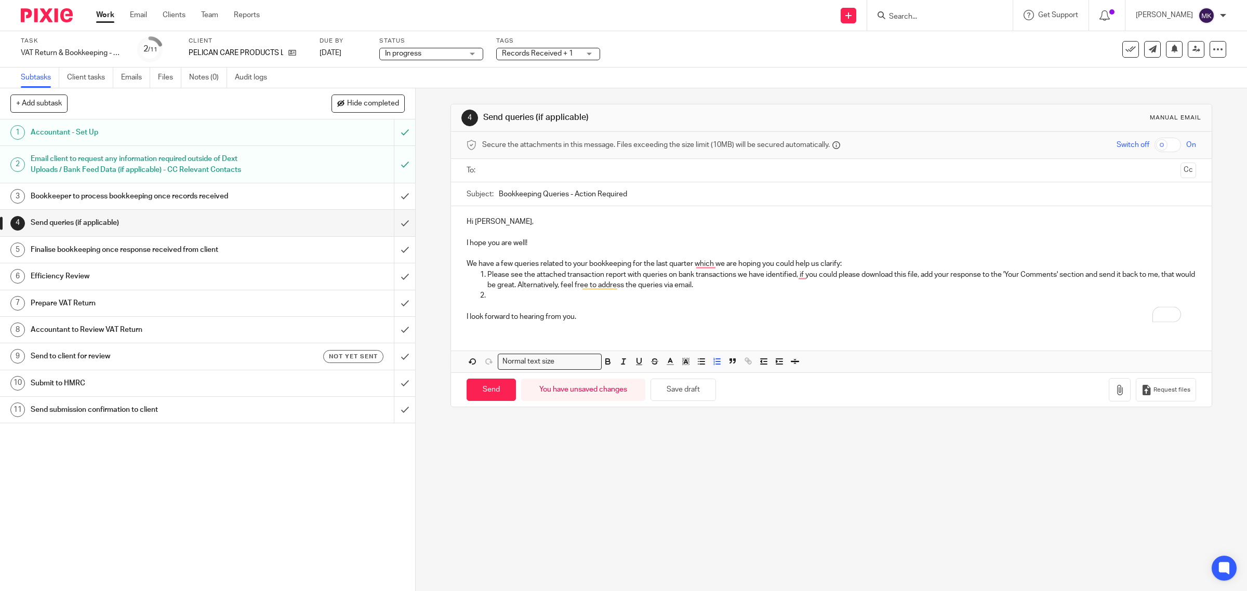
click at [845, 259] on p "We have a few queries related to your bookkeeping for the last quarter which we…" at bounding box center [832, 264] width 730 height 10
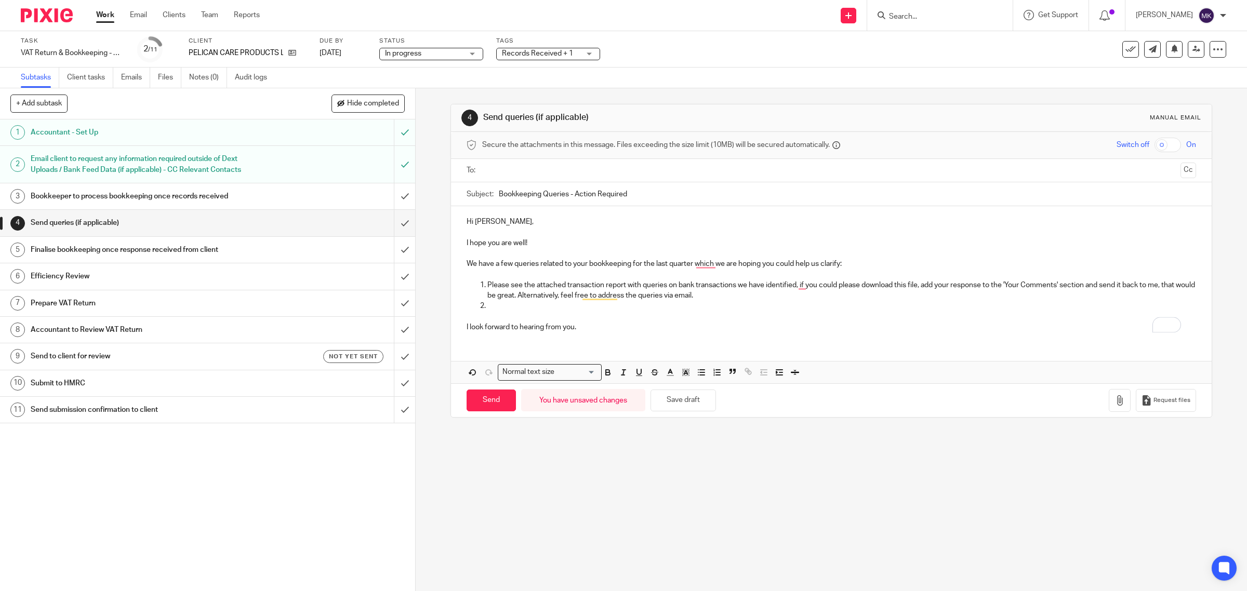
click at [729, 302] on p "To enrich screen reader interactions, please activate Accessibility in Grammarl…" at bounding box center [841, 306] width 709 height 10
click at [1114, 403] on icon "button" at bounding box center [1119, 400] width 10 height 10
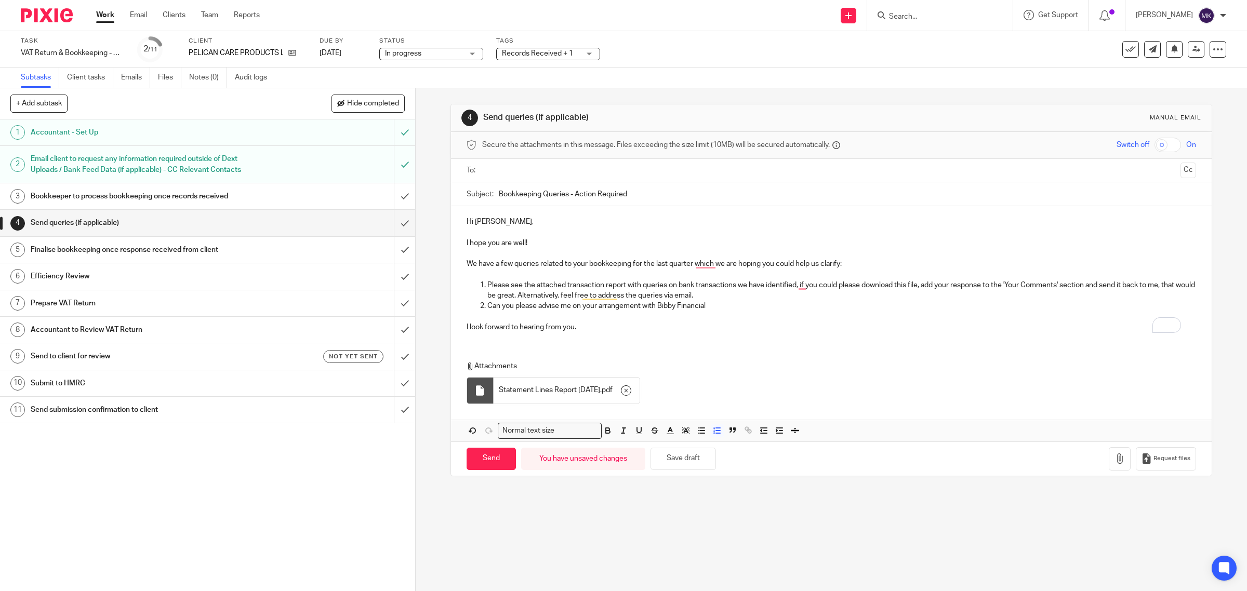
click at [730, 302] on p "Can you please advise me on your arrangement with Bibby Financial" at bounding box center [841, 306] width 709 height 10
click at [709, 308] on p "Can you please advise me on your arrangement with [PERSON_NAME] Financial, do t…" at bounding box center [841, 306] width 709 height 10
click at [751, 303] on p "Can you please advise me on your arrangement with [PERSON_NAME] Financial? Do t…" at bounding box center [841, 306] width 709 height 10
click at [743, 304] on p "Can you please advise me on your arrangement with [PERSON_NAME] Financial? Do t…" at bounding box center [841, 306] width 709 height 10
click at [777, 307] on p "Can you please advise me on your arrangement with [PERSON_NAME] Financial? Do t…" at bounding box center [841, 306] width 709 height 10
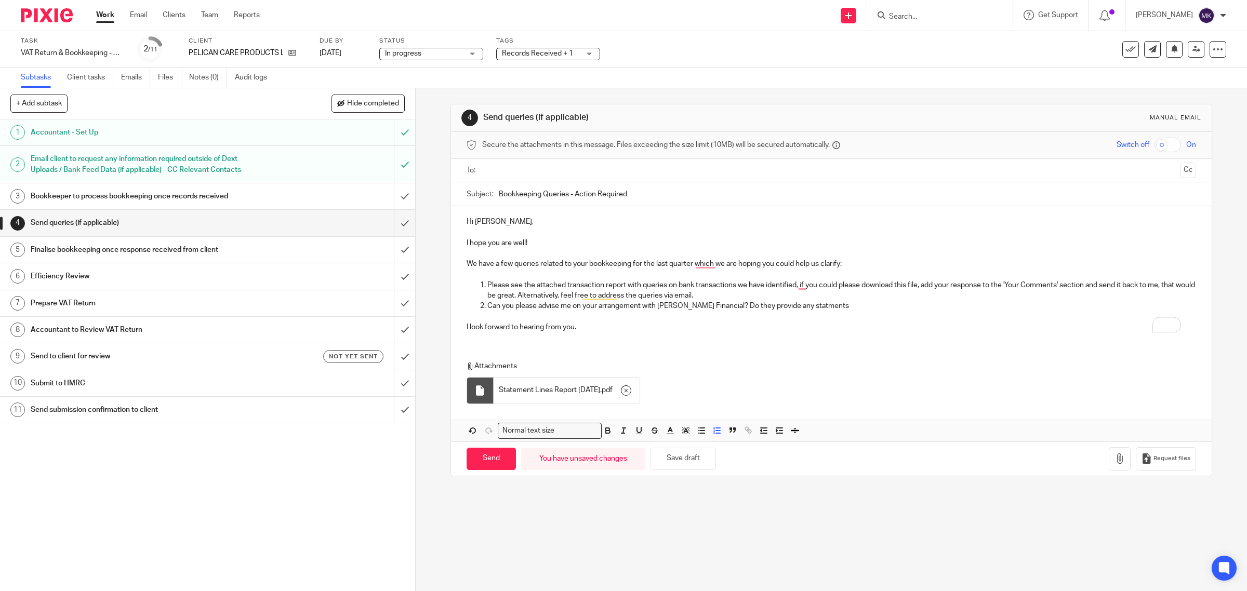
click at [787, 304] on p "Can you please advise me on your arrangement with [PERSON_NAME] Financial? Do t…" at bounding box center [841, 306] width 709 height 10
click at [843, 306] on p "Can you please advise me on your arrangement with [PERSON_NAME] Financial? Do t…" at bounding box center [841, 306] width 709 height 10
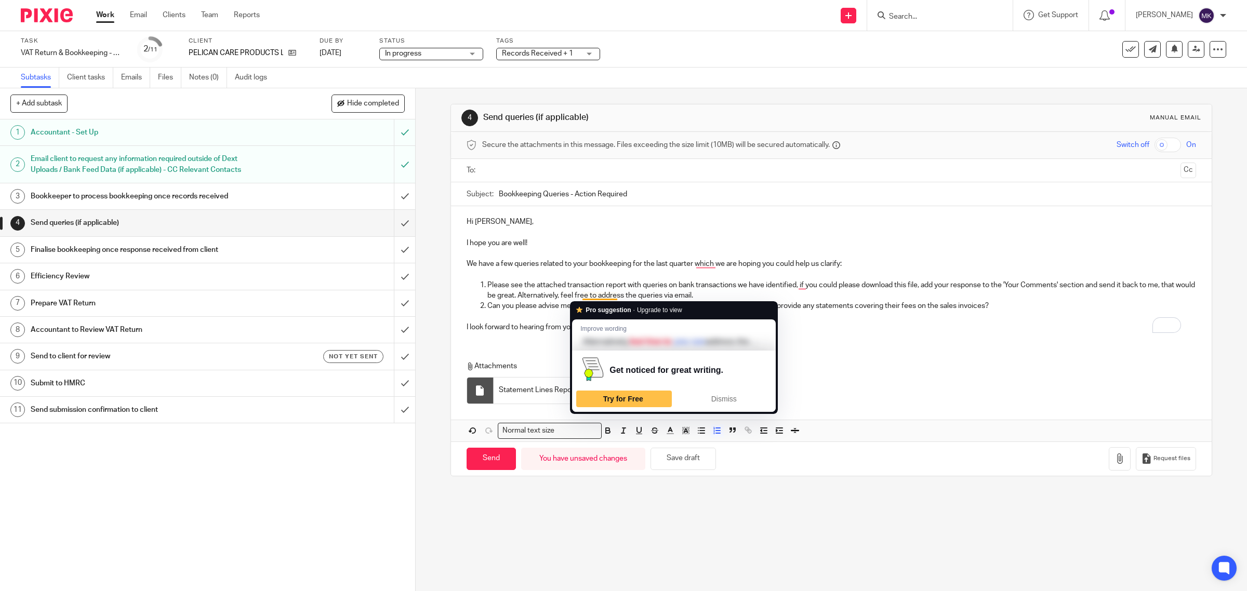
click at [831, 331] on p "I look forward to hearing from you." at bounding box center [832, 327] width 730 height 10
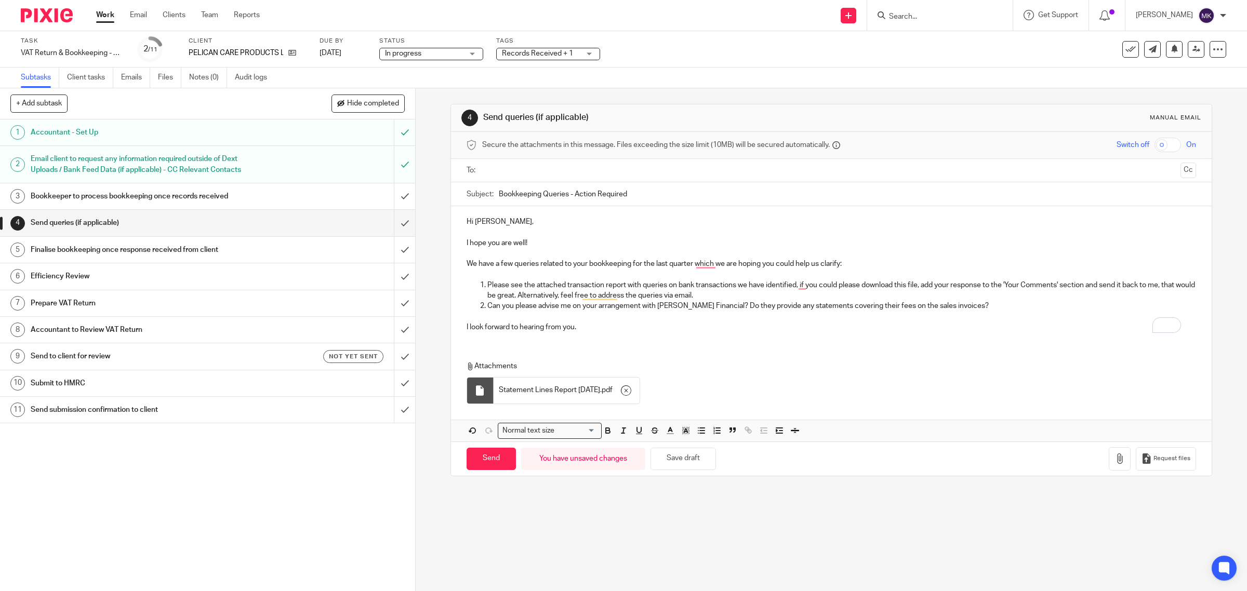
click at [507, 165] on input "text" at bounding box center [831, 171] width 691 height 12
click at [828, 352] on div "Hi [PERSON_NAME], I hope you are well! We have a few queries related to your bo…" at bounding box center [831, 325] width 761 height 235
click at [492, 222] on p "Hi [PERSON_NAME]," at bounding box center [832, 224] width 730 height 10
click at [667, 347] on div "Hi [PERSON_NAME], I hope you are well! We have a few queries related to your bo…" at bounding box center [831, 325] width 761 height 235
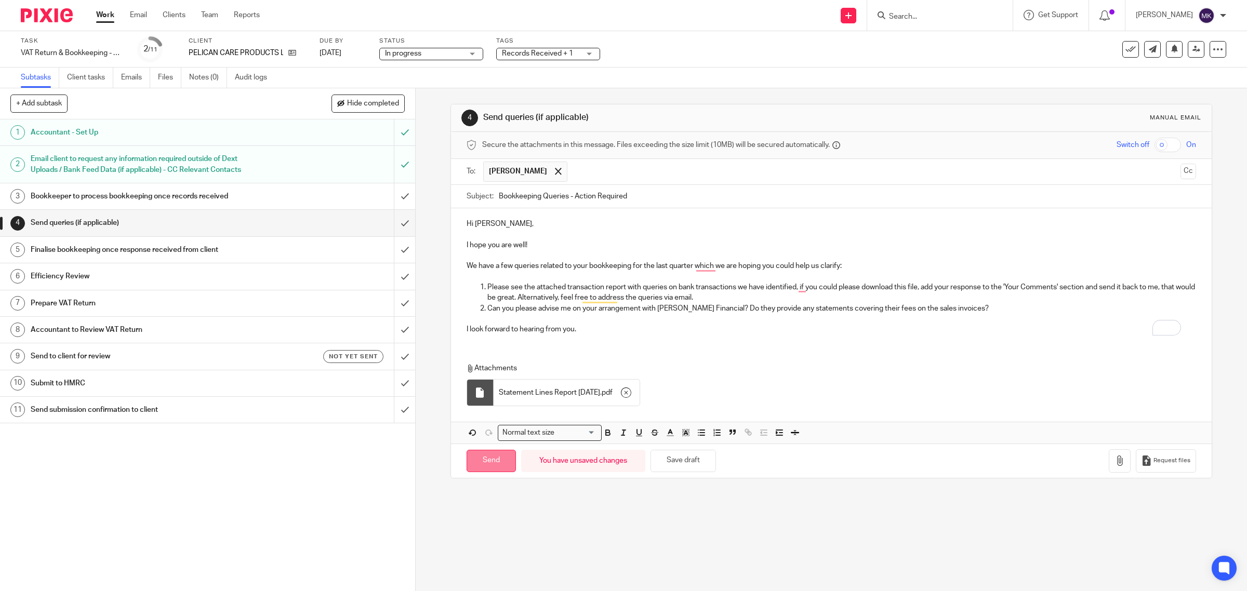
click at [493, 468] on input "Send" at bounding box center [491, 461] width 49 height 22
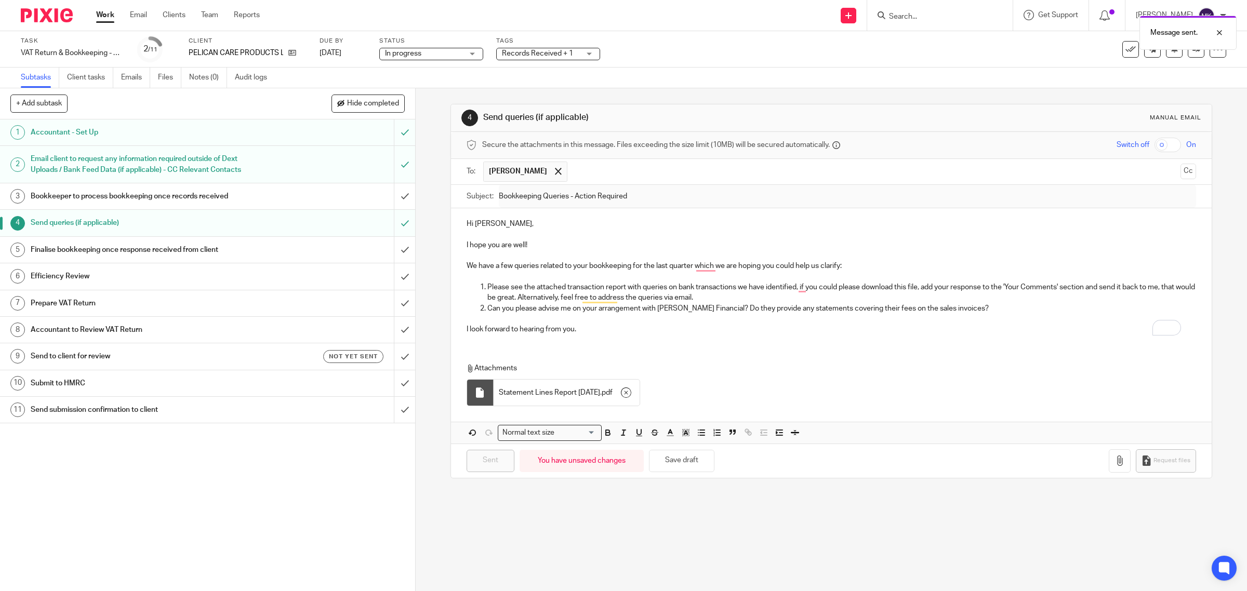
type input "Sent"
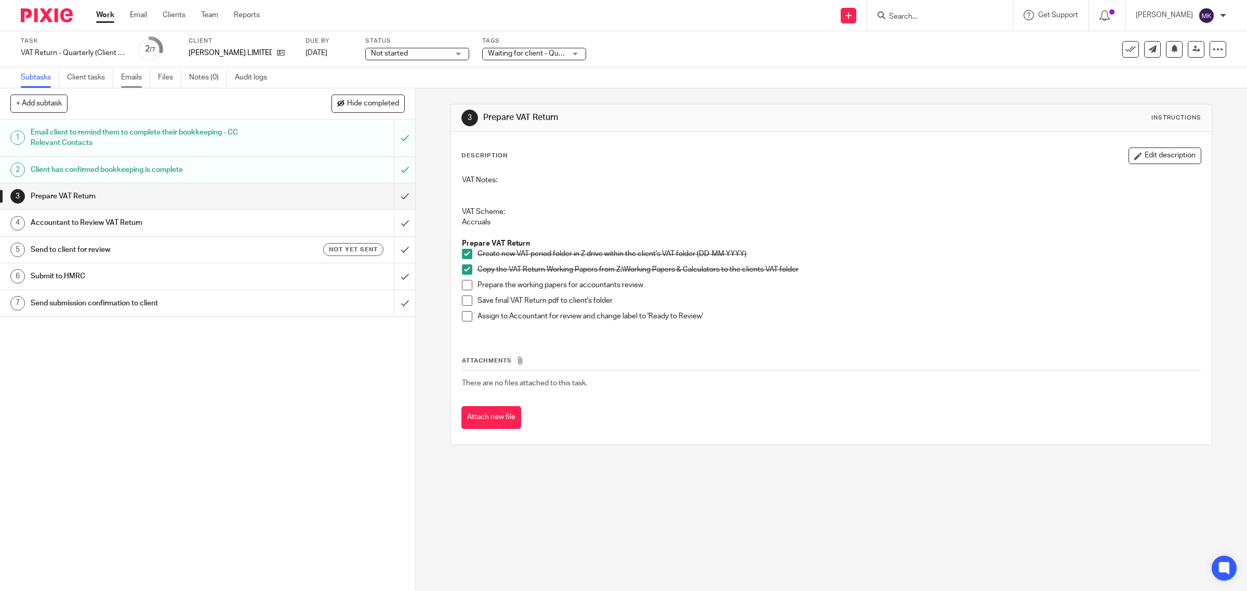
click at [147, 81] on link "Emails" at bounding box center [135, 78] width 29 height 20
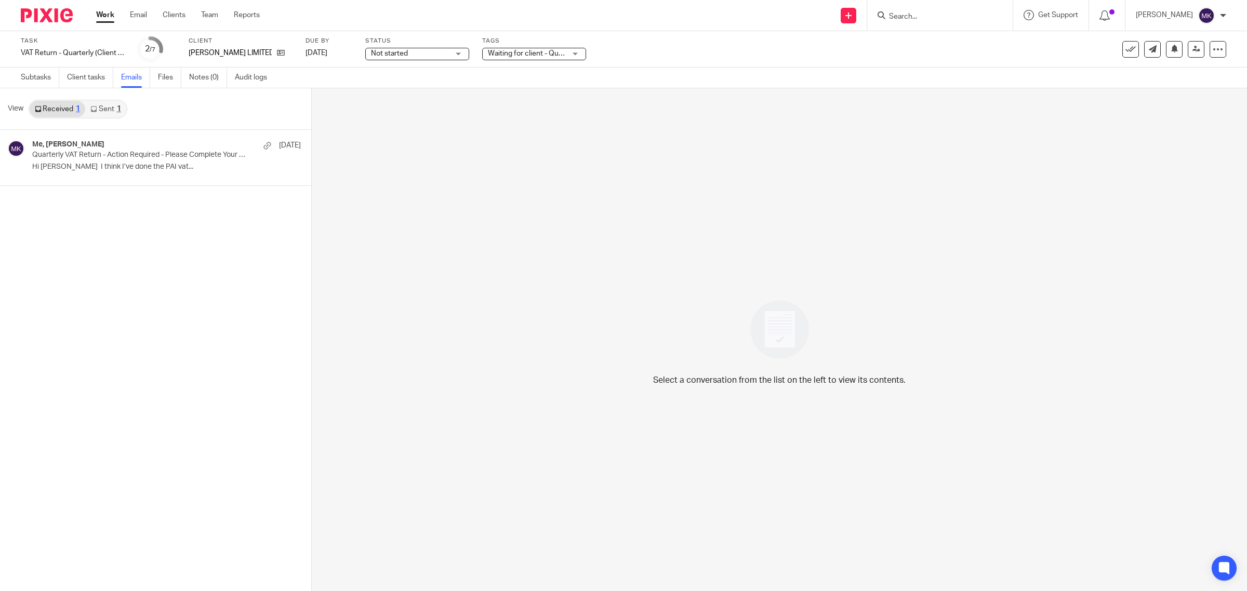
click at [110, 107] on link "Sent 1" at bounding box center [105, 109] width 41 height 17
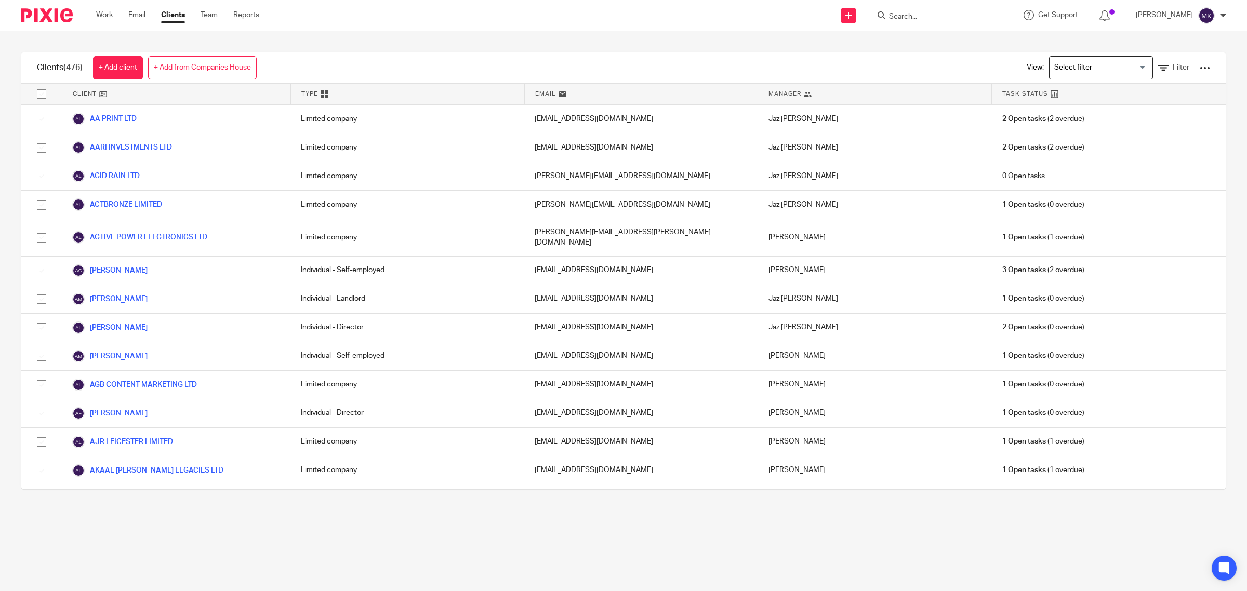
click at [972, 18] on input "Search" at bounding box center [935, 16] width 94 height 9
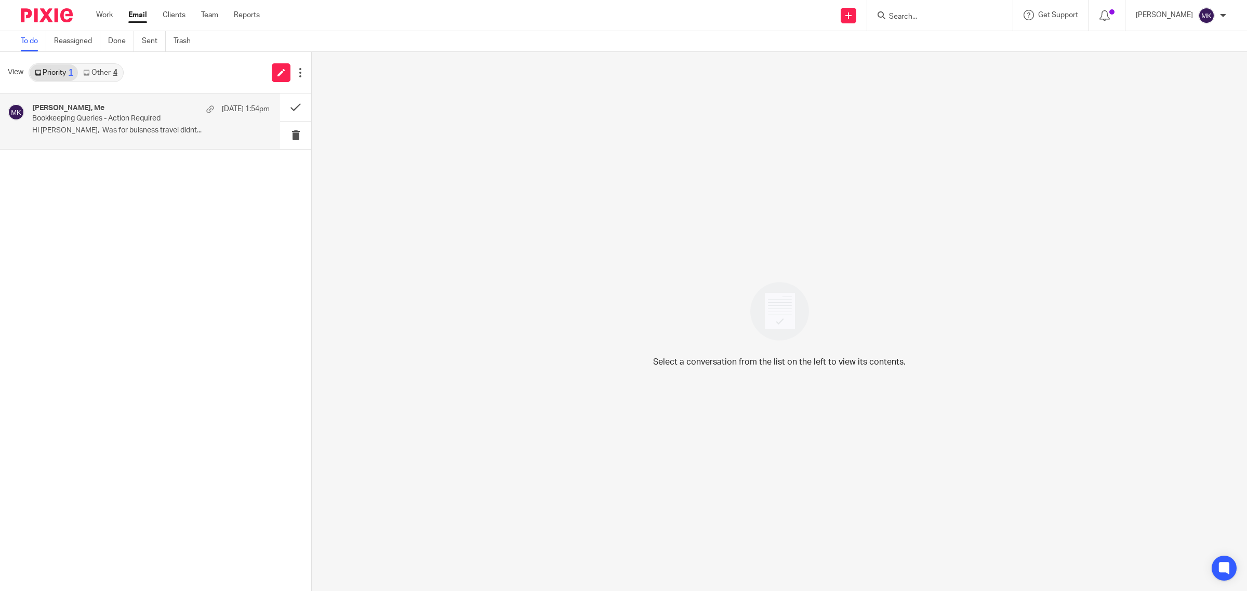
click at [136, 123] on div "[PERSON_NAME], Me [DATE] 1:54pm Bookkeeping Queries - Action Required Hi [PERSO…" at bounding box center [150, 121] width 237 height 35
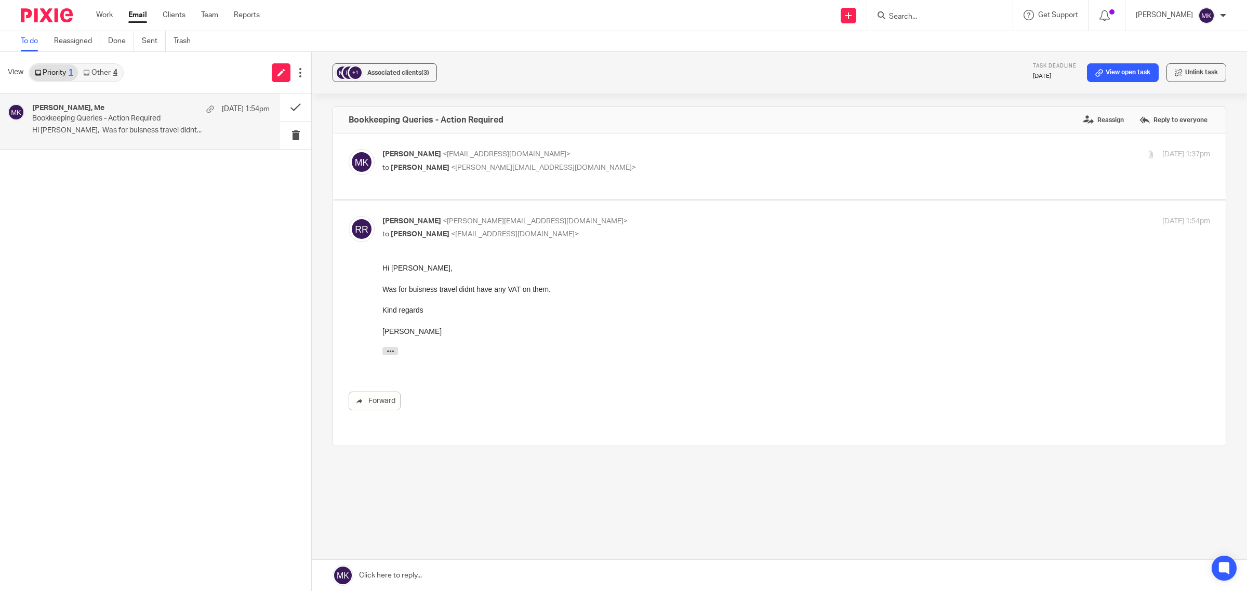
click at [98, 66] on link "Other 4" at bounding box center [100, 72] width 44 height 17
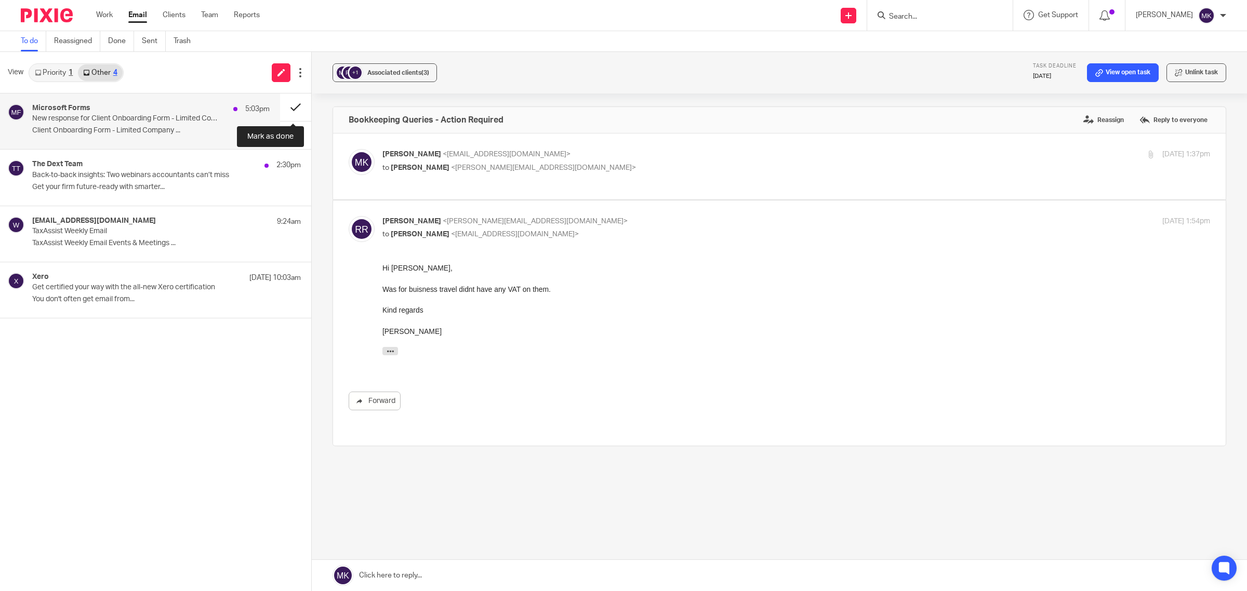
click at [297, 102] on button at bounding box center [295, 108] width 31 height 28
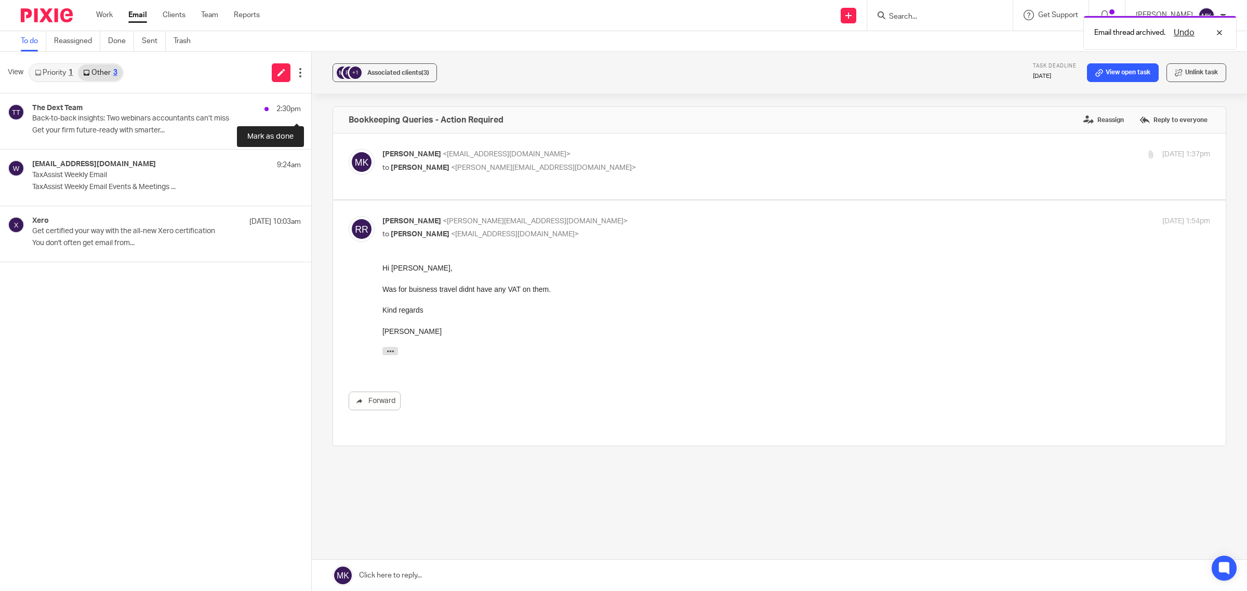
click at [311, 102] on button at bounding box center [315, 108] width 8 height 28
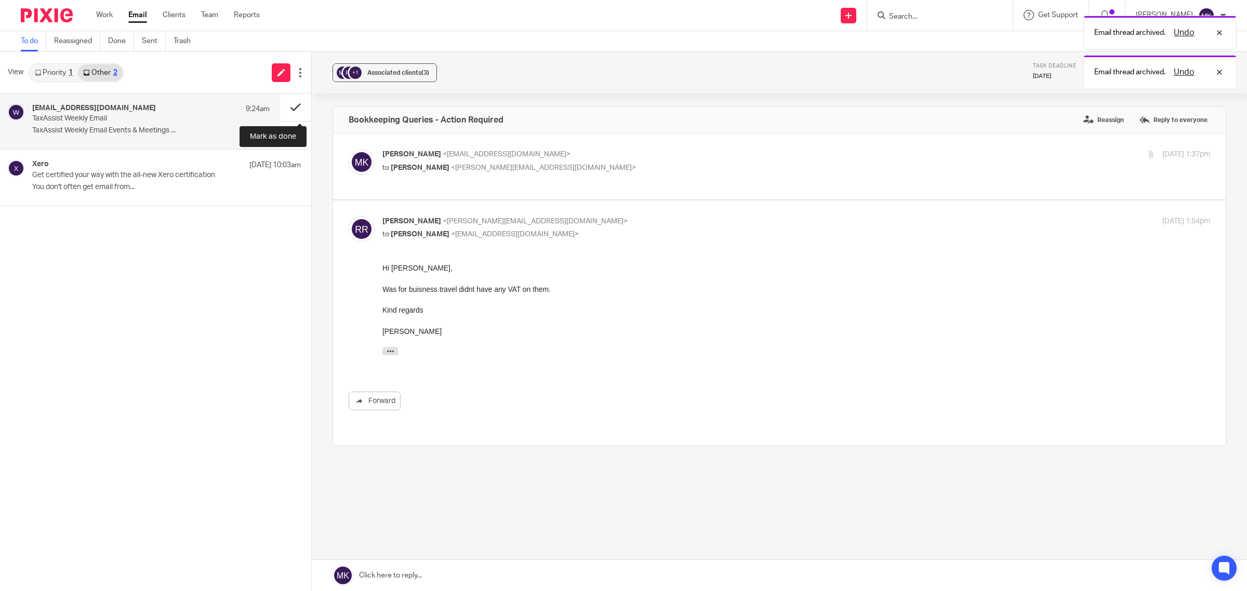
click at [297, 102] on button at bounding box center [295, 108] width 31 height 28
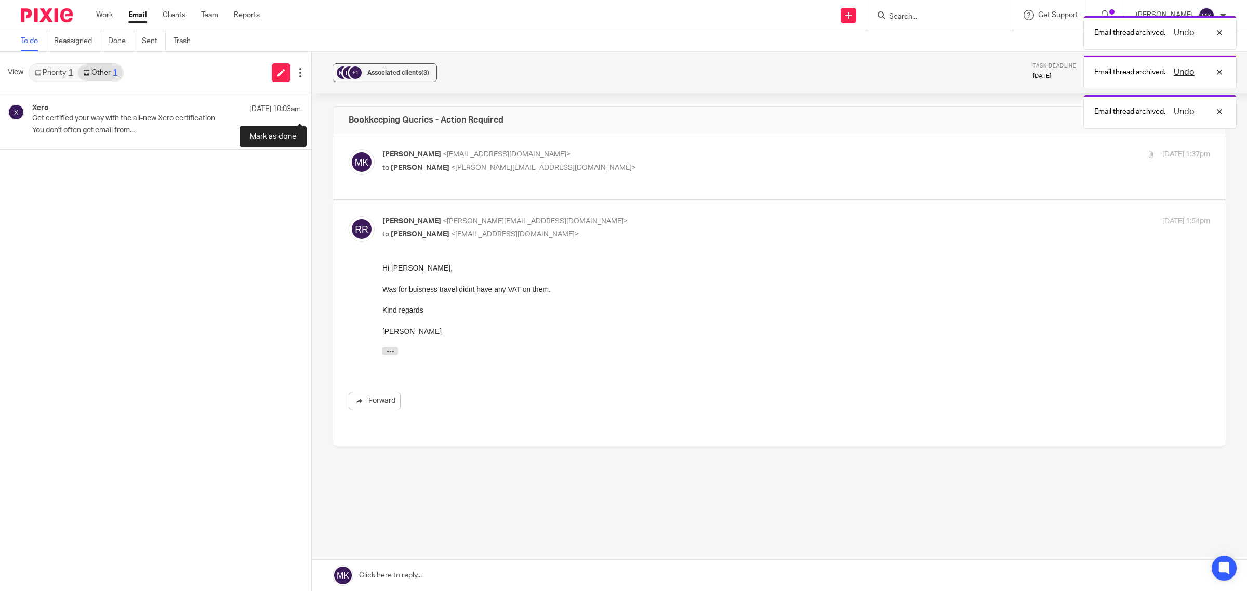
click at [311, 102] on button at bounding box center [315, 108] width 8 height 28
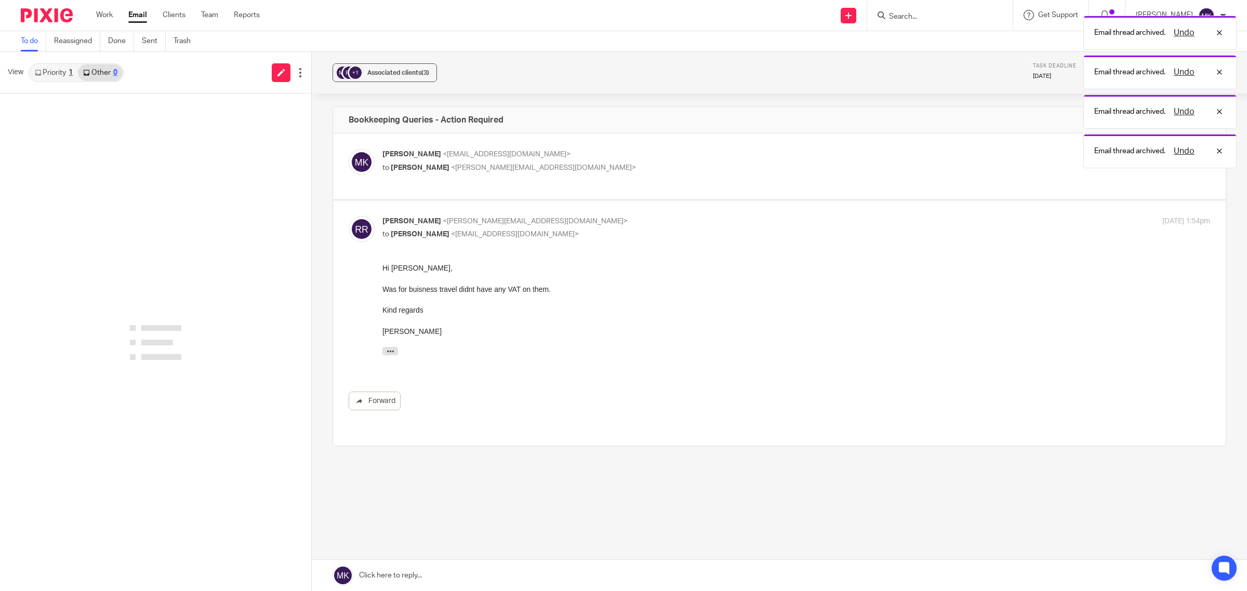
click at [60, 73] on link "Priority 1" at bounding box center [54, 72] width 48 height 17
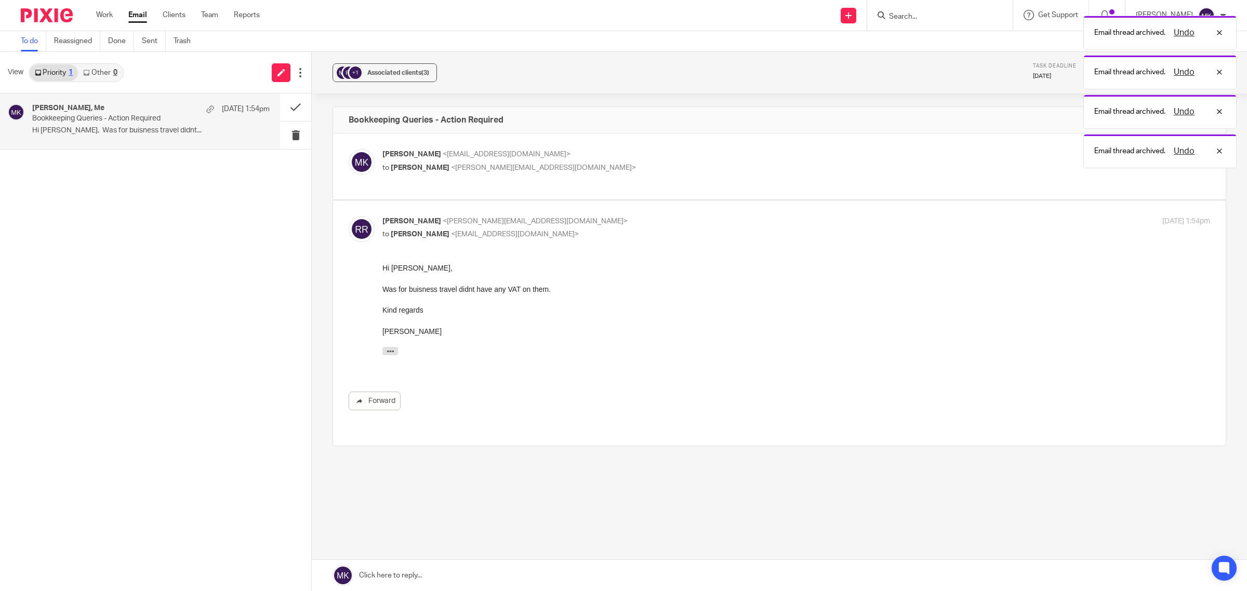
click at [120, 113] on div "Ryan Rai, Me 18 Sep 1:54pm" at bounding box center [150, 109] width 237 height 10
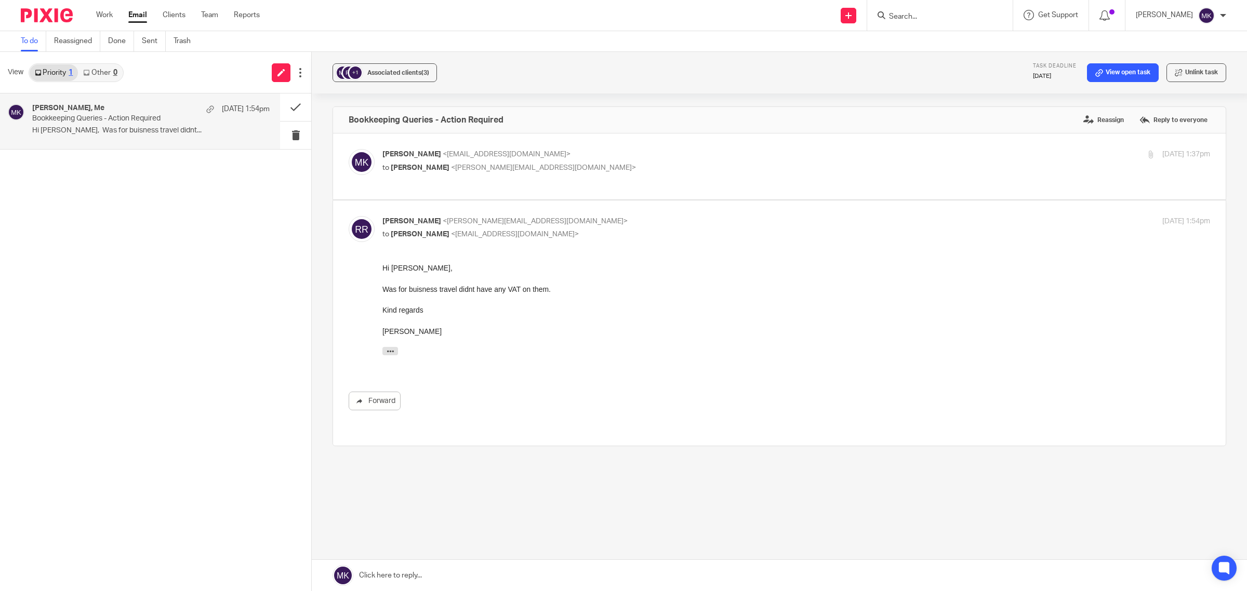
click at [131, 17] on link "Email" at bounding box center [137, 15] width 19 height 10
